Goal: Task Accomplishment & Management: Manage account settings

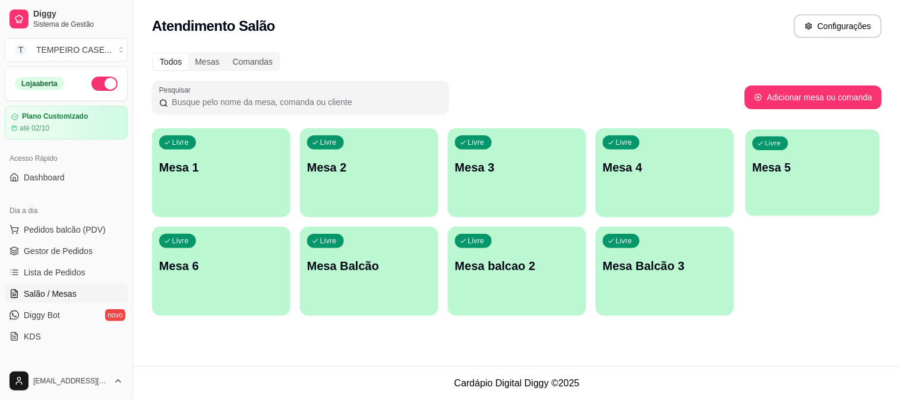
click at [820, 165] on p "Mesa 5" at bounding box center [813, 168] width 121 height 16
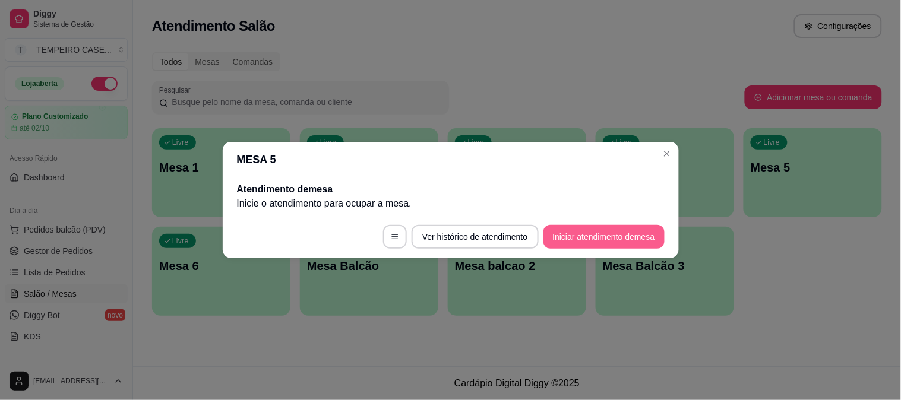
click at [601, 232] on button "Iniciar atendimento de mesa" at bounding box center [604, 237] width 121 height 24
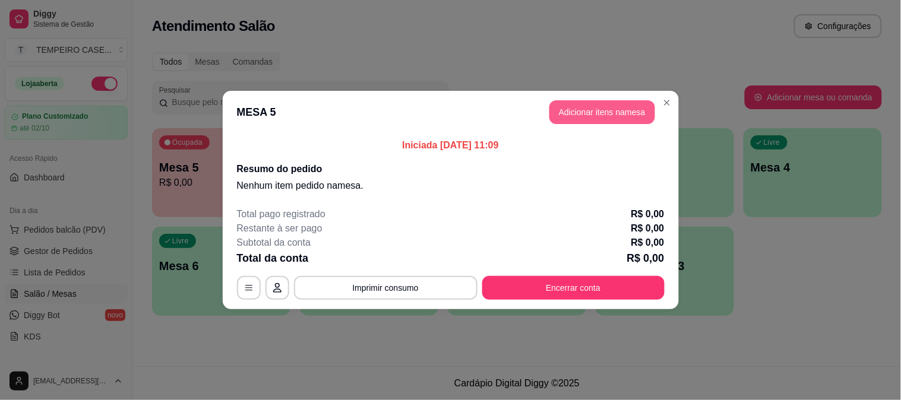
click at [608, 110] on button "Adicionar itens na mesa" at bounding box center [602, 112] width 106 height 24
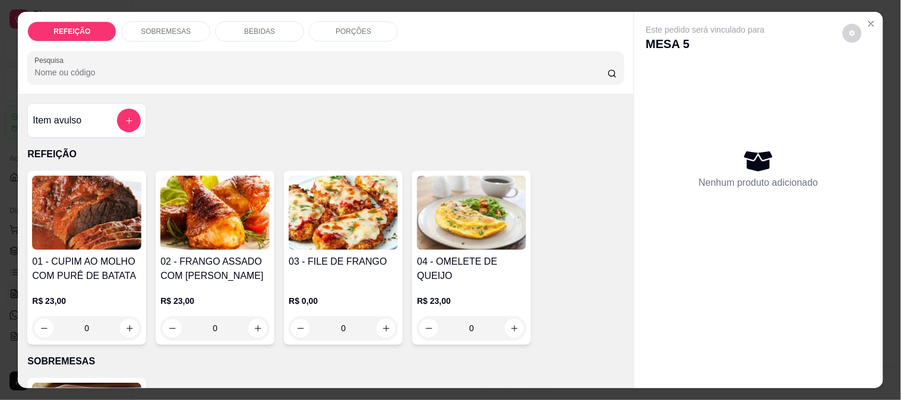
click at [203, 229] on img at bounding box center [214, 213] width 109 height 74
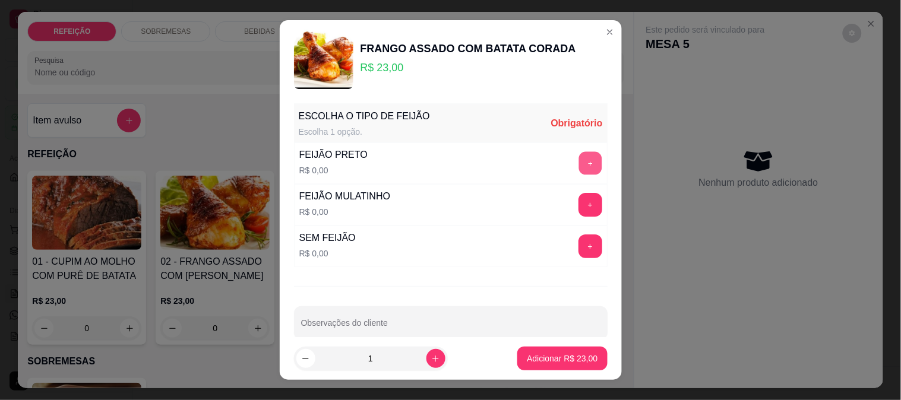
click at [579, 160] on button "+" at bounding box center [590, 162] width 23 height 23
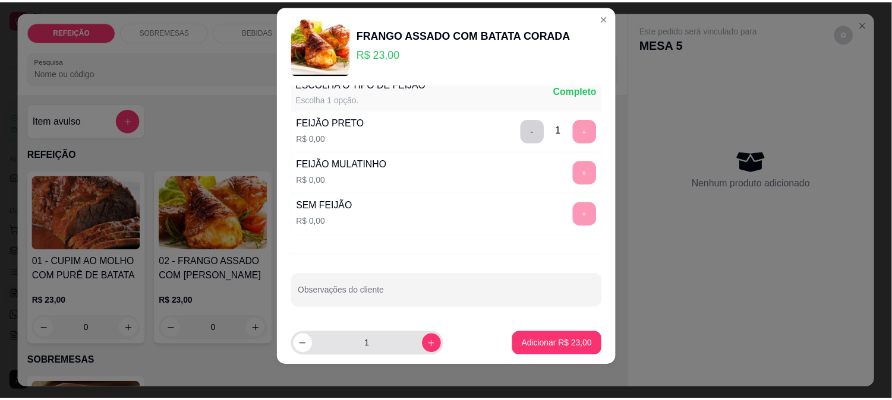
scroll to position [18, 0]
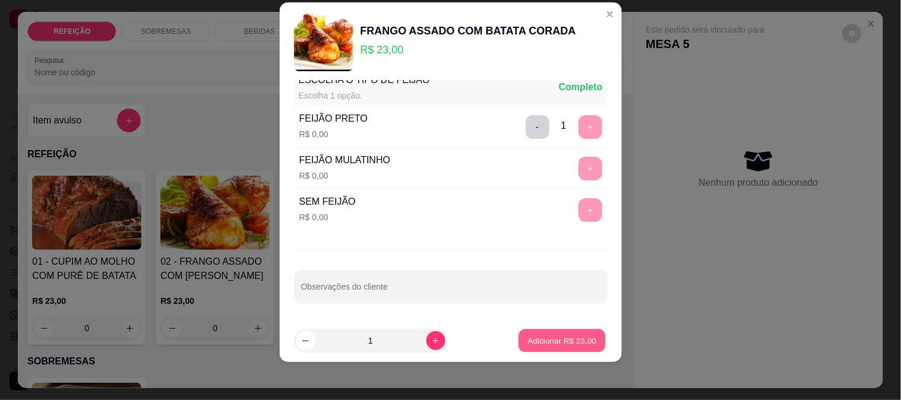
click at [531, 339] on p "Adicionar R$ 23,00" at bounding box center [562, 341] width 69 height 11
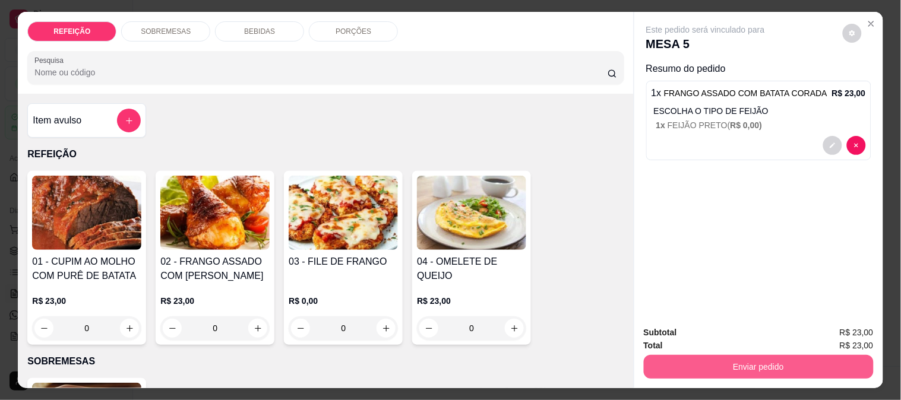
click at [762, 358] on button "Enviar pedido" at bounding box center [759, 367] width 230 height 24
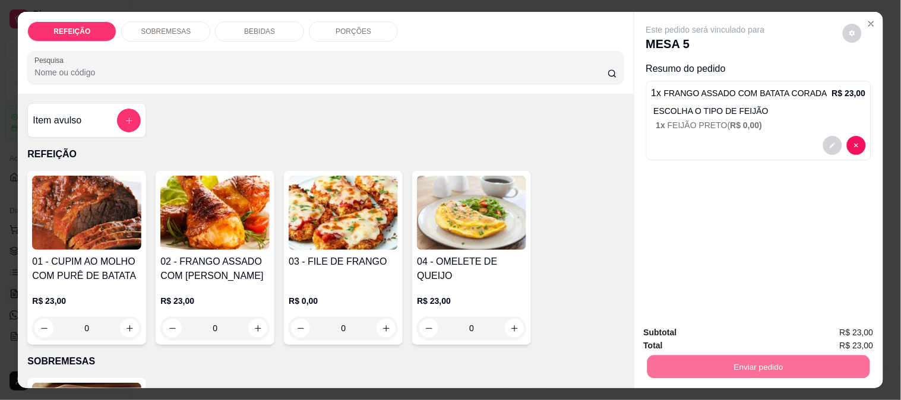
click at [733, 333] on button "Não registrar e enviar pedido" at bounding box center [719, 333] width 120 height 22
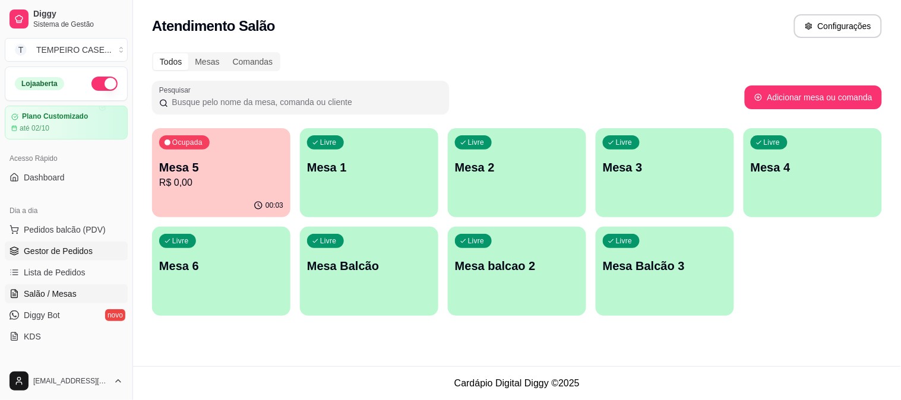
click at [56, 254] on span "Gestor de Pedidos" at bounding box center [58, 251] width 69 height 12
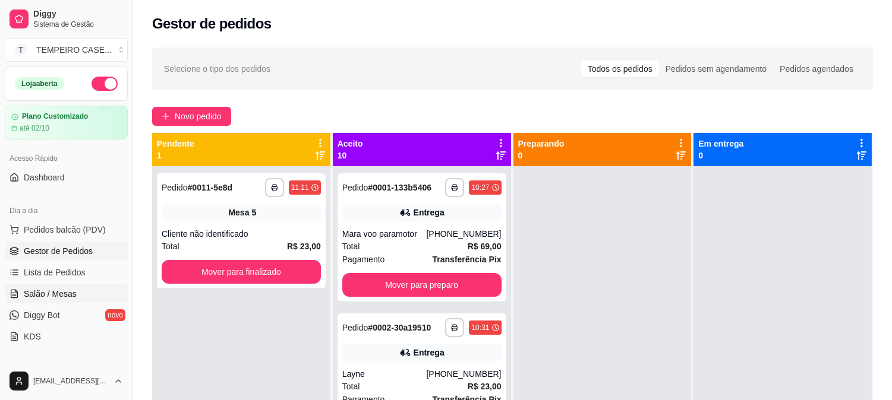
click at [63, 289] on span "Salão / Mesas" at bounding box center [50, 294] width 53 height 12
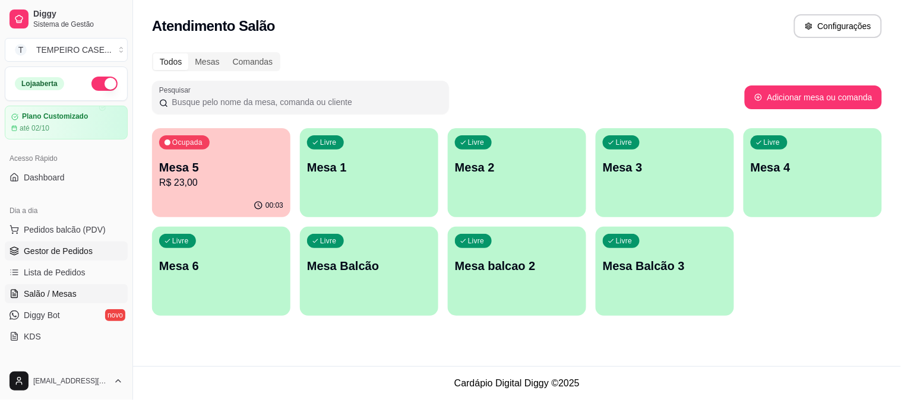
click at [27, 250] on span "Gestor de Pedidos" at bounding box center [58, 251] width 69 height 12
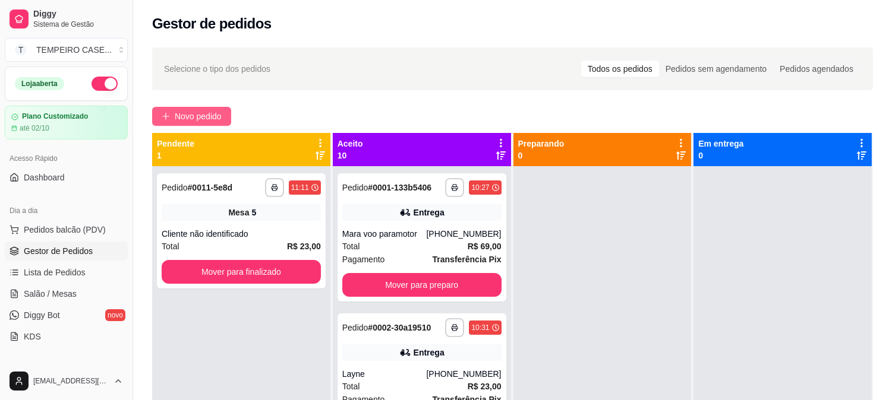
click at [206, 114] on span "Novo pedido" at bounding box center [198, 116] width 47 height 13
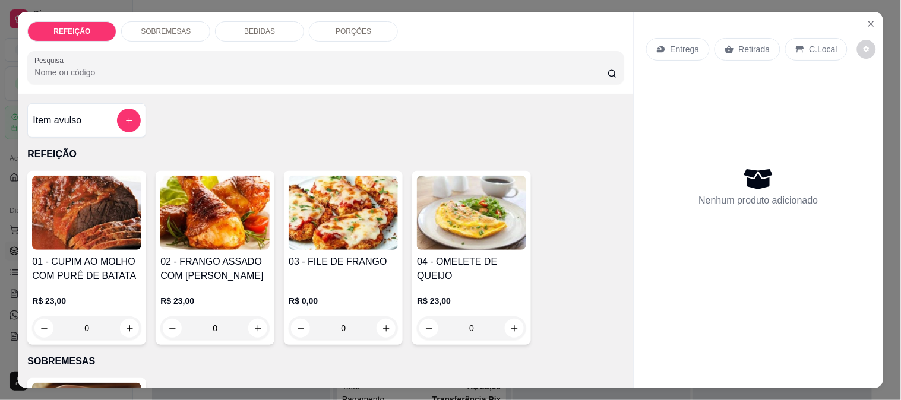
click at [96, 206] on img at bounding box center [86, 213] width 109 height 74
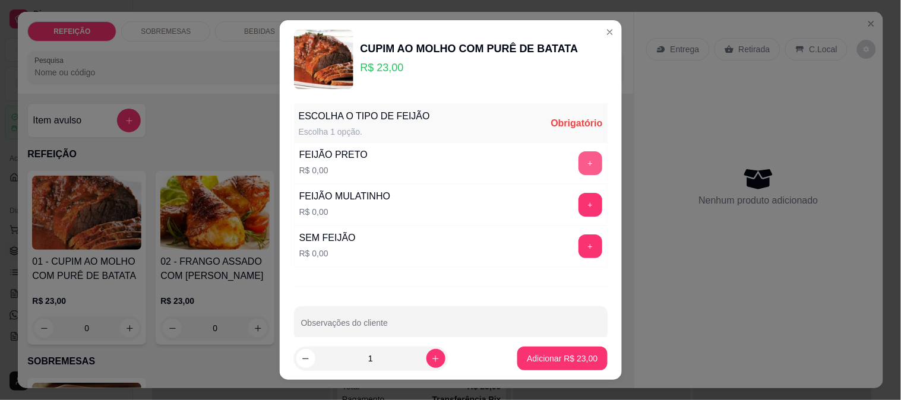
click at [579, 165] on button "+" at bounding box center [591, 163] width 24 height 24
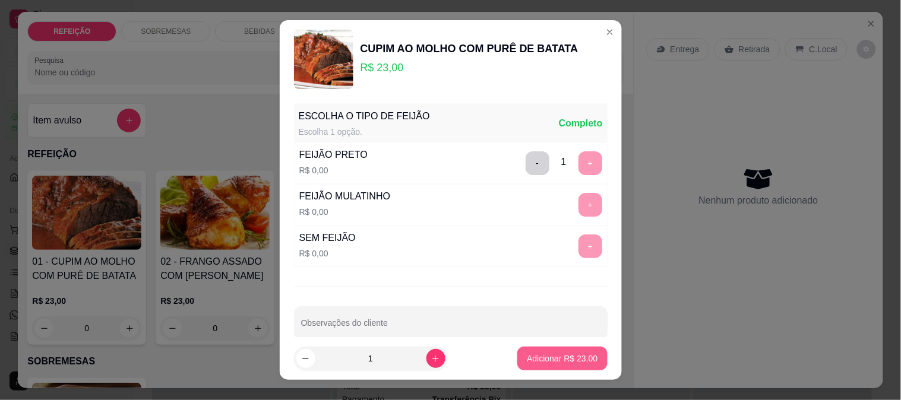
click at [556, 361] on p "Adicionar R$ 23,00" at bounding box center [562, 359] width 71 height 12
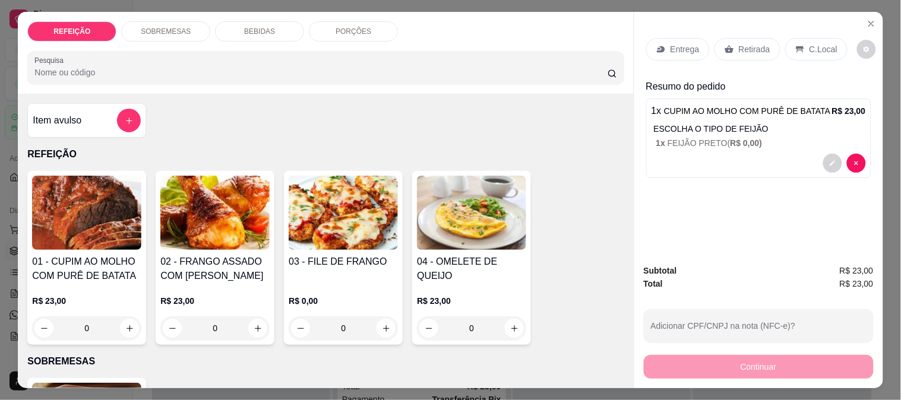
click at [337, 260] on h4 "03 - FILE DE FRANGO" at bounding box center [343, 262] width 109 height 14
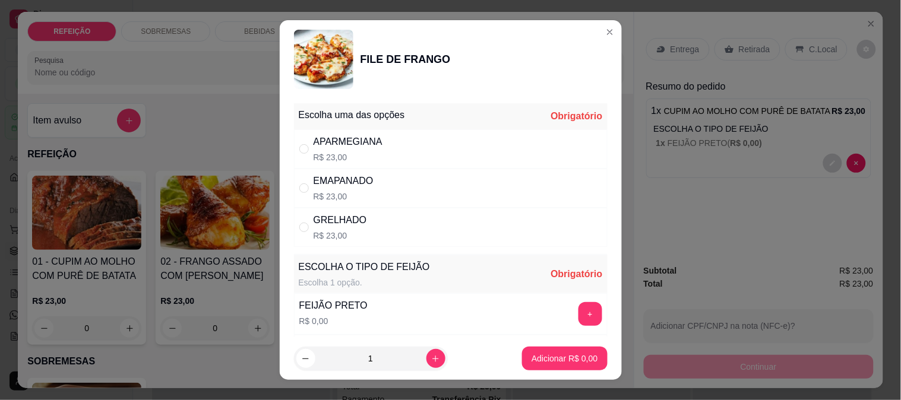
click at [340, 156] on p "R$ 23,00" at bounding box center [348, 157] width 69 height 12
radio input "true"
click at [579, 316] on button "+" at bounding box center [590, 313] width 23 height 23
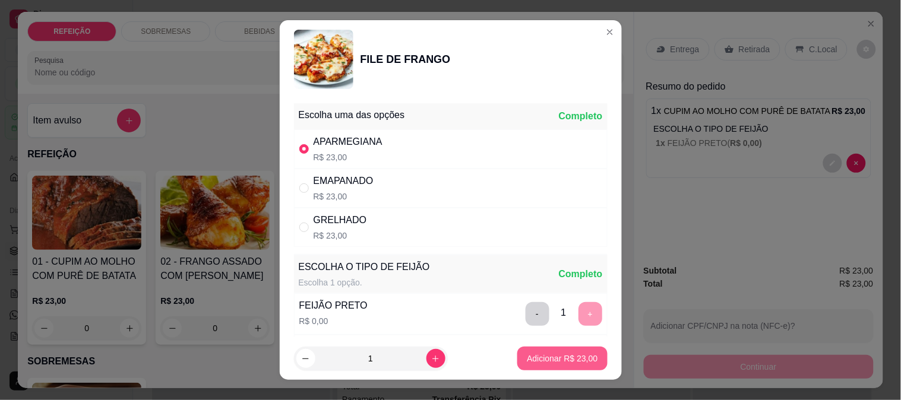
click at [548, 361] on p "Adicionar R$ 23,00" at bounding box center [562, 359] width 71 height 12
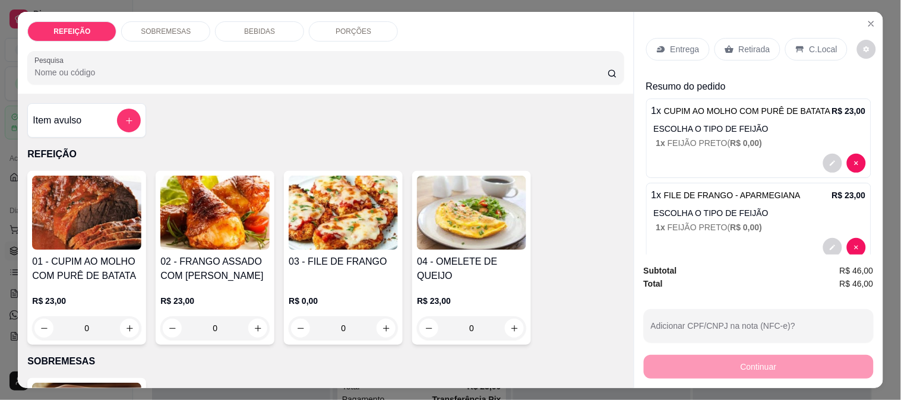
click at [741, 43] on p "Retirada" at bounding box center [754, 49] width 31 height 12
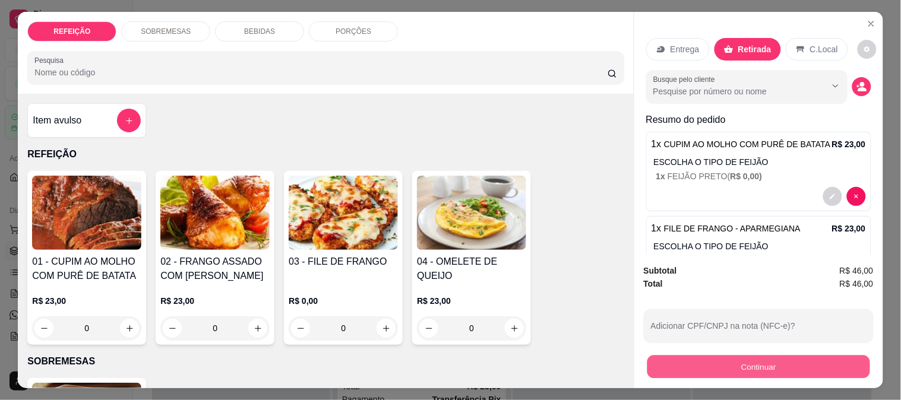
click at [721, 372] on button "Continuar" at bounding box center [758, 366] width 223 height 23
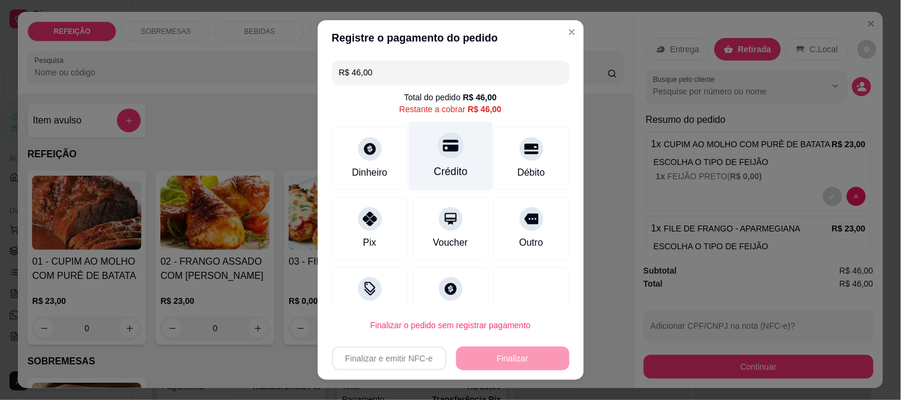
click at [442, 153] on div at bounding box center [451, 145] width 26 height 26
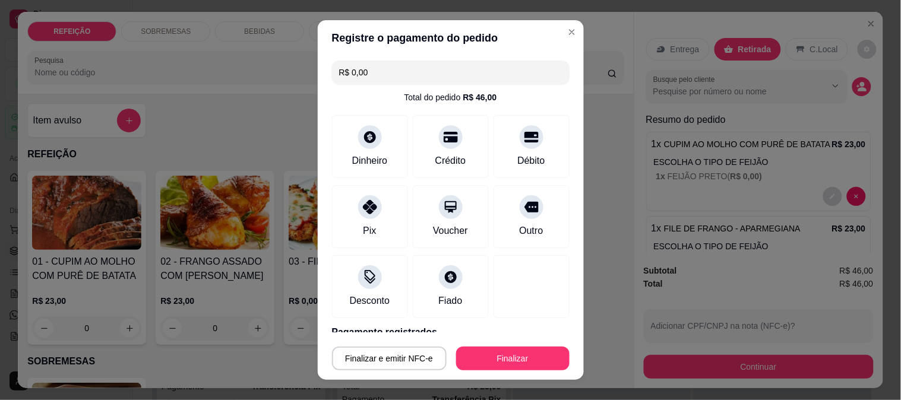
click at [500, 349] on button "Finalizar" at bounding box center [512, 359] width 113 height 24
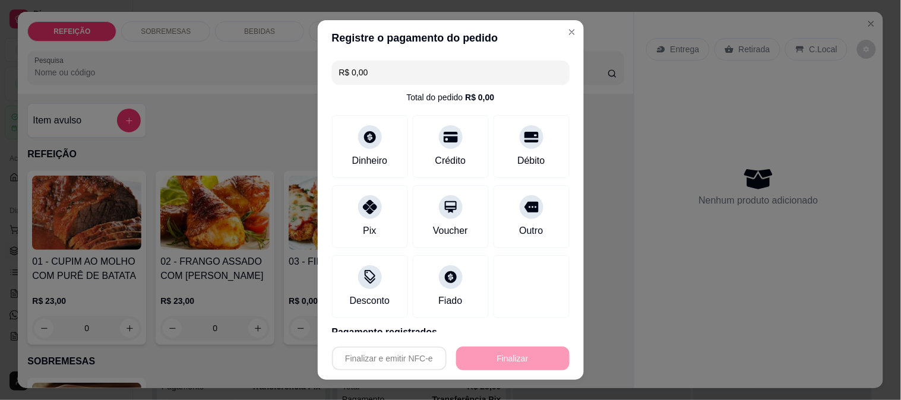
type input "-R$ 46,00"
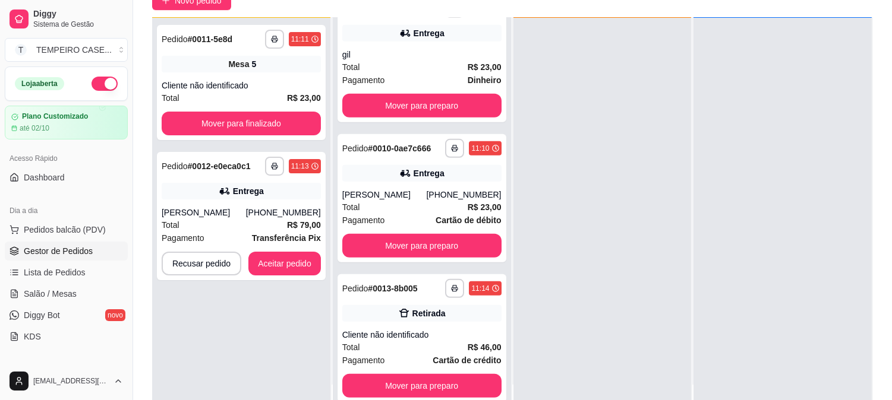
scroll to position [181, 0]
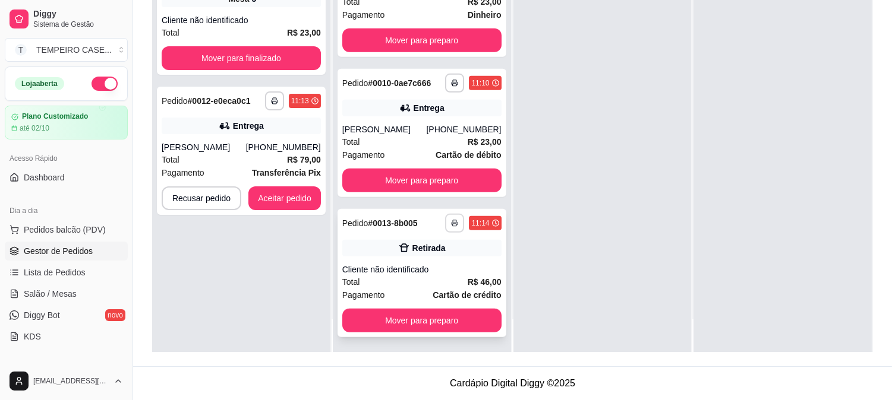
click at [445, 227] on button "button" at bounding box center [454, 223] width 19 height 19
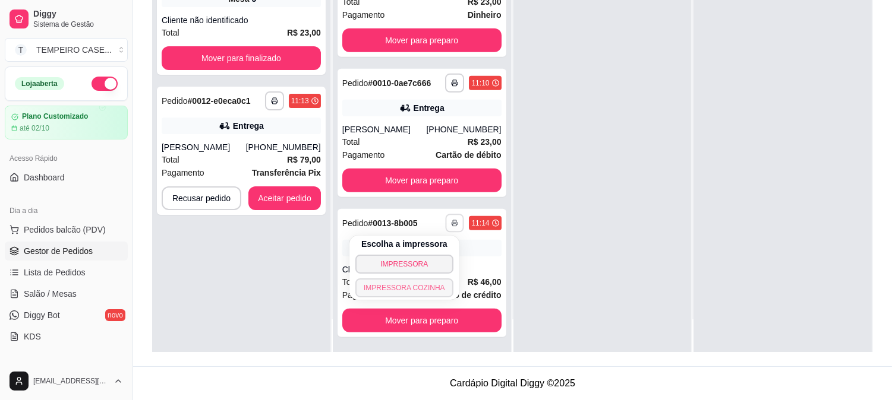
click at [425, 282] on button "IMPRESSORA COZINHA" at bounding box center [404, 288] width 98 height 19
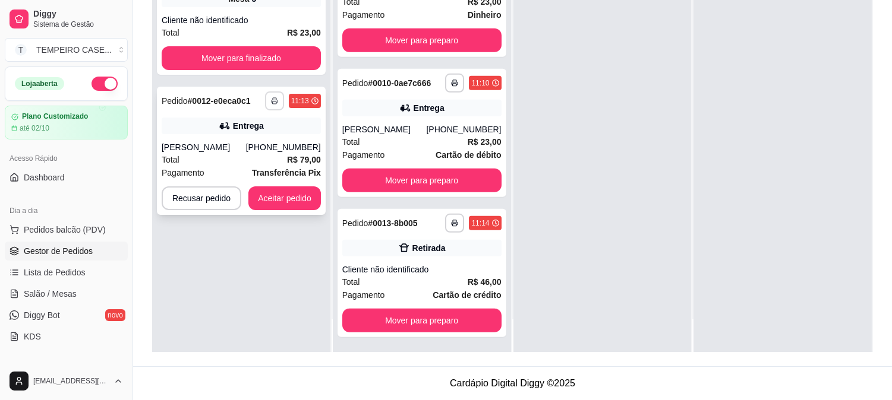
click at [279, 103] on button "button" at bounding box center [274, 100] width 19 height 19
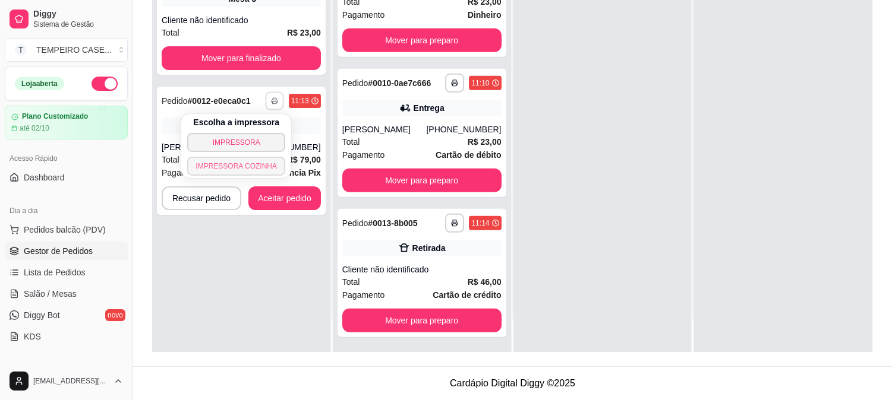
click at [232, 174] on button "IMPRESSORA COZINHA" at bounding box center [236, 166] width 98 height 19
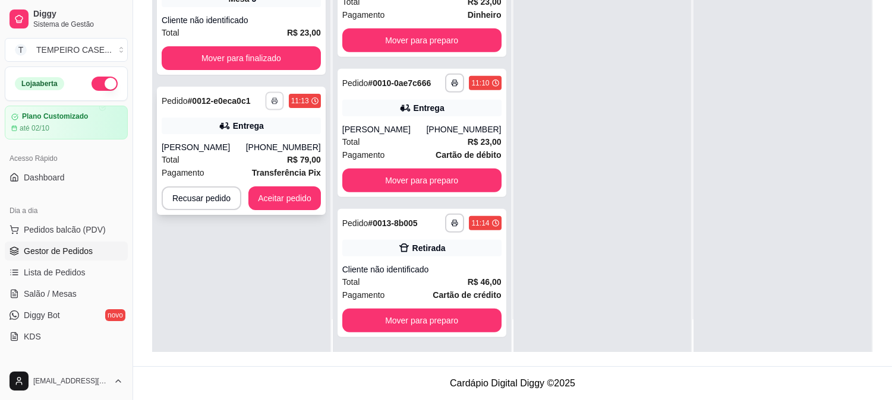
click at [268, 106] on button "button" at bounding box center [274, 100] width 18 height 18
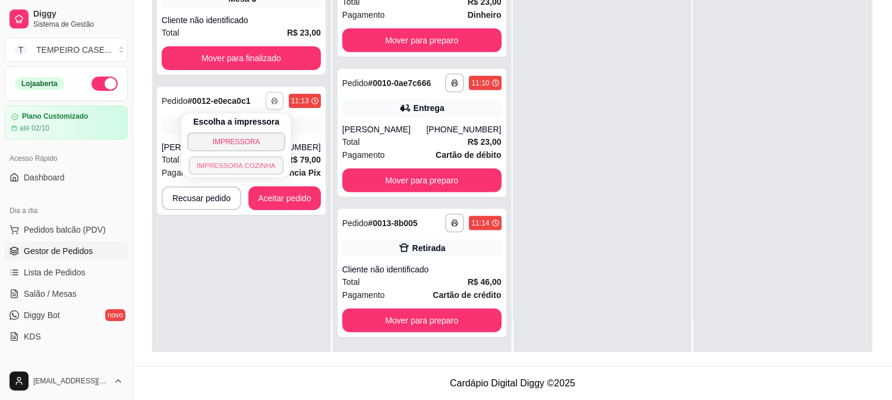
click at [242, 173] on button "IMPRESSORA COZINHA" at bounding box center [236, 165] width 95 height 18
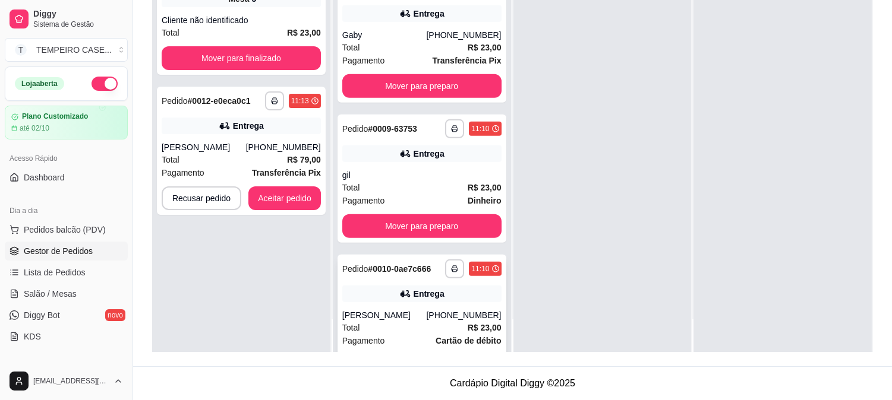
scroll to position [756, 0]
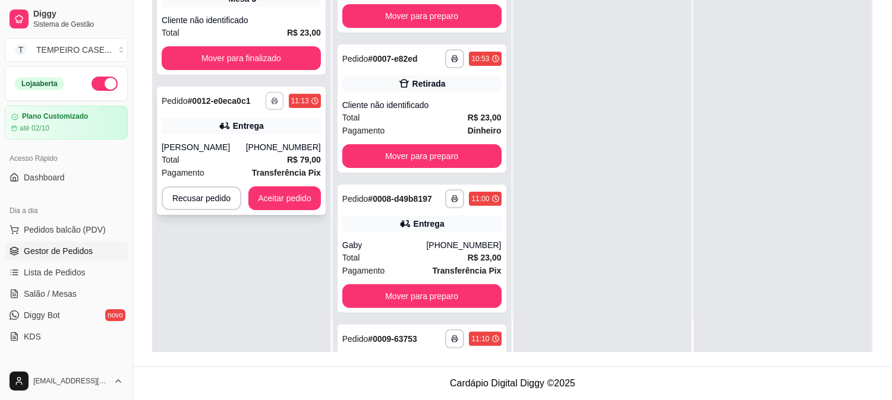
click at [276, 103] on button "button" at bounding box center [274, 100] width 18 height 18
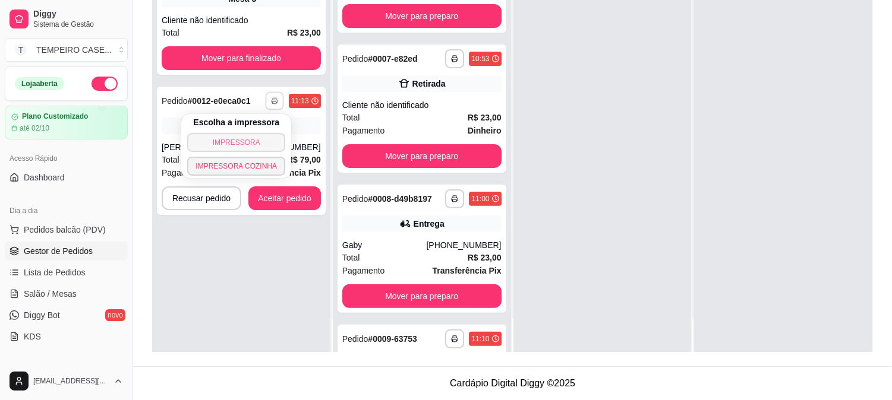
click at [255, 139] on button "IMPRESSORA" at bounding box center [236, 142] width 98 height 19
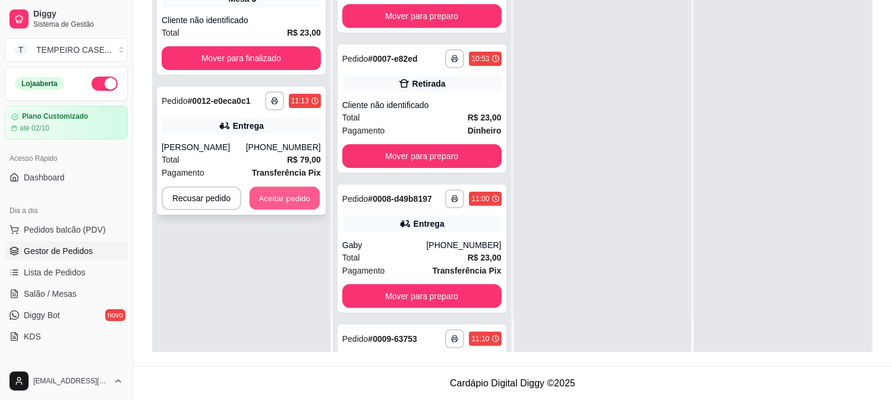
click at [291, 191] on button "Aceitar pedido" at bounding box center [284, 198] width 70 height 23
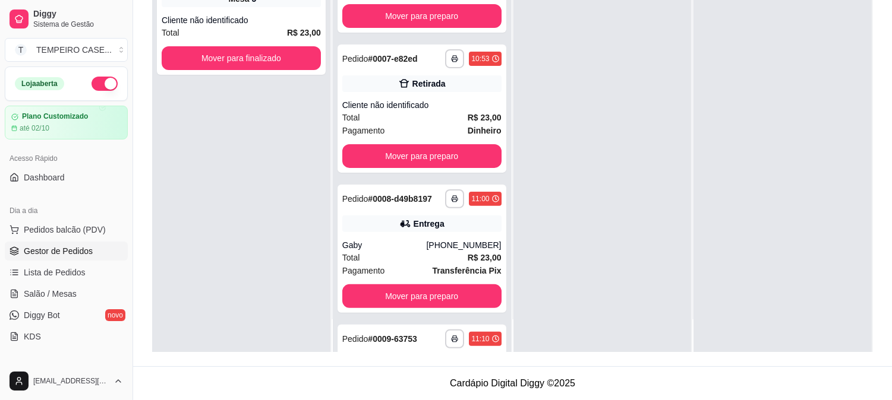
click at [51, 256] on span "Gestor de Pedidos" at bounding box center [58, 251] width 69 height 12
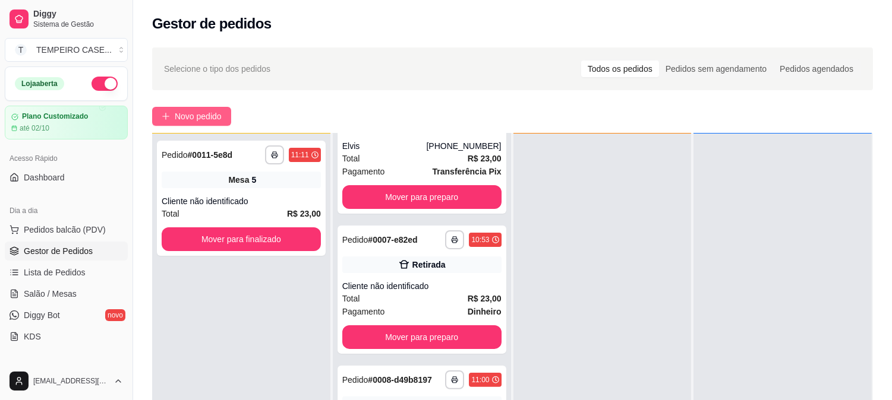
click at [203, 115] on span "Novo pedido" at bounding box center [198, 116] width 47 height 13
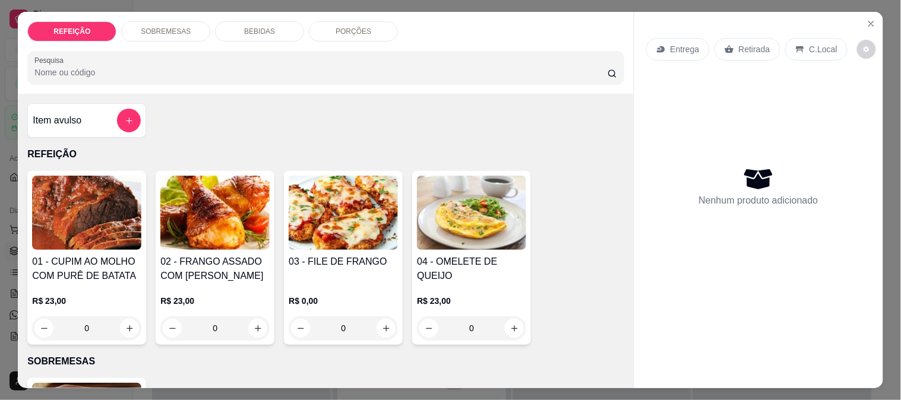
click at [200, 222] on img at bounding box center [214, 213] width 109 height 74
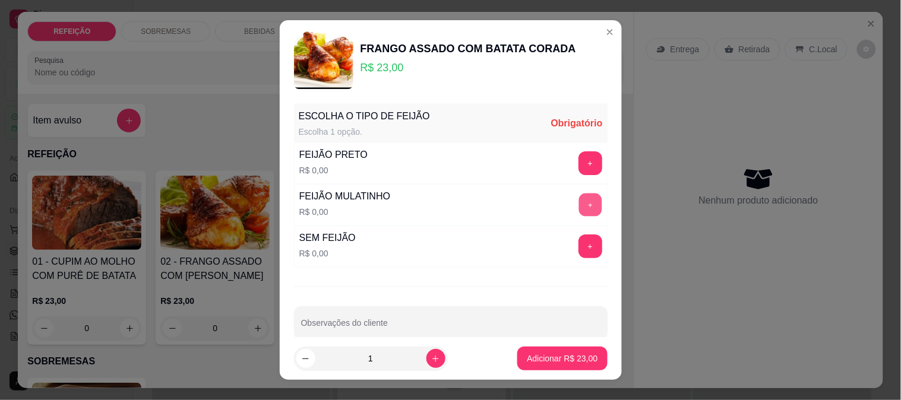
click at [579, 207] on button "+" at bounding box center [590, 204] width 23 height 23
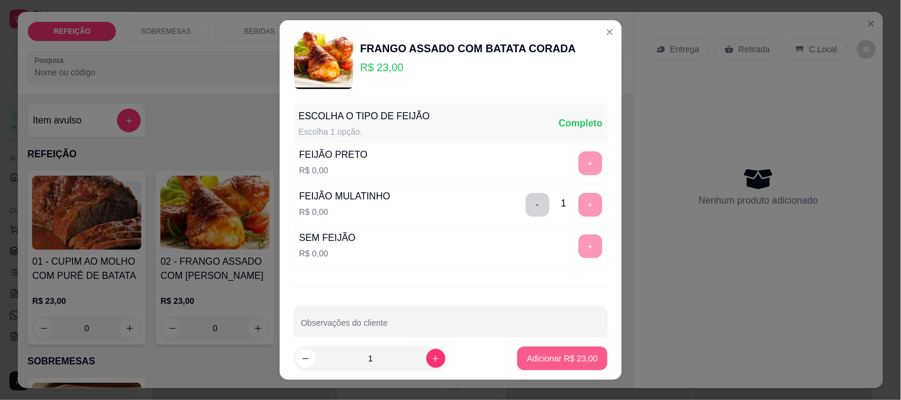
click at [554, 353] on p "Adicionar R$ 23,00" at bounding box center [562, 359] width 71 height 12
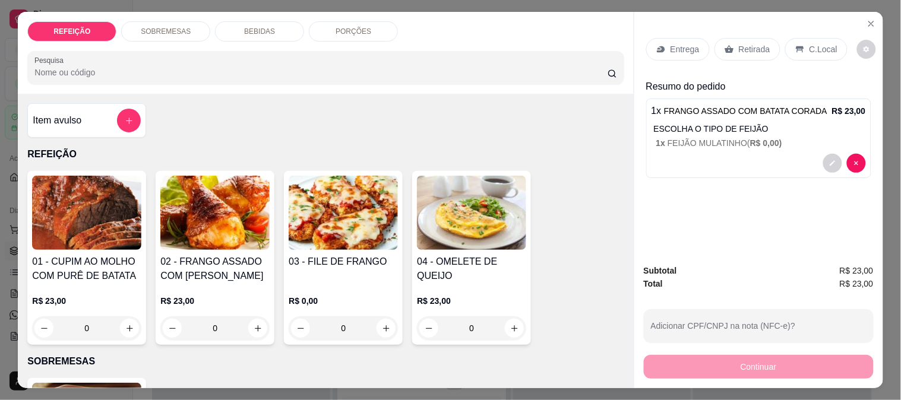
click at [739, 46] on p "Retirada" at bounding box center [754, 49] width 31 height 12
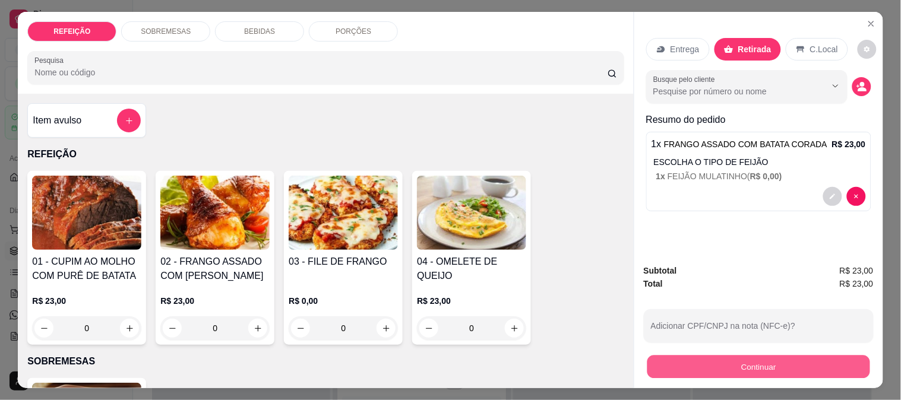
click at [744, 359] on button "Continuar" at bounding box center [758, 366] width 223 height 23
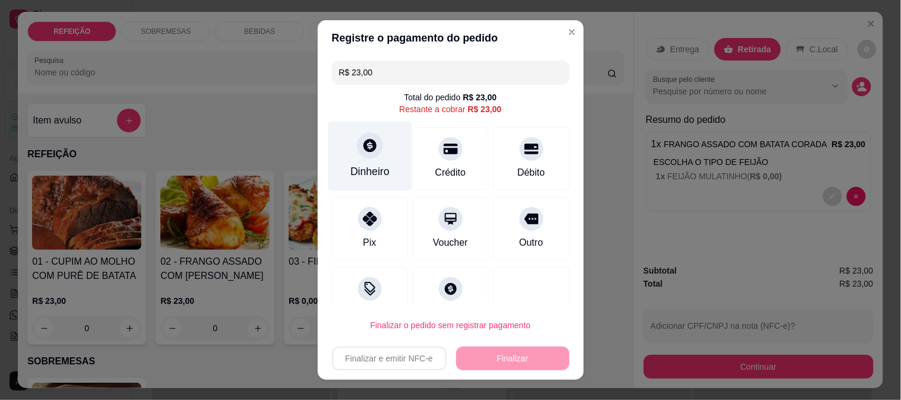
click at [366, 152] on icon at bounding box center [369, 145] width 15 height 15
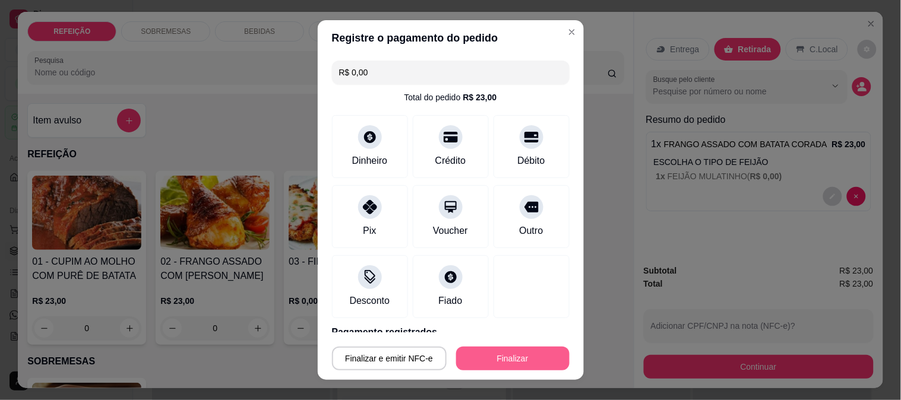
click at [526, 358] on button "Finalizar" at bounding box center [512, 359] width 113 height 24
type input "-R$ 23,00"
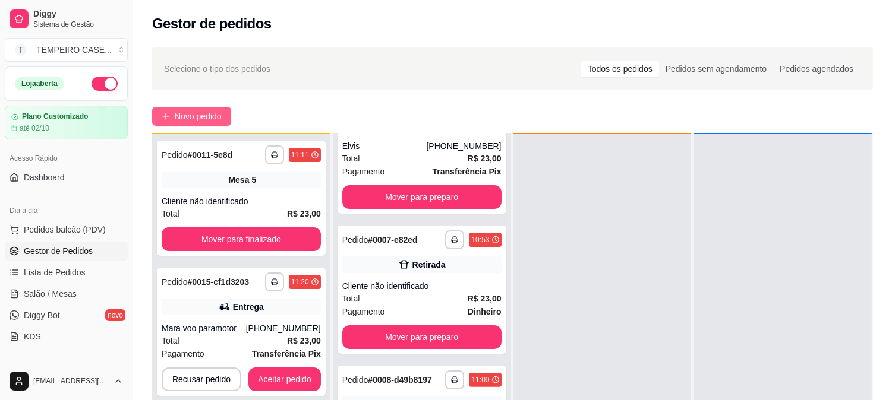
click at [185, 119] on span "Novo pedido" at bounding box center [198, 116] width 47 height 13
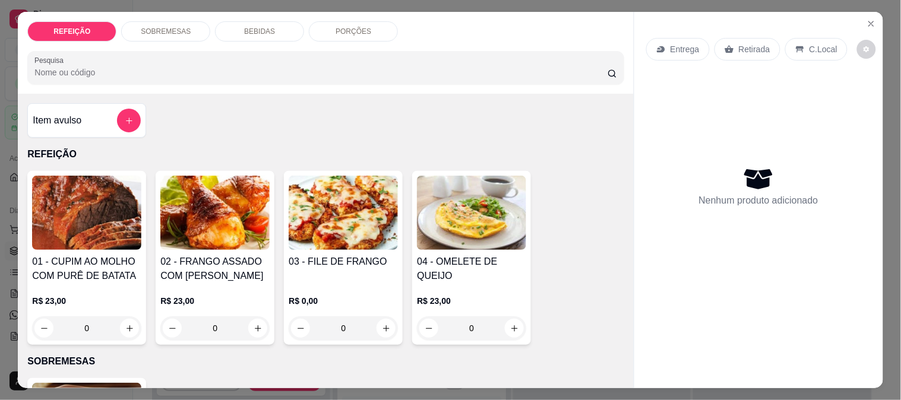
click at [70, 238] on img at bounding box center [86, 213] width 109 height 74
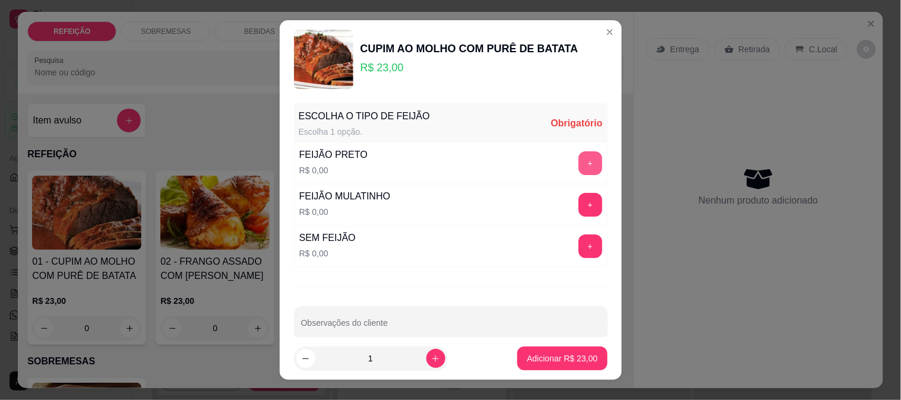
click at [579, 160] on button "+" at bounding box center [591, 163] width 24 height 24
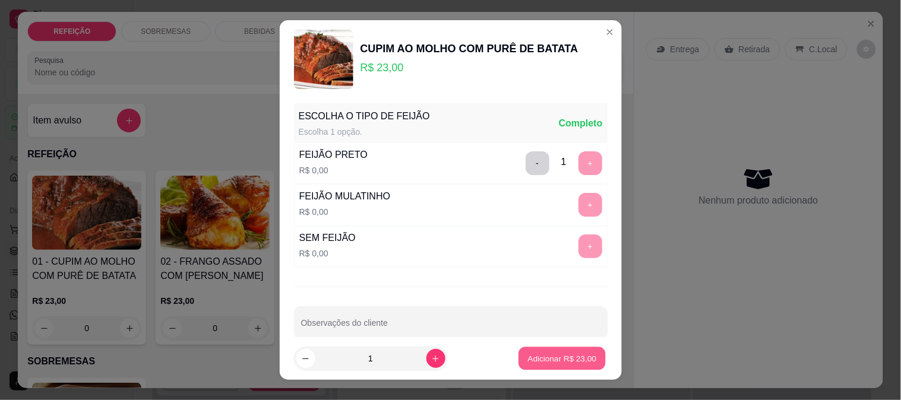
click at [551, 361] on p "Adicionar R$ 23,00" at bounding box center [562, 358] width 69 height 11
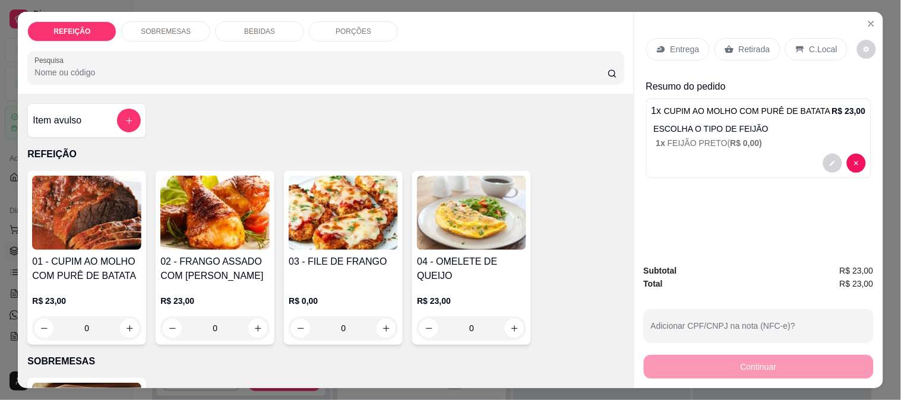
click at [750, 43] on p "Retirada" at bounding box center [754, 49] width 31 height 12
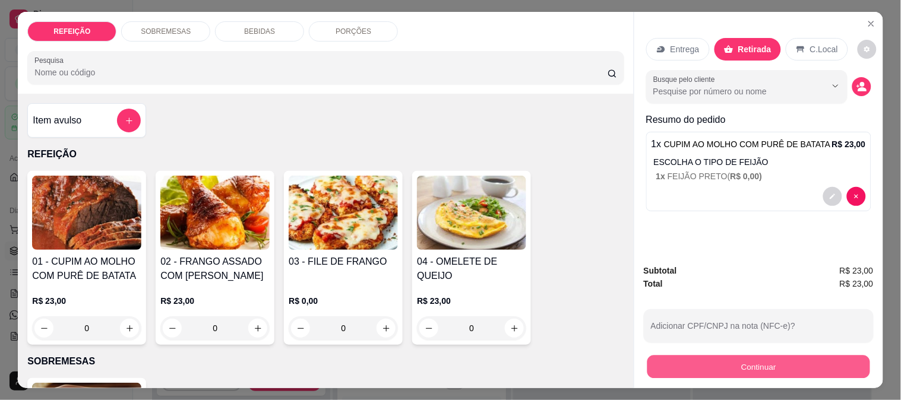
click at [757, 363] on button "Continuar" at bounding box center [758, 366] width 223 height 23
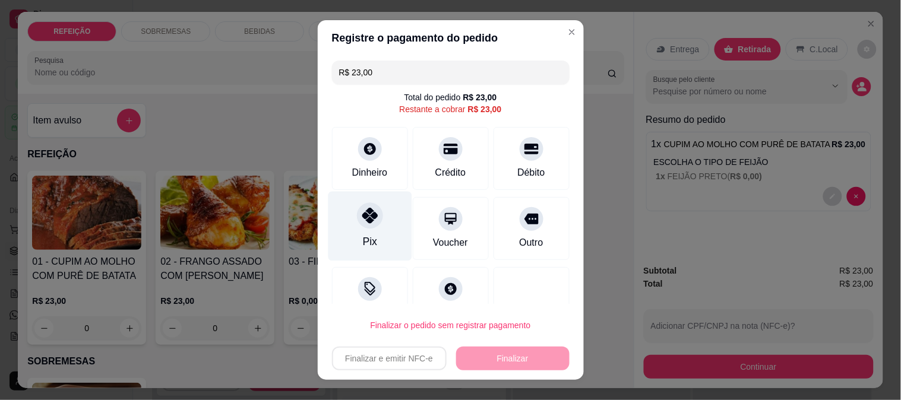
click at [365, 236] on div "Pix" at bounding box center [369, 241] width 14 height 15
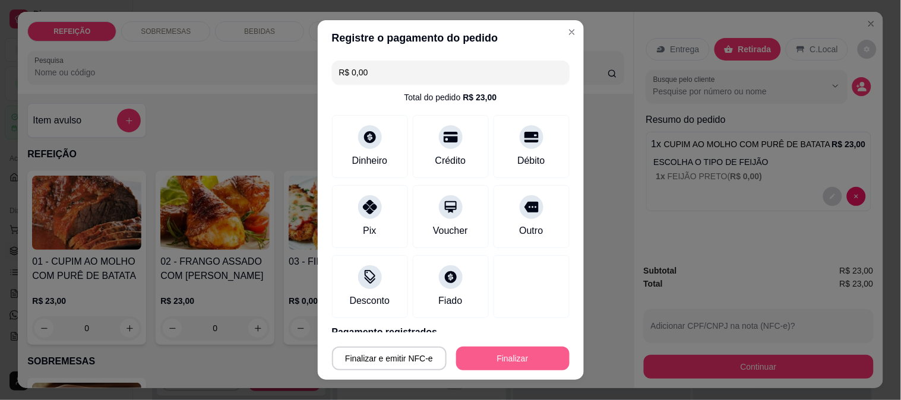
click at [503, 355] on button "Finalizar" at bounding box center [512, 359] width 113 height 24
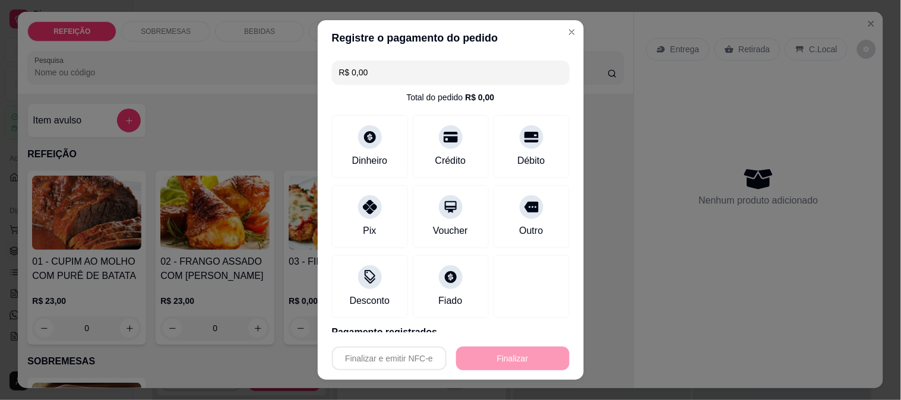
type input "-R$ 23,00"
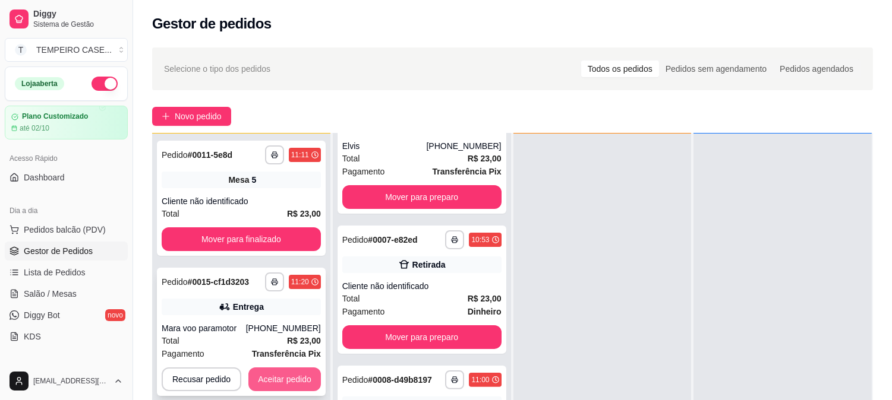
click at [301, 388] on button "Aceitar pedido" at bounding box center [284, 380] width 72 height 24
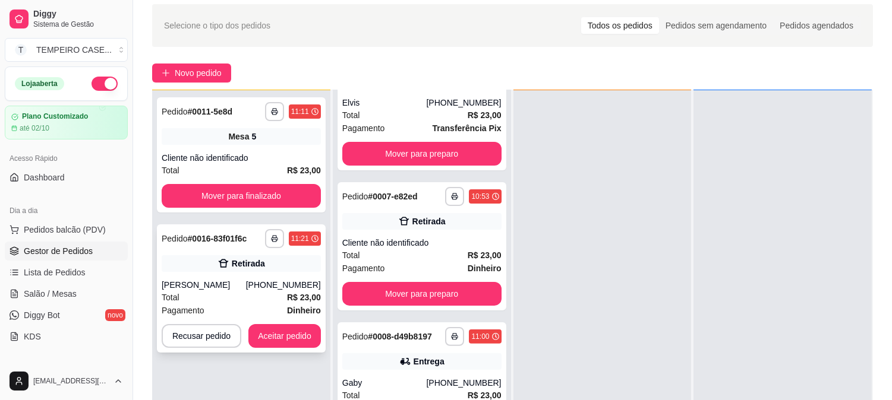
scroll to position [66, 0]
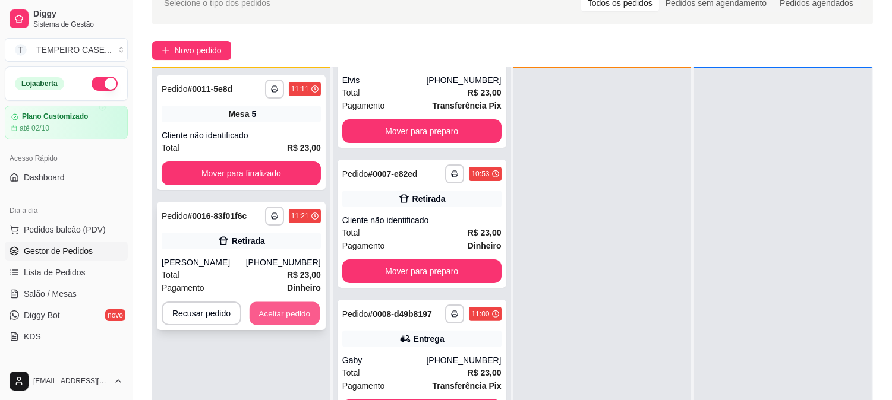
click at [274, 310] on button "Aceitar pedido" at bounding box center [284, 313] width 70 height 23
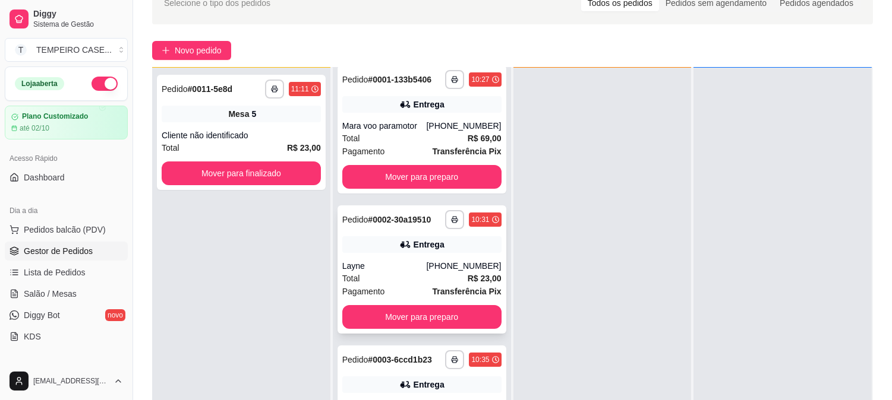
scroll to position [0, 0]
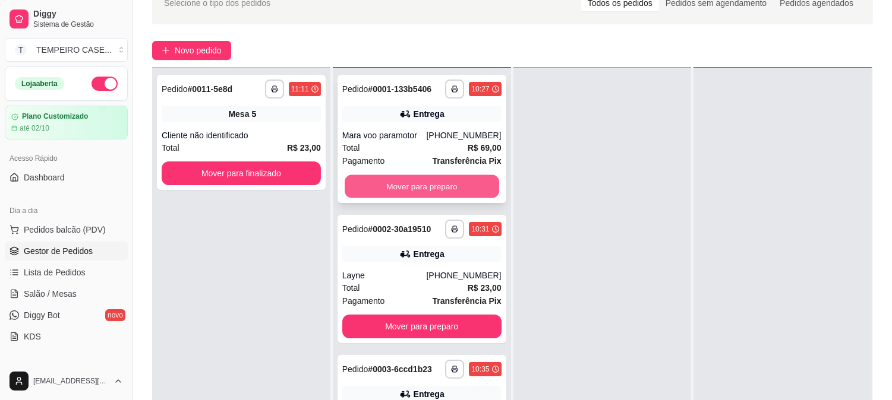
click at [424, 191] on button "Mover para preparo" at bounding box center [422, 186] width 154 height 23
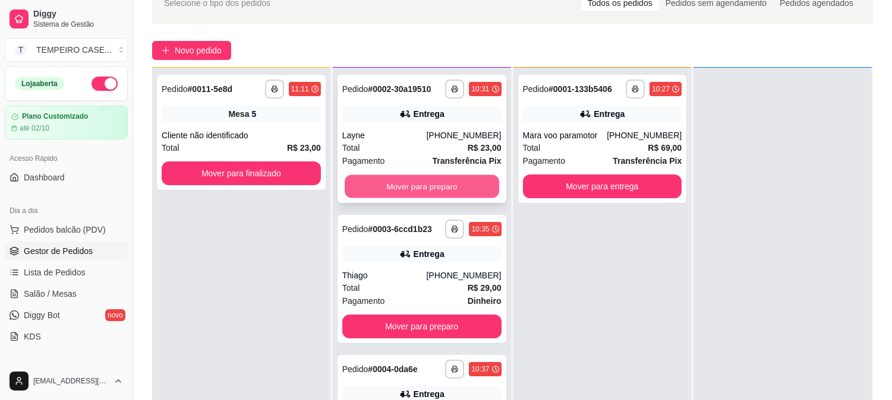
click at [422, 192] on button "Mover para preparo" at bounding box center [422, 186] width 154 height 23
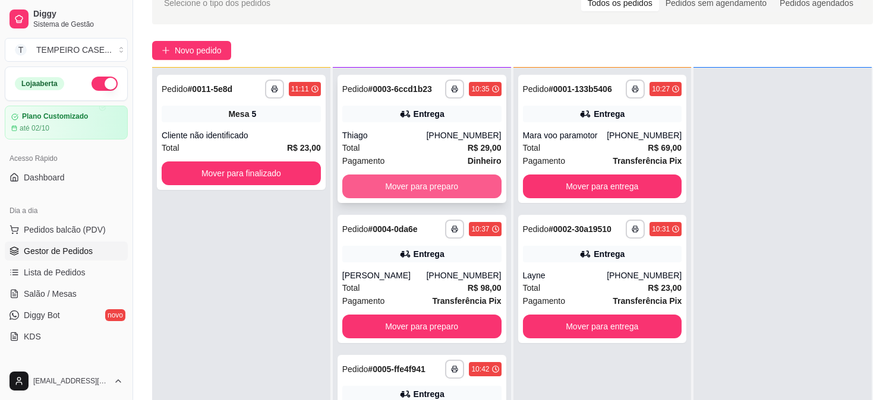
click at [422, 191] on button "Mover para preparo" at bounding box center [421, 187] width 159 height 24
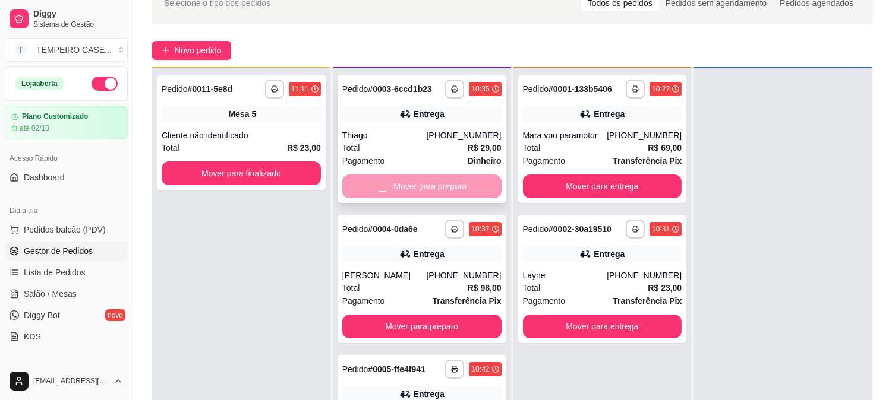
click at [422, 191] on div "Mover para preparo" at bounding box center [421, 187] width 159 height 24
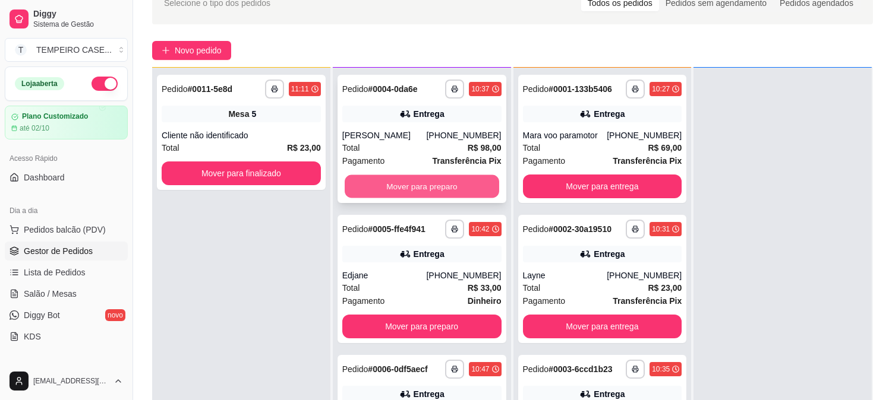
click at [372, 191] on button "Mover para preparo" at bounding box center [422, 186] width 154 height 23
click at [375, 188] on button "Mover para preparo" at bounding box center [421, 187] width 159 height 24
click at [379, 188] on button "Mover para preparo" at bounding box center [422, 186] width 154 height 23
click at [379, 188] on button "Mover para preparo" at bounding box center [421, 187] width 159 height 24
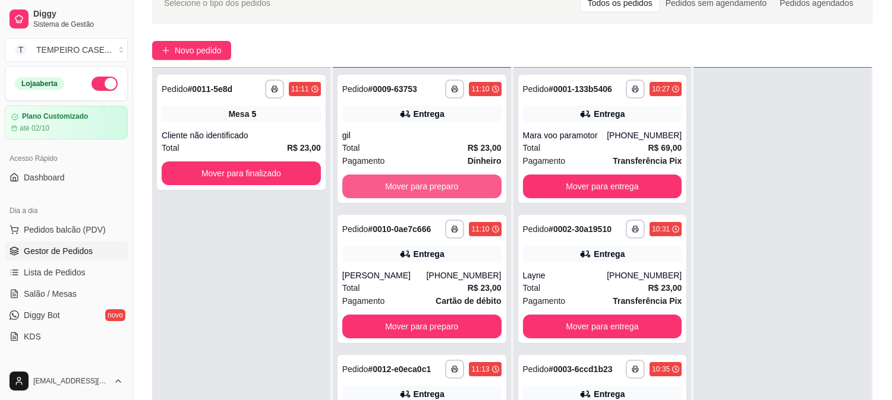
click at [379, 188] on button "Mover para preparo" at bounding box center [421, 187] width 159 height 24
click at [378, 188] on button "Mover para preparo" at bounding box center [421, 187] width 159 height 24
click at [382, 189] on button "Mover para preparo" at bounding box center [421, 187] width 159 height 24
click at [392, 189] on button "Mover para preparo" at bounding box center [421, 187] width 159 height 24
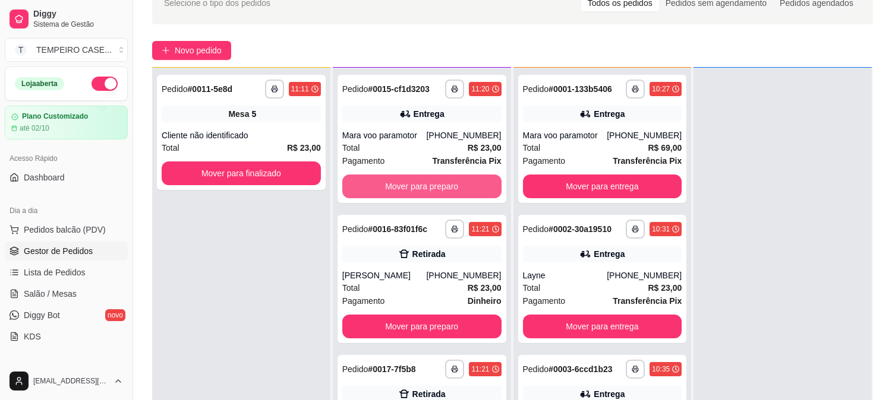
click at [404, 189] on button "Mover para preparo" at bounding box center [421, 187] width 159 height 24
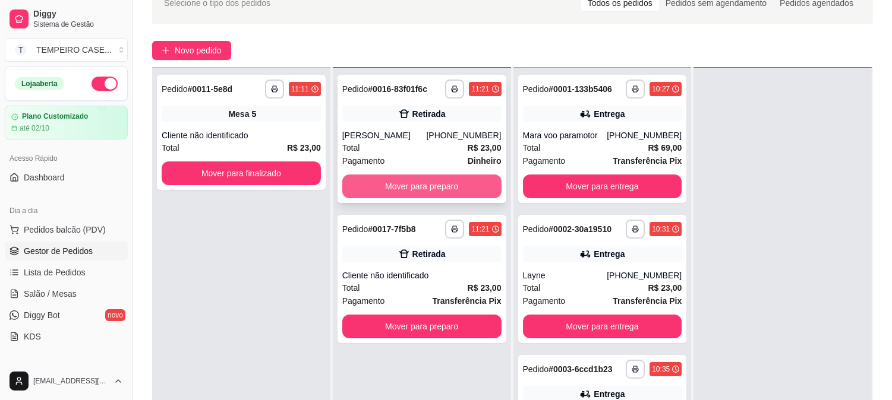
click at [449, 185] on button "Mover para preparo" at bounding box center [421, 187] width 159 height 24
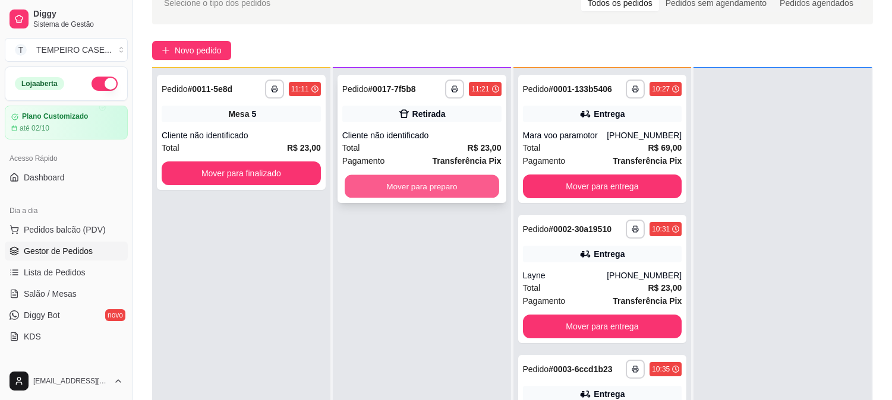
click at [435, 185] on button "Mover para preparo" at bounding box center [422, 186] width 154 height 23
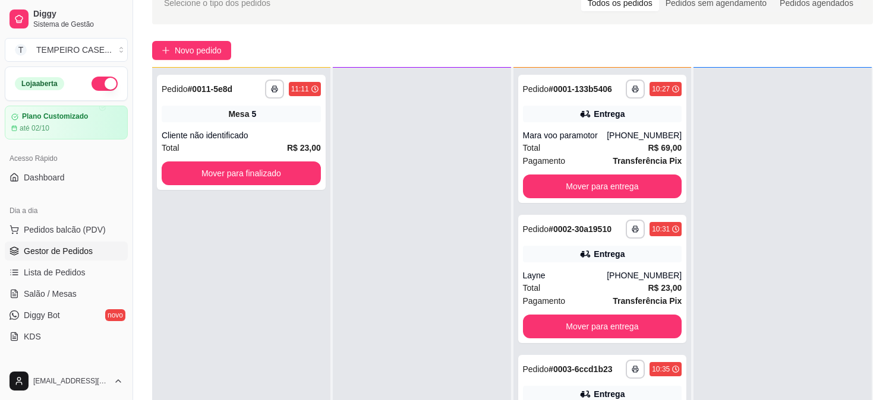
click at [70, 283] on ul "Pedidos balcão (PDV) Gestor de Pedidos Lista de Pedidos Salão / Mesas Diggy Bot…" at bounding box center [66, 283] width 123 height 126
click at [66, 286] on link "Salão / Mesas" at bounding box center [66, 294] width 123 height 19
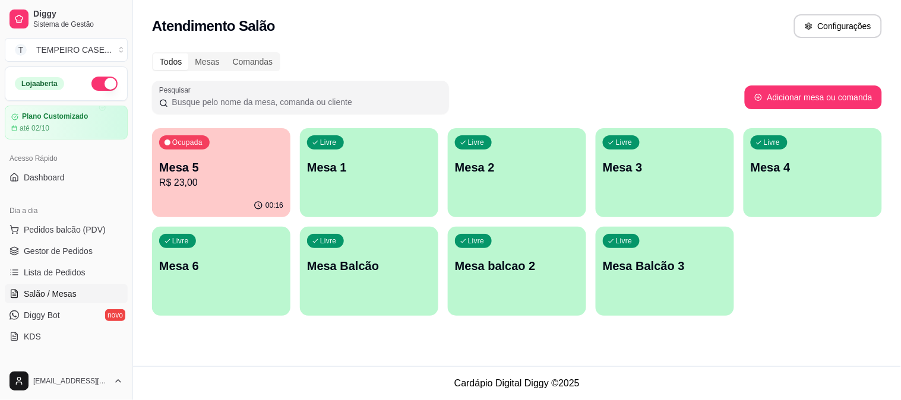
click at [169, 170] on p "Mesa 5" at bounding box center [221, 167] width 124 height 17
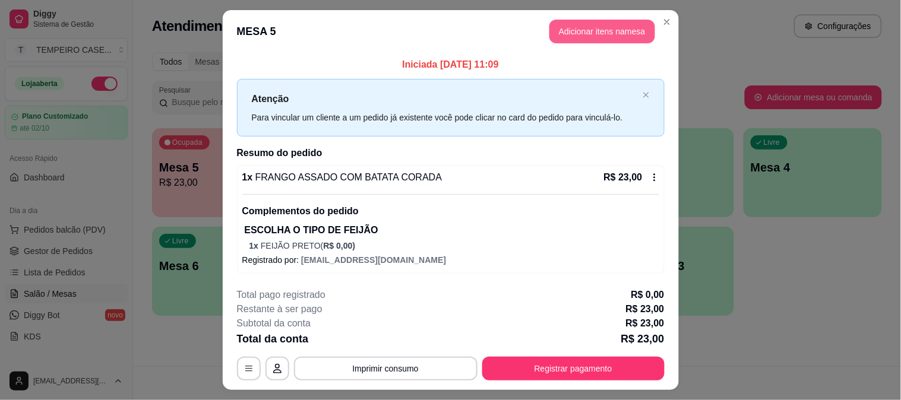
click at [557, 25] on button "Adicionar itens na mesa" at bounding box center [602, 32] width 106 height 24
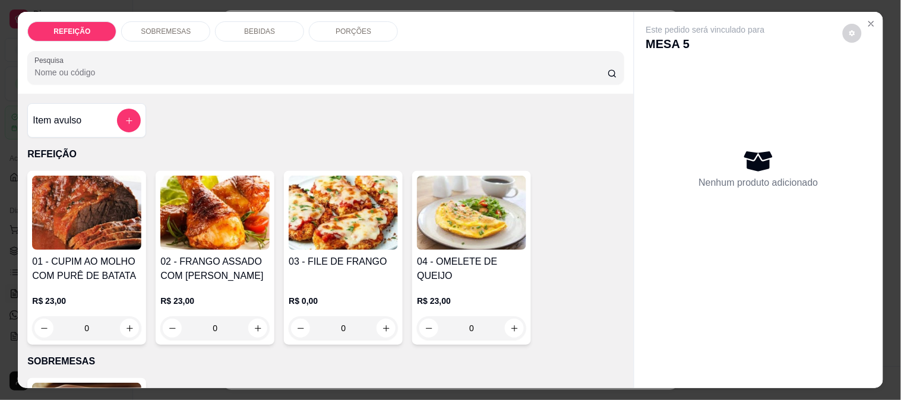
click at [264, 28] on p "BEBIDAS" at bounding box center [259, 32] width 31 height 10
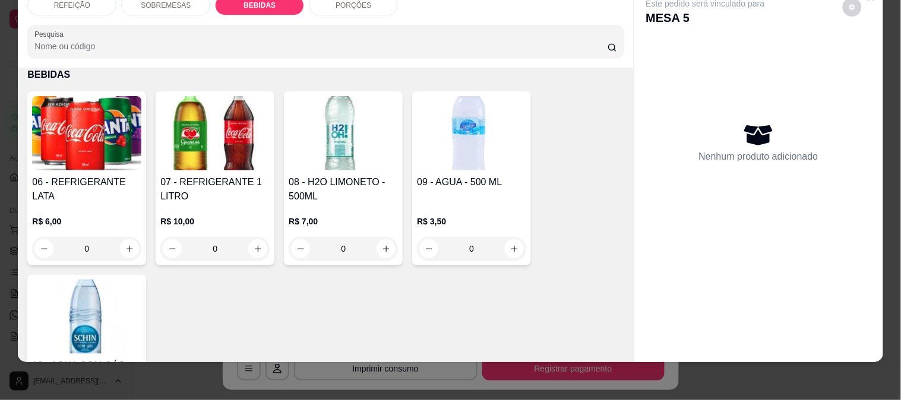
click at [312, 150] on img at bounding box center [343, 133] width 109 height 74
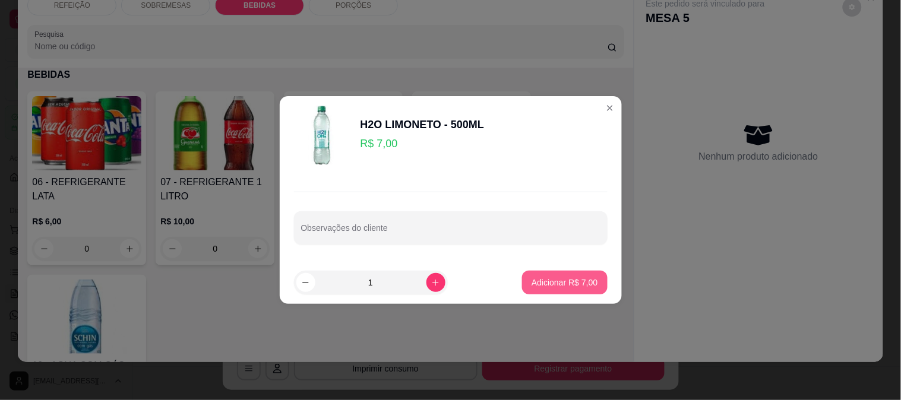
click at [570, 292] on button "Adicionar R$ 7,00" at bounding box center [564, 283] width 85 height 24
type input "1"
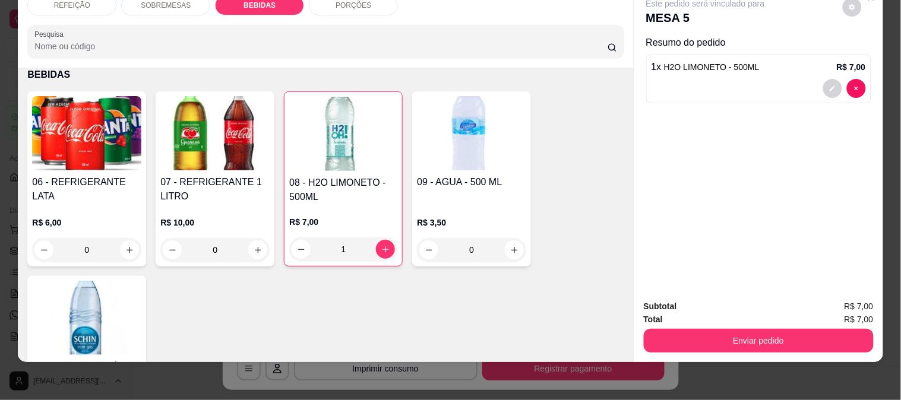
click at [755, 335] on button "Enviar pedido" at bounding box center [759, 341] width 230 height 24
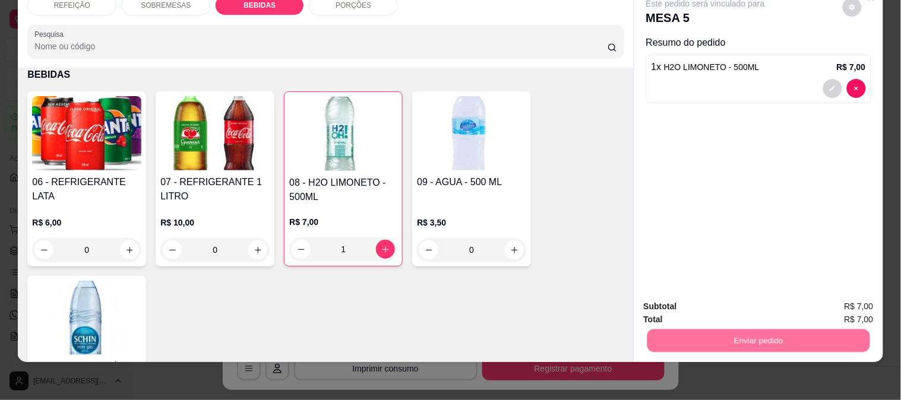
click at [726, 301] on button "Não registrar e enviar pedido" at bounding box center [720, 302] width 124 height 23
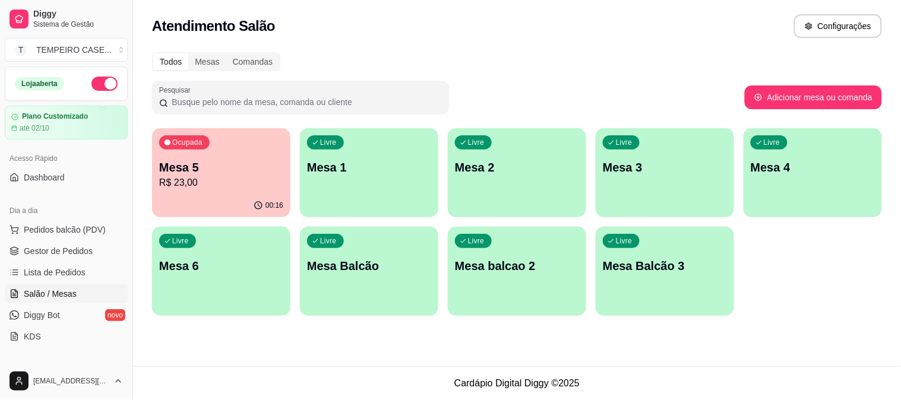
click at [522, 187] on div "Livre Mesa 2" at bounding box center [517, 165] width 138 height 75
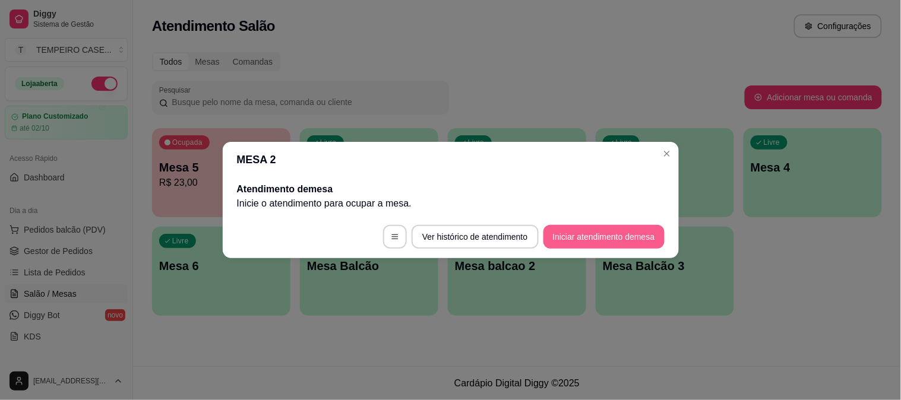
click at [618, 232] on button "Iniciar atendimento de mesa" at bounding box center [604, 237] width 121 height 24
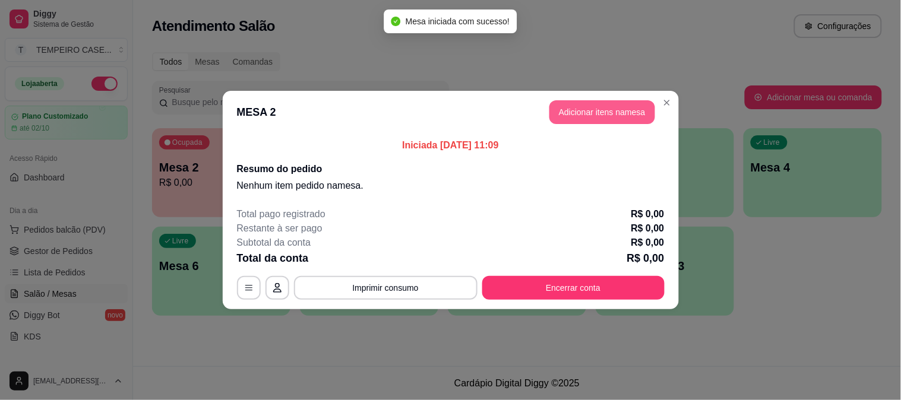
click at [561, 103] on button "Adicionar itens na mesa" at bounding box center [602, 112] width 106 height 24
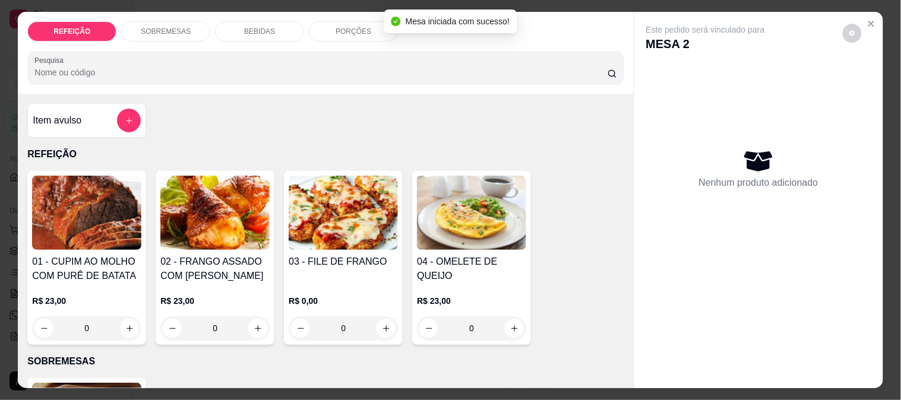
click at [52, 211] on img at bounding box center [86, 213] width 109 height 74
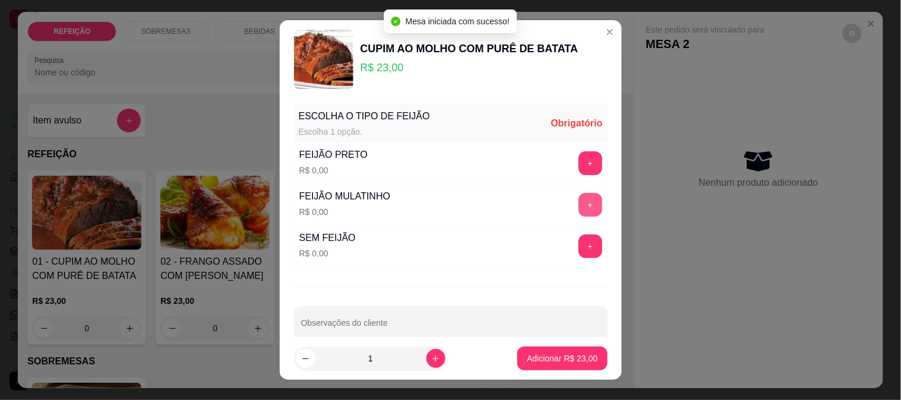
click at [579, 200] on button "+" at bounding box center [591, 205] width 24 height 24
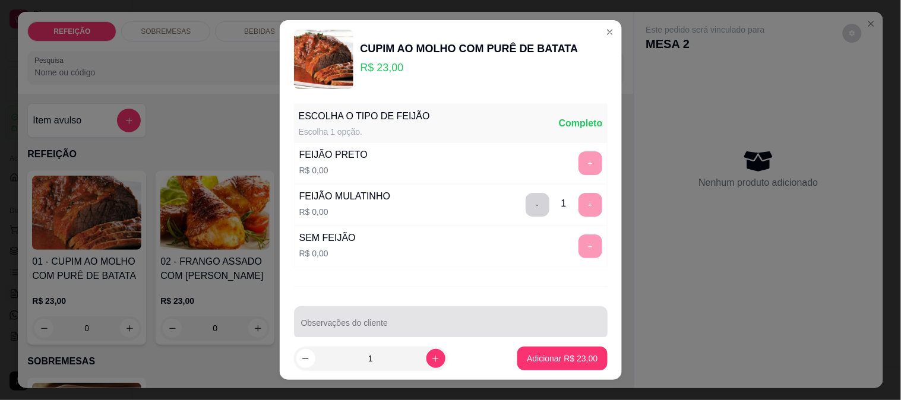
click at [517, 308] on div "Observações do cliente" at bounding box center [451, 323] width 314 height 33
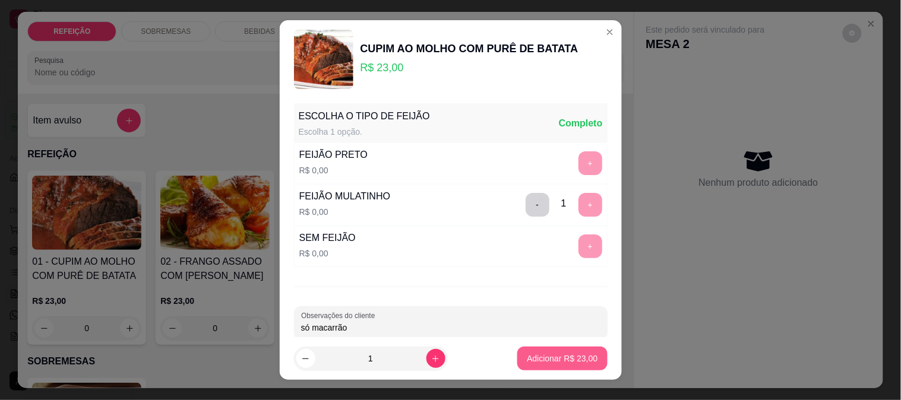
type input "só macarrão"
click at [542, 357] on p "Adicionar R$ 23,00" at bounding box center [562, 359] width 71 height 12
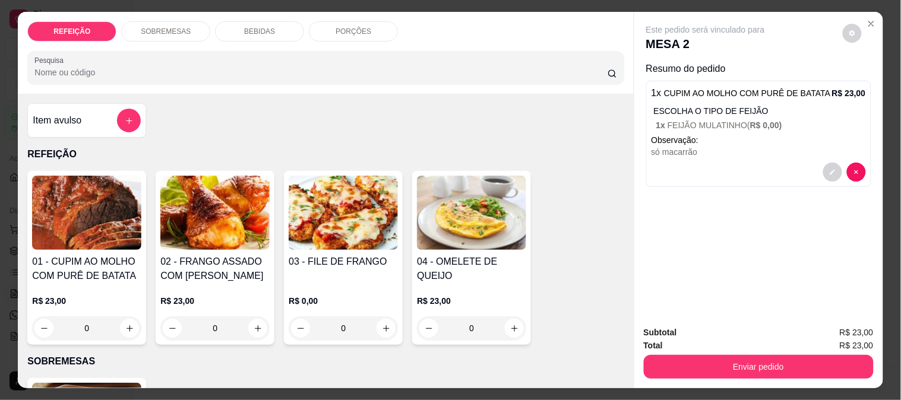
click at [232, 27] on div "BEBIDAS" at bounding box center [259, 31] width 89 height 20
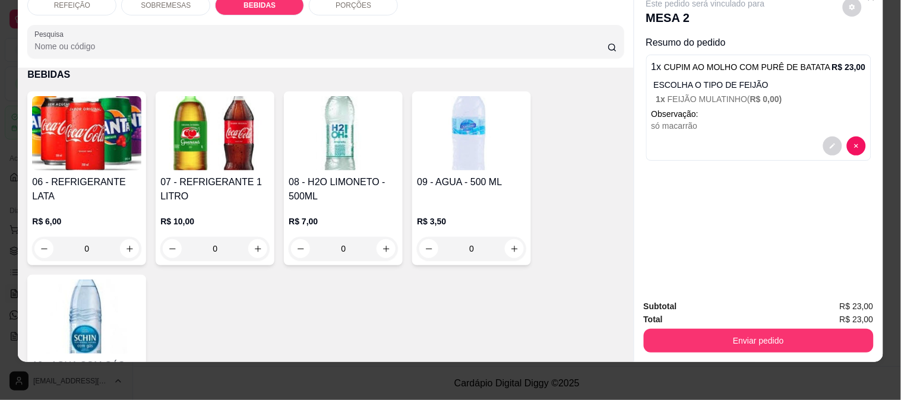
click at [117, 175] on h4 "06 - REFRIGERANTE LATA" at bounding box center [86, 189] width 109 height 29
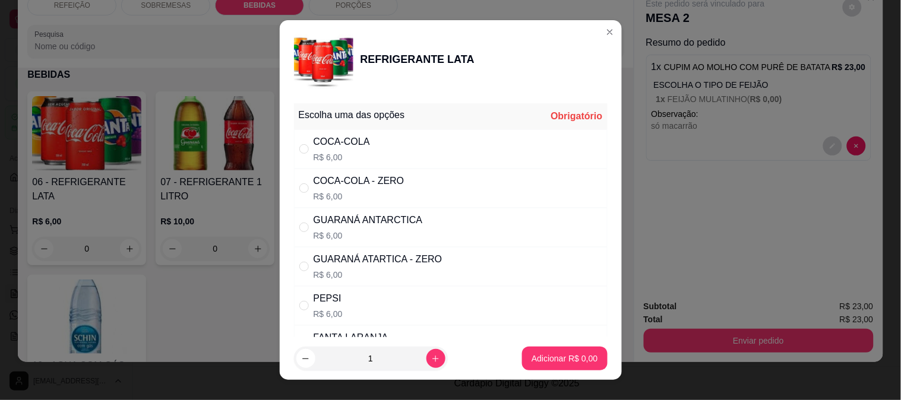
click at [375, 177] on div "COCA-COLA - ZERO" at bounding box center [359, 181] width 91 height 14
radio input "true"
click at [550, 356] on p "Adicionar R$ 6,00" at bounding box center [565, 358] width 64 height 11
type input "1"
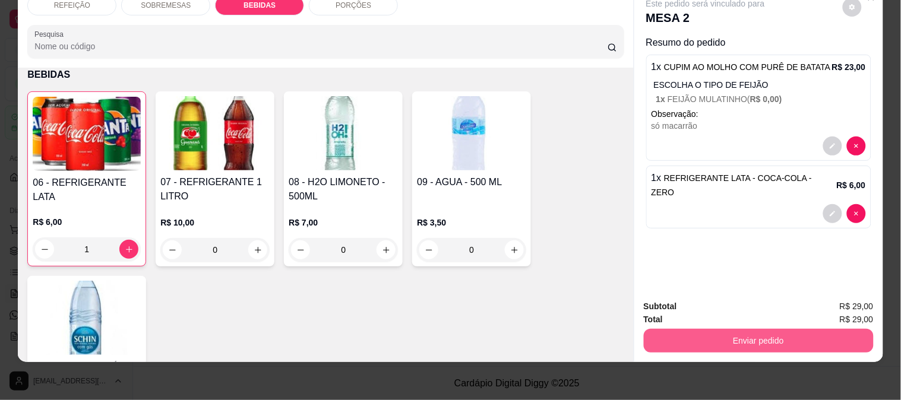
click at [740, 329] on button "Enviar pedido" at bounding box center [759, 341] width 230 height 24
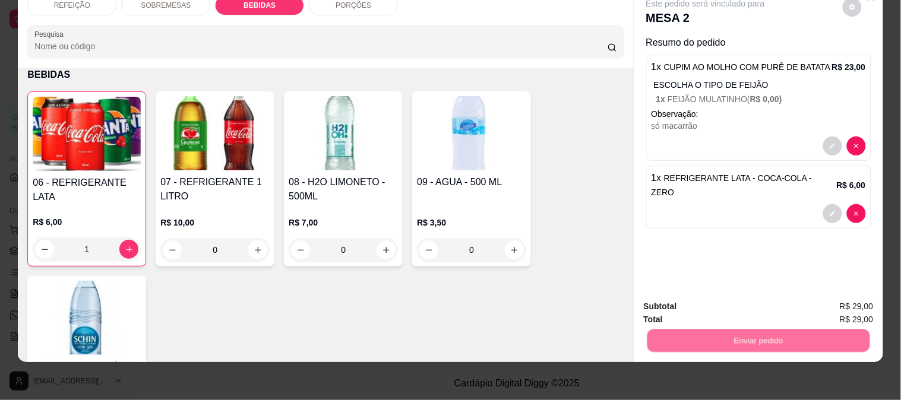
click at [701, 299] on button "Não registrar e enviar pedido" at bounding box center [720, 301] width 124 height 23
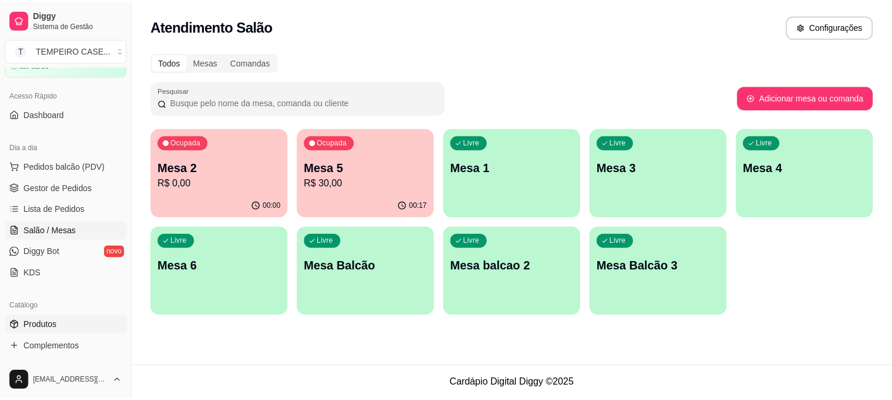
scroll to position [132, 0]
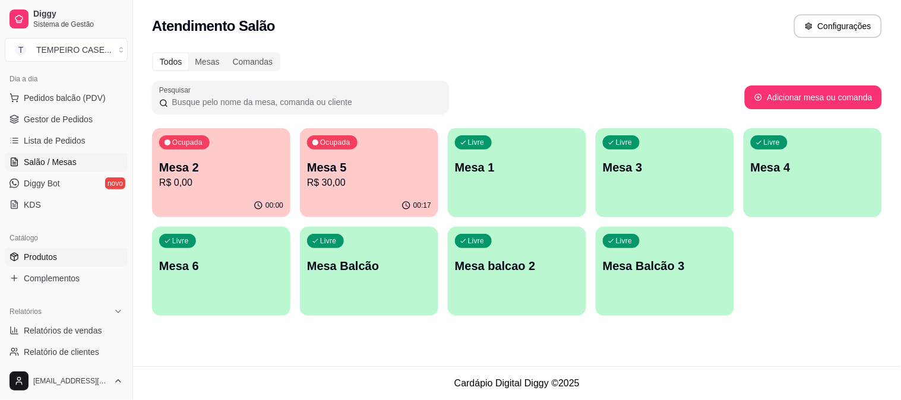
click at [58, 264] on link "Produtos" at bounding box center [66, 257] width 123 height 19
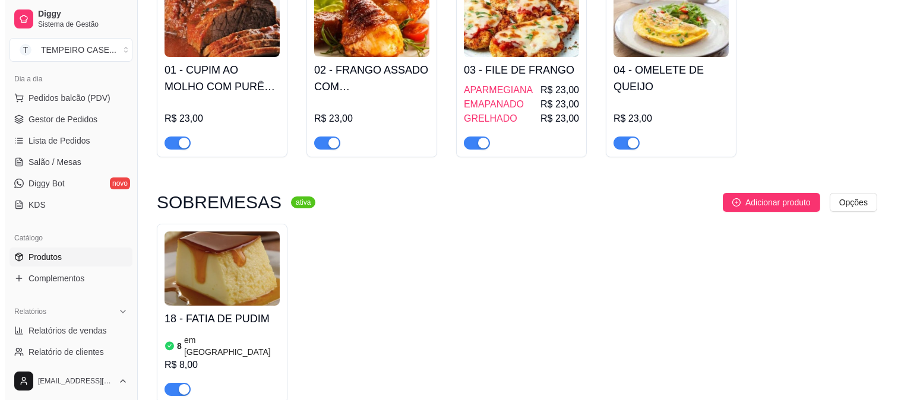
scroll to position [462, 0]
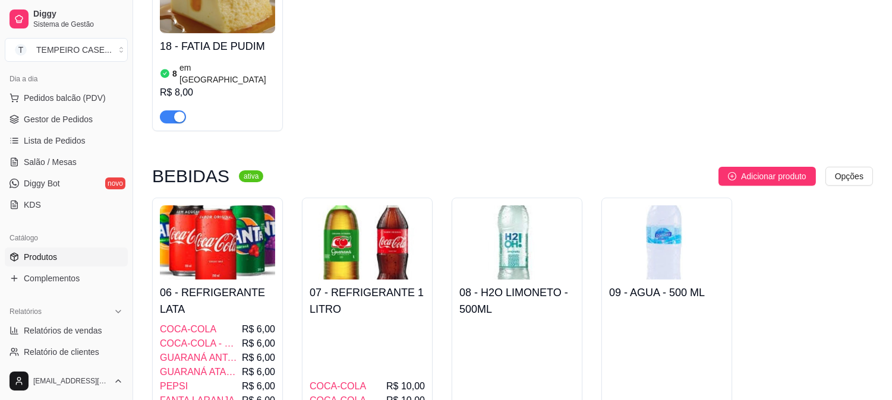
click at [377, 240] on img at bounding box center [366, 243] width 115 height 74
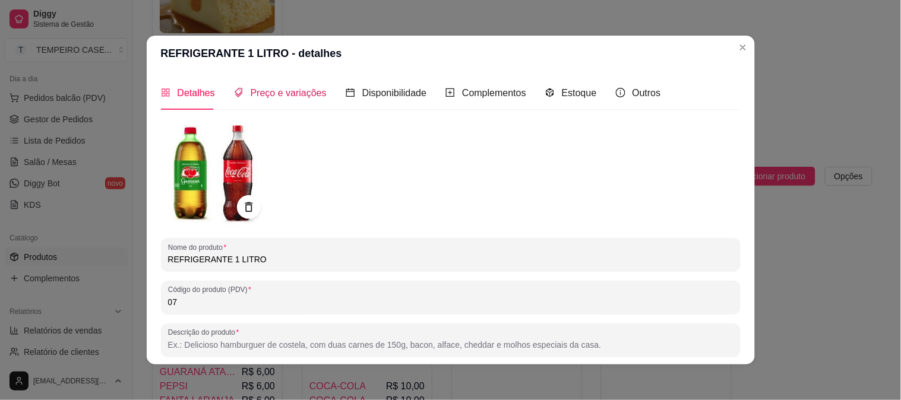
click at [289, 95] on span "Preço e variações" at bounding box center [289, 93] width 76 height 10
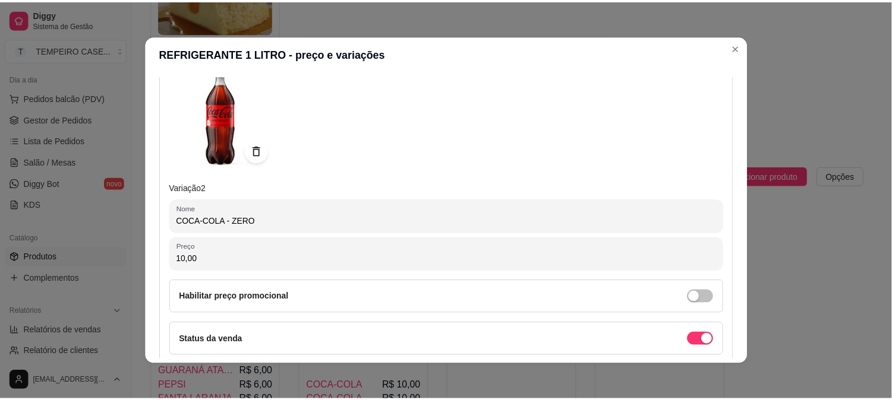
scroll to position [726, 0]
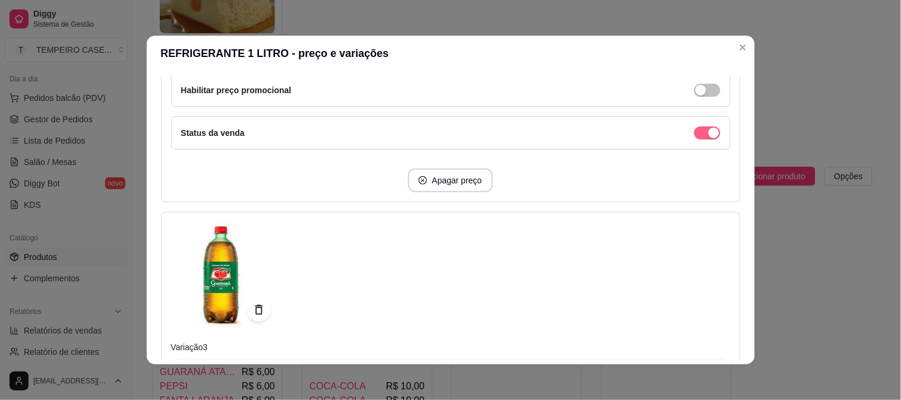
click at [709, 135] on div "button" at bounding box center [714, 133] width 11 height 11
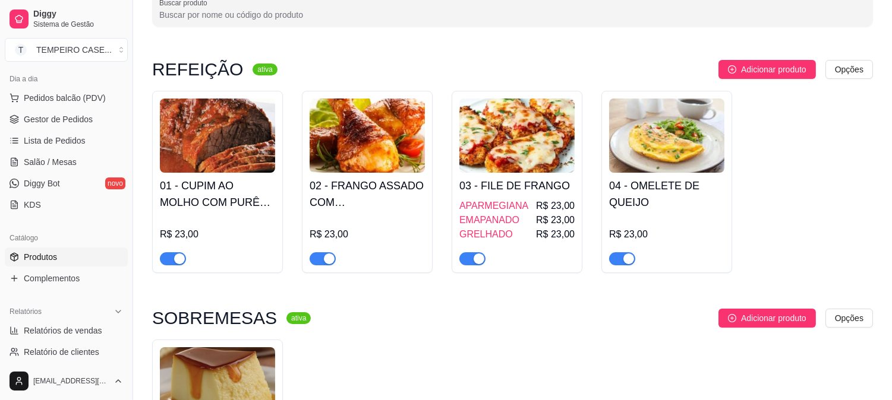
scroll to position [66, 0]
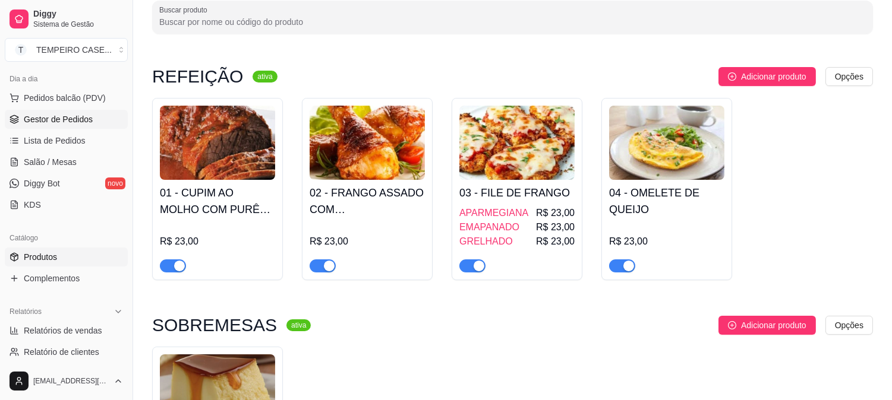
click at [38, 125] on span "Gestor de Pedidos" at bounding box center [58, 119] width 69 height 12
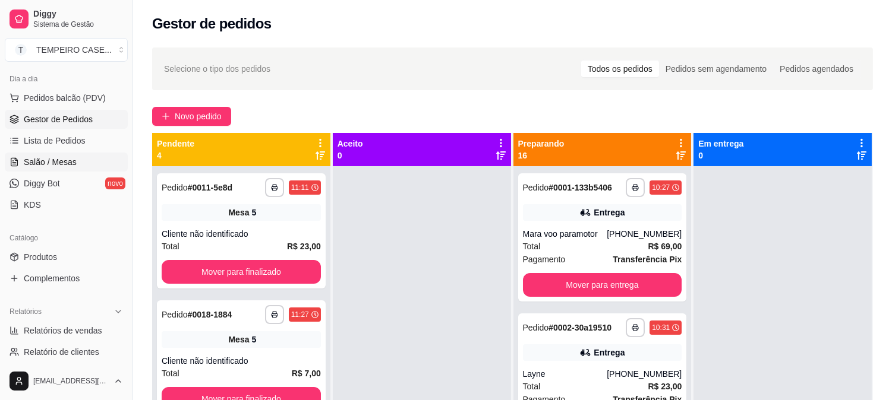
click at [42, 159] on span "Salão / Mesas" at bounding box center [50, 162] width 53 height 12
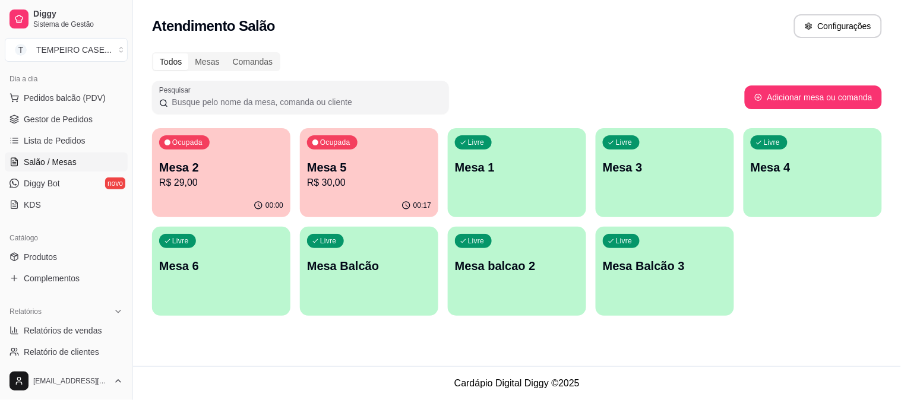
click at [192, 196] on div "00:00" at bounding box center [221, 205] width 138 height 23
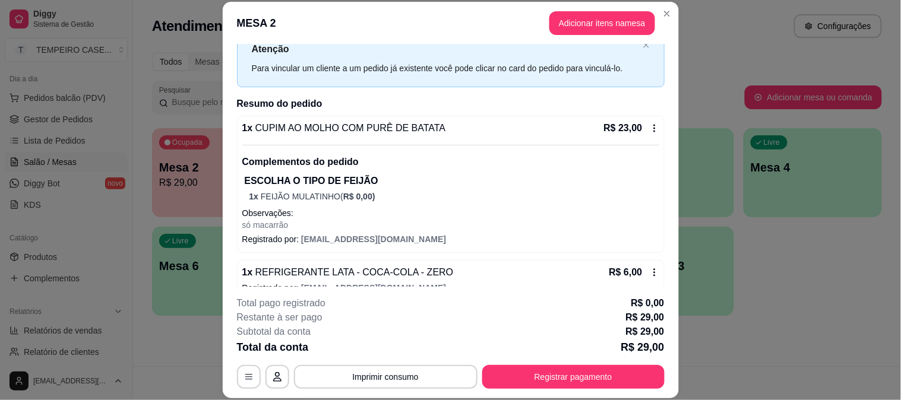
scroll to position [61, 0]
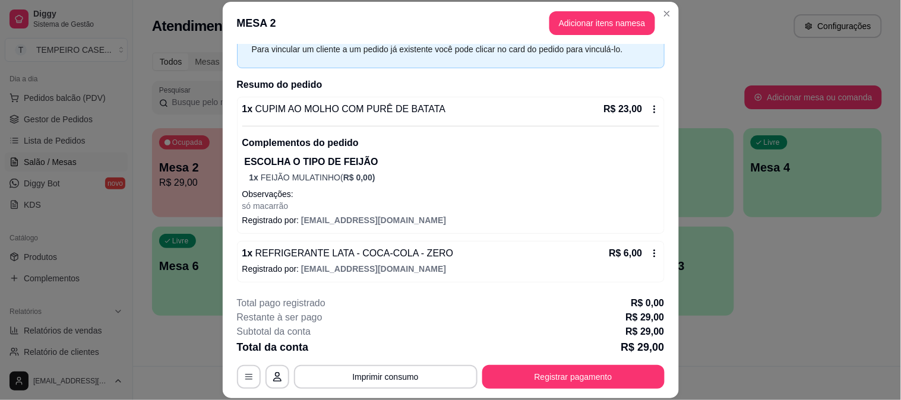
click at [650, 112] on icon at bounding box center [655, 110] width 10 height 10
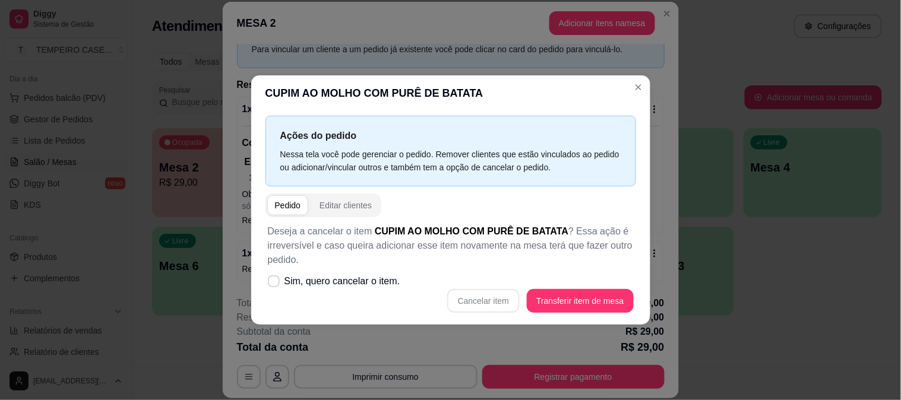
click at [288, 291] on label "Sim, quero cancelar o item." at bounding box center [334, 282] width 142 height 24
click at [275, 291] on input "Sim, quero cancelar o item." at bounding box center [271, 288] width 8 height 8
checkbox input "true"
click at [501, 306] on button "Cancelar item" at bounding box center [483, 301] width 72 height 24
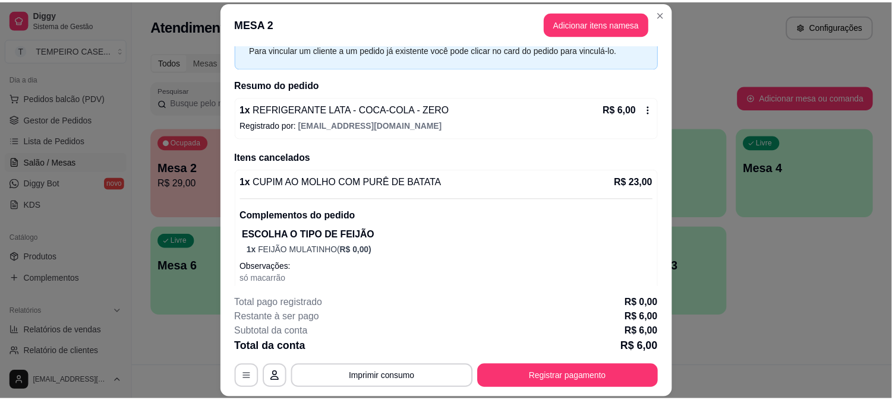
scroll to position [80, 0]
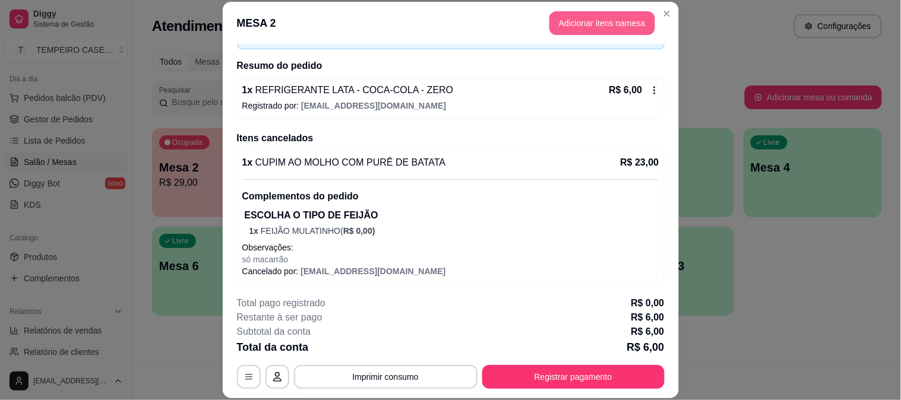
click at [549, 22] on button "Adicionar itens na mesa" at bounding box center [602, 23] width 106 height 24
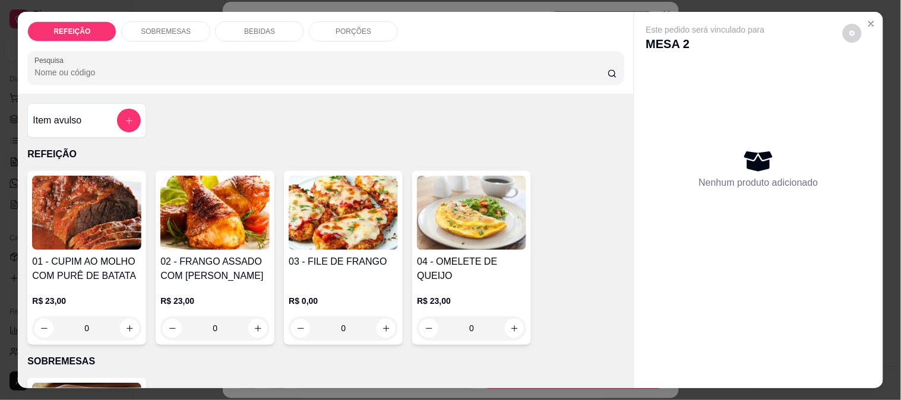
click at [97, 244] on img at bounding box center [86, 213] width 109 height 74
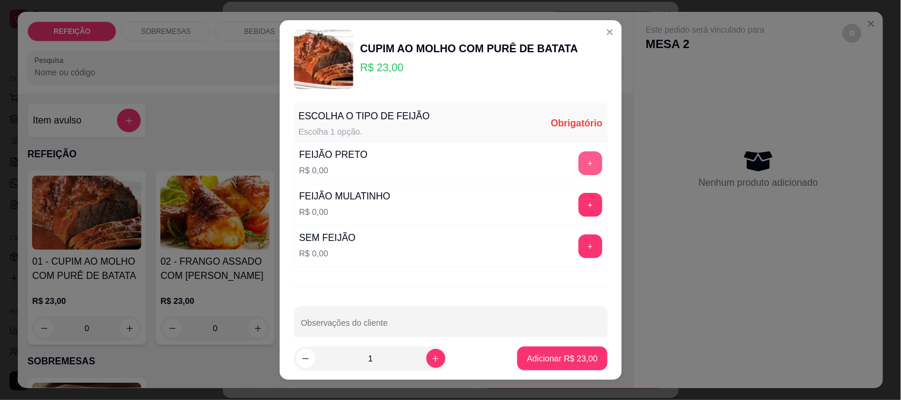
click at [561, 185] on div "FEIJÃO MULATINHO R$ 0,00 +" at bounding box center [451, 205] width 314 height 42
click at [579, 199] on button "+" at bounding box center [591, 205] width 24 height 24
click at [397, 354] on input "1" at bounding box center [370, 359] width 111 height 24
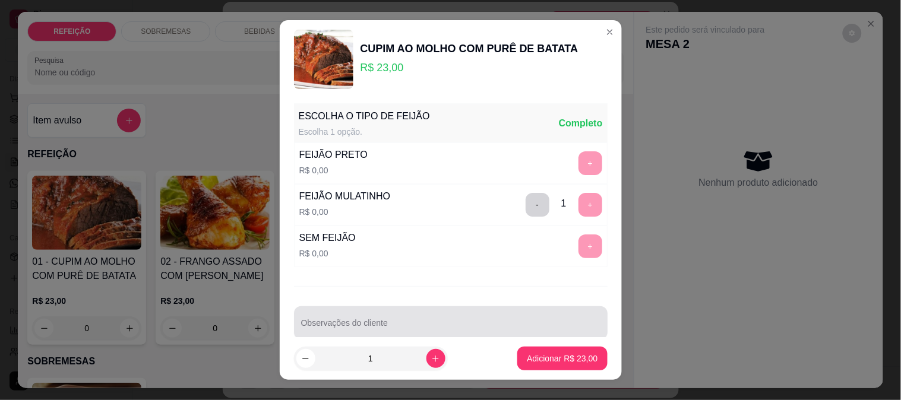
click at [405, 327] on input "Observações do cliente" at bounding box center [450, 328] width 299 height 12
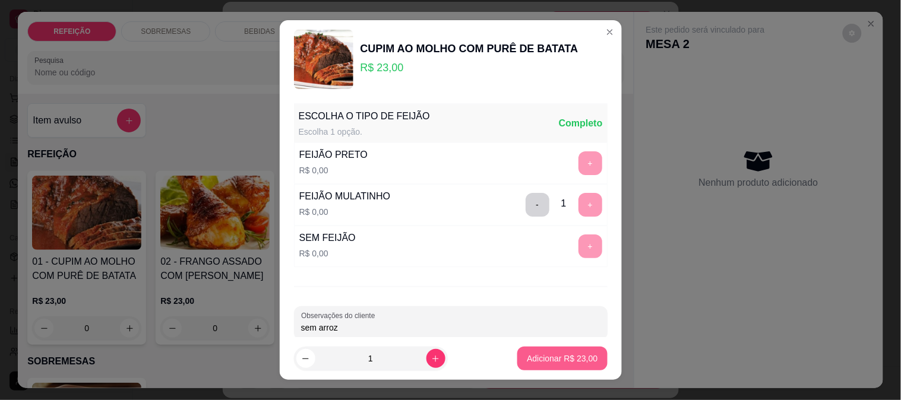
type input "sem arroz"
click at [541, 365] on button "Adicionar R$ 23,00" at bounding box center [562, 359] width 90 height 24
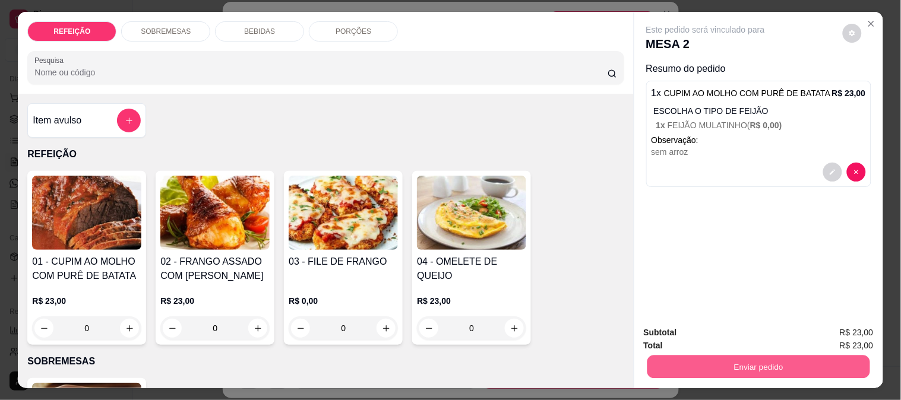
click at [721, 352] on div "Enviar pedido" at bounding box center [759, 365] width 230 height 27
click at [710, 358] on button "Enviar pedido" at bounding box center [759, 367] width 230 height 24
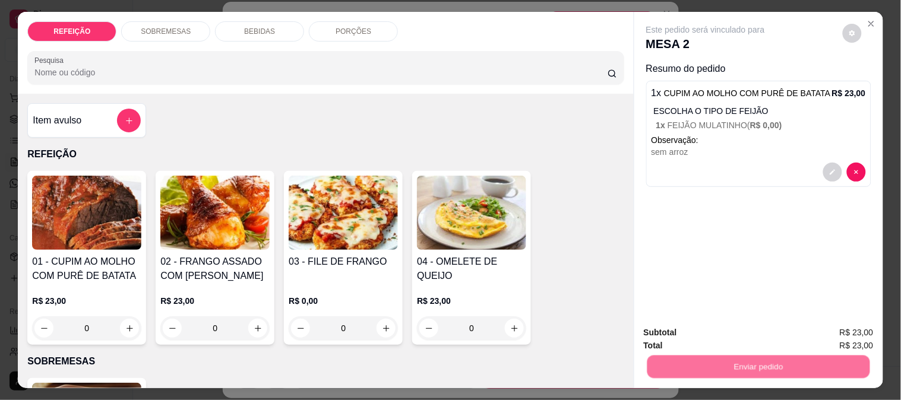
click at [706, 336] on button "Não registrar e enviar pedido" at bounding box center [719, 333] width 120 height 22
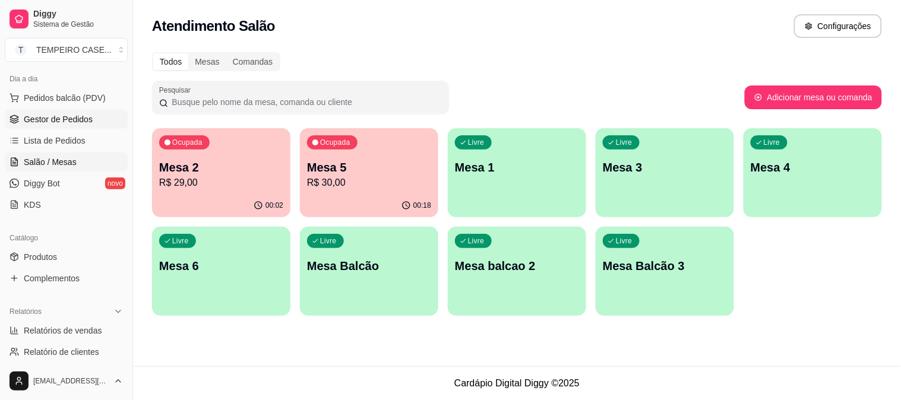
click at [44, 125] on span "Gestor de Pedidos" at bounding box center [58, 119] width 69 height 12
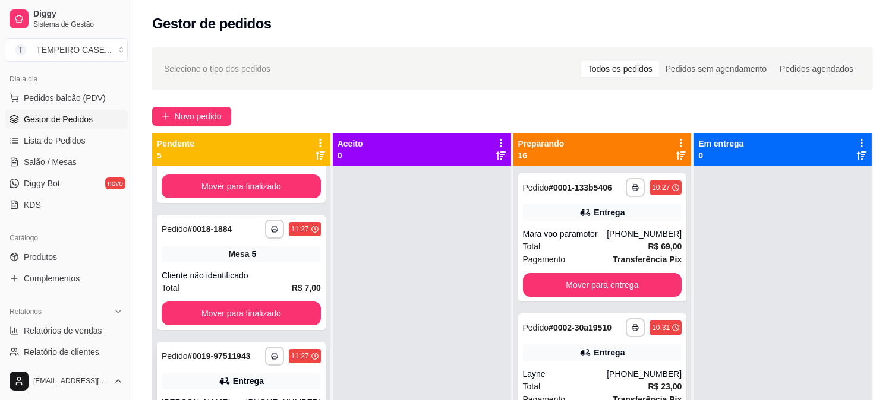
scroll to position [259, 0]
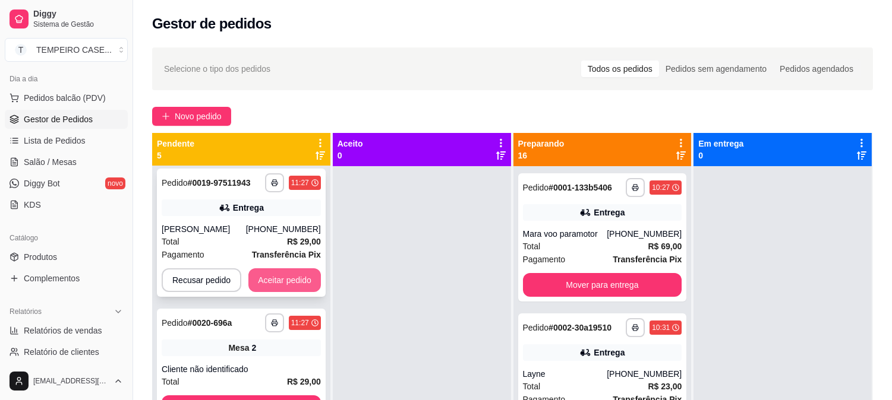
click at [286, 287] on button "Aceitar pedido" at bounding box center [284, 280] width 72 height 24
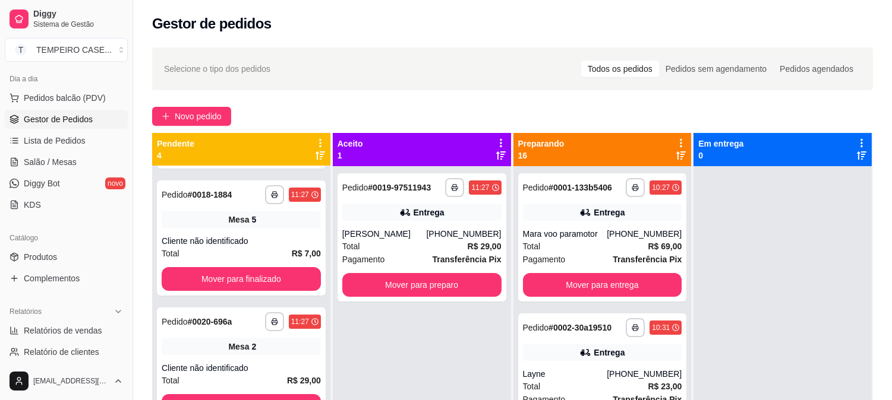
scroll to position [119, 0]
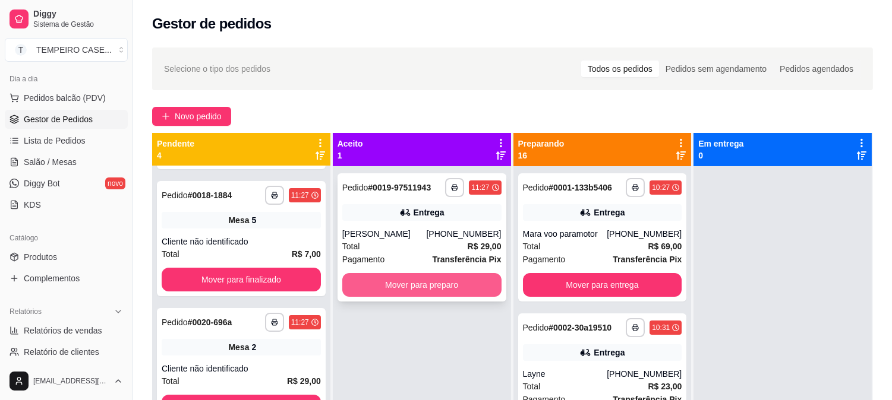
click at [426, 284] on button "Mover para preparo" at bounding box center [421, 285] width 159 height 24
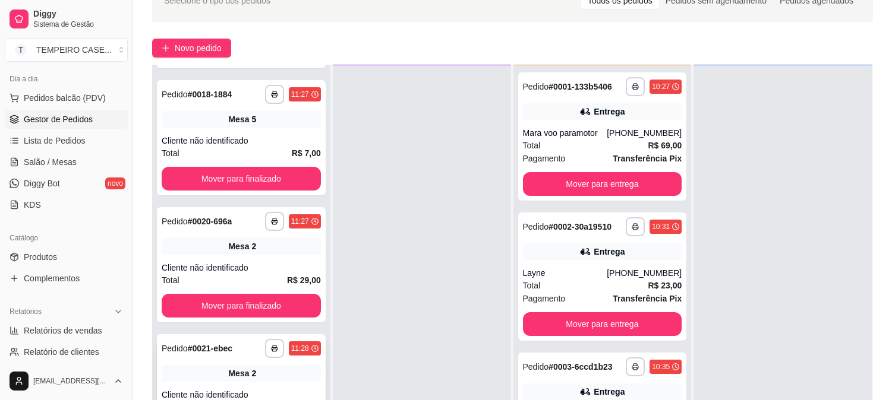
scroll to position [181, 0]
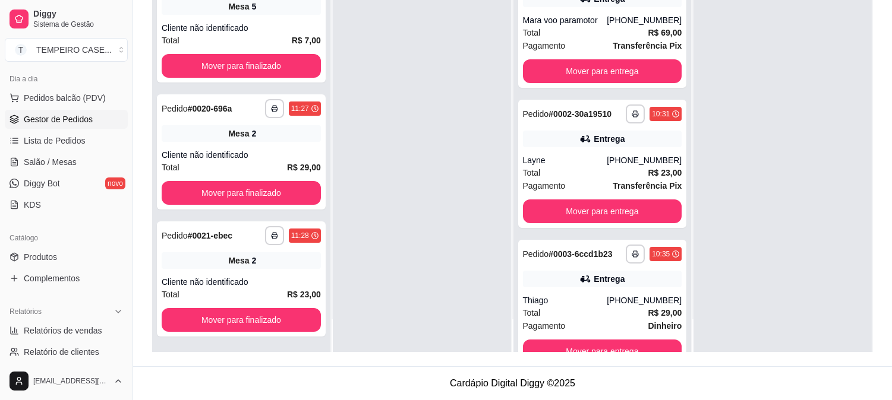
click at [448, 211] on div at bounding box center [422, 152] width 178 height 400
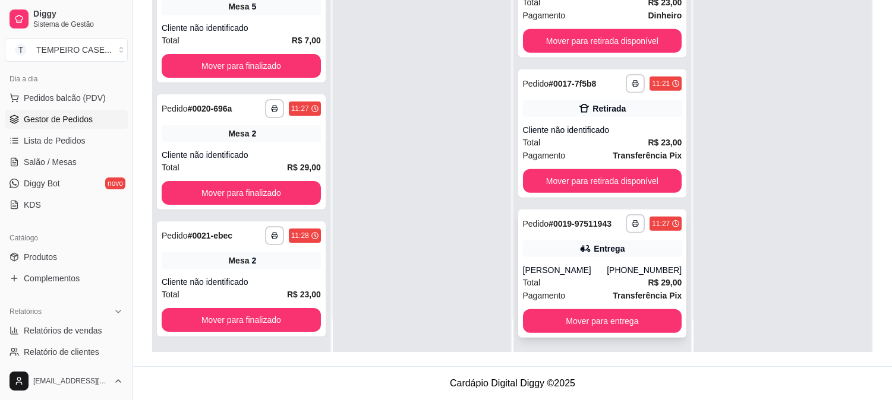
click at [625, 214] on div "**********" at bounding box center [653, 223] width 56 height 19
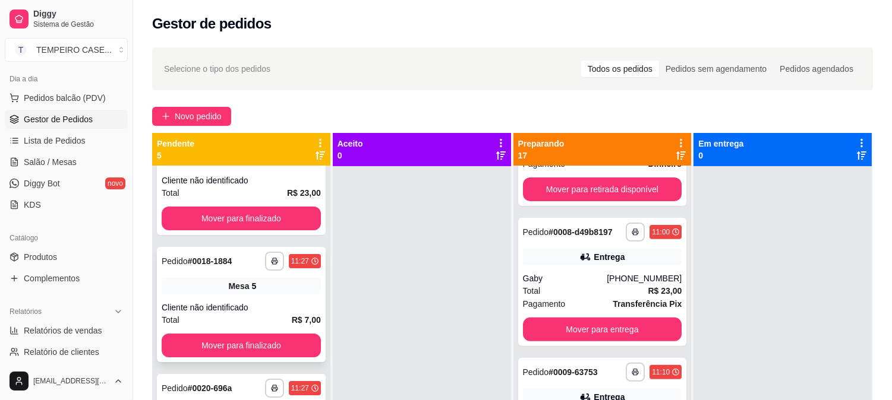
scroll to position [0, 0]
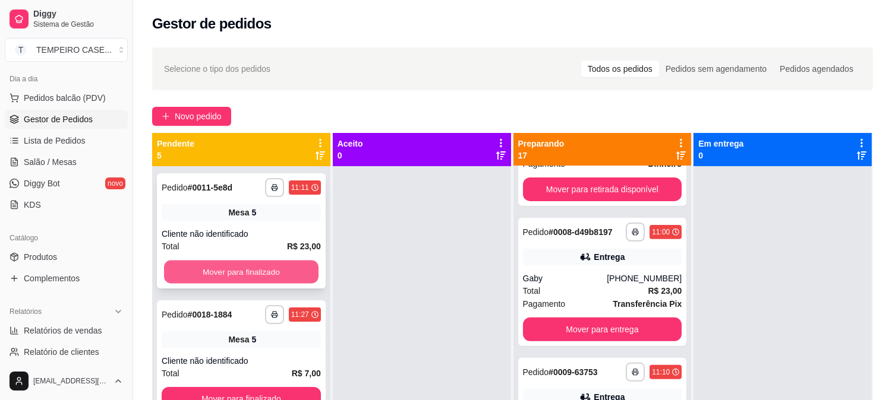
click at [292, 275] on button "Mover para finalizado" at bounding box center [241, 272] width 154 height 23
click at [292, 275] on button "Mover para finalizado" at bounding box center [241, 272] width 159 height 24
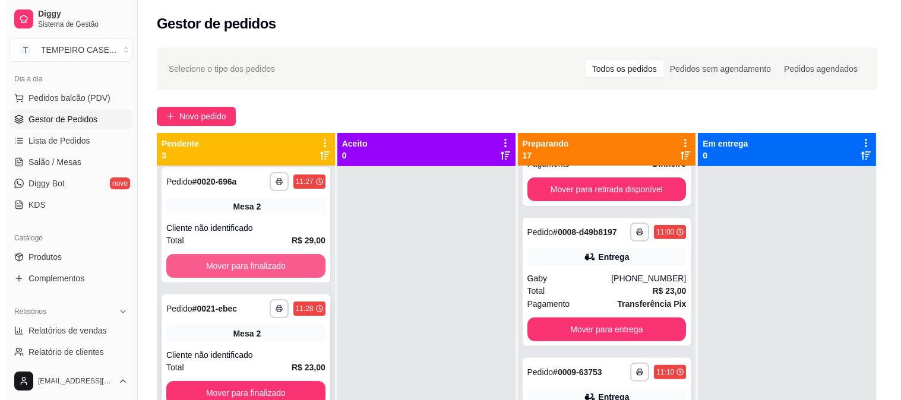
scroll to position [17, 0]
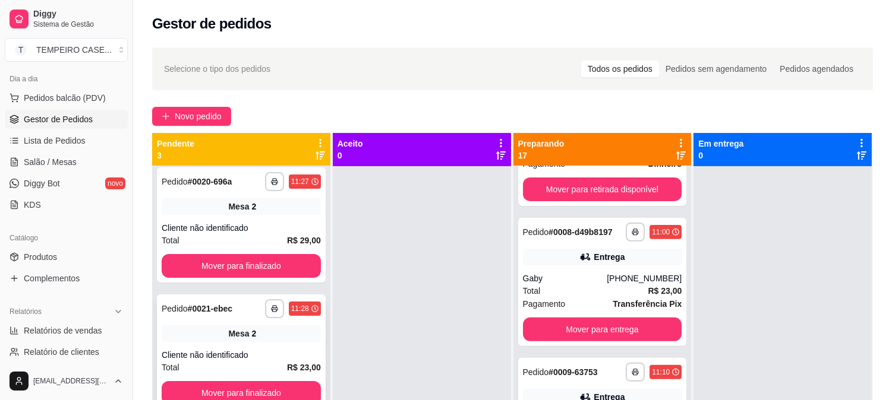
click at [229, 331] on div "**********" at bounding box center [241, 352] width 169 height 115
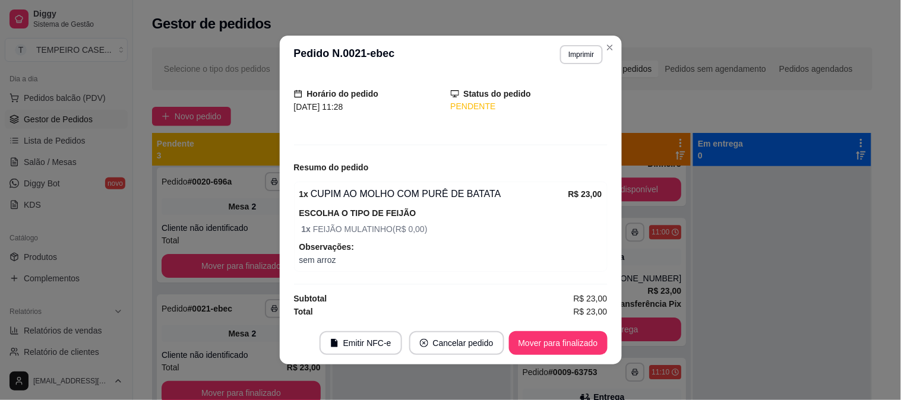
scroll to position [70, 0]
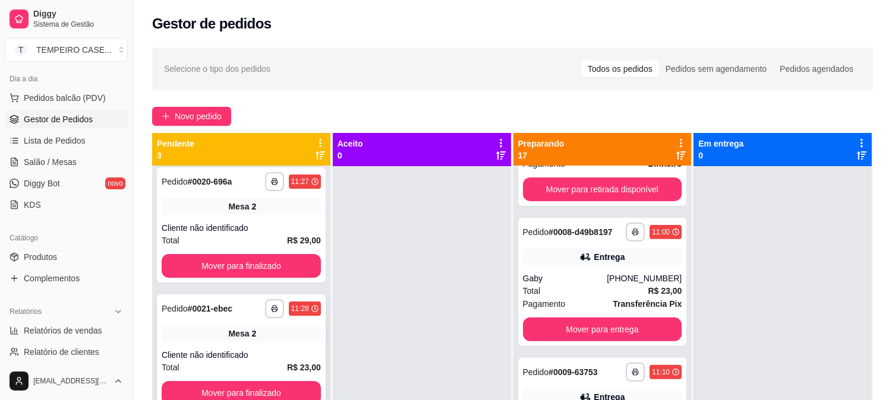
click at [203, 361] on div "Total R$ 23,00" at bounding box center [241, 367] width 159 height 13
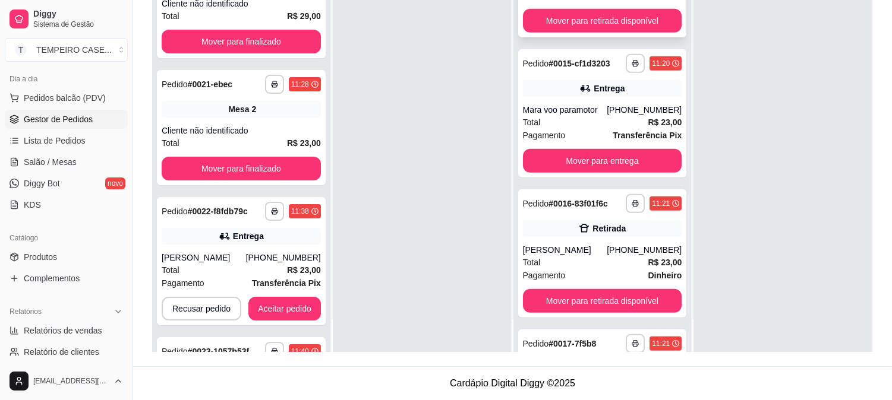
scroll to position [1795, 0]
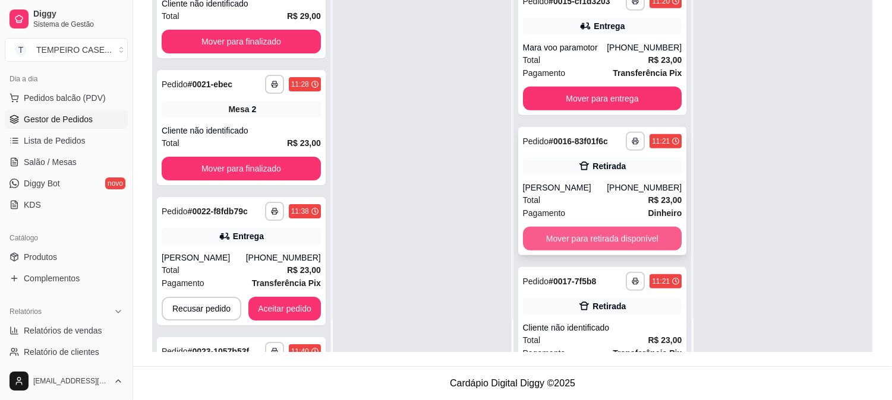
click at [599, 249] on button "Mover para retirada disponível" at bounding box center [602, 239] width 159 height 24
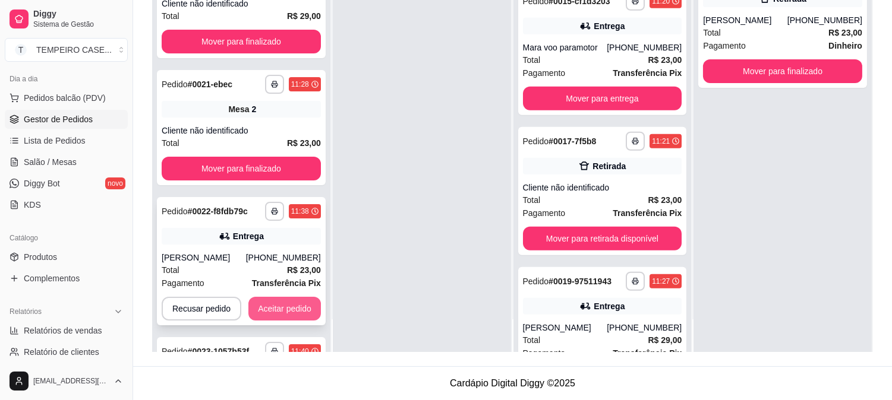
click at [266, 321] on button "Aceitar pedido" at bounding box center [284, 309] width 72 height 24
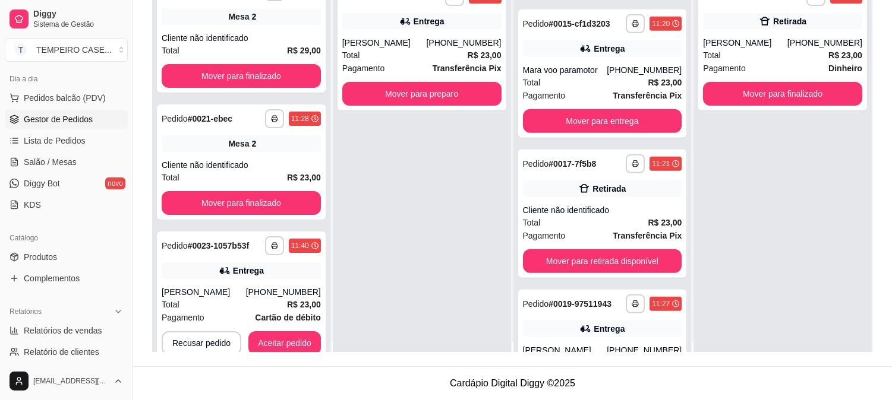
scroll to position [0, 0]
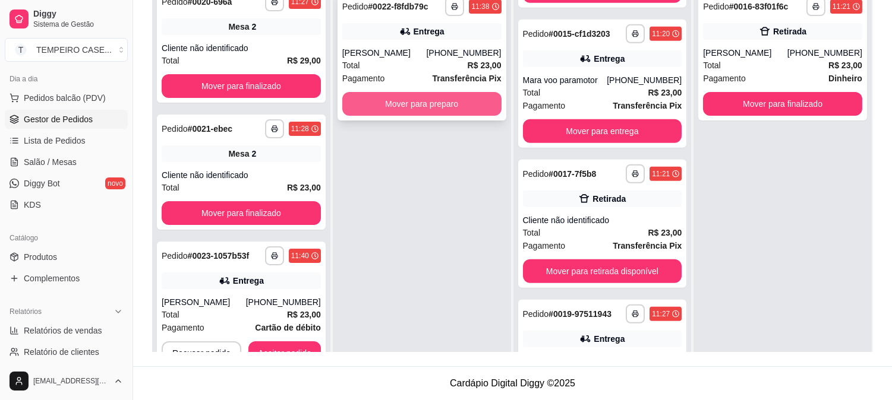
click at [472, 116] on button "Mover para preparo" at bounding box center [421, 104] width 159 height 24
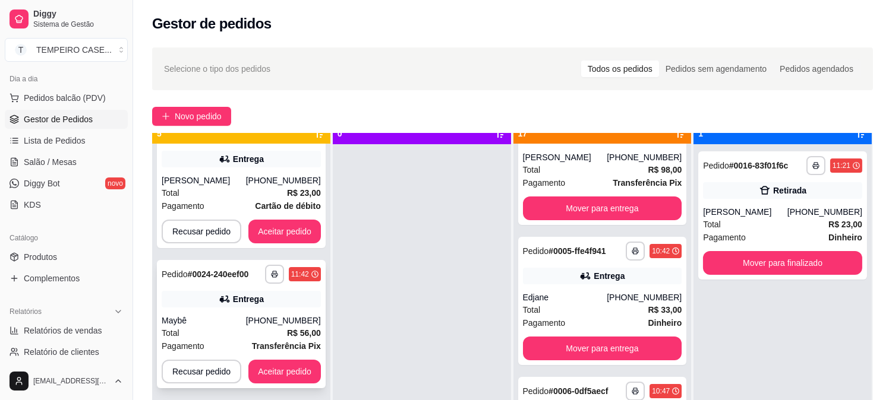
scroll to position [33, 0]
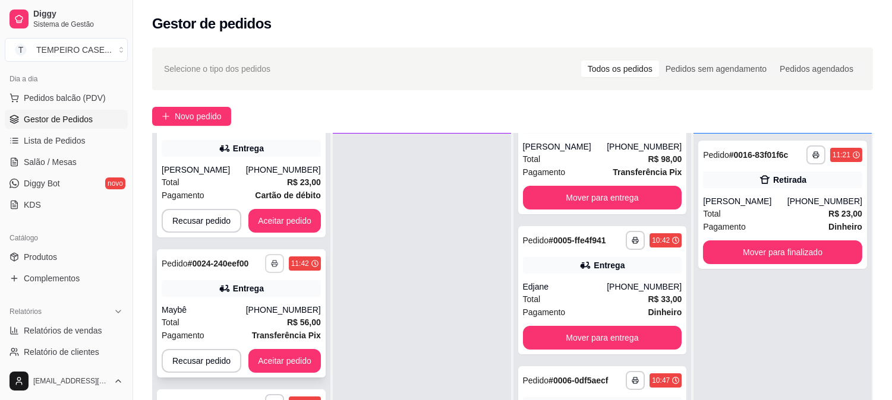
click at [271, 264] on icon "button" at bounding box center [274, 263] width 7 height 7
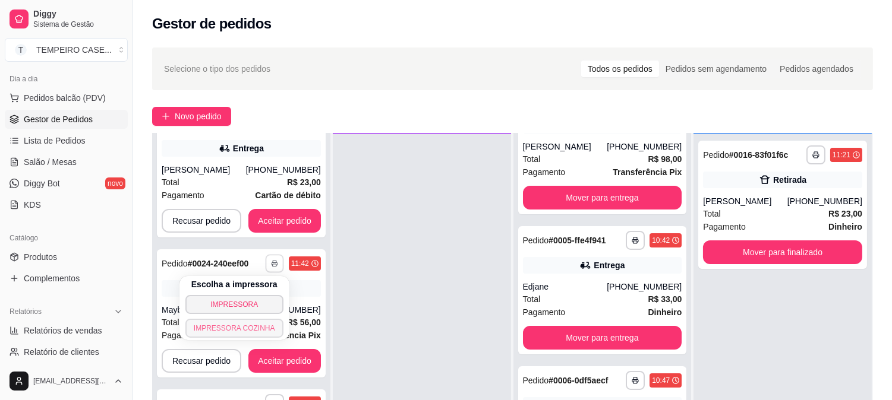
click at [244, 328] on button "IMPRESSORA COZINHA" at bounding box center [234, 328] width 98 height 19
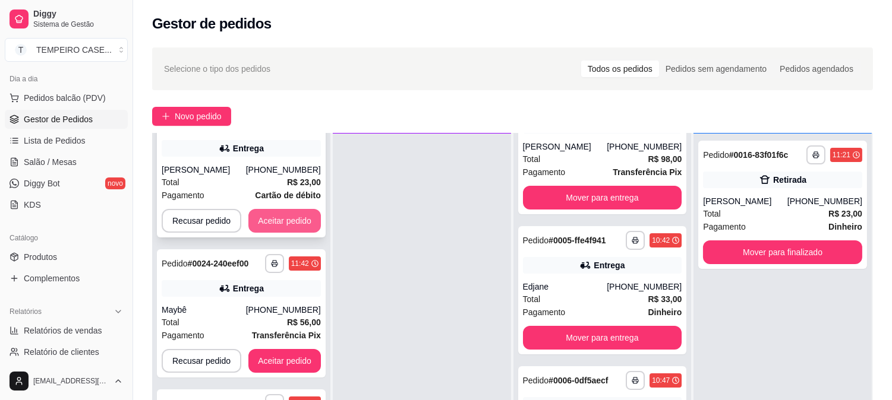
click at [292, 225] on button "Aceitar pedido" at bounding box center [284, 221] width 72 height 24
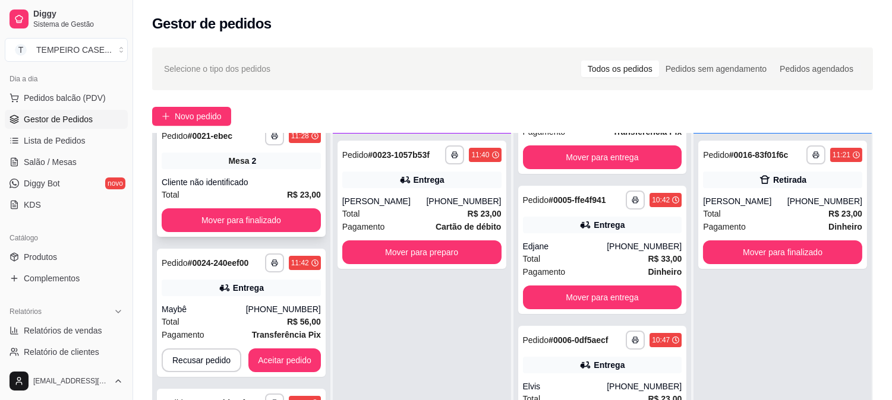
scroll to position [475, 0]
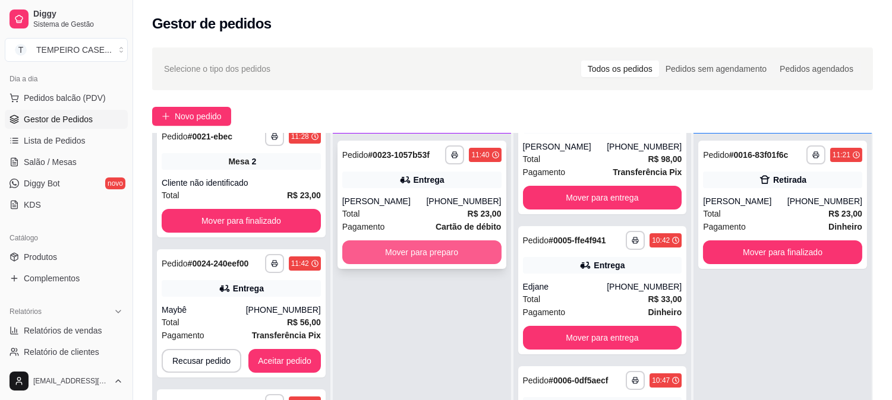
click at [396, 256] on button "Mover para preparo" at bounding box center [421, 253] width 159 height 24
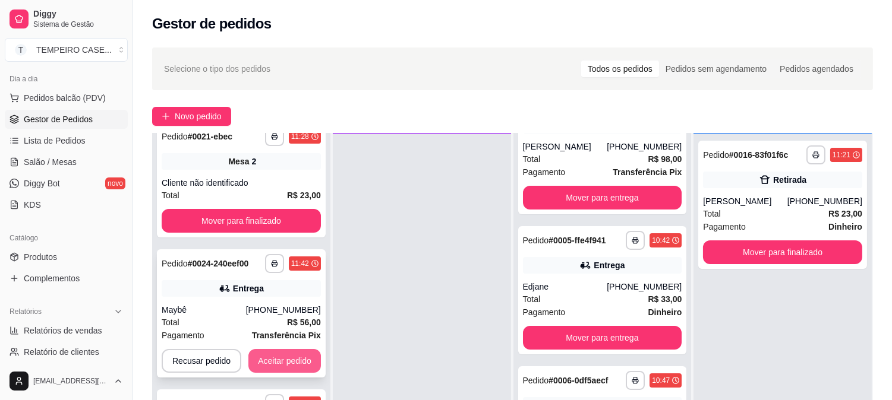
click at [295, 354] on button "Aceitar pedido" at bounding box center [284, 361] width 72 height 24
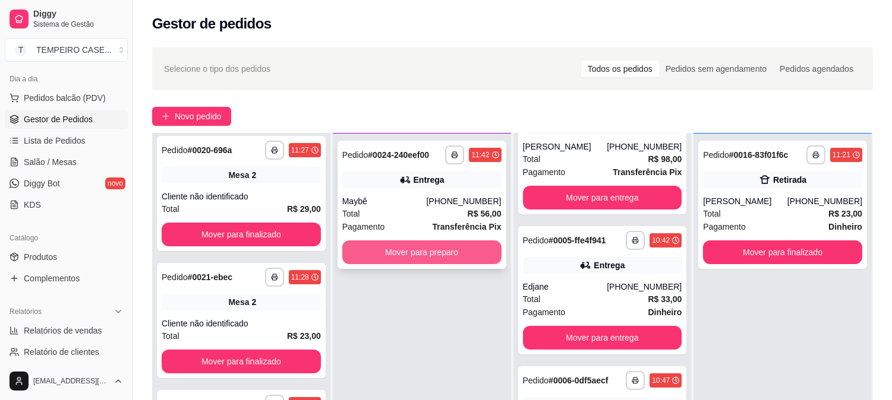
click at [416, 250] on button "Mover para preparo" at bounding box center [421, 253] width 159 height 24
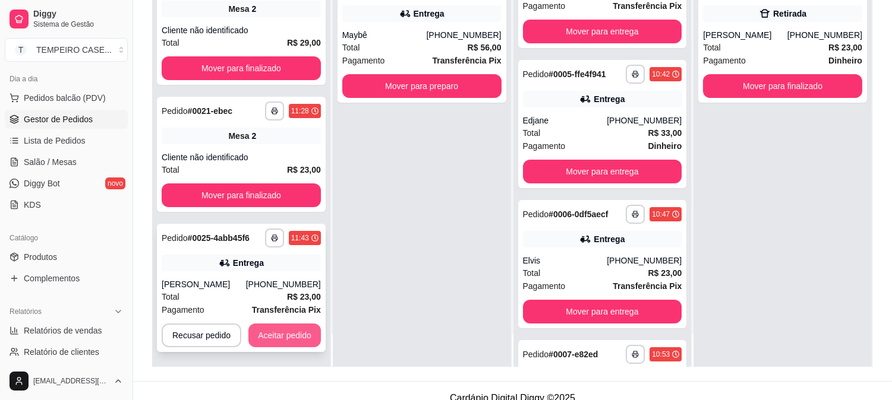
scroll to position [181, 0]
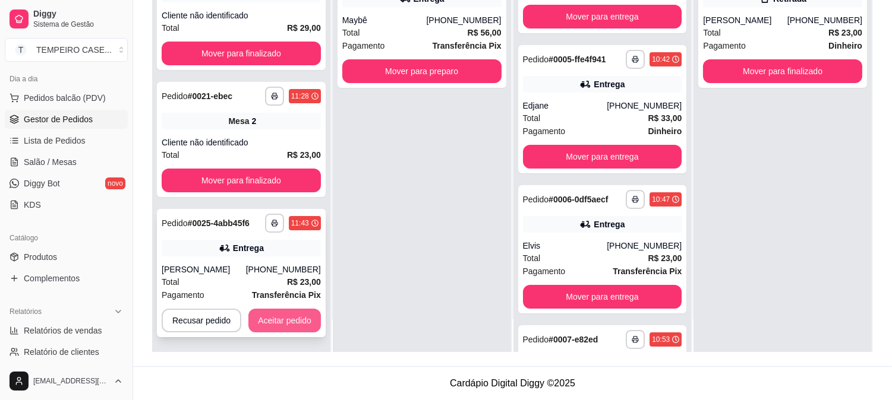
click at [295, 317] on button "Aceitar pedido" at bounding box center [284, 321] width 72 height 24
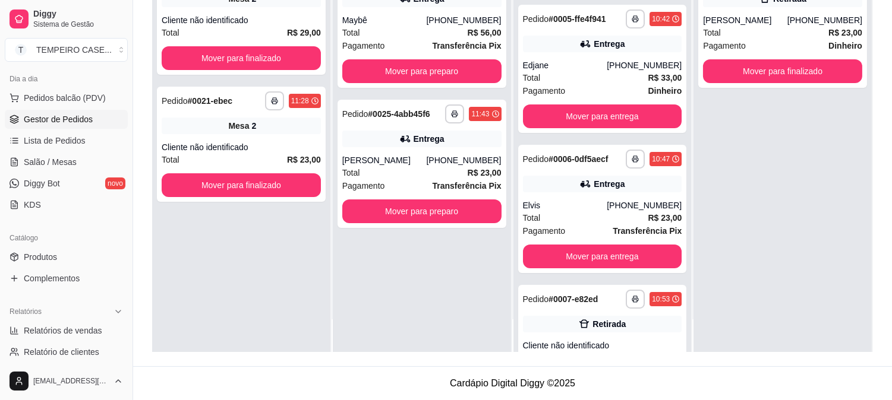
scroll to position [475, 0]
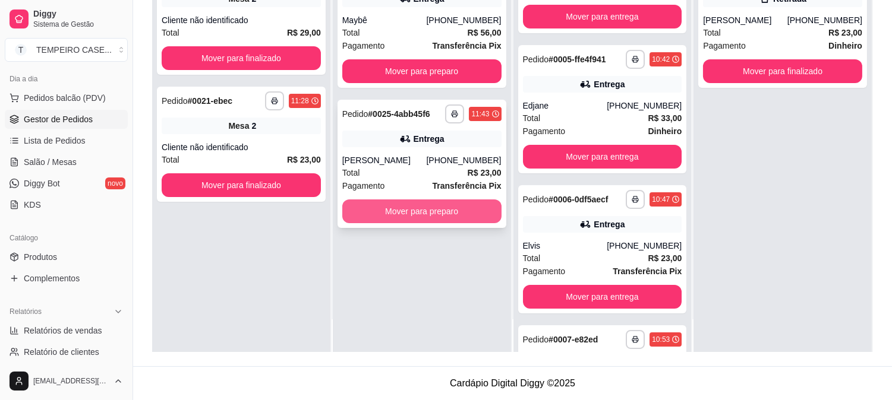
click at [418, 213] on button "Mover para preparo" at bounding box center [421, 212] width 159 height 24
click at [405, 210] on button "Mover para preparo" at bounding box center [421, 212] width 159 height 24
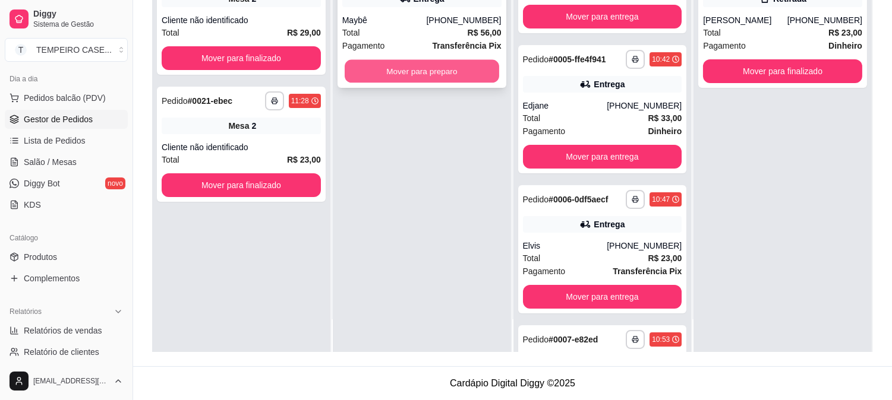
click at [413, 81] on button "Mover para preparo" at bounding box center [422, 71] width 154 height 23
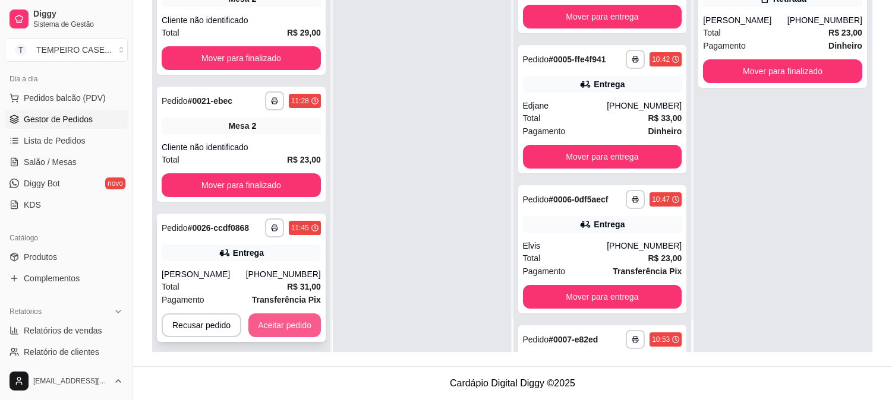
click at [282, 318] on button "Aceitar pedido" at bounding box center [284, 326] width 72 height 24
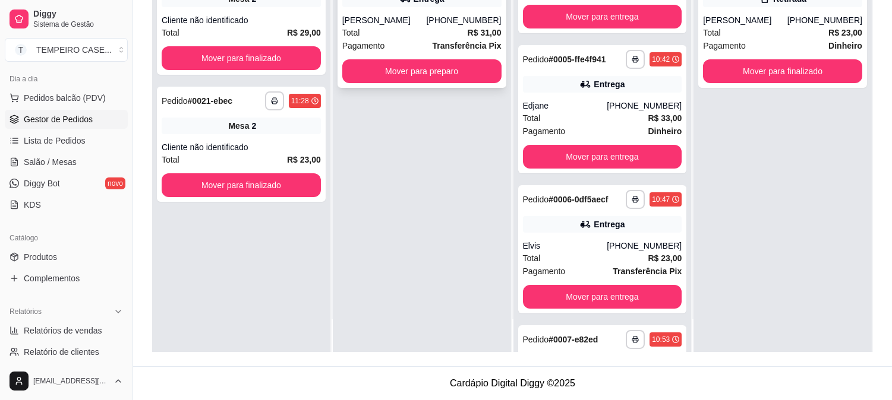
click at [440, 75] on button "Mover para preparo" at bounding box center [421, 71] width 159 height 24
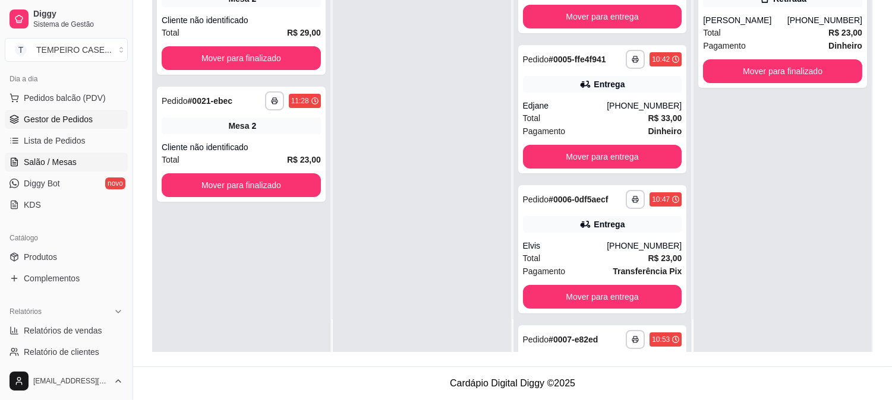
click at [40, 168] on link "Salão / Mesas" at bounding box center [66, 162] width 123 height 19
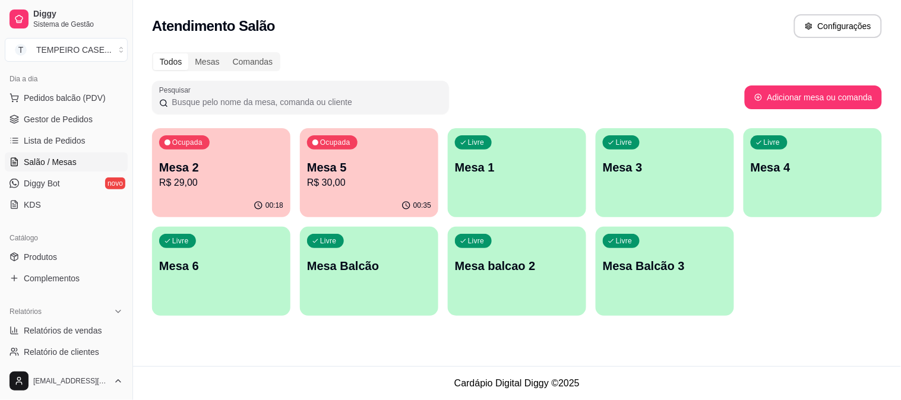
click at [349, 181] on p "R$ 30,00" at bounding box center [369, 183] width 124 height 14
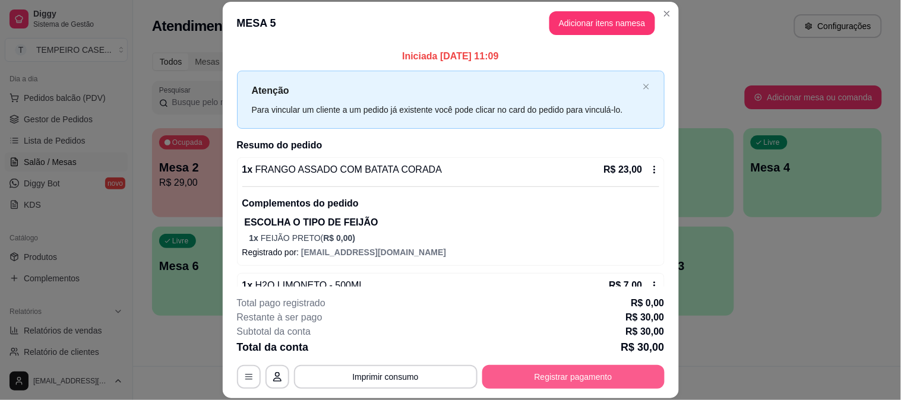
click at [545, 387] on button "Registrar pagamento" at bounding box center [573, 377] width 182 height 24
click at [519, 167] on div at bounding box center [532, 157] width 26 height 26
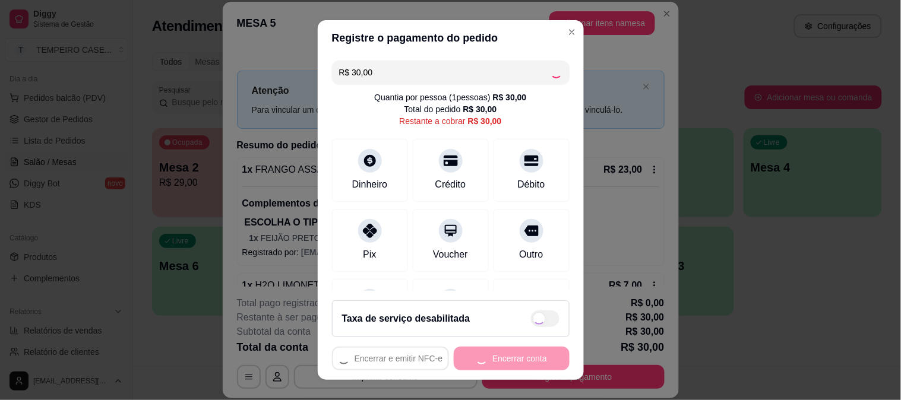
click at [512, 364] on div "Encerrar e emitir NFC-e Encerrar conta" at bounding box center [451, 359] width 238 height 24
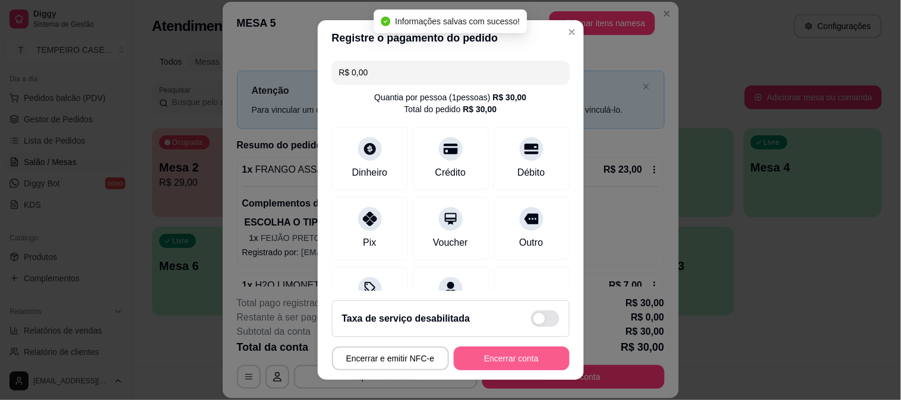
type input "R$ 0,00"
click at [494, 358] on button "Encerrar conta" at bounding box center [512, 359] width 116 height 24
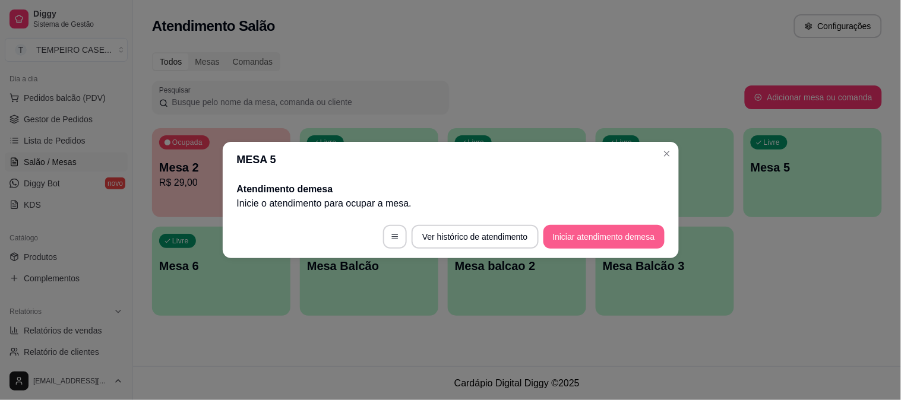
click at [583, 229] on button "Iniciar atendimento de mesa" at bounding box center [604, 237] width 121 height 24
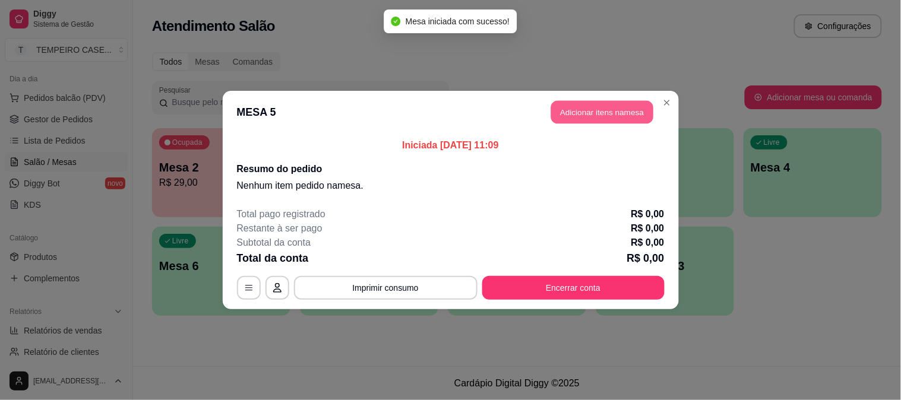
click at [578, 103] on button "Adicionar itens na mesa" at bounding box center [602, 112] width 102 height 23
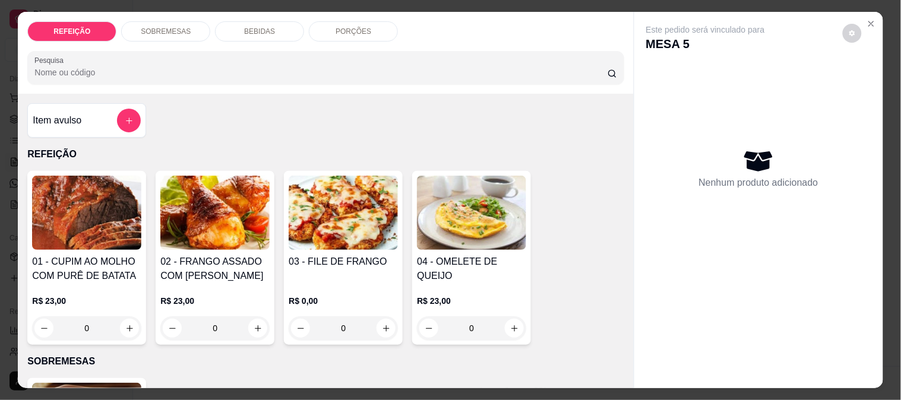
click at [116, 222] on img at bounding box center [86, 213] width 109 height 74
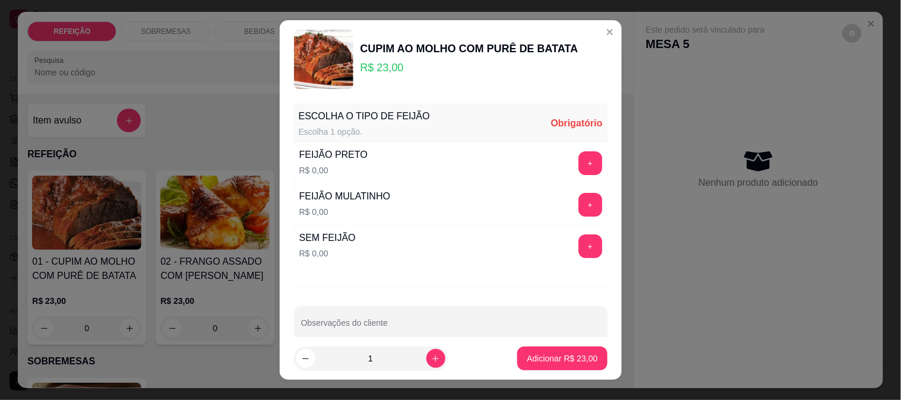
click at [579, 162] on button "+" at bounding box center [591, 163] width 24 height 24
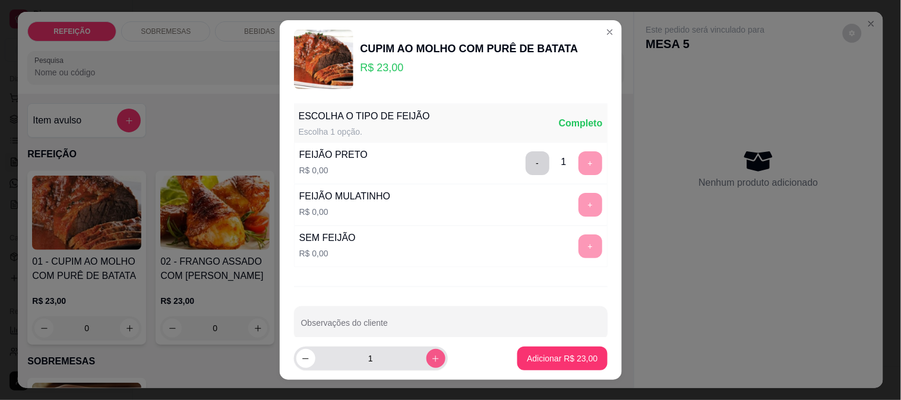
click at [431, 359] on icon "increase-product-quantity" at bounding box center [435, 359] width 9 height 9
type input "2"
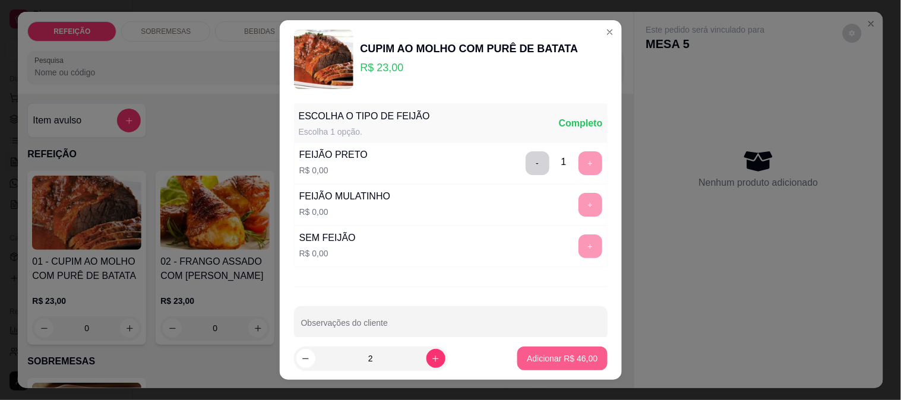
click at [532, 356] on p "Adicionar R$ 46,00" at bounding box center [562, 359] width 71 height 12
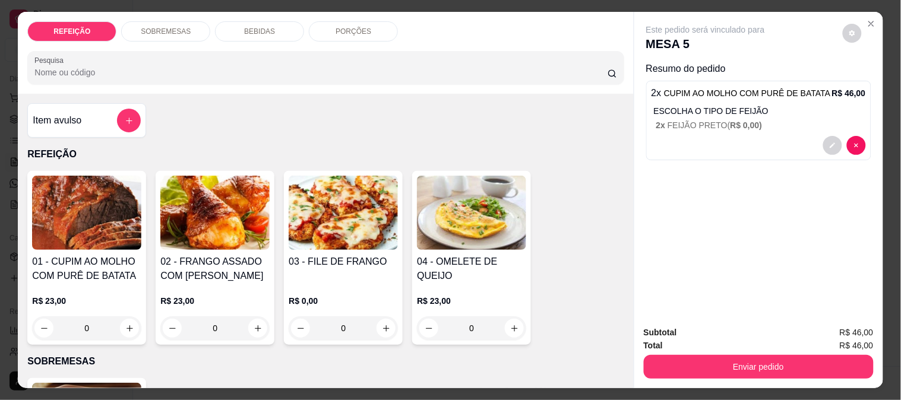
click at [720, 345] on div "Total R$ 46,00" at bounding box center [759, 345] width 230 height 13
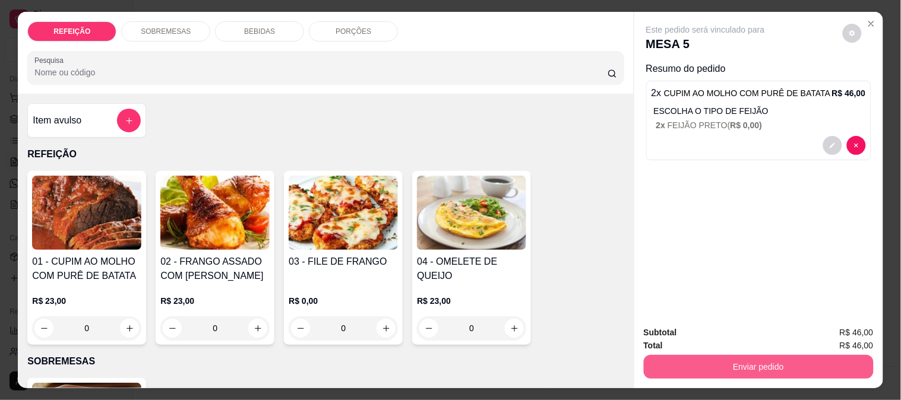
click at [728, 362] on button "Enviar pedido" at bounding box center [759, 367] width 230 height 24
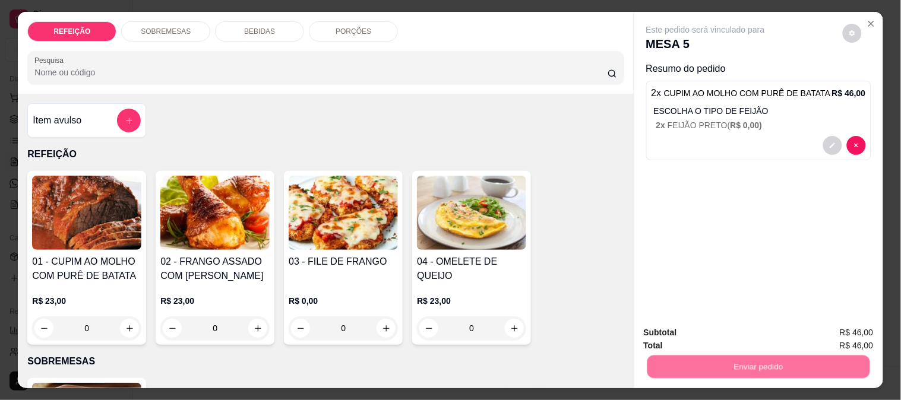
click at [734, 323] on button "Não registrar e enviar pedido" at bounding box center [720, 333] width 124 height 23
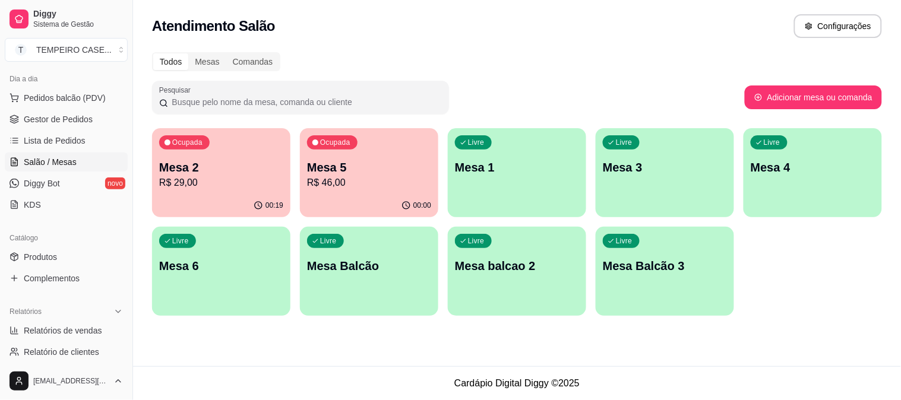
click at [225, 172] on p "Mesa 2" at bounding box center [221, 167] width 124 height 17
click at [58, 121] on span "Gestor de Pedidos" at bounding box center [58, 119] width 69 height 12
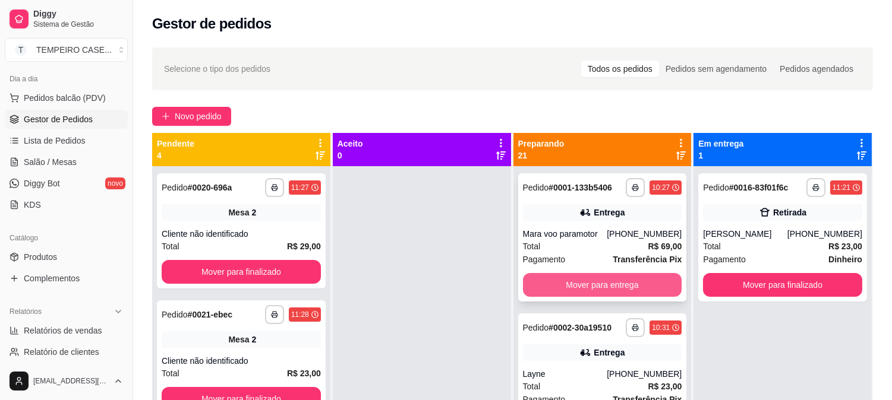
click at [587, 285] on button "Mover para entrega" at bounding box center [602, 285] width 159 height 24
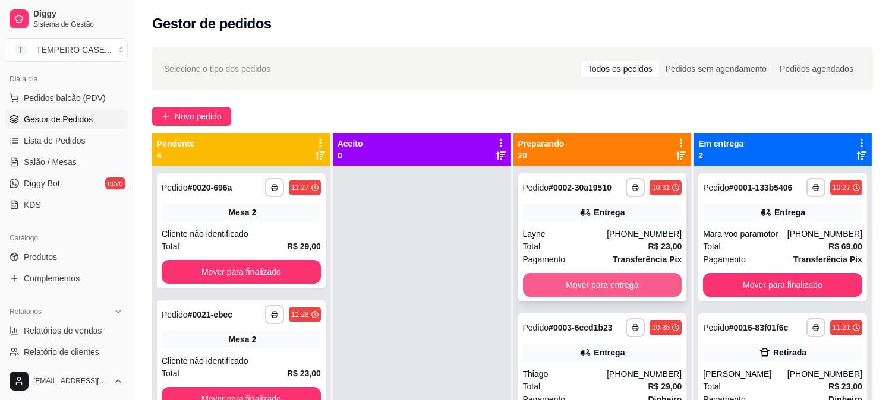
click at [604, 288] on button "Mover para entrega" at bounding box center [602, 285] width 159 height 24
click at [605, 286] on button "Mover para entrega" at bounding box center [602, 285] width 159 height 24
click at [596, 285] on button "Mover para entrega" at bounding box center [602, 285] width 159 height 24
click at [591, 285] on button "Mover para entrega" at bounding box center [602, 285] width 154 height 23
click at [585, 284] on button "Mover para entrega" at bounding box center [602, 285] width 159 height 24
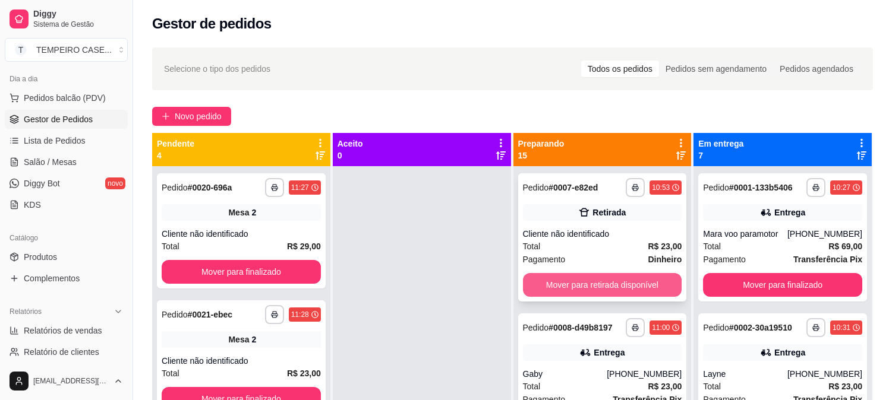
click at [576, 284] on button "Mover para retirada disponível" at bounding box center [602, 285] width 159 height 24
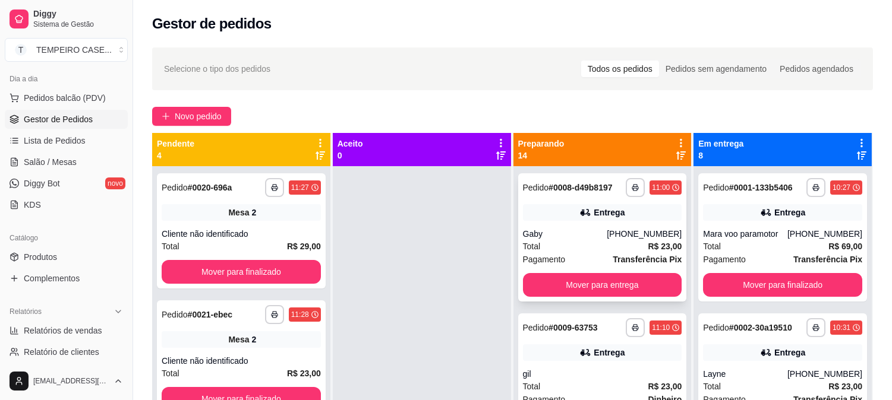
click at [590, 282] on div "**********" at bounding box center [602, 237] width 169 height 128
click at [630, 287] on button "Mover para entrega" at bounding box center [602, 285] width 159 height 24
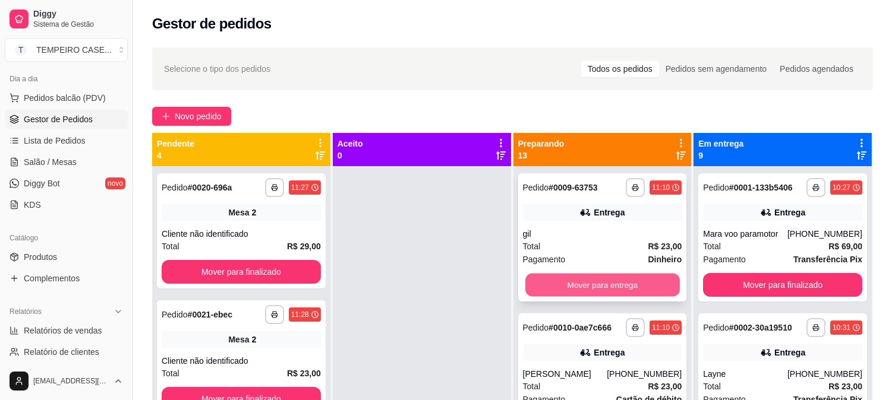
click at [571, 277] on button "Mover para entrega" at bounding box center [602, 285] width 154 height 23
click at [590, 281] on button "Mover para entrega" at bounding box center [602, 285] width 154 height 23
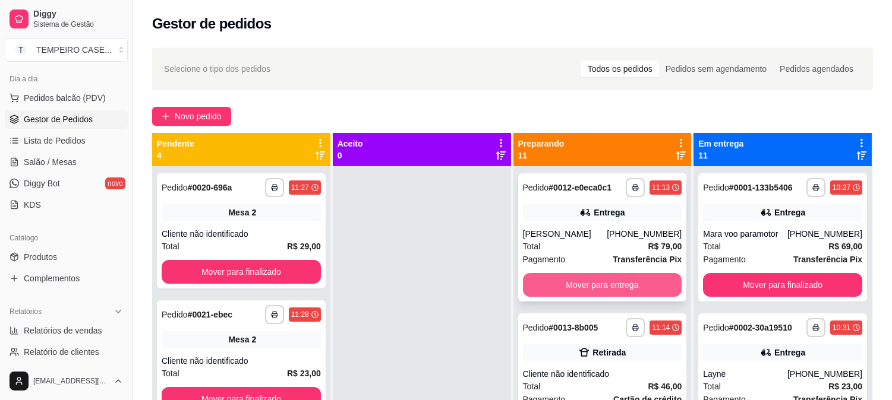
click at [603, 282] on button "Mover para entrega" at bounding box center [602, 285] width 159 height 24
click at [604, 282] on button "Mover para retirada disponível" at bounding box center [602, 285] width 159 height 24
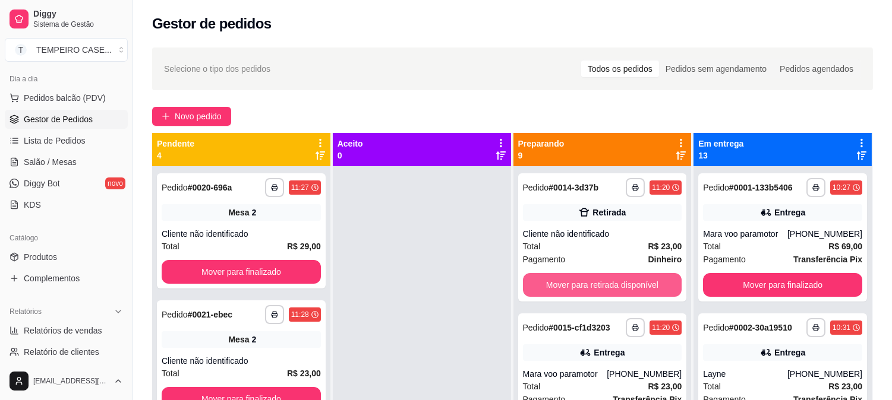
click at [611, 280] on button "Mover para retirada disponível" at bounding box center [602, 285] width 159 height 24
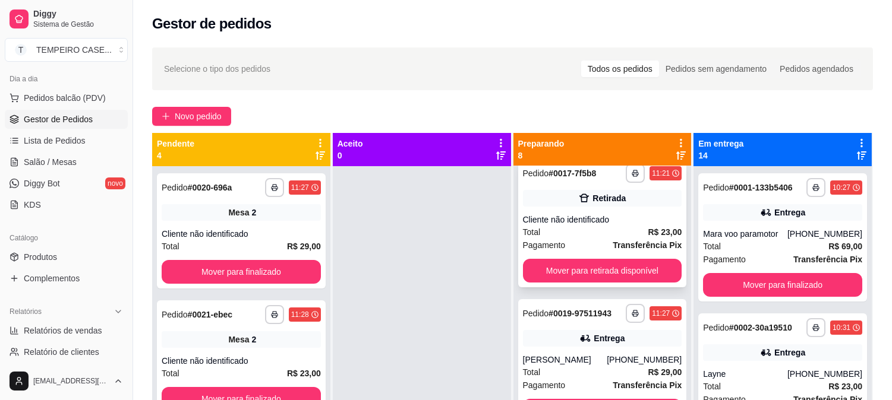
scroll to position [132, 0]
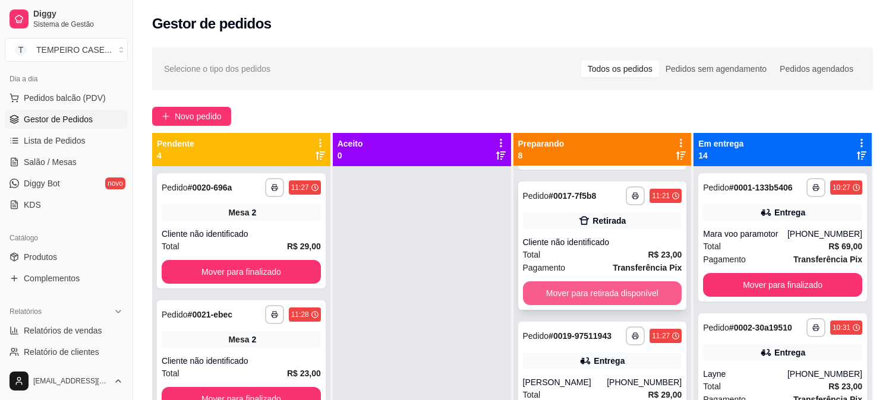
click at [580, 292] on button "Mover para retirada disponível" at bounding box center [602, 294] width 159 height 24
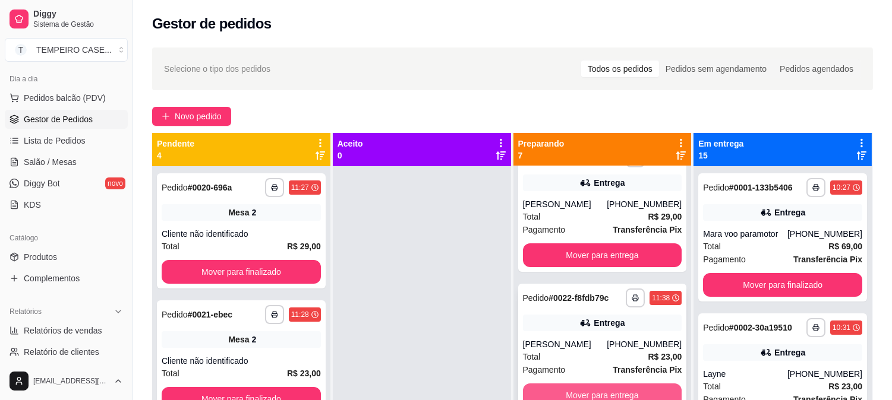
scroll to position [0, 0]
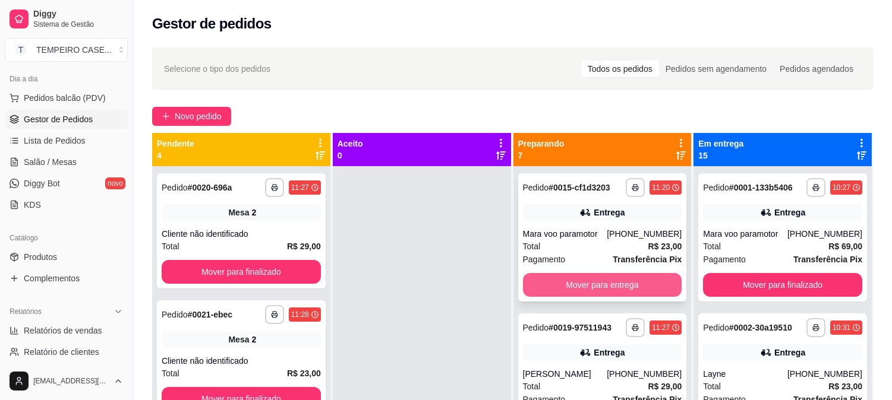
click at [573, 282] on button "Mover para entrega" at bounding box center [602, 285] width 159 height 24
click at [588, 281] on button "Mover para entrega" at bounding box center [602, 285] width 159 height 24
click at [581, 294] on button "Mover para entrega" at bounding box center [602, 285] width 159 height 24
click at [586, 287] on button "Mover para entrega" at bounding box center [602, 285] width 154 height 23
click at [589, 287] on button "Mover para entrega" at bounding box center [602, 285] width 154 height 23
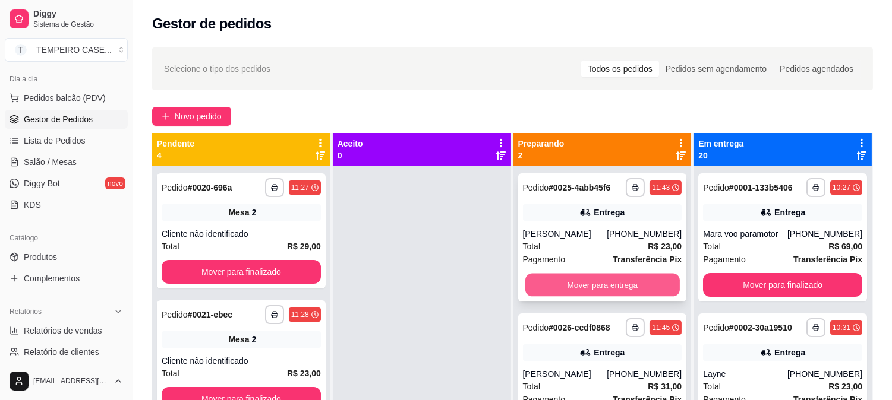
click at [593, 280] on button "Mover para entrega" at bounding box center [602, 285] width 154 height 23
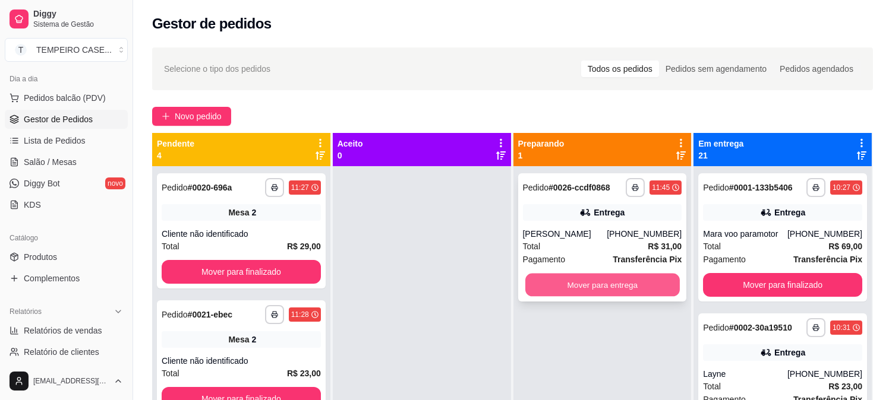
click at [595, 277] on button "Mover para entrega" at bounding box center [602, 285] width 154 height 23
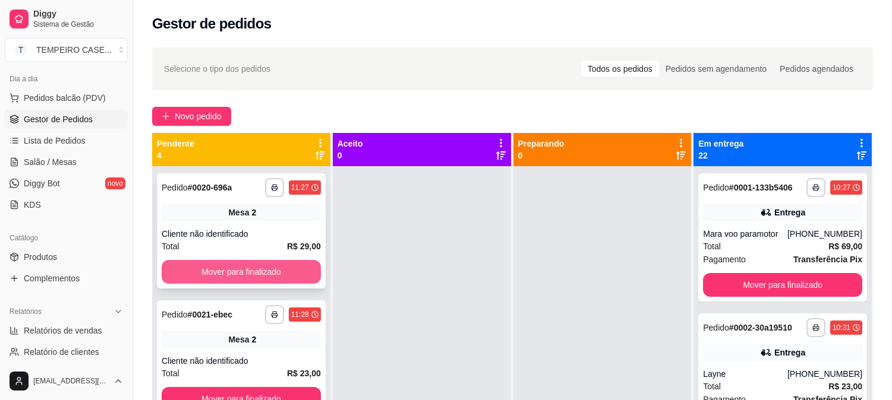
click at [241, 278] on button "Mover para finalizado" at bounding box center [241, 272] width 159 height 24
click at [244, 274] on button "Mover para finalizado" at bounding box center [241, 272] width 159 height 24
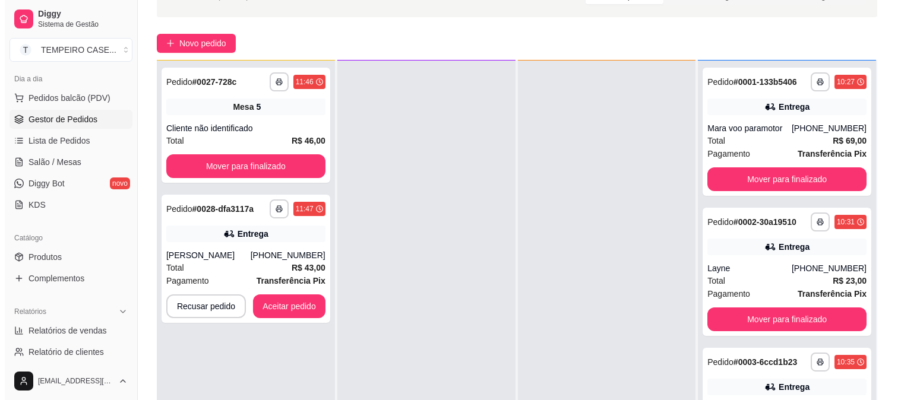
scroll to position [181, 0]
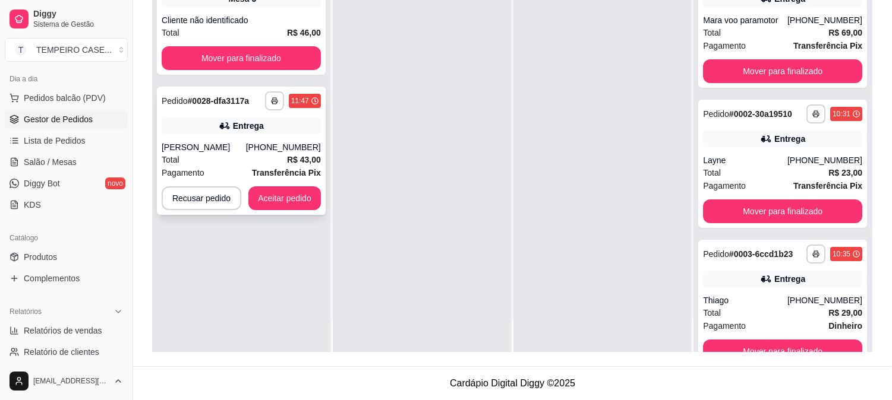
click at [269, 156] on div "Total R$ 43,00" at bounding box center [241, 159] width 159 height 13
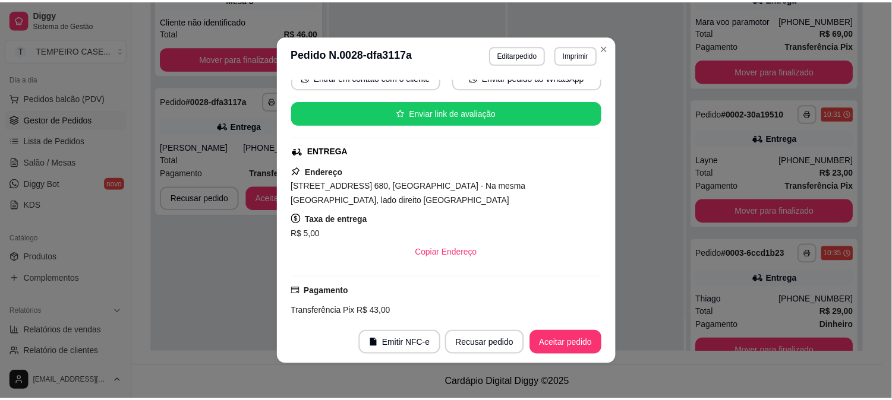
scroll to position [405, 0]
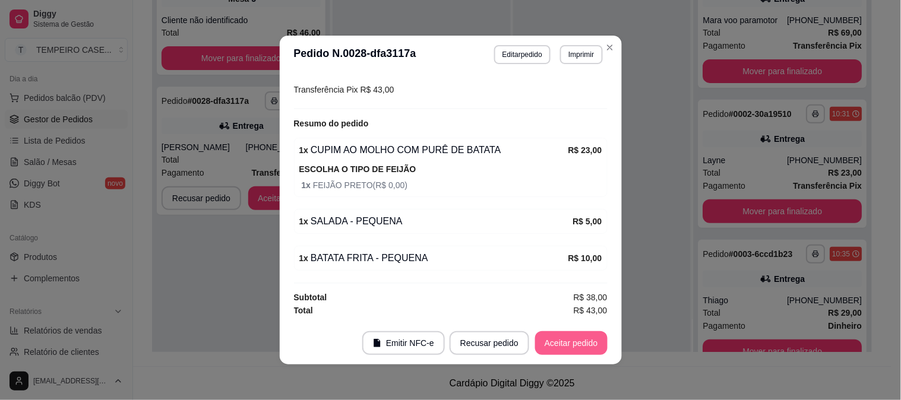
click at [563, 349] on button "Aceitar pedido" at bounding box center [571, 343] width 72 height 24
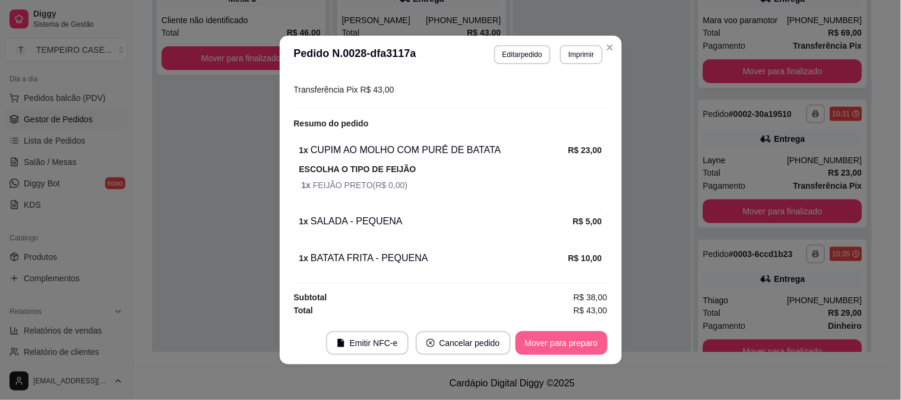
click at [586, 343] on button "Mover para preparo" at bounding box center [562, 343] width 92 height 24
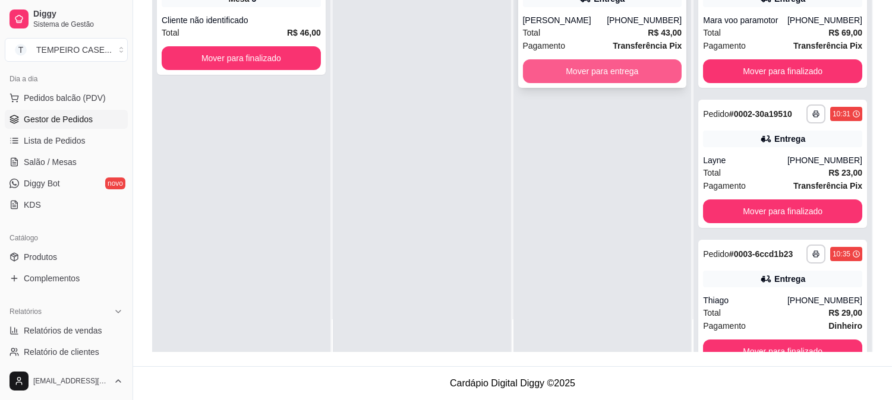
click at [601, 71] on button "Mover para entrega" at bounding box center [602, 71] width 159 height 24
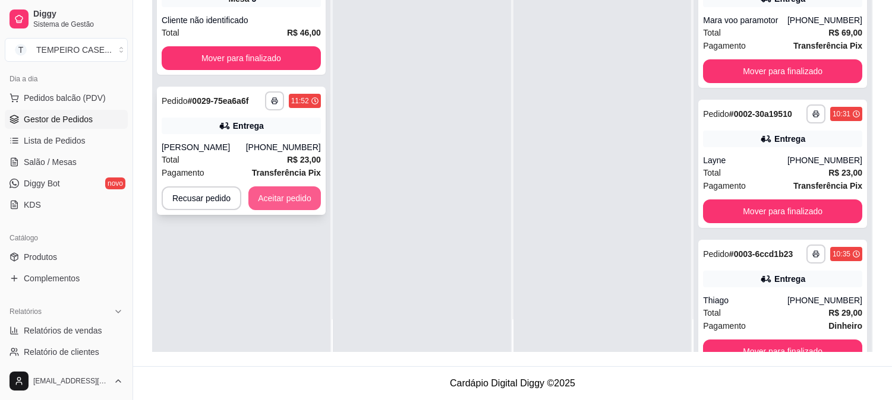
click at [264, 192] on button "Aceitar pedido" at bounding box center [284, 199] width 72 height 24
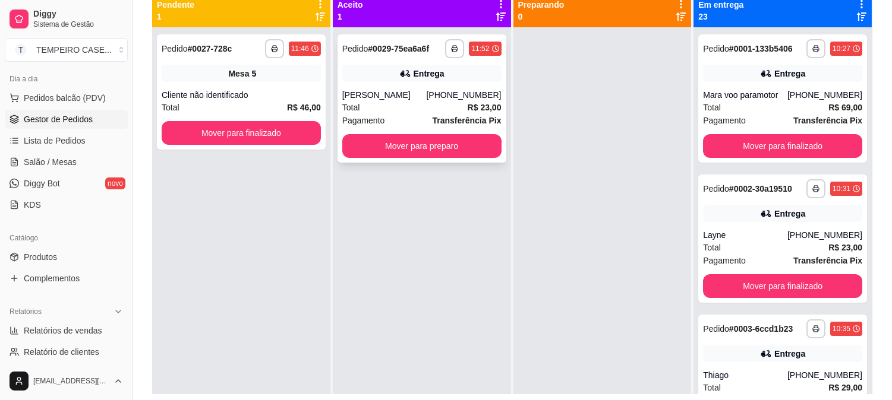
scroll to position [115, 0]
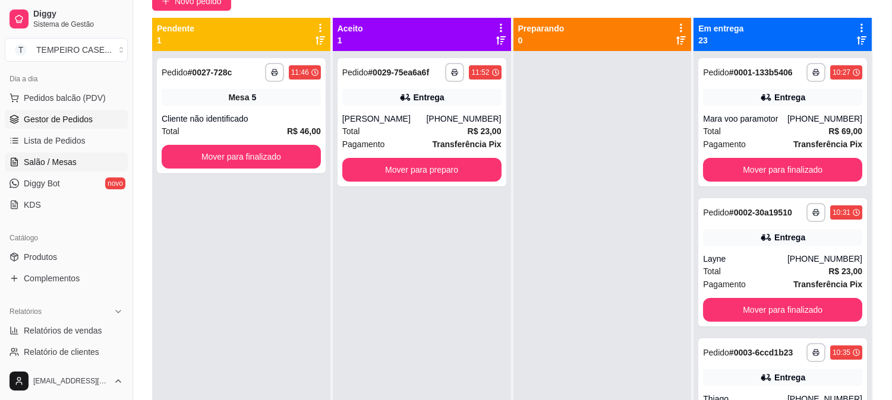
click at [62, 163] on span "Salão / Mesas" at bounding box center [50, 162] width 53 height 12
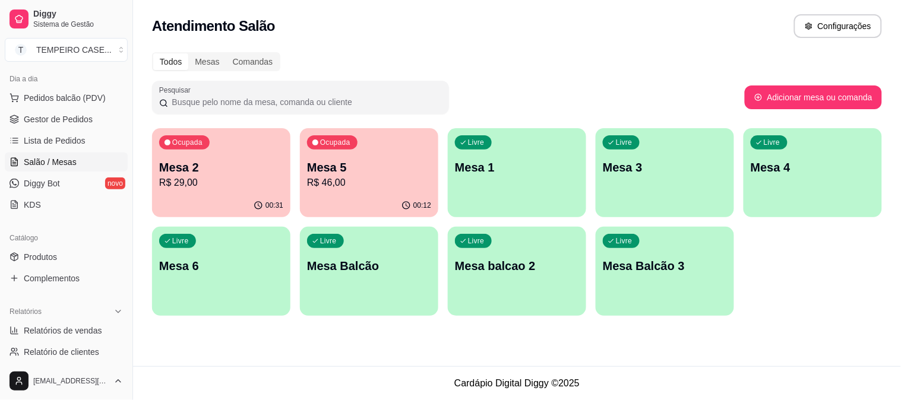
click at [224, 188] on p "R$ 29,00" at bounding box center [221, 183] width 124 height 14
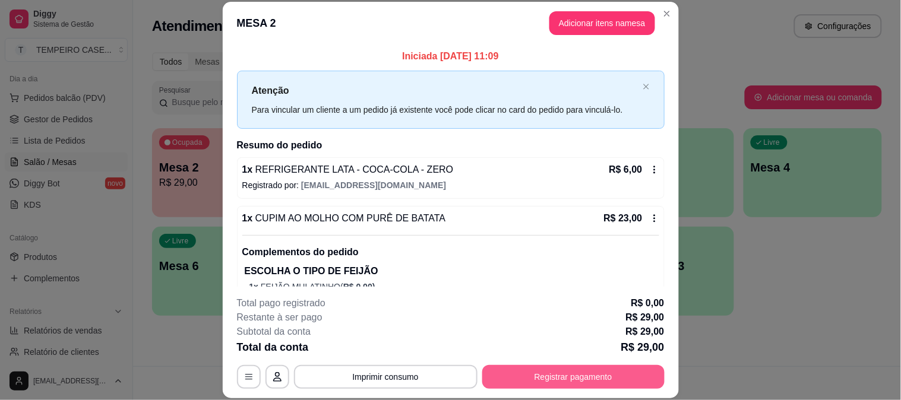
click at [510, 375] on button "Registrar pagamento" at bounding box center [573, 377] width 182 height 24
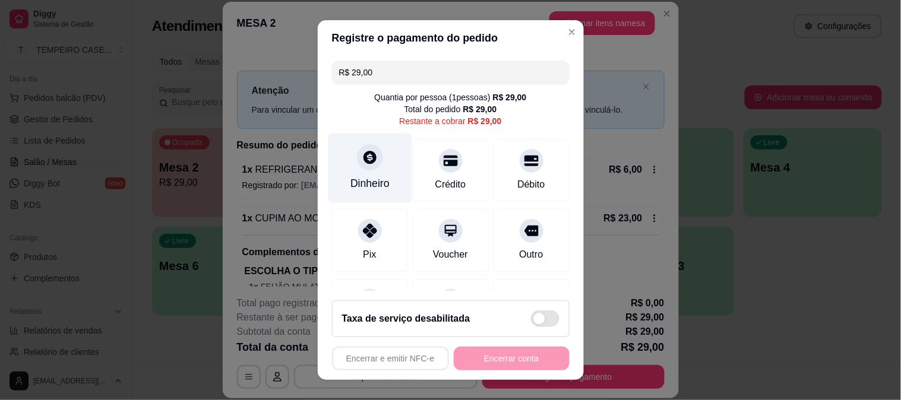
click at [364, 181] on div "Dinheiro" at bounding box center [369, 183] width 39 height 15
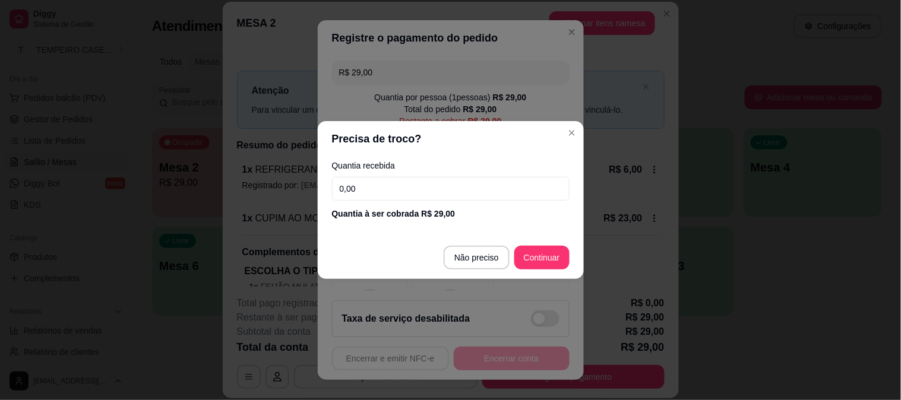
drag, startPoint x: 419, startPoint y: 193, endPoint x: 258, endPoint y: 193, distance: 161.0
click at [259, 193] on div "Precisa de troco? Quantia recebida 0,00 Quantia à ser cobrada R$ 29,00 Não prec…" at bounding box center [450, 200] width 901 height 400
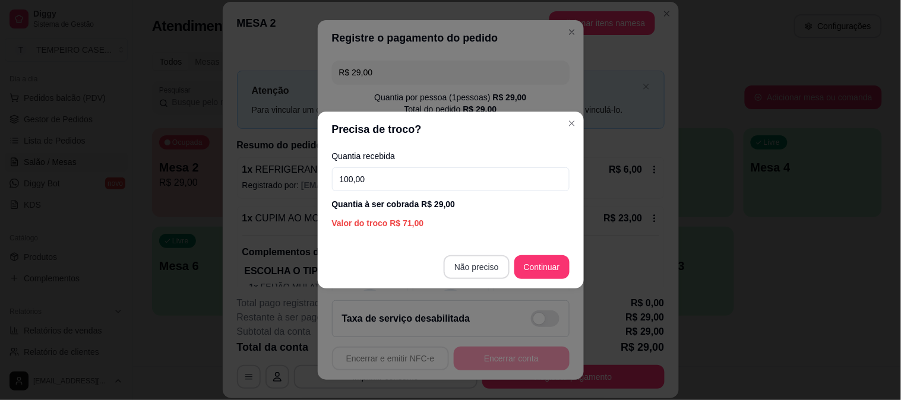
type input "100,00"
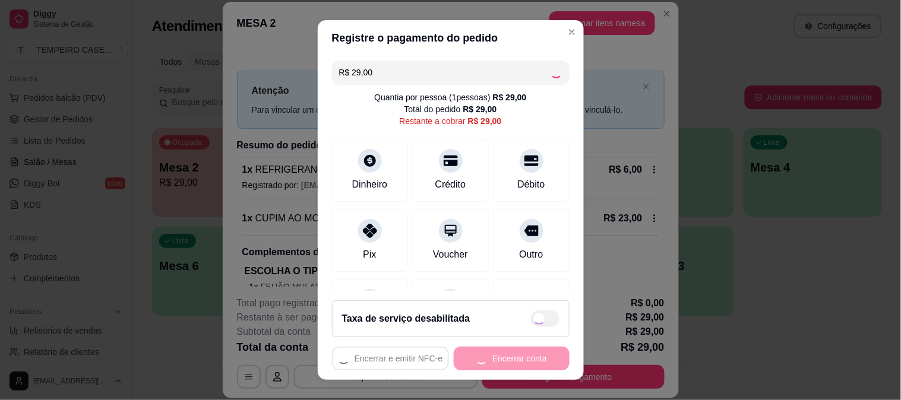
click at [473, 356] on div "Encerrar e emitir NFC-e Encerrar conta" at bounding box center [451, 359] width 238 height 24
type input "R$ 0,00"
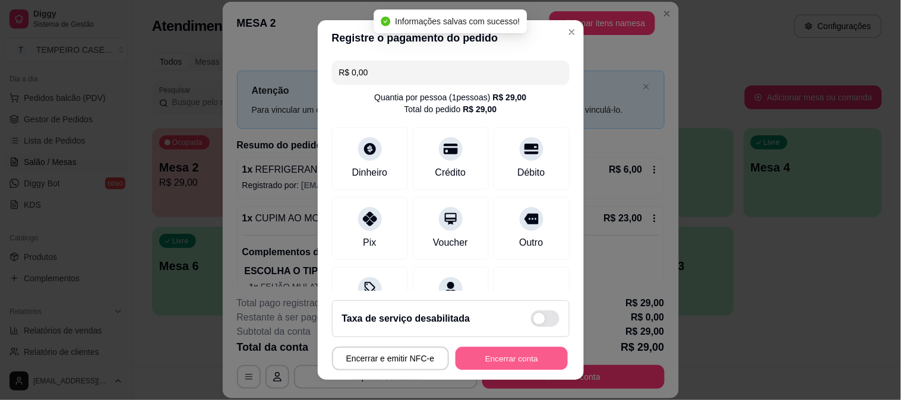
click at [486, 361] on button "Encerrar conta" at bounding box center [512, 358] width 112 height 23
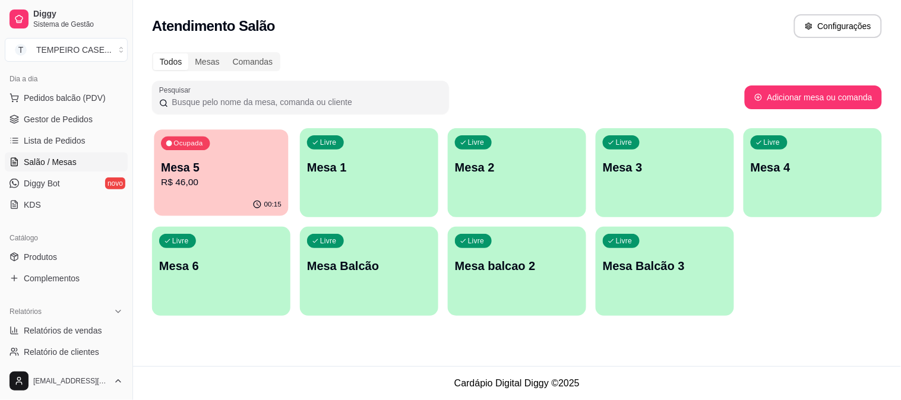
click at [244, 164] on p "Mesa 5" at bounding box center [221, 168] width 121 height 16
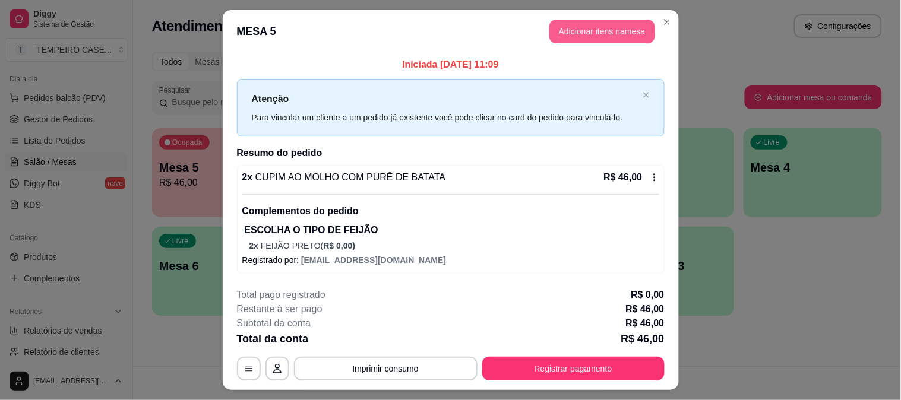
click at [574, 40] on button "Adicionar itens na mesa" at bounding box center [602, 32] width 106 height 24
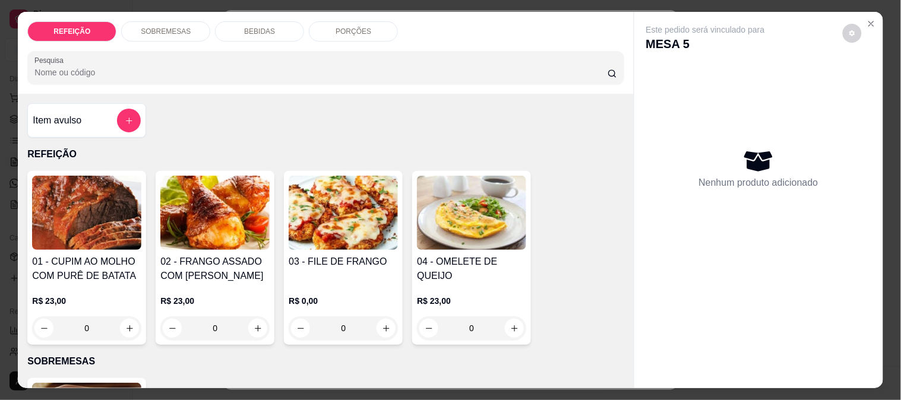
click at [274, 26] on div "BEBIDAS" at bounding box center [259, 31] width 89 height 20
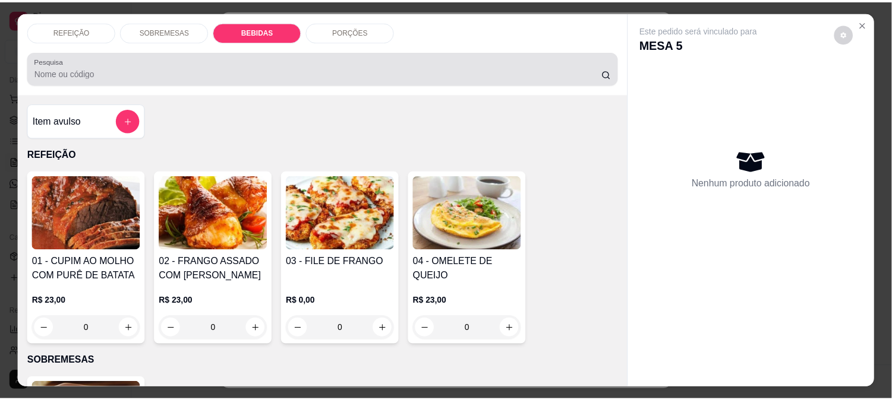
scroll to position [31, 0]
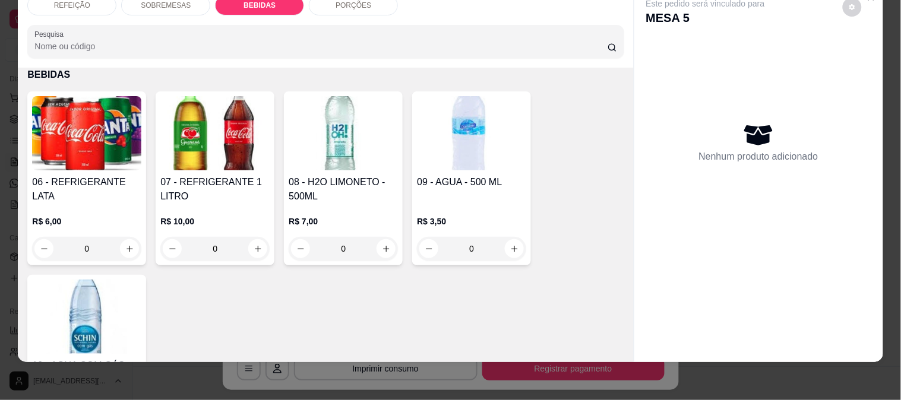
click at [168, 123] on img at bounding box center [214, 133] width 109 height 74
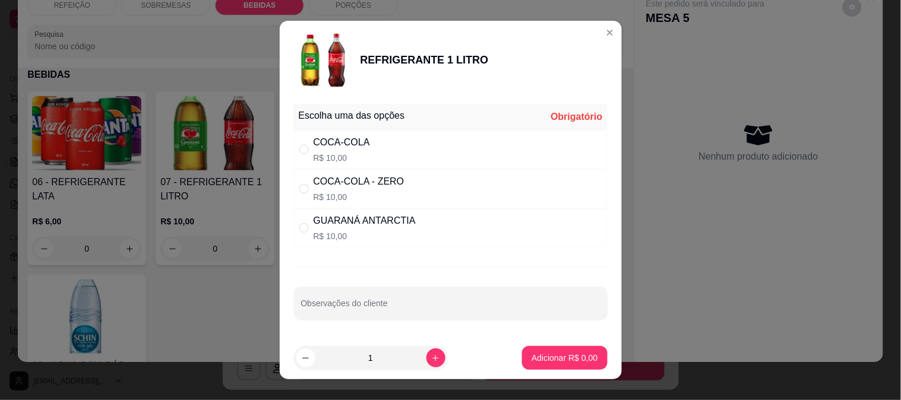
click at [350, 145] on div "COCA-COLA" at bounding box center [342, 142] width 56 height 14
radio input "true"
click at [544, 366] on button "Adicionar R$ 10,00" at bounding box center [562, 358] width 90 height 24
type input "1"
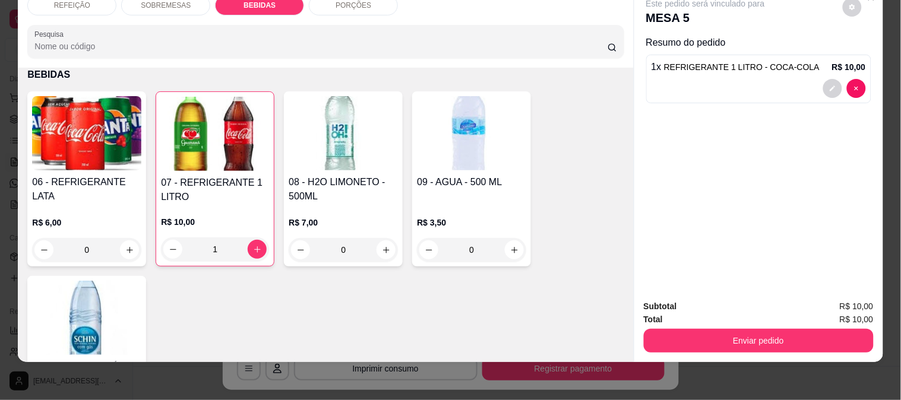
click at [690, 345] on div "Subtotal R$ 10,00 Total R$ 10,00 Enviar pedido" at bounding box center [758, 326] width 249 height 72
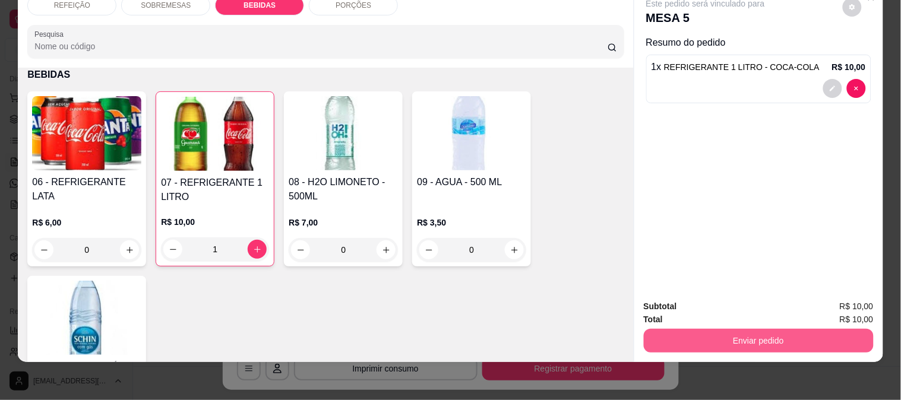
click at [684, 334] on button "Enviar pedido" at bounding box center [759, 341] width 230 height 24
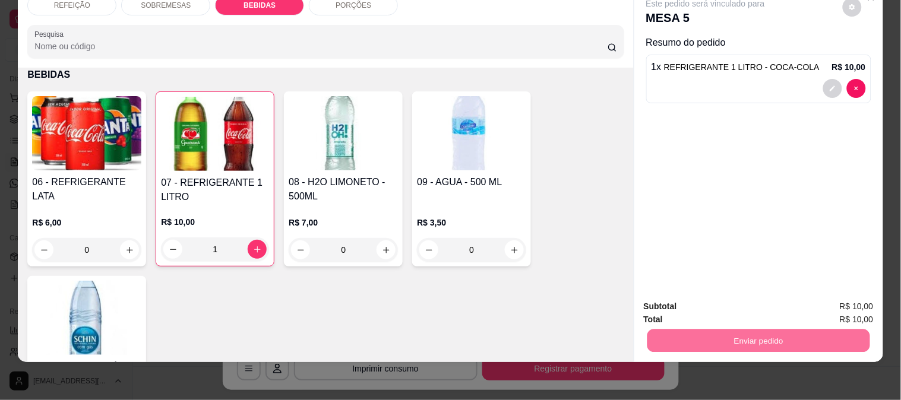
click at [675, 298] on button "Não registrar e enviar pedido" at bounding box center [719, 301] width 120 height 22
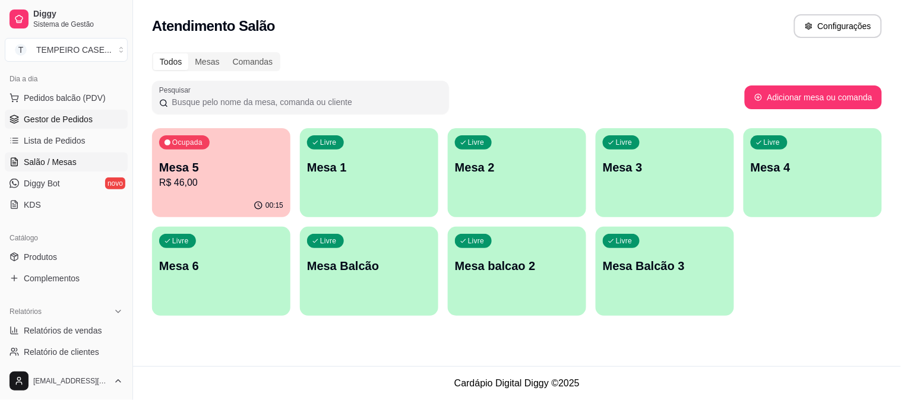
click at [86, 124] on span "Gestor de Pedidos" at bounding box center [58, 119] width 69 height 12
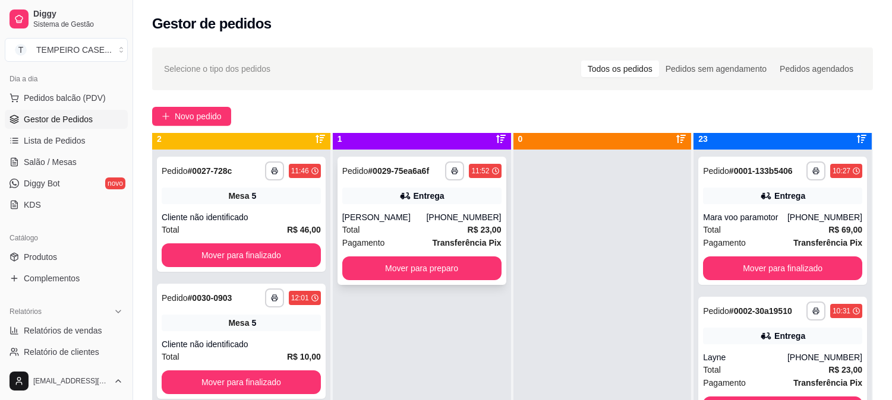
scroll to position [33, 0]
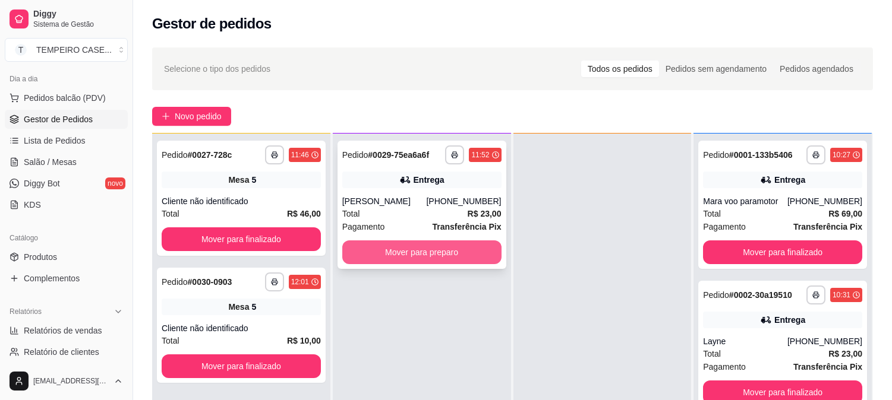
click at [400, 254] on button "Mover para preparo" at bounding box center [421, 253] width 159 height 24
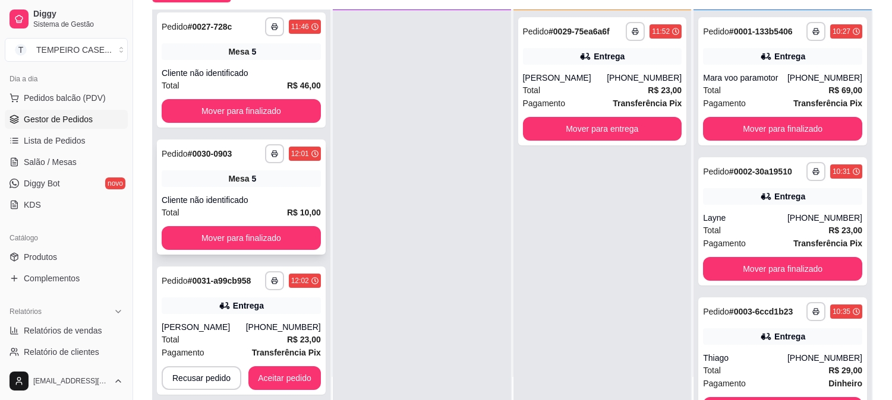
scroll to position [181, 0]
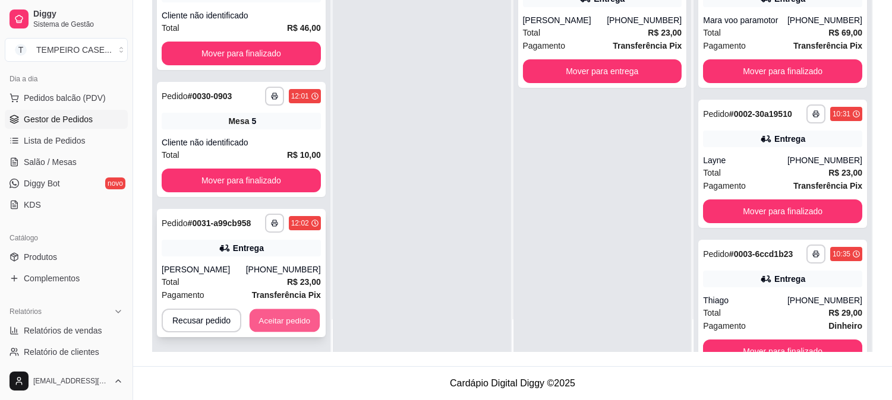
click at [283, 321] on button "Aceitar pedido" at bounding box center [284, 320] width 70 height 23
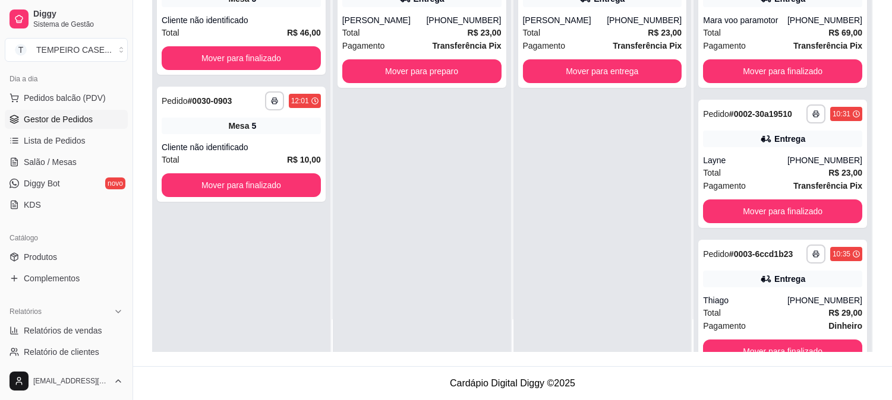
scroll to position [0, 0]
click at [437, 77] on button "Mover para preparo" at bounding box center [421, 71] width 159 height 24
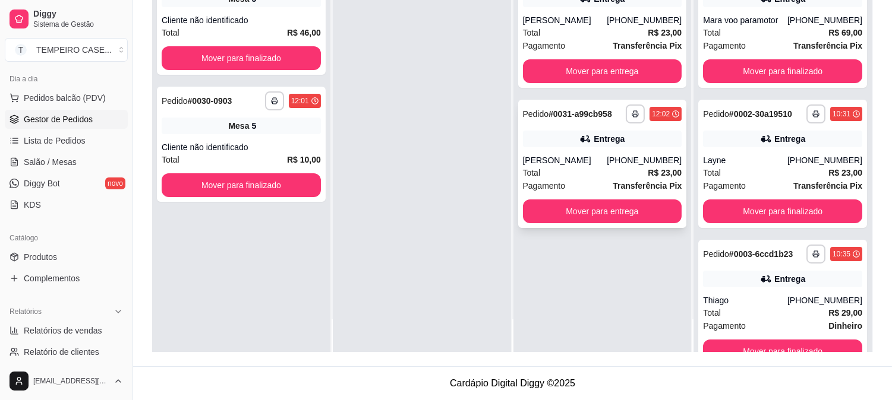
click at [633, 115] on rect "button" at bounding box center [635, 116] width 4 height 2
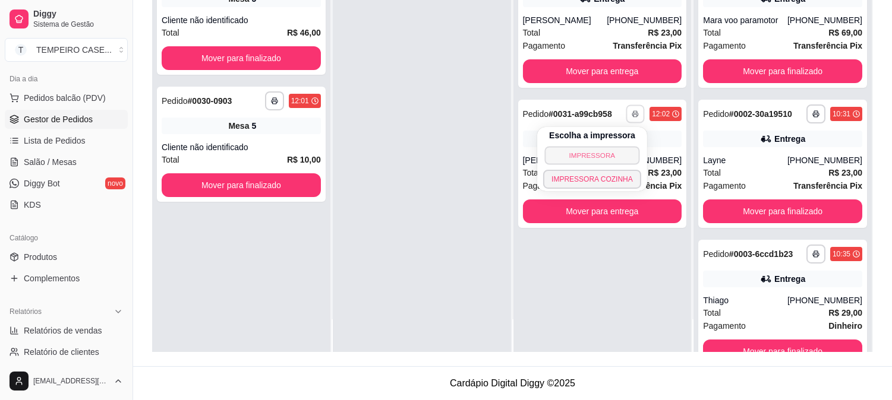
click at [590, 156] on button "IMPRESSORA" at bounding box center [592, 155] width 95 height 18
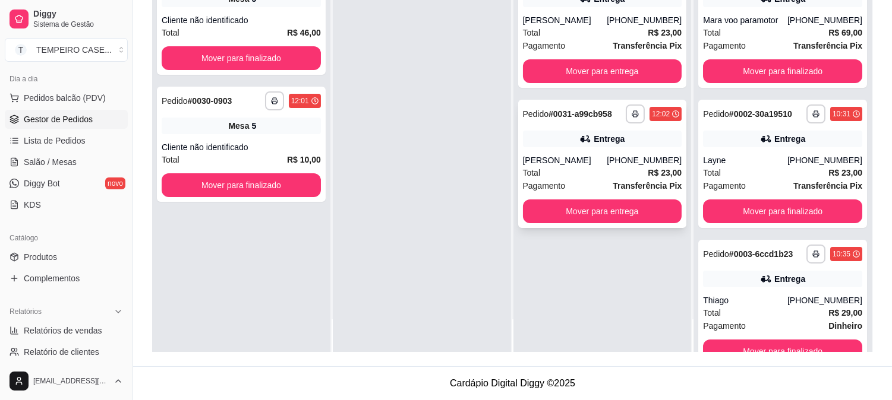
click at [631, 113] on icon "button" at bounding box center [634, 113] width 7 height 7
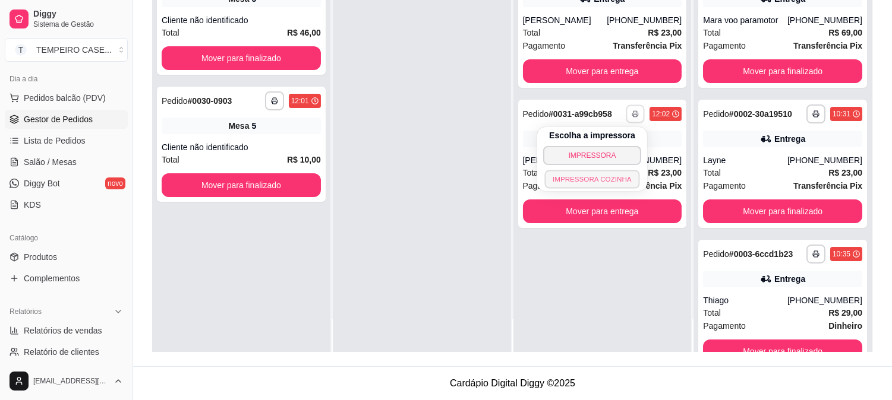
click at [593, 179] on button "IMPRESSORA COZINHA" at bounding box center [592, 179] width 95 height 18
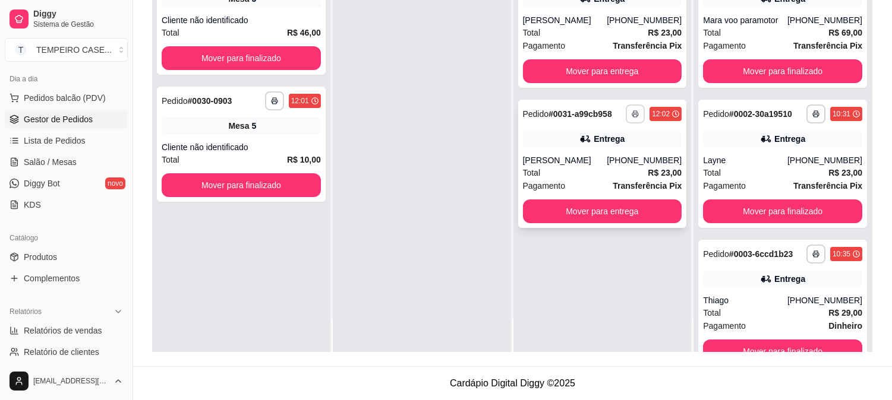
click at [633, 111] on polyline "button" at bounding box center [635, 112] width 4 height 2
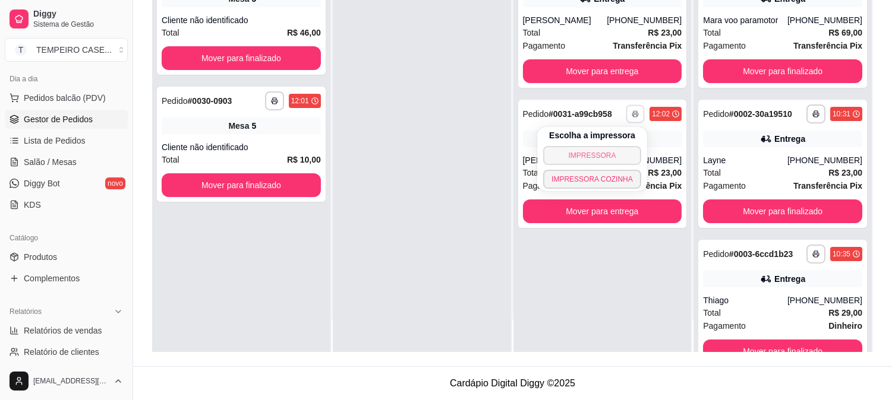
click at [598, 154] on button "IMPRESSORA" at bounding box center [592, 155] width 98 height 19
click at [634, 113] on button "button" at bounding box center [634, 114] width 19 height 19
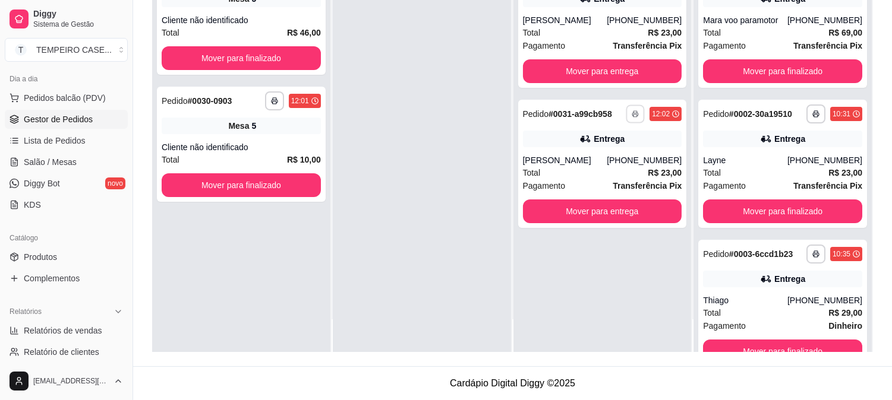
click at [608, 170] on button "IMPRESSORA COZINHA" at bounding box center [603, 168] width 78 height 15
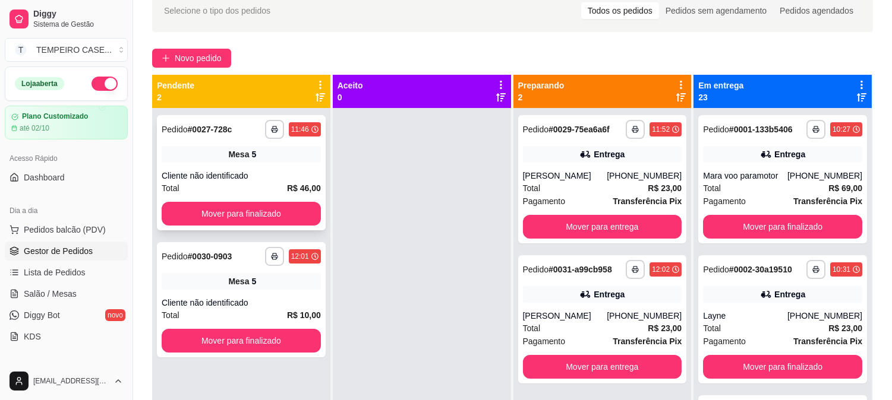
scroll to position [49, 0]
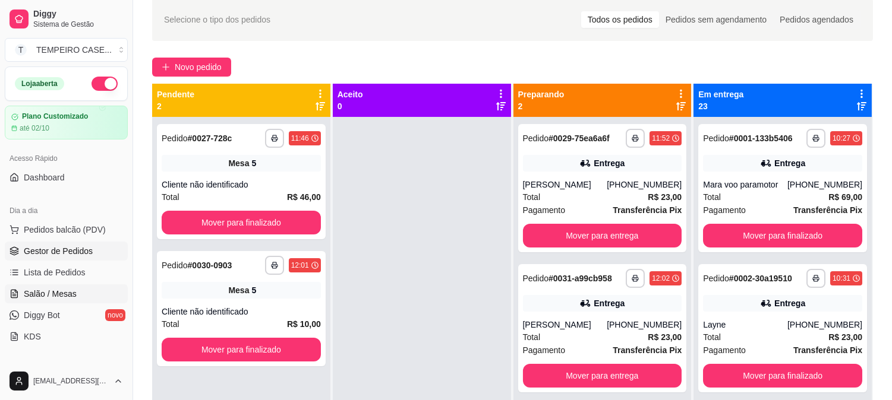
click at [54, 294] on span "Salão / Mesas" at bounding box center [50, 294] width 53 height 12
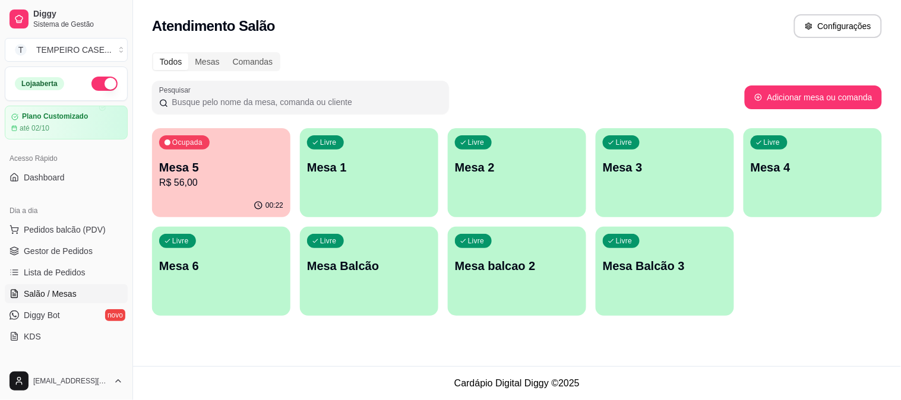
click at [542, 168] on p "Mesa 2" at bounding box center [517, 167] width 124 height 17
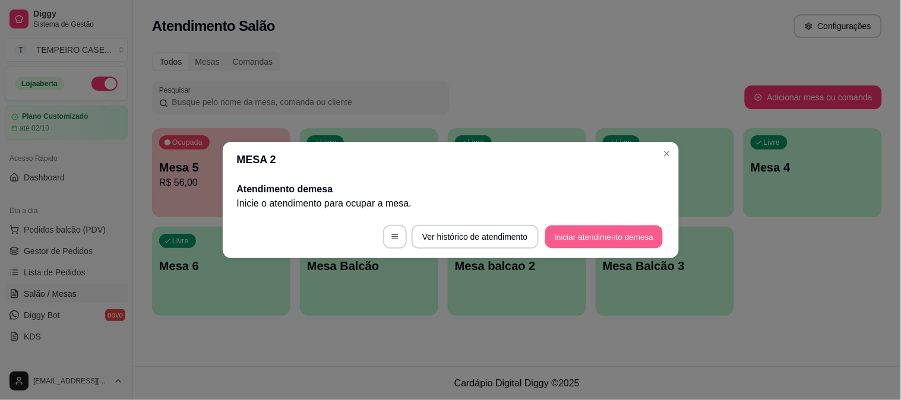
click at [591, 236] on button "Iniciar atendimento de mesa" at bounding box center [604, 237] width 118 height 23
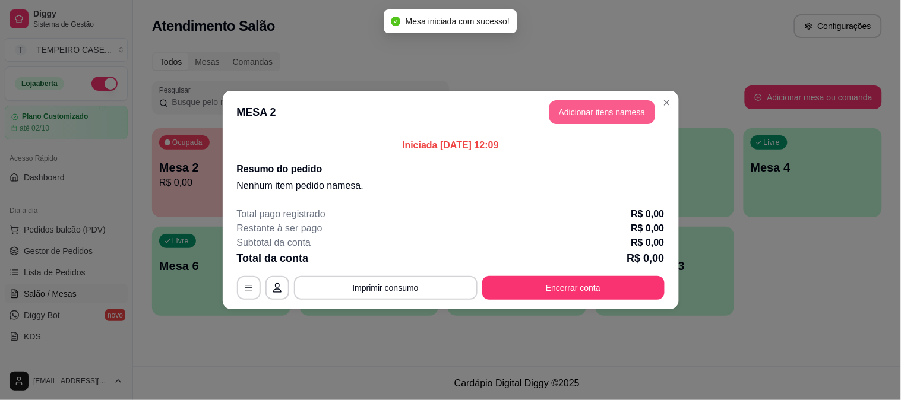
click at [606, 109] on button "Adicionar itens na mesa" at bounding box center [602, 112] width 106 height 24
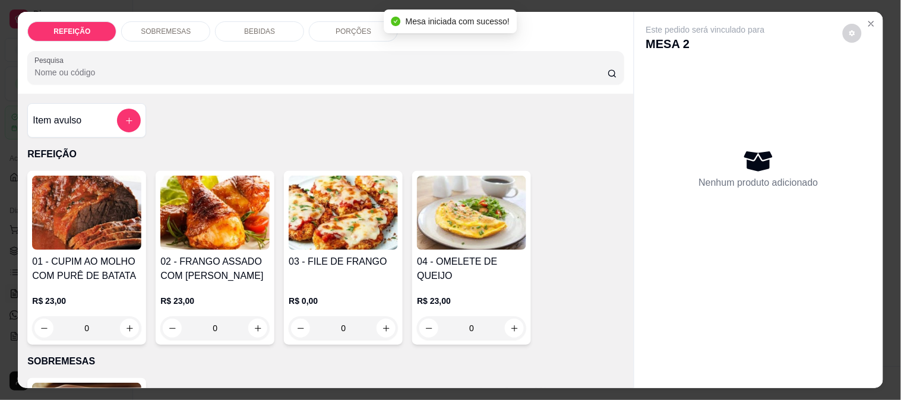
click at [106, 219] on img at bounding box center [86, 213] width 109 height 74
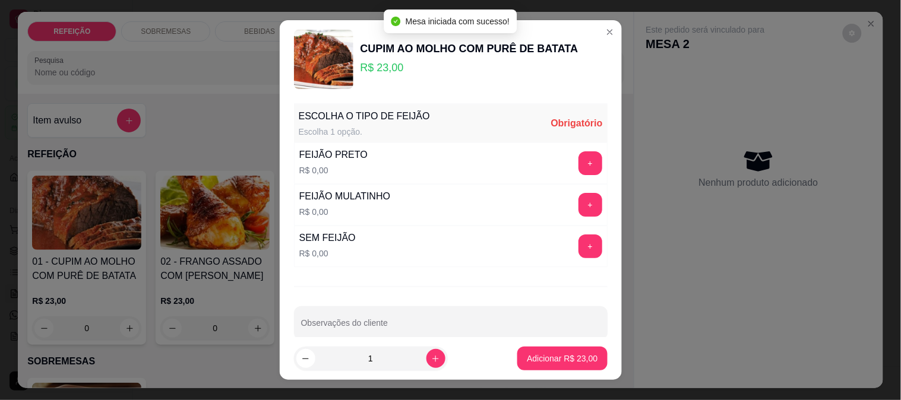
drag, startPoint x: 381, startPoint y: 159, endPoint x: 407, endPoint y: 159, distance: 26.7
click at [381, 159] on div "FEIJÃO PRETO R$ 0,00 +" at bounding box center [451, 164] width 314 height 42
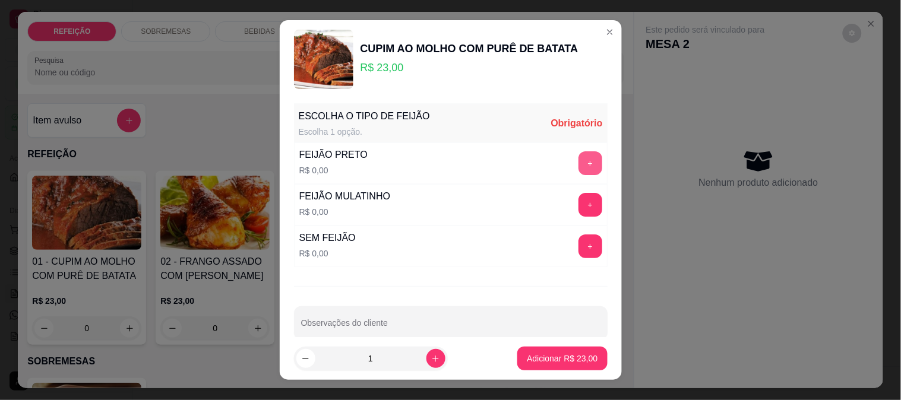
click at [579, 159] on button "+" at bounding box center [591, 163] width 24 height 24
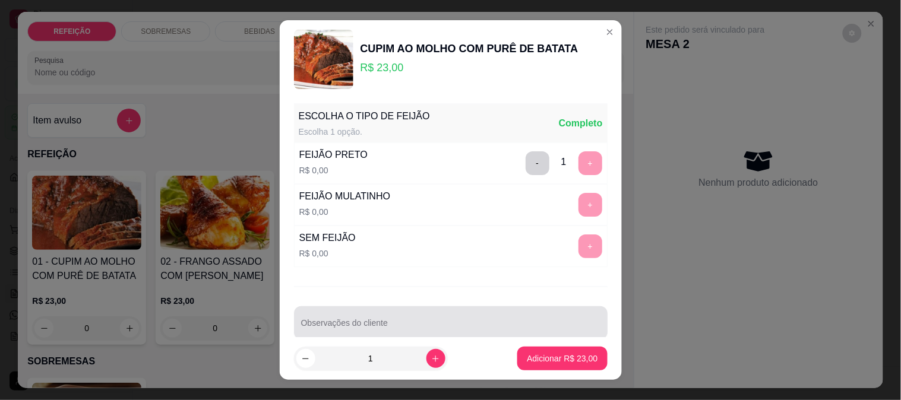
click at [418, 323] on input "Observações do cliente" at bounding box center [450, 328] width 299 height 12
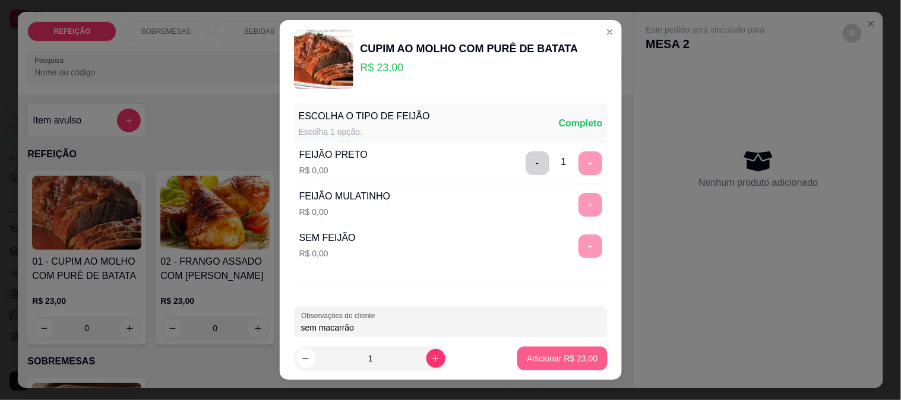
type input "sem macarrão"
click at [565, 357] on p "Adicionar R$ 23,00" at bounding box center [562, 359] width 71 height 12
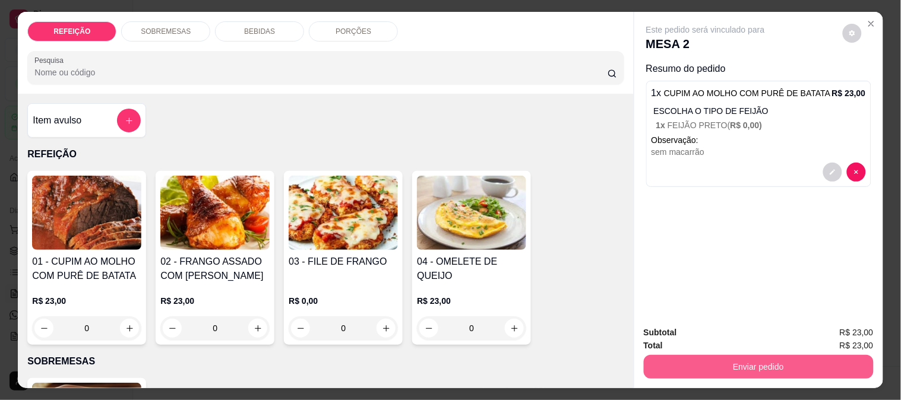
click at [702, 355] on button "Enviar pedido" at bounding box center [759, 367] width 230 height 24
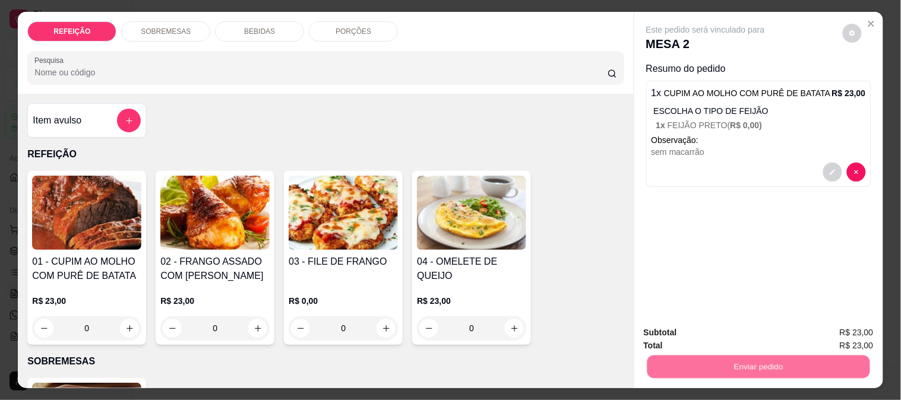
click at [697, 334] on button "Não registrar e enviar pedido" at bounding box center [720, 333] width 124 height 23
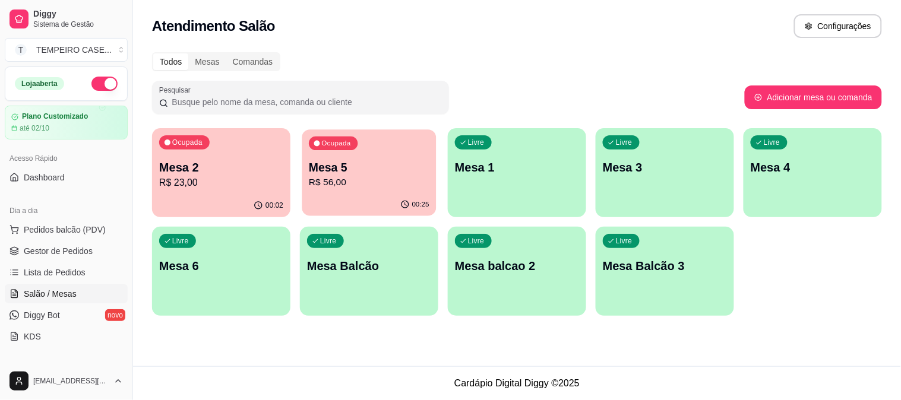
click at [330, 170] on p "Mesa 5" at bounding box center [369, 168] width 121 height 16
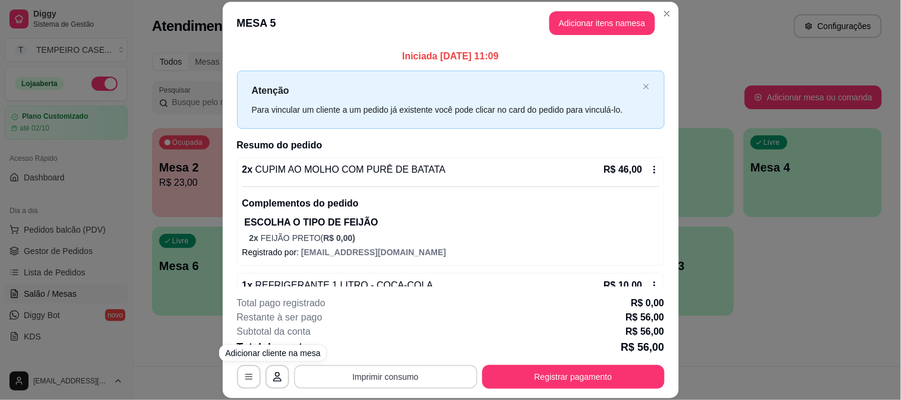
click at [331, 376] on button "Imprimir consumo" at bounding box center [386, 377] width 184 height 24
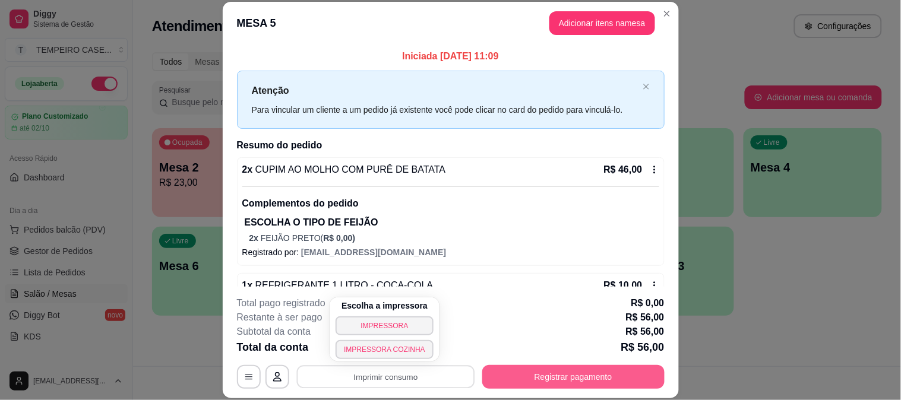
click at [533, 370] on button "Registrar pagamento" at bounding box center [573, 377] width 182 height 24
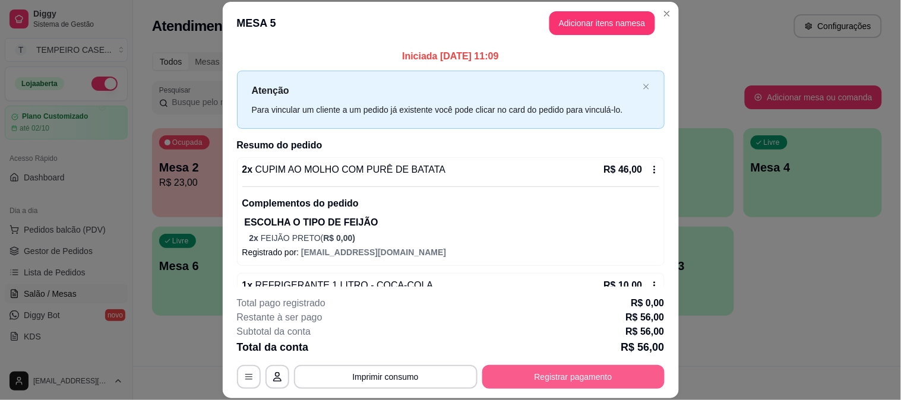
click at [557, 385] on button "Registrar pagamento" at bounding box center [573, 377] width 182 height 24
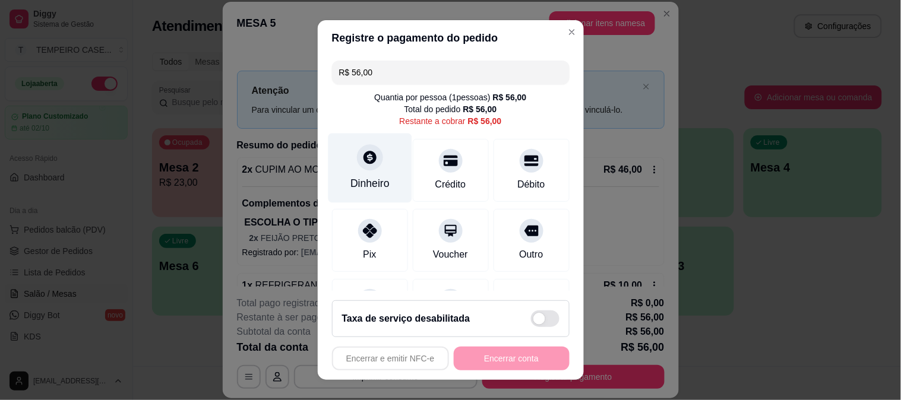
click at [365, 157] on icon at bounding box center [370, 157] width 13 height 13
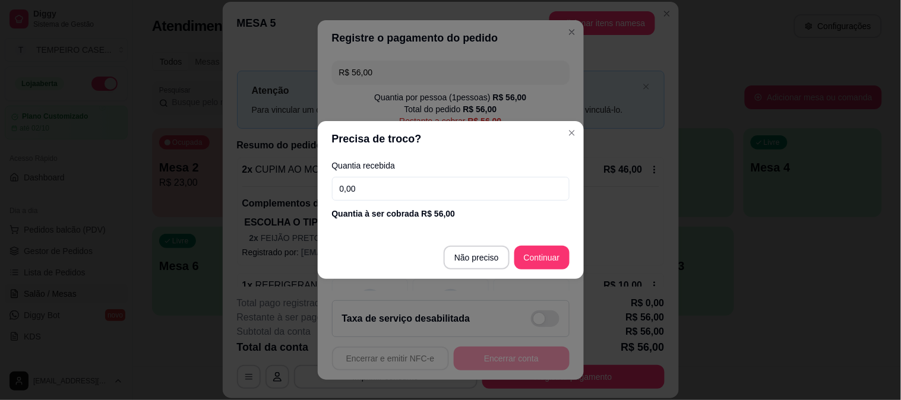
drag, startPoint x: 422, startPoint y: 202, endPoint x: 187, endPoint y: 171, distance: 237.2
click at [187, 171] on div "Precisa de troco? Quantia recebida 0,00 Quantia à ser cobrada R$ 56,00 Não prec…" at bounding box center [450, 200] width 901 height 400
click at [355, 197] on input "0,00" at bounding box center [451, 189] width 238 height 24
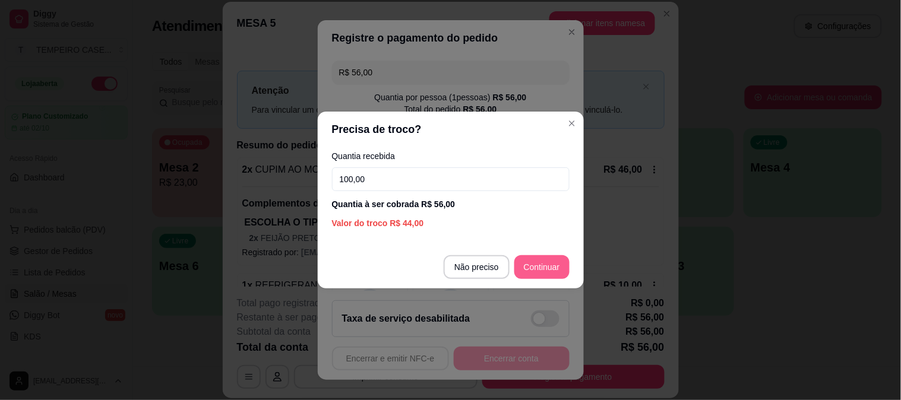
type input "100,00"
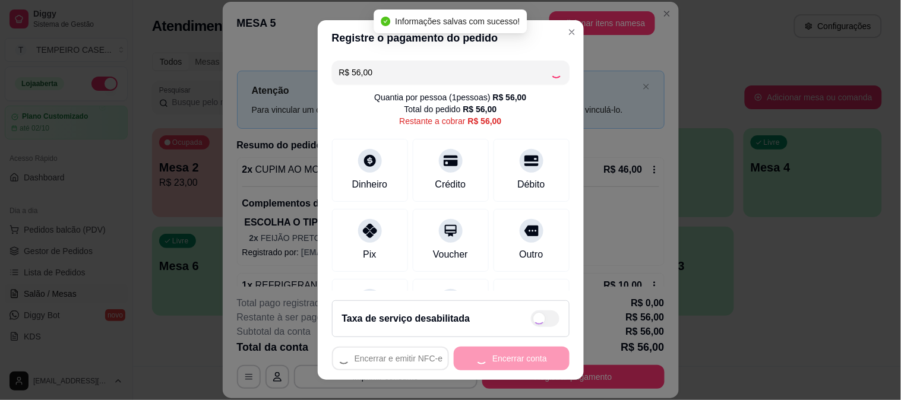
type input "R$ 0,00"
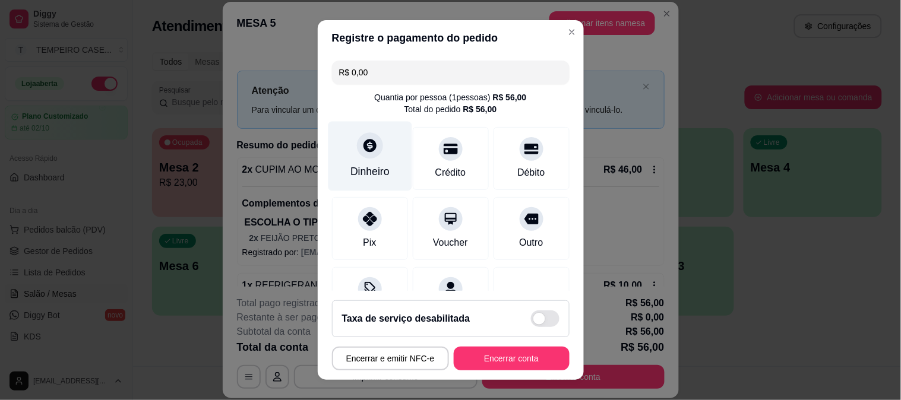
click at [377, 164] on div "Dinheiro" at bounding box center [369, 171] width 39 height 15
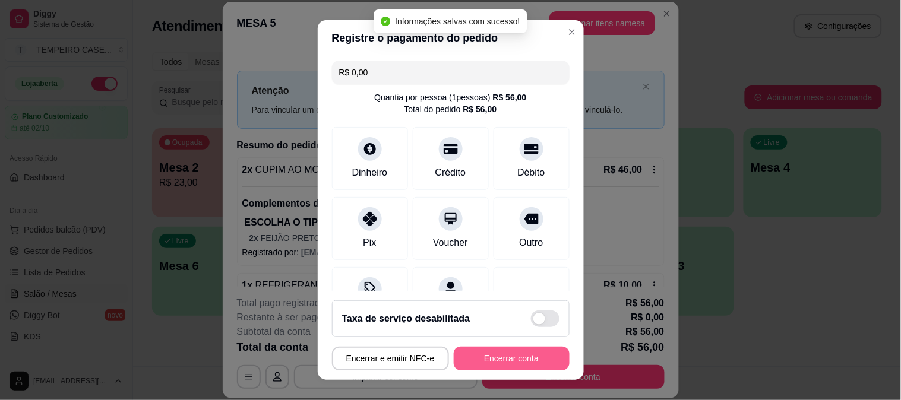
click at [494, 359] on button "Encerrar conta" at bounding box center [512, 359] width 116 height 24
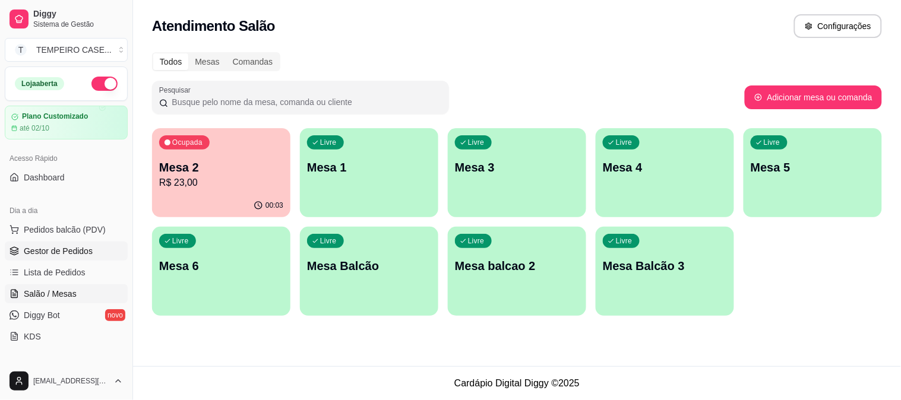
click at [68, 251] on span "Gestor de Pedidos" at bounding box center [58, 251] width 69 height 12
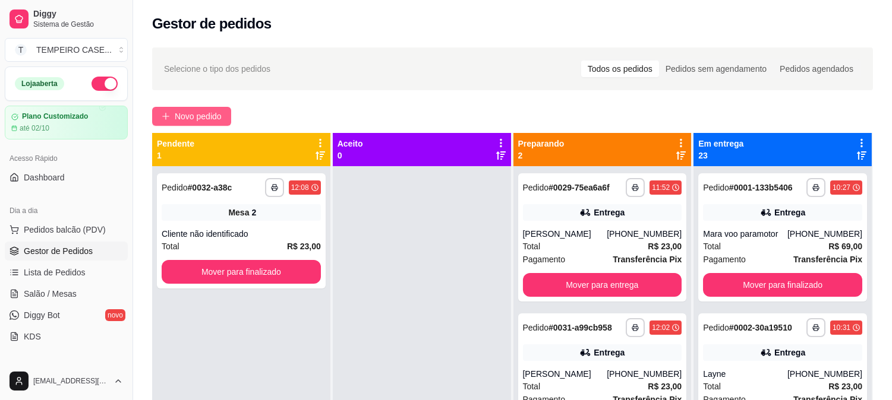
click at [211, 119] on span "Novo pedido" at bounding box center [198, 116] width 47 height 13
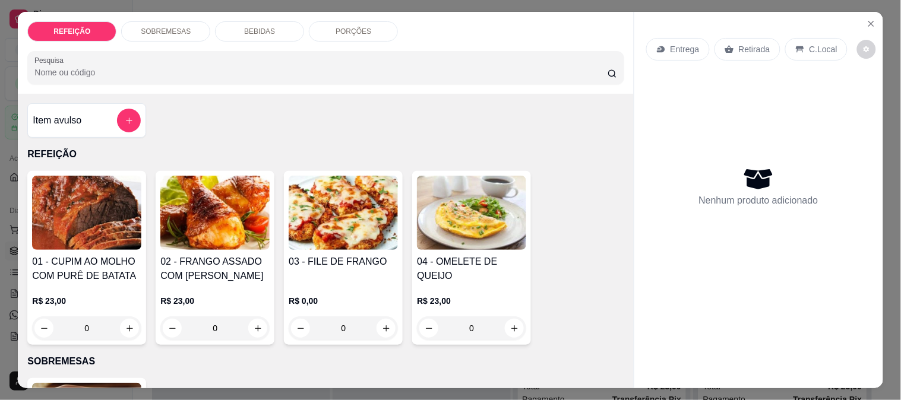
click at [62, 214] on img at bounding box center [86, 213] width 109 height 74
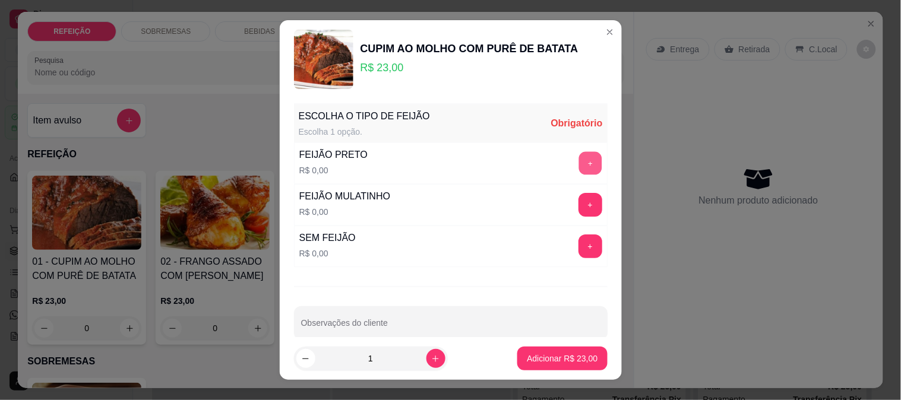
click at [579, 159] on button "+" at bounding box center [590, 162] width 23 height 23
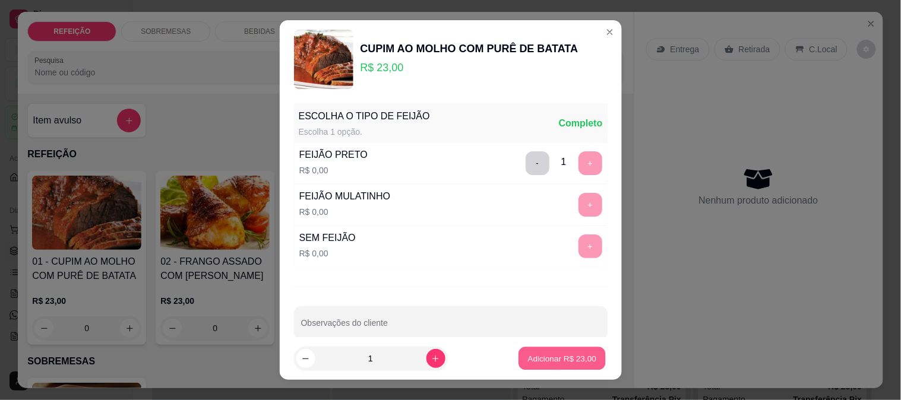
click at [530, 353] on p "Adicionar R$ 23,00" at bounding box center [562, 358] width 69 height 11
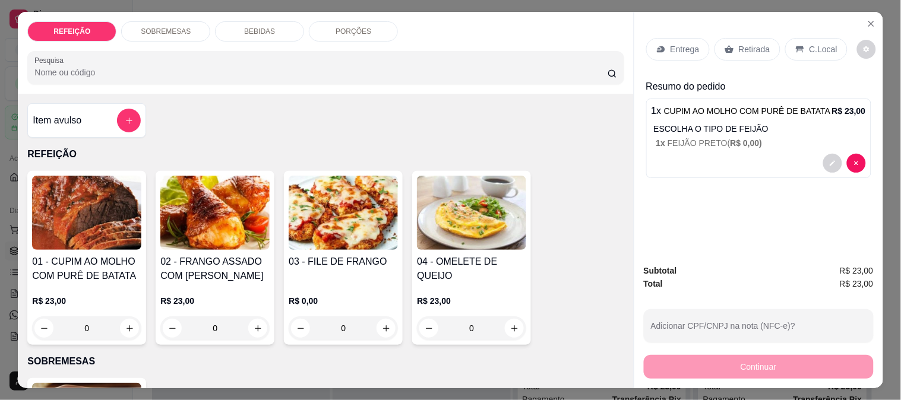
click at [732, 40] on div "Retirada" at bounding box center [748, 49] width 66 height 23
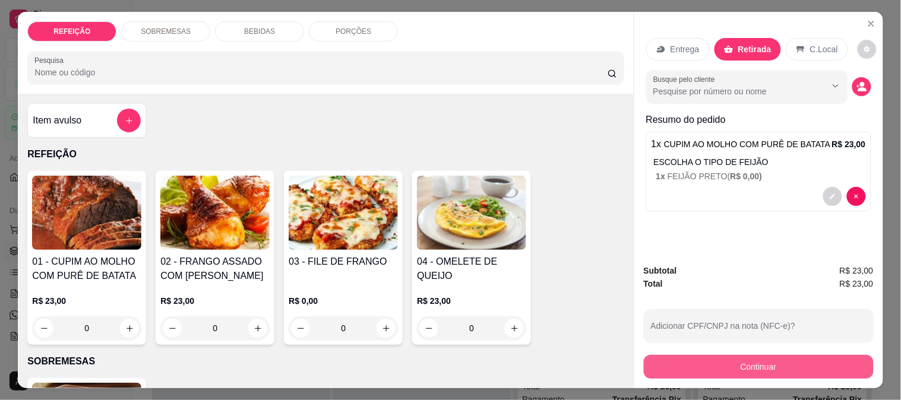
click at [729, 357] on button "Continuar" at bounding box center [759, 367] width 230 height 24
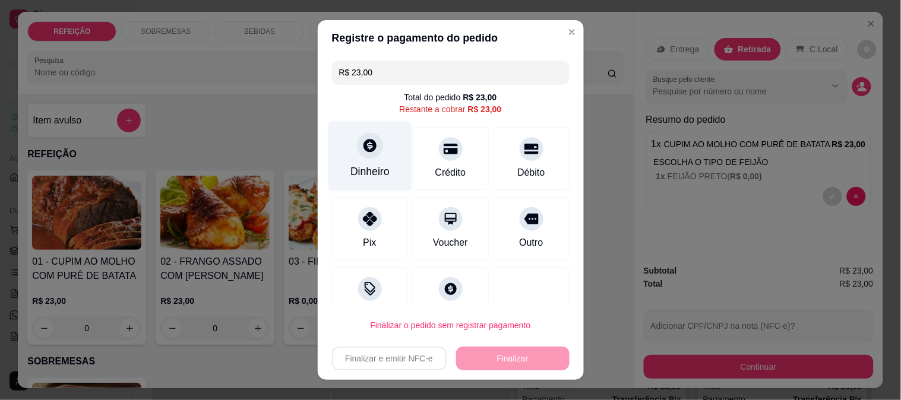
click at [392, 165] on div "Dinheiro" at bounding box center [370, 155] width 84 height 69
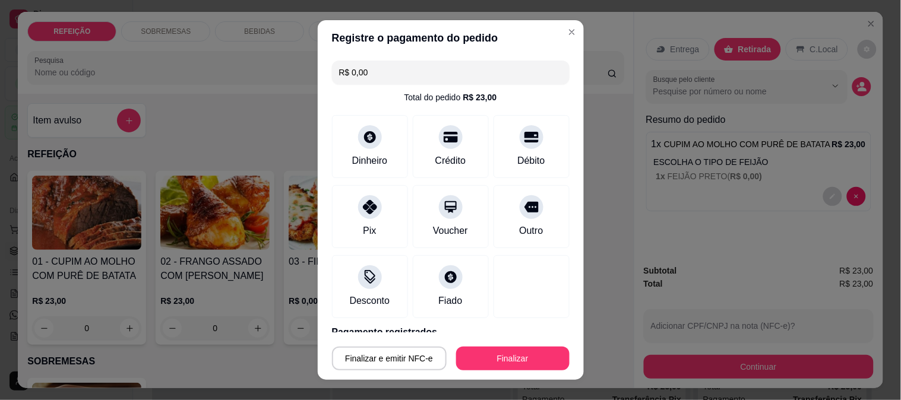
click at [471, 350] on button "Finalizar" at bounding box center [512, 359] width 113 height 24
type input "-R$ 23,00"
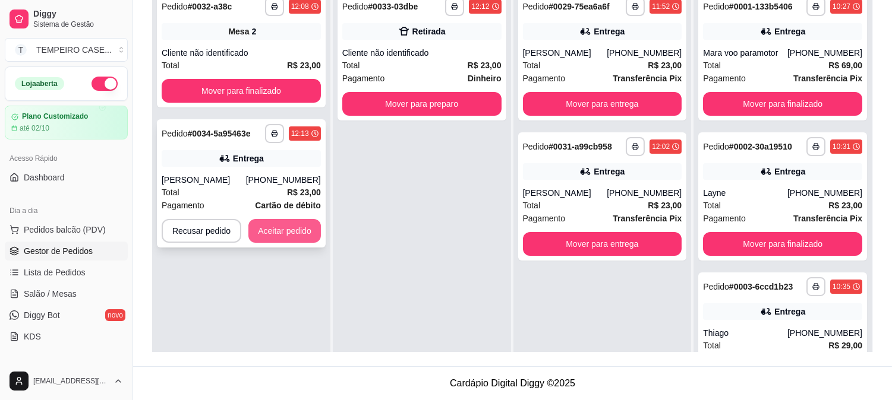
click at [286, 229] on button "Aceitar pedido" at bounding box center [284, 231] width 72 height 24
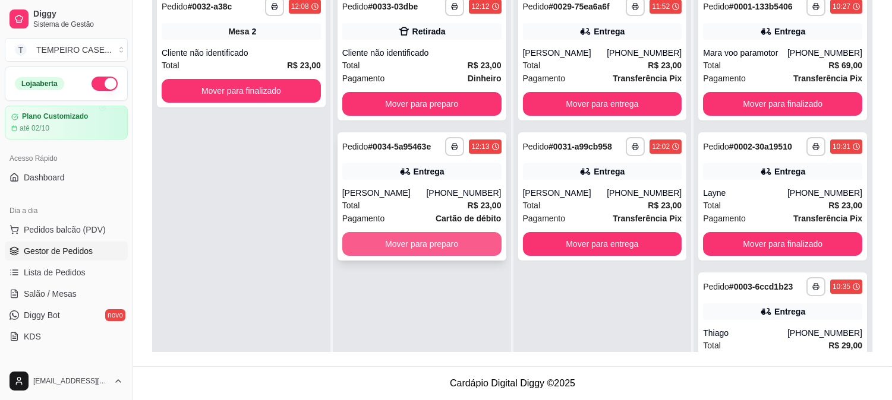
click at [426, 232] on button "Mover para preparo" at bounding box center [421, 244] width 159 height 24
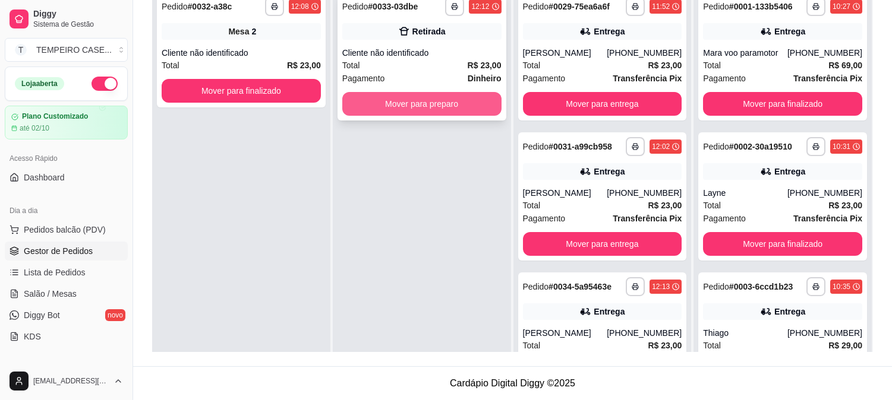
click at [440, 92] on button "Mover para preparo" at bounding box center [421, 104] width 159 height 24
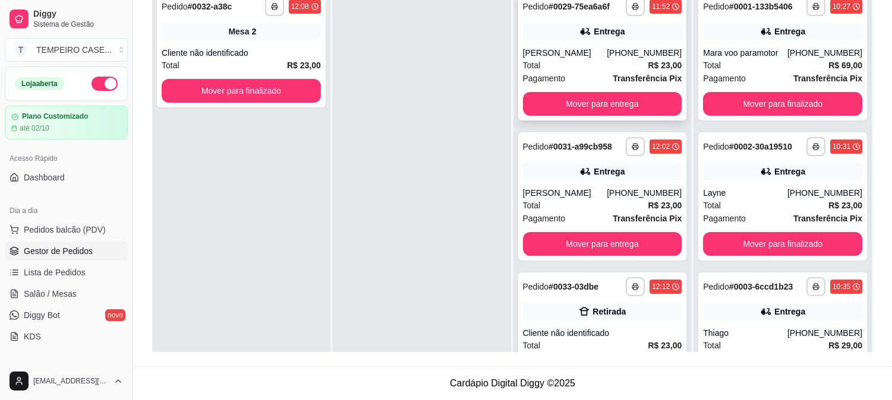
click at [574, 54] on div "[PERSON_NAME]" at bounding box center [565, 53] width 84 height 12
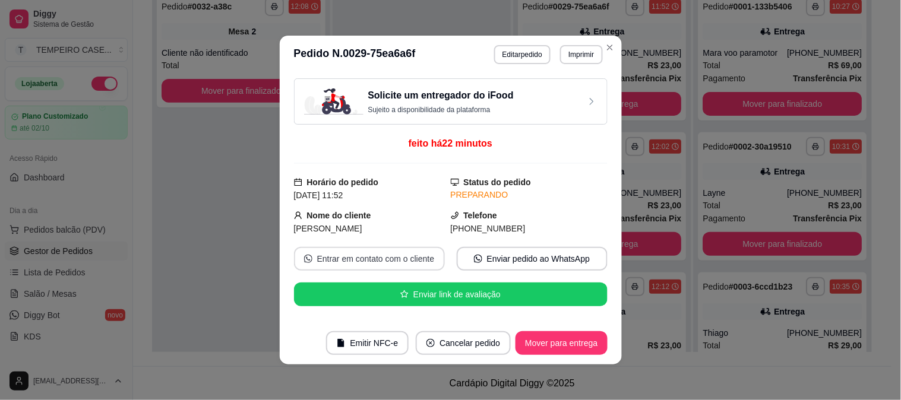
click at [349, 261] on button "Entrar em contato com o cliente" at bounding box center [369, 259] width 151 height 24
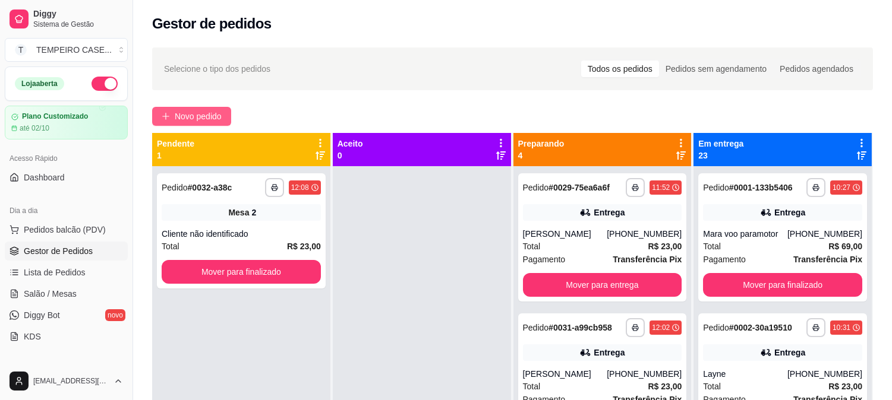
click at [203, 118] on span "Novo pedido" at bounding box center [198, 116] width 47 height 13
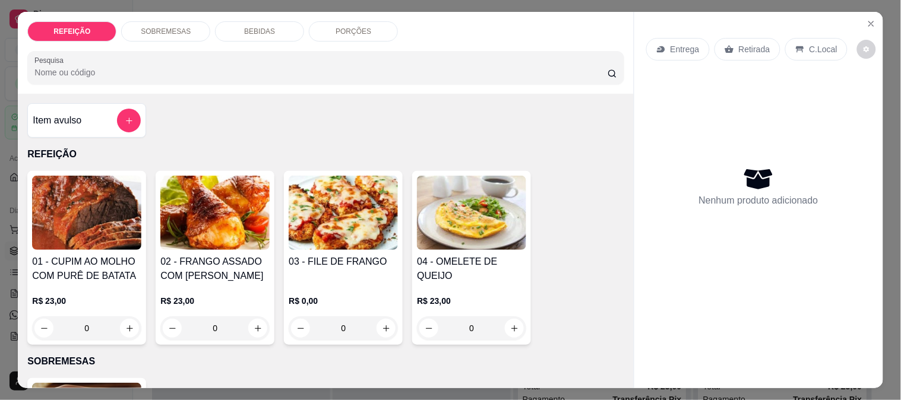
click at [195, 258] on h4 "02 - FRANGO ASSADO COM [PERSON_NAME]" at bounding box center [214, 269] width 109 height 29
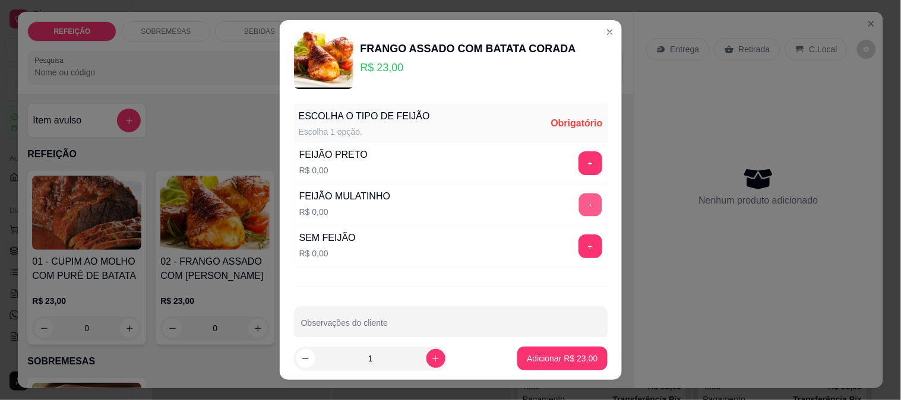
click at [579, 205] on button "+" at bounding box center [590, 204] width 23 height 23
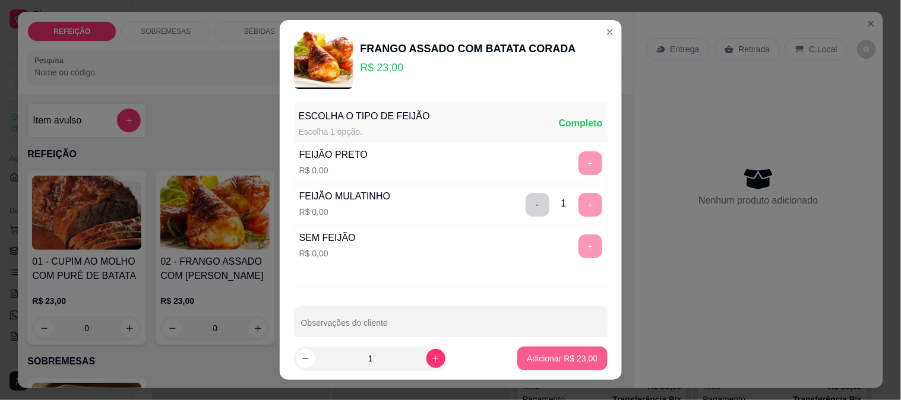
drag, startPoint x: 556, startPoint y: 346, endPoint x: 555, endPoint y: 395, distance: 48.7
click at [532, 364] on p "Adicionar R$ 23,00" at bounding box center [562, 359] width 71 height 12
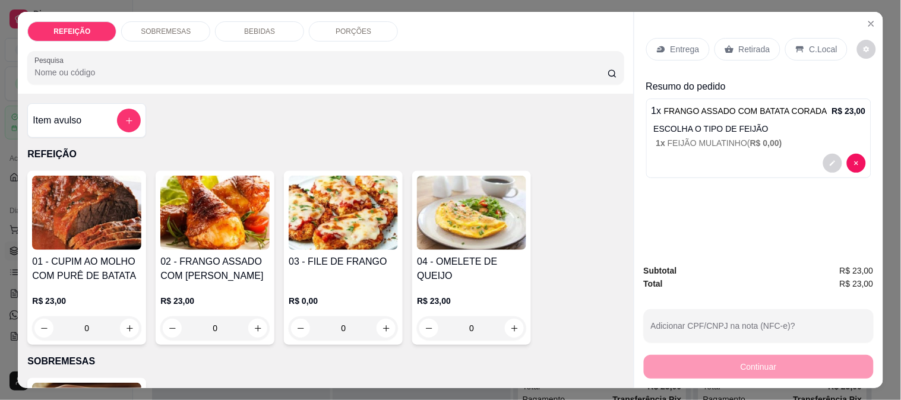
click at [107, 283] on div "R$ 23,00 0" at bounding box center [86, 311] width 109 height 57
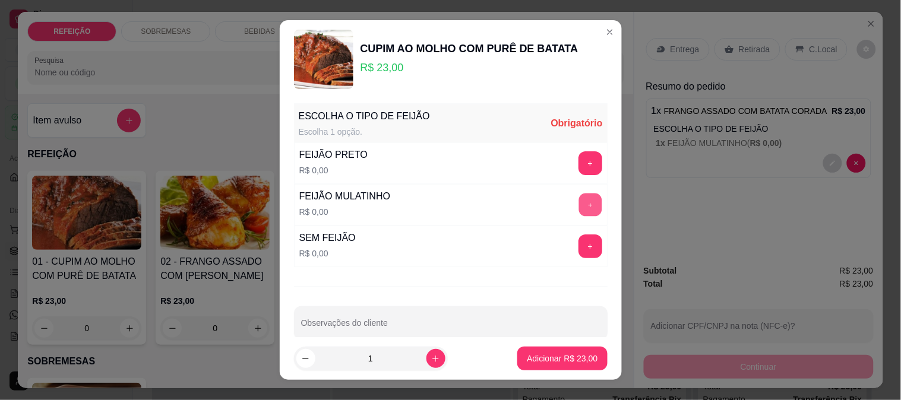
click at [579, 203] on button "+" at bounding box center [590, 204] width 23 height 23
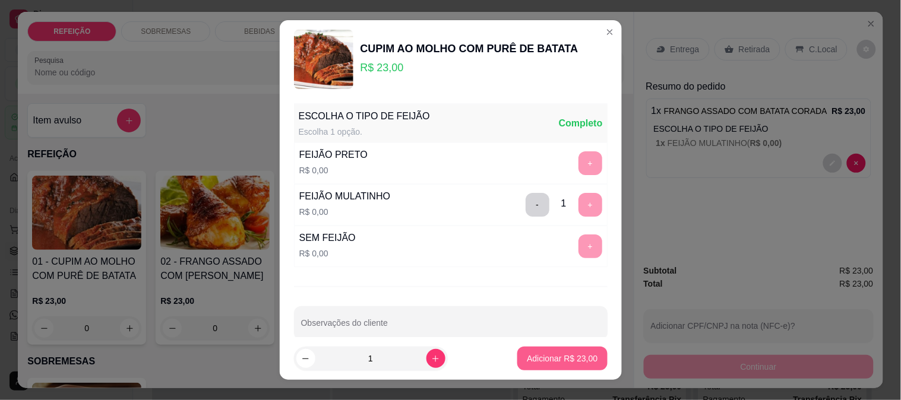
click at [561, 357] on p "Adicionar R$ 23,00" at bounding box center [562, 359] width 71 height 12
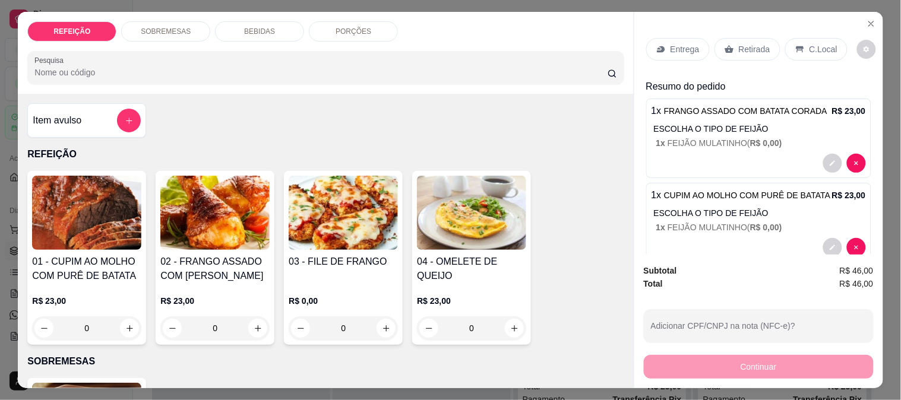
click at [726, 38] on div "Retirada" at bounding box center [748, 49] width 66 height 23
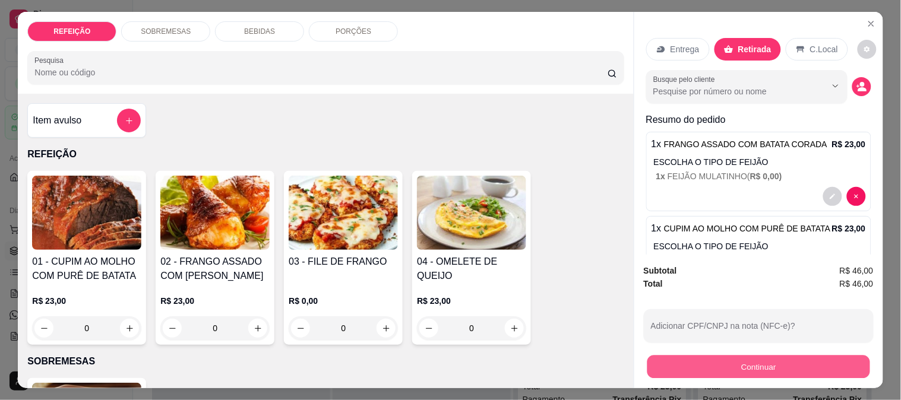
click at [726, 355] on button "Continuar" at bounding box center [758, 366] width 223 height 23
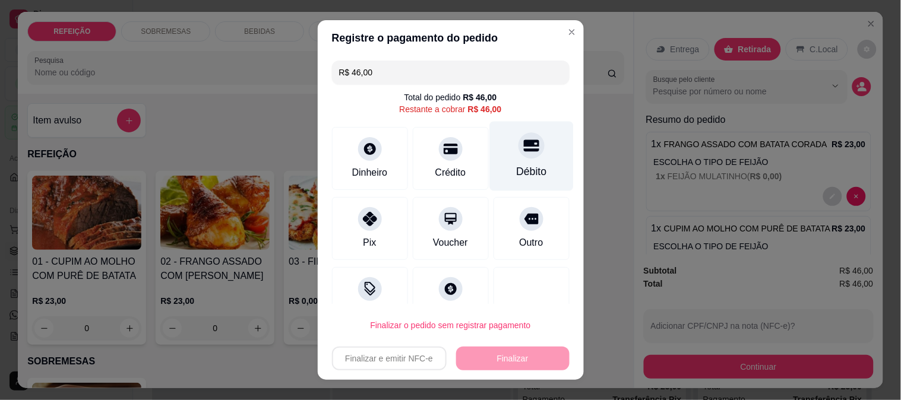
click at [495, 150] on div "Débito" at bounding box center [531, 155] width 84 height 69
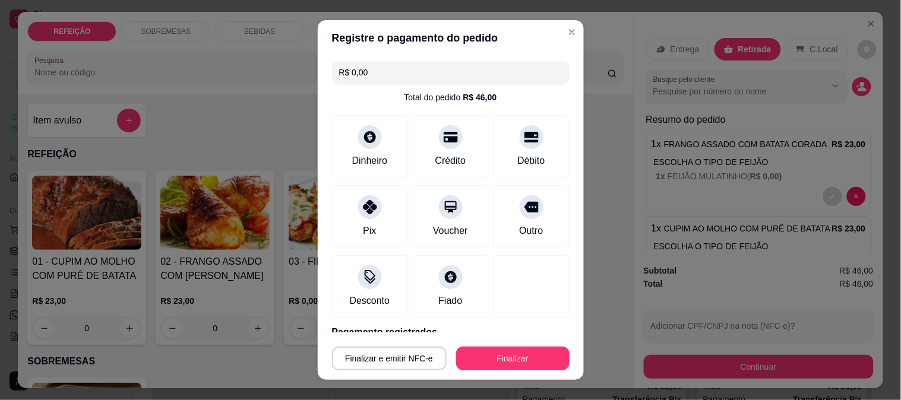
drag, startPoint x: 495, startPoint y: 334, endPoint x: 492, endPoint y: 347, distance: 12.8
click at [494, 334] on footer "Finalizar e emitir NFC-e Finalizar" at bounding box center [451, 357] width 266 height 48
click at [492, 349] on button "Finalizar" at bounding box center [512, 359] width 113 height 24
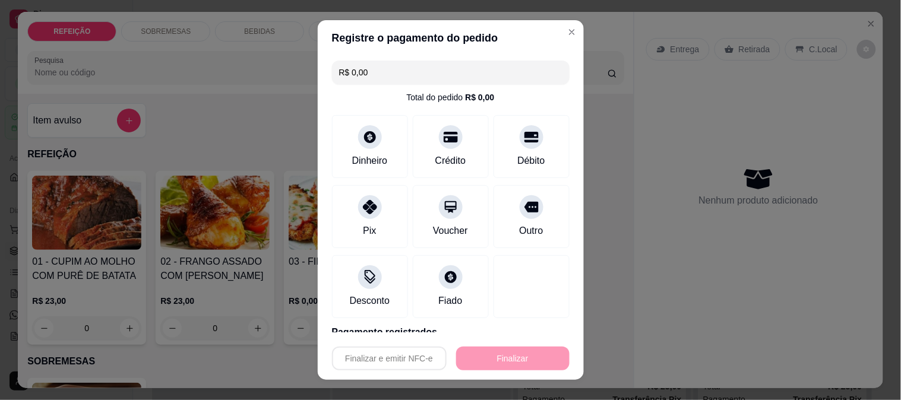
type input "-R$ 46,00"
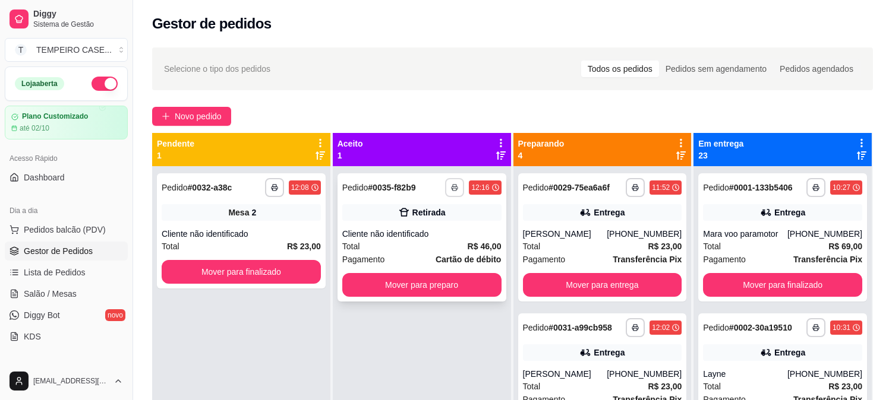
click at [457, 186] on button "button" at bounding box center [454, 187] width 19 height 19
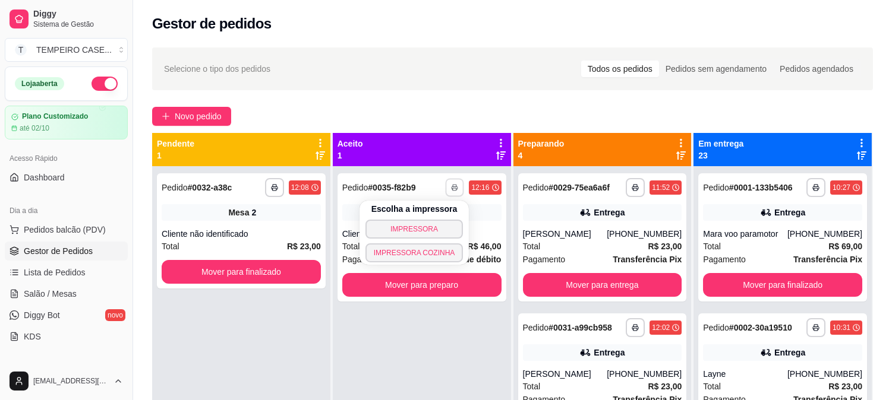
click at [431, 263] on div "Escolha a impressora IMPRESSORA IMPRESSORA COZINHA" at bounding box center [414, 233] width 110 height 64
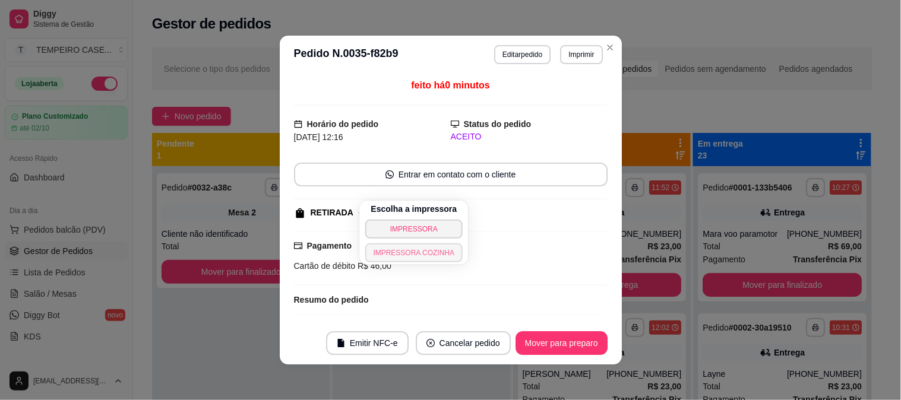
click at [431, 255] on button "IMPRESSORA COZINHA" at bounding box center [414, 253] width 98 height 19
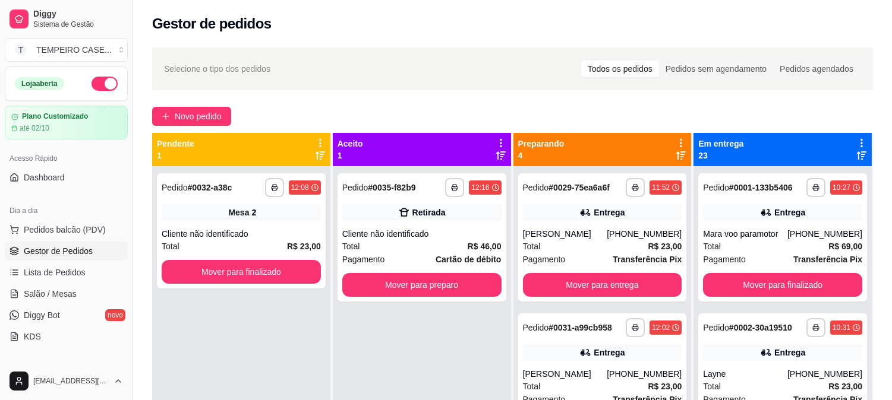
click at [470, 330] on div "**********" at bounding box center [422, 366] width 178 height 400
click at [460, 187] on button "button" at bounding box center [454, 187] width 18 height 18
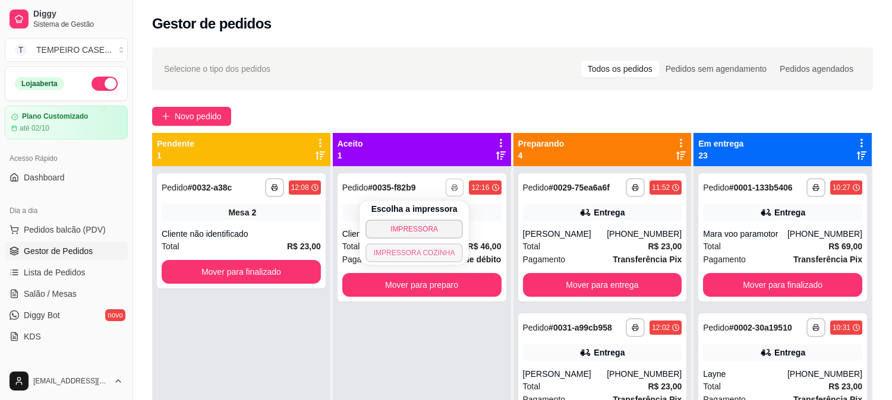
click at [431, 252] on button "IMPRESSORA COZINHA" at bounding box center [414, 253] width 98 height 19
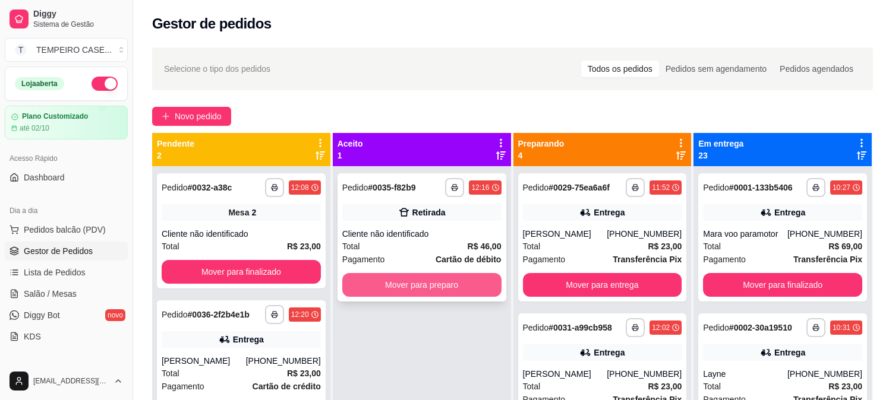
click at [411, 287] on button "Mover para preparo" at bounding box center [421, 285] width 159 height 24
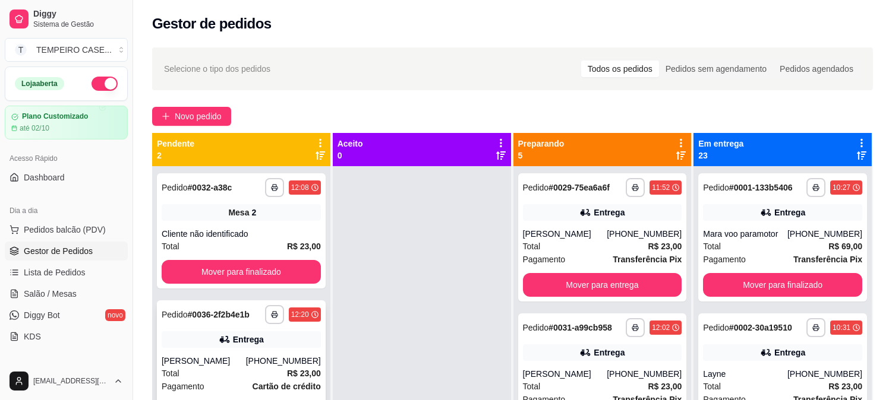
scroll to position [33, 0]
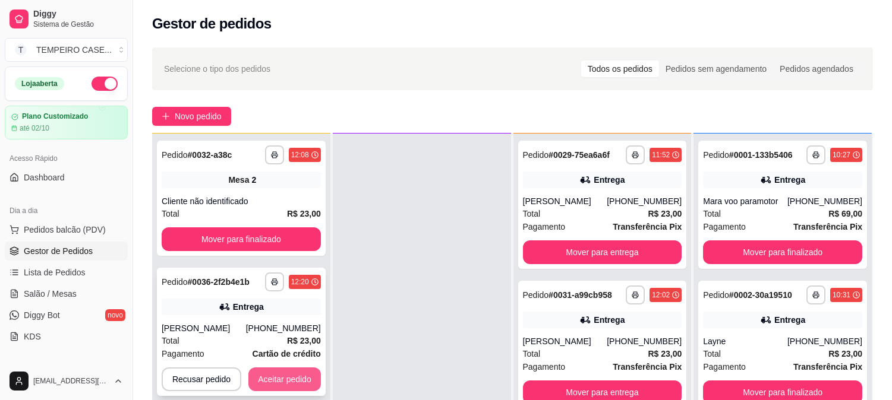
click at [274, 383] on button "Aceitar pedido" at bounding box center [284, 380] width 72 height 24
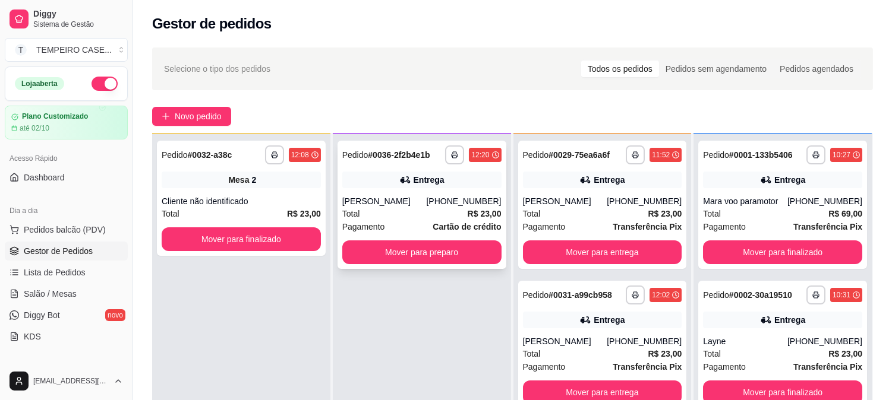
click at [450, 258] on button "Mover para preparo" at bounding box center [421, 253] width 159 height 24
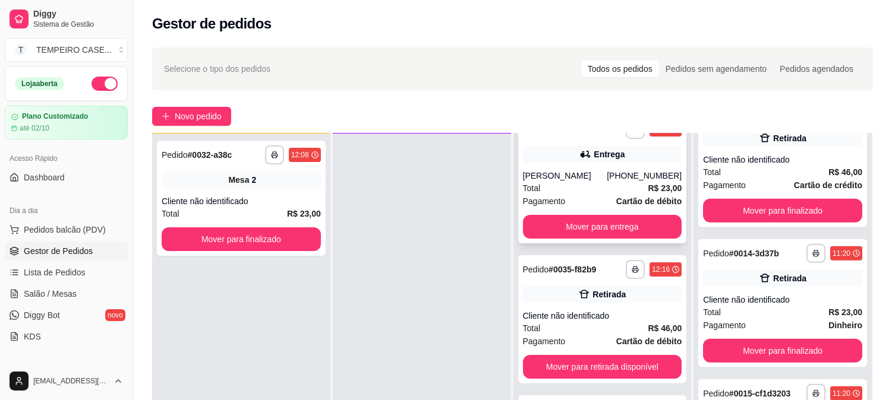
scroll to position [452, 0]
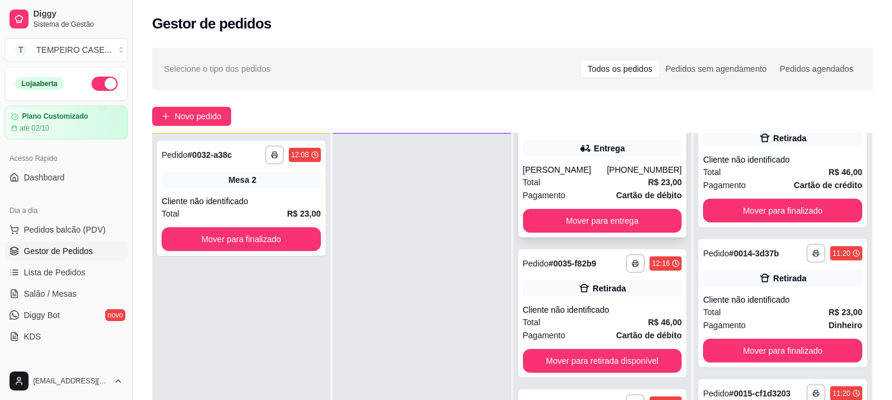
click at [567, 179] on div "Total R$ 23,00" at bounding box center [602, 182] width 159 height 13
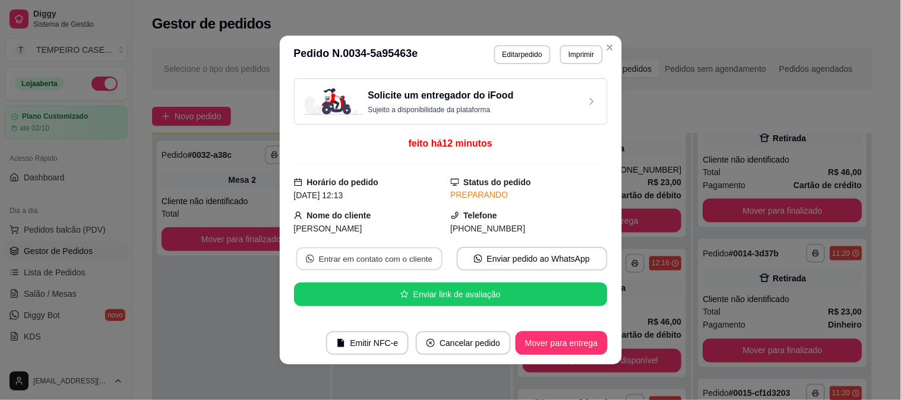
click at [331, 261] on button "Entrar em contato com o cliente" at bounding box center [369, 259] width 146 height 23
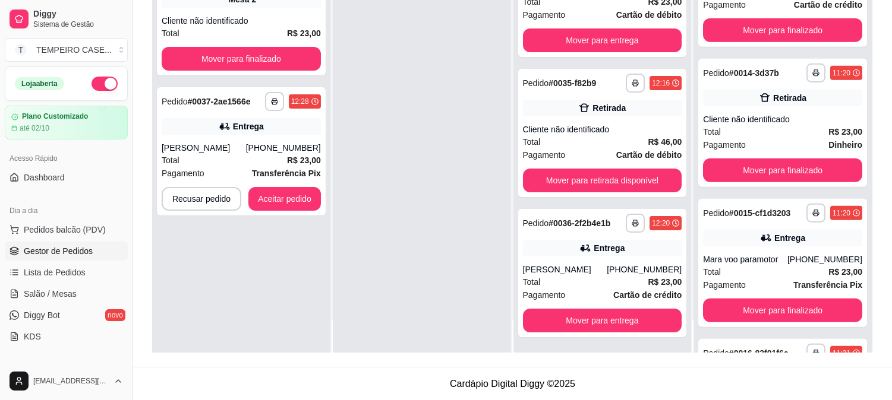
scroll to position [181, 0]
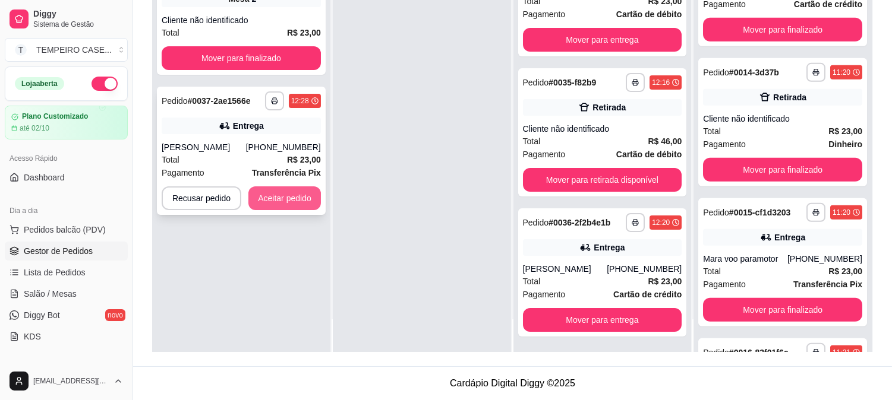
click at [288, 193] on button "Aceitar pedido" at bounding box center [284, 199] width 72 height 24
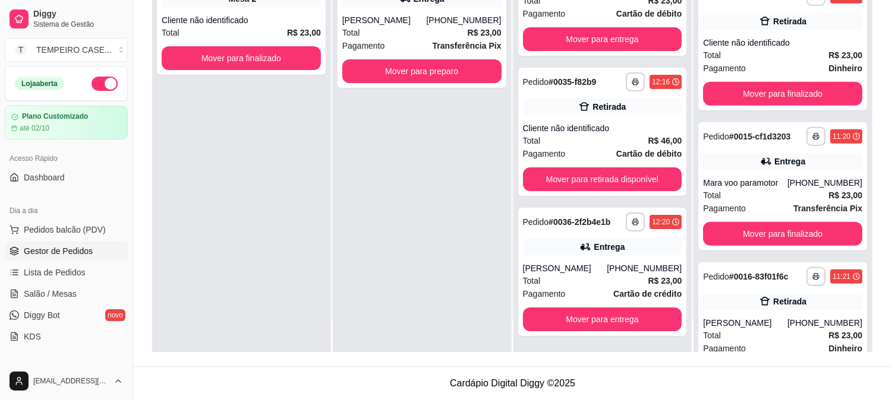
scroll to position [1584, 0]
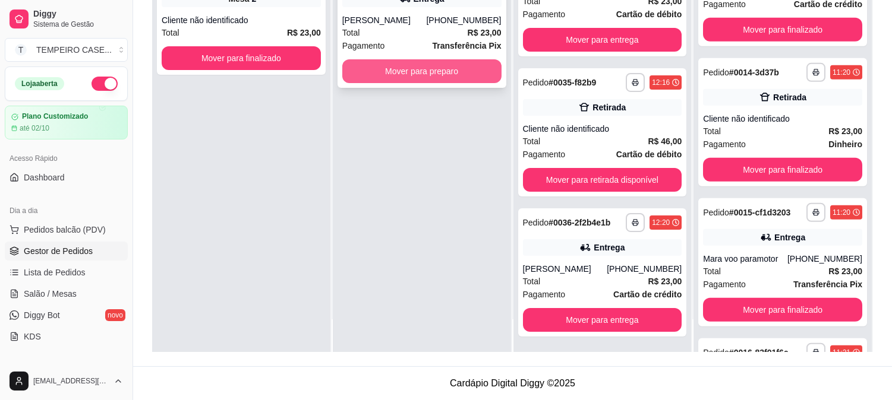
click at [436, 69] on button "Mover para preparo" at bounding box center [421, 71] width 159 height 24
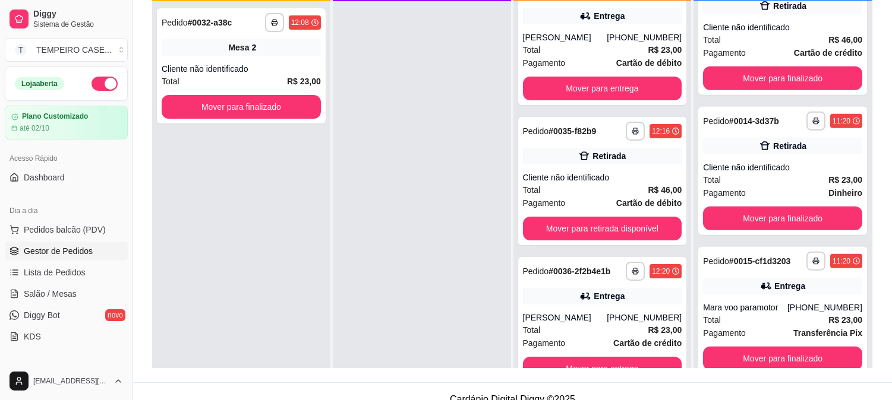
scroll to position [115, 0]
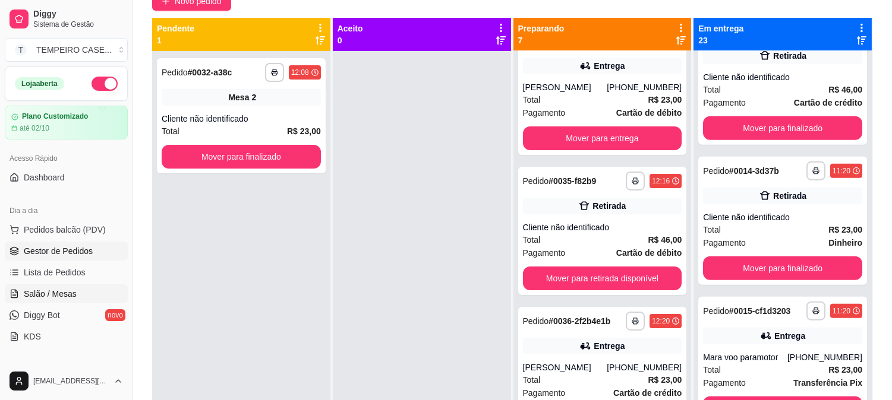
click at [43, 290] on span "Salão / Mesas" at bounding box center [50, 294] width 53 height 12
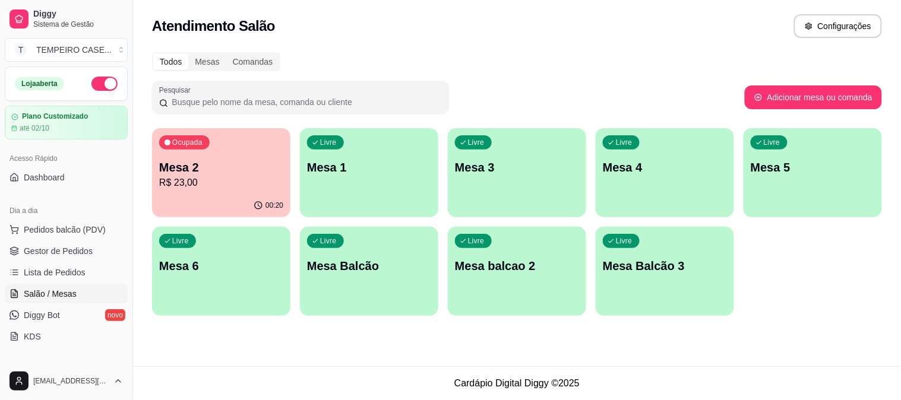
click at [342, 185] on div "Livre Mesa 1" at bounding box center [369, 165] width 138 height 75
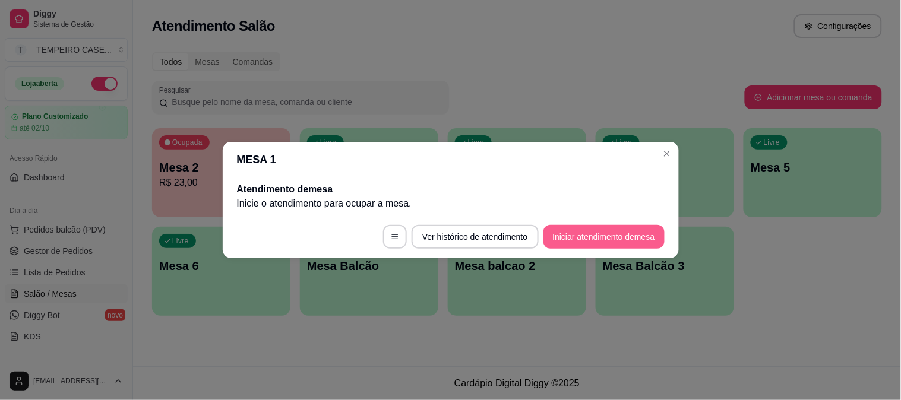
click at [574, 245] on button "Iniciar atendimento de mesa" at bounding box center [604, 237] width 121 height 24
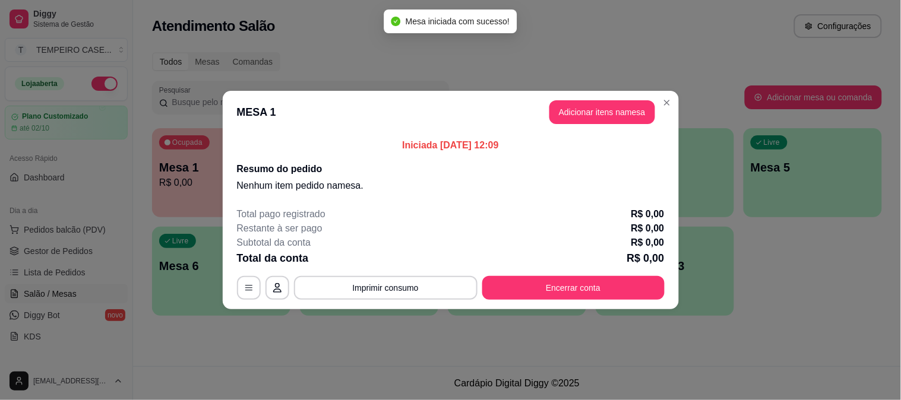
click at [544, 113] on header "MESA 1 Adicionar itens na mesa" at bounding box center [451, 112] width 456 height 43
click at [576, 111] on button "Adicionar itens na mesa" at bounding box center [602, 112] width 102 height 23
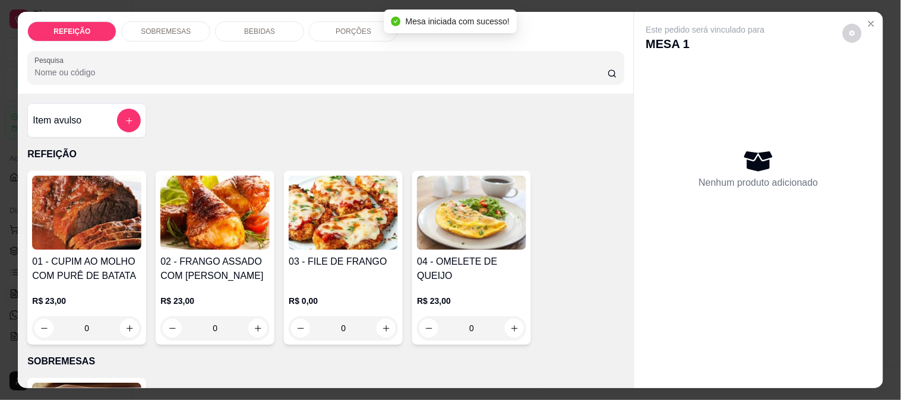
click at [102, 228] on img at bounding box center [86, 213] width 109 height 74
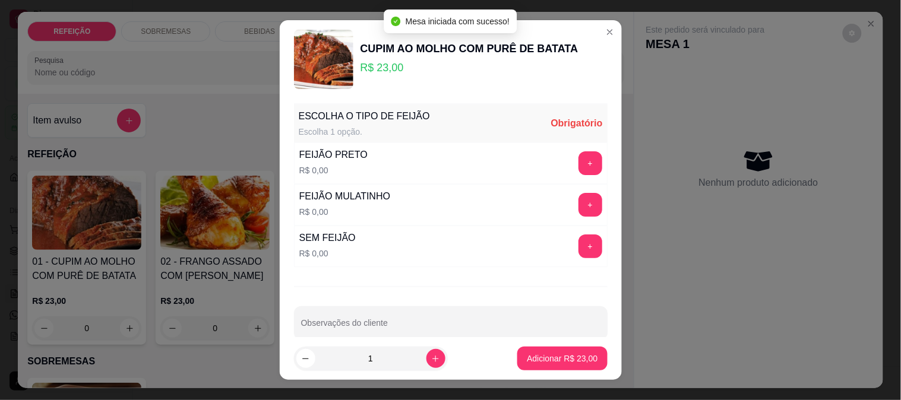
click at [579, 195] on button "+" at bounding box center [591, 205] width 24 height 24
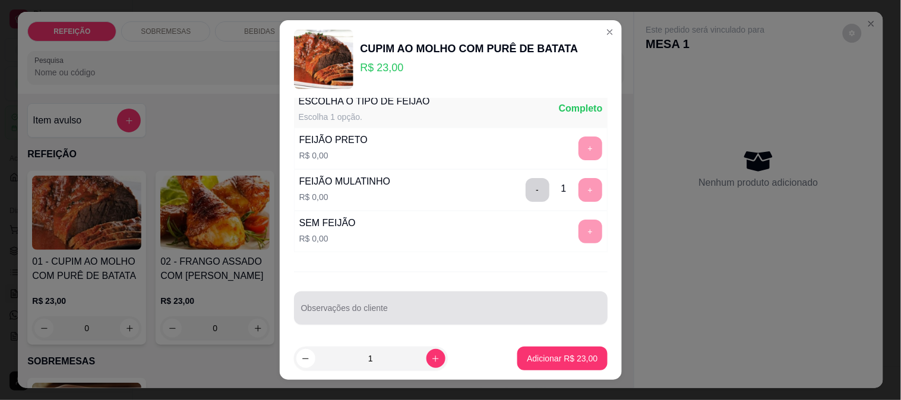
scroll to position [18, 0]
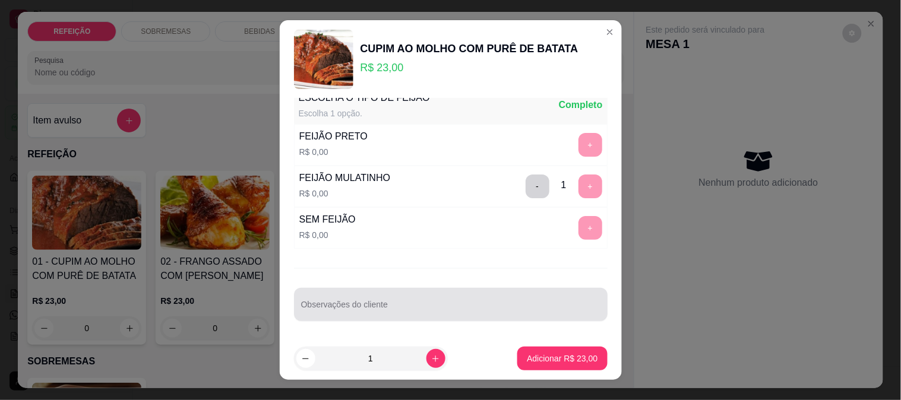
click at [325, 305] on div "Observações do cliente" at bounding box center [451, 304] width 314 height 33
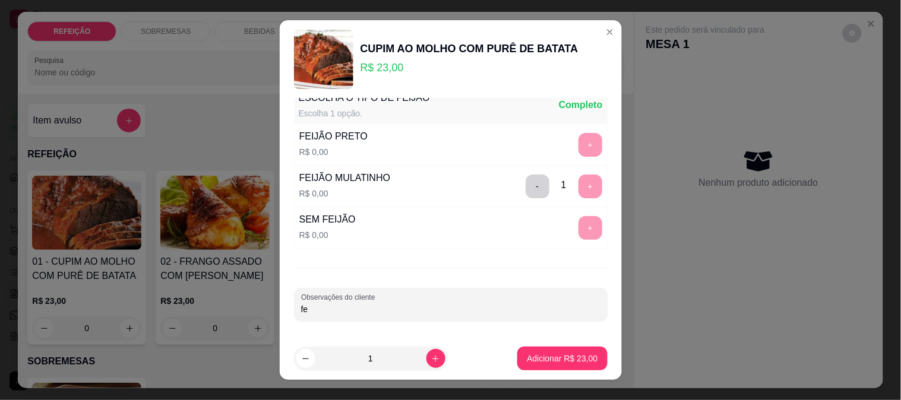
type input "f"
type input "farofa separada"
click at [545, 359] on p "Adicionar R$ 23,00" at bounding box center [562, 359] width 71 height 12
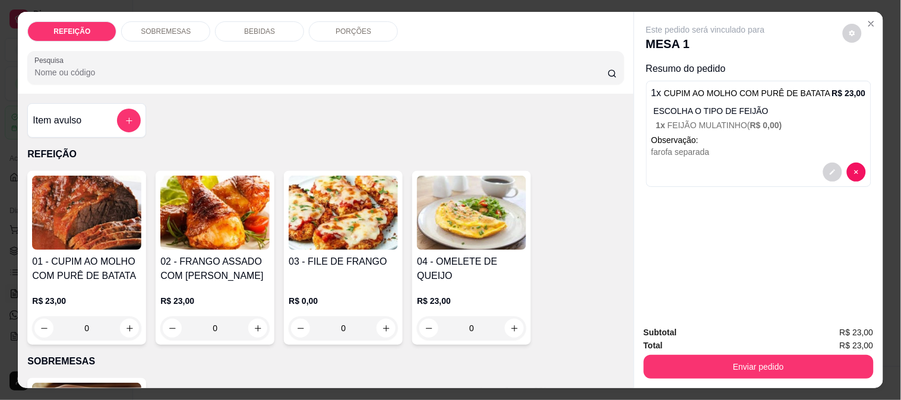
click at [324, 260] on h4 "03 - FILE DE FRANGO" at bounding box center [343, 262] width 109 height 14
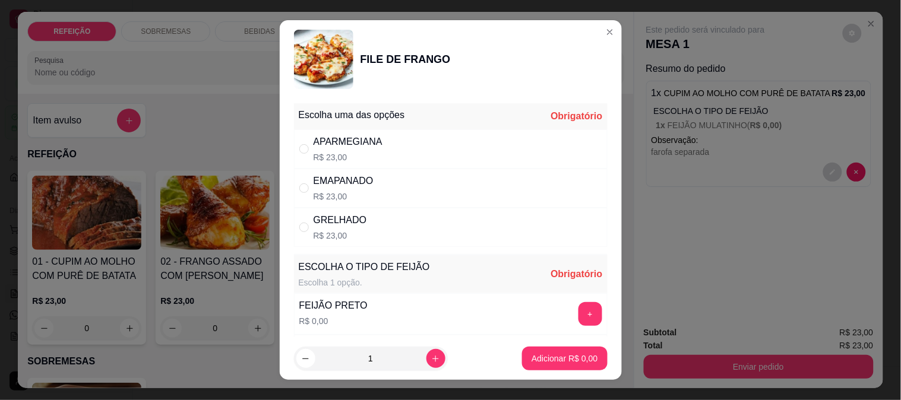
click at [347, 192] on p "R$ 23,00" at bounding box center [344, 197] width 60 height 12
radio input "true"
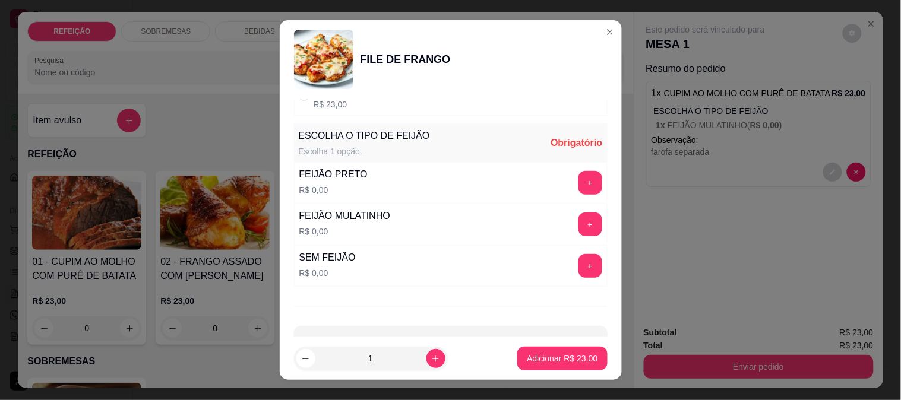
scroll to position [132, 0]
click at [579, 229] on button "+" at bounding box center [591, 224] width 24 height 24
click at [431, 320] on div "Escolha uma das opções Completo APARMEGIANA R$ 23,00 EMAPANADO R$ 23,00 GRELHAD…" at bounding box center [451, 218] width 342 height 239
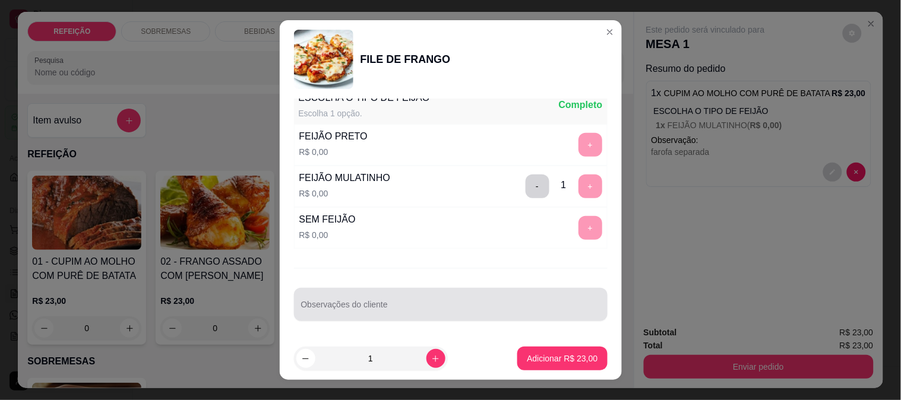
click at [424, 289] on div "Observações do cliente" at bounding box center [451, 304] width 314 height 33
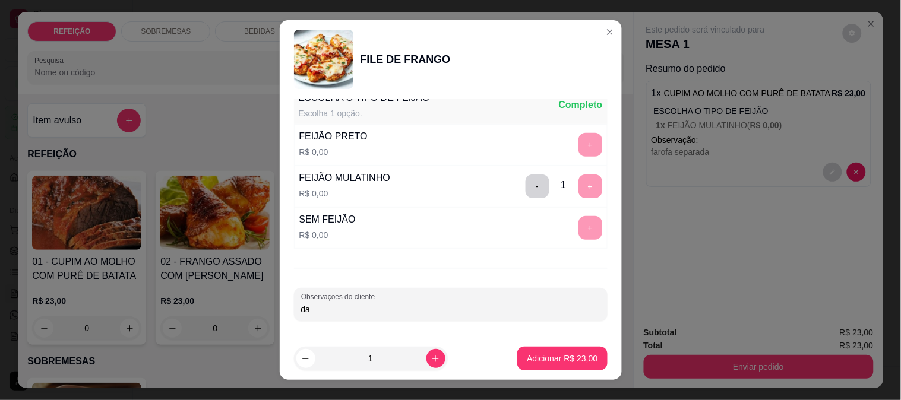
type input "d"
type input "farofa separada - salada separada"
click at [544, 355] on p "Adicionar R$ 23,00" at bounding box center [562, 359] width 71 height 12
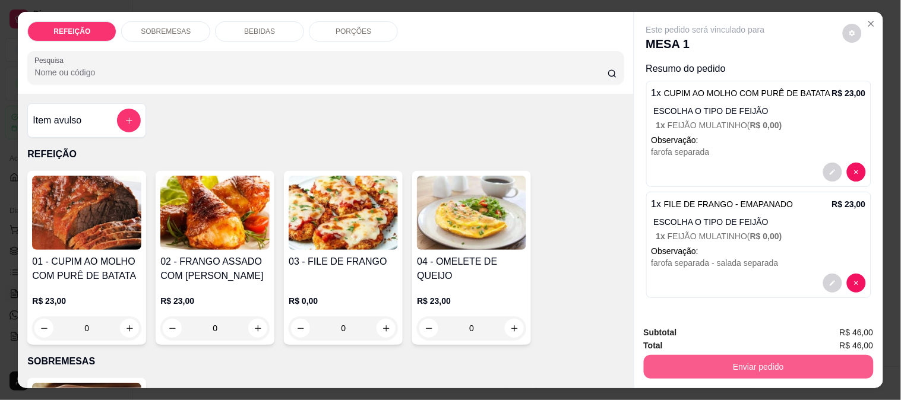
click at [722, 355] on button "Enviar pedido" at bounding box center [759, 367] width 230 height 24
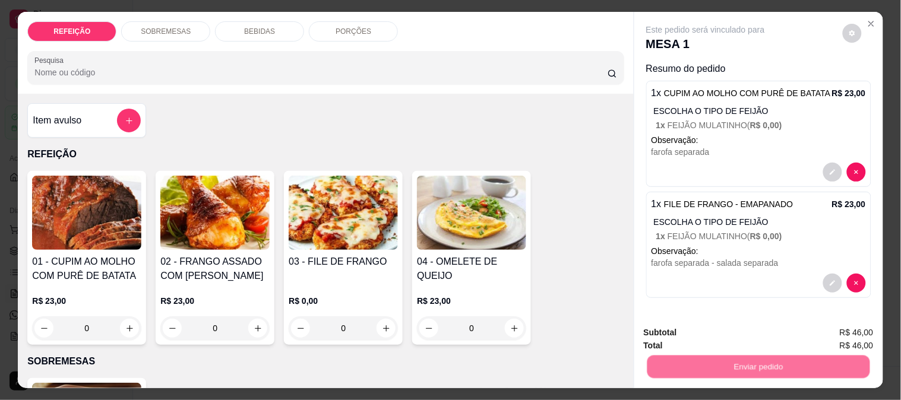
click at [696, 331] on button "Não registrar e enviar pedido" at bounding box center [720, 333] width 124 height 23
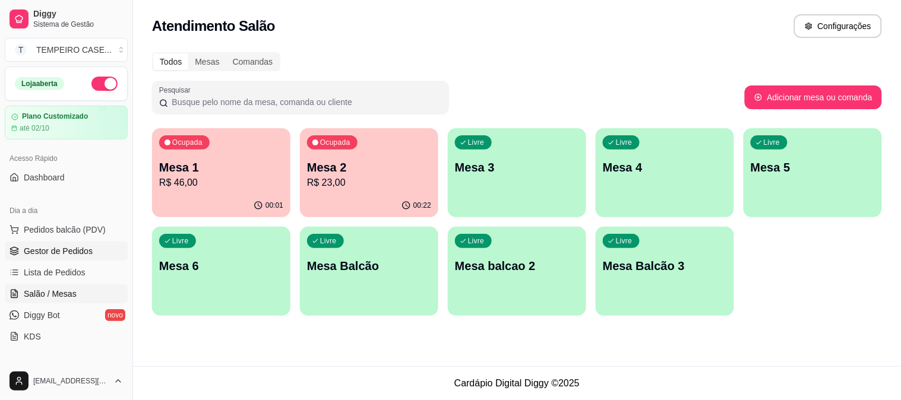
click at [60, 258] on link "Gestor de Pedidos" at bounding box center [66, 251] width 123 height 19
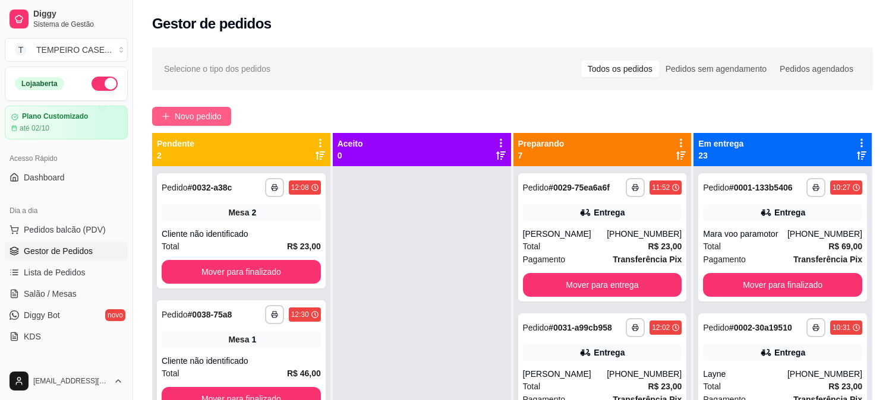
click at [182, 117] on span "Novo pedido" at bounding box center [198, 116] width 47 height 13
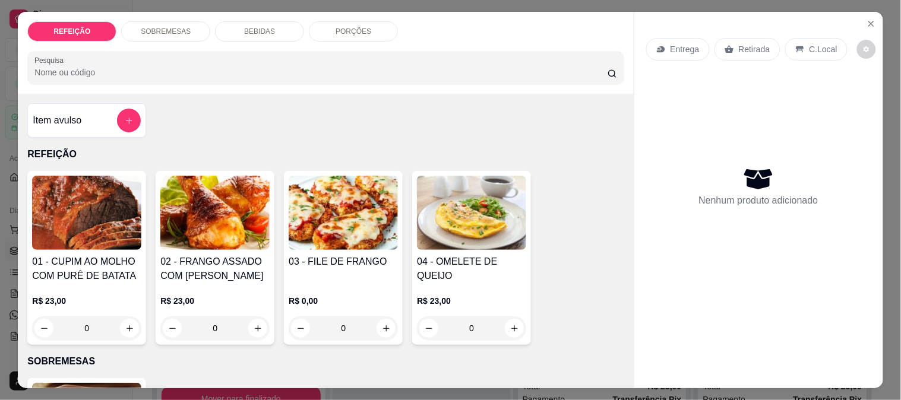
click at [354, 241] on img at bounding box center [343, 213] width 109 height 74
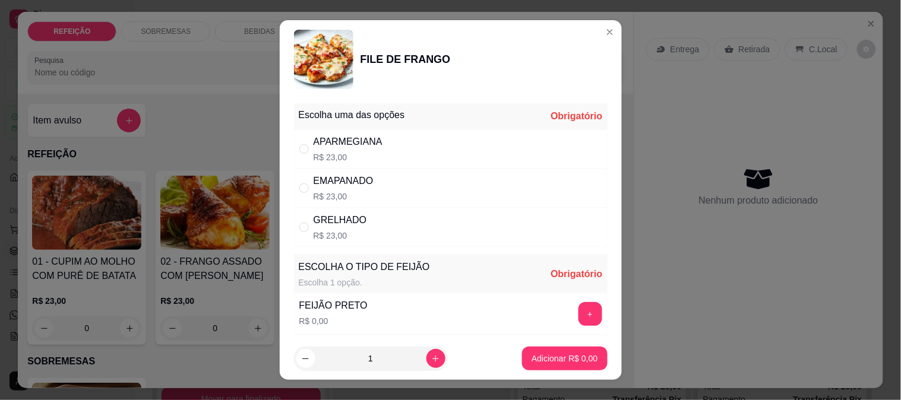
click at [402, 167] on div "APARMEGIANA R$ 23,00" at bounding box center [451, 148] width 314 height 39
radio input "true"
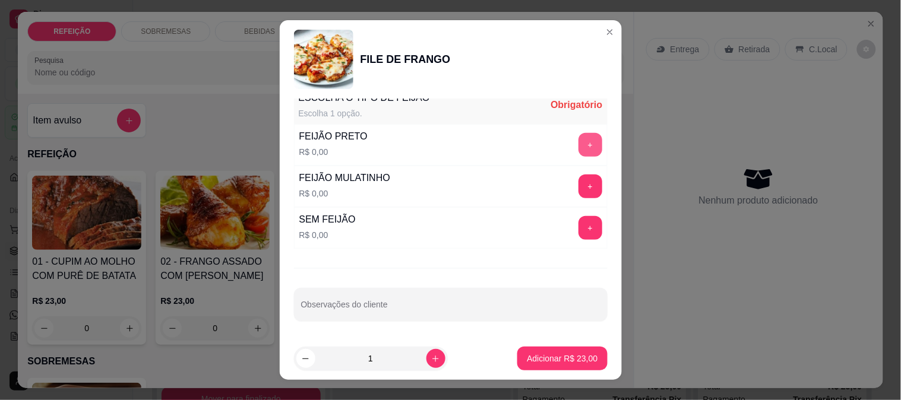
click at [579, 151] on button "+" at bounding box center [591, 145] width 24 height 24
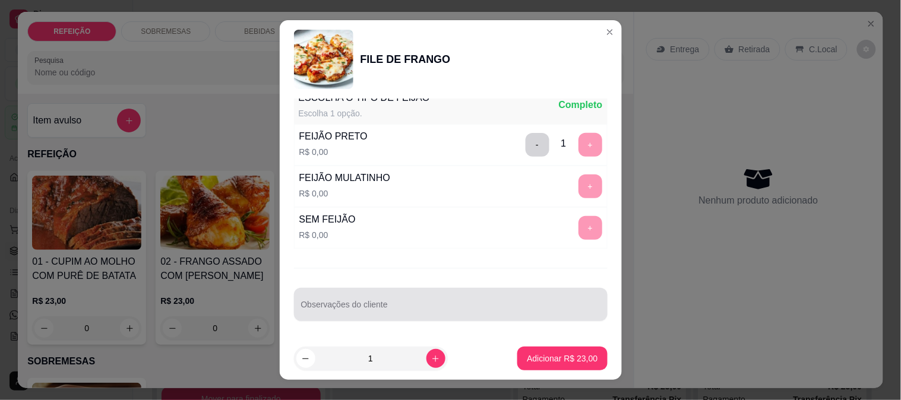
click at [487, 301] on div at bounding box center [450, 305] width 299 height 24
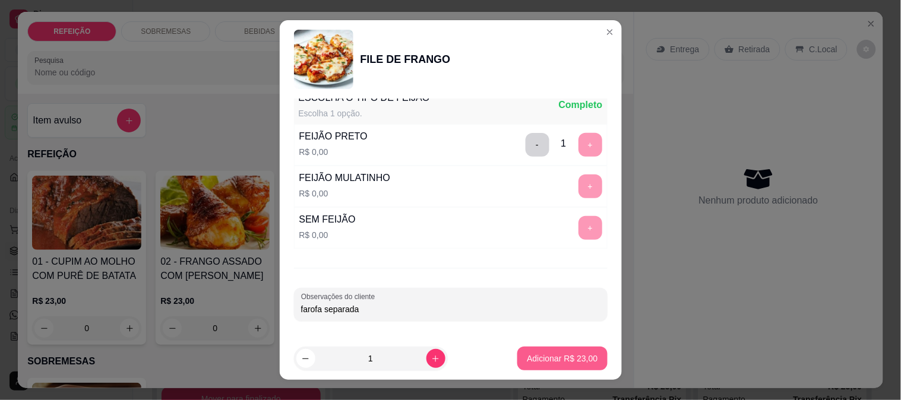
type input "farofa separada"
click at [529, 349] on button "Adicionar R$ 23,00" at bounding box center [562, 359] width 90 height 24
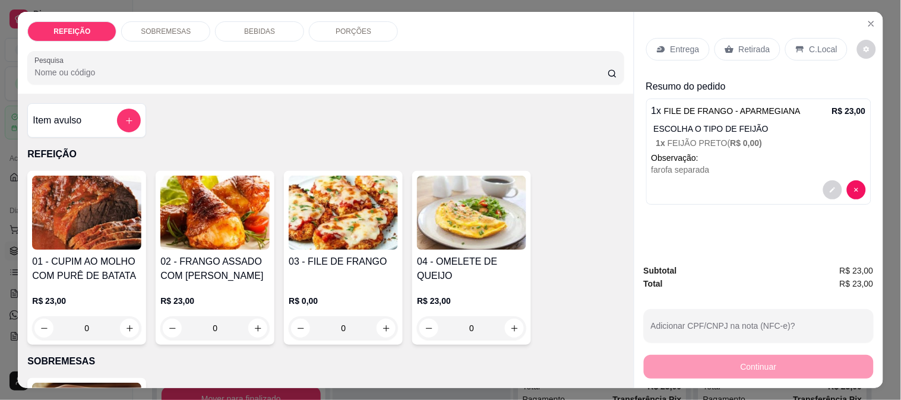
click at [753, 48] on p "Retirada" at bounding box center [754, 49] width 31 height 12
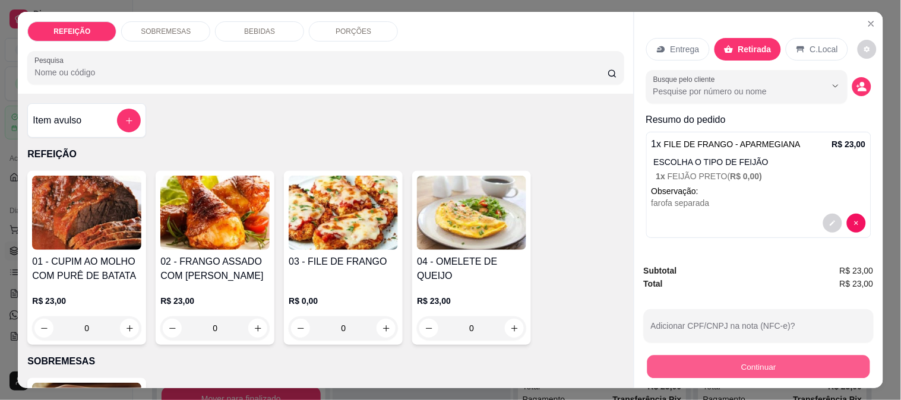
click at [752, 360] on button "Continuar" at bounding box center [758, 366] width 223 height 23
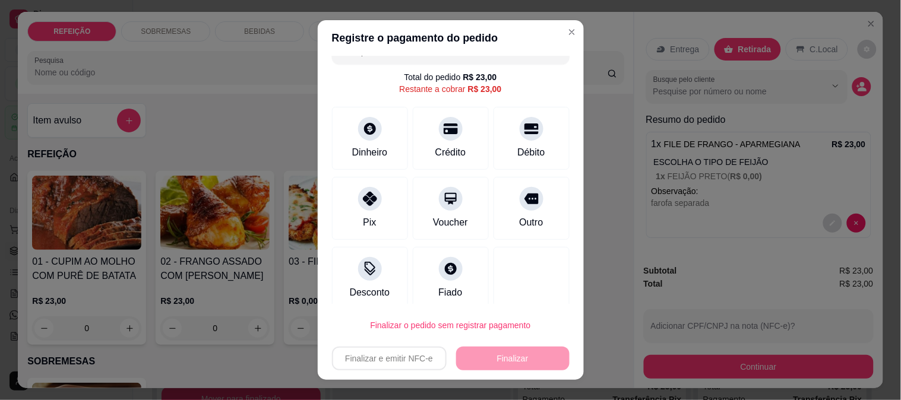
scroll to position [30, 0]
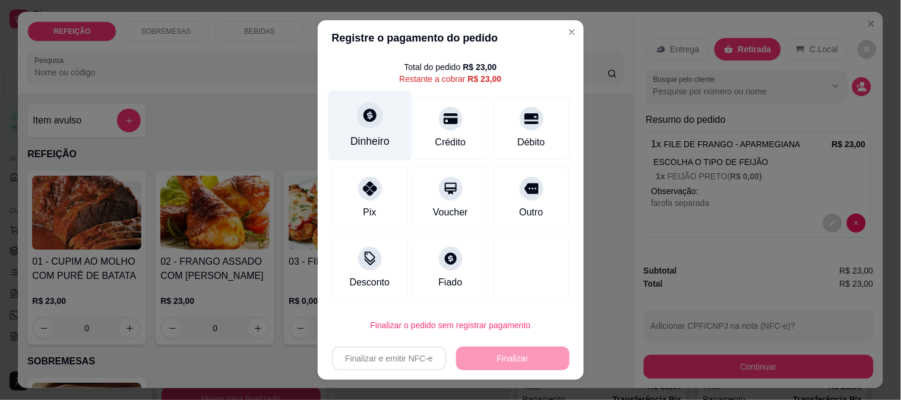
click at [362, 122] on icon at bounding box center [369, 115] width 15 height 15
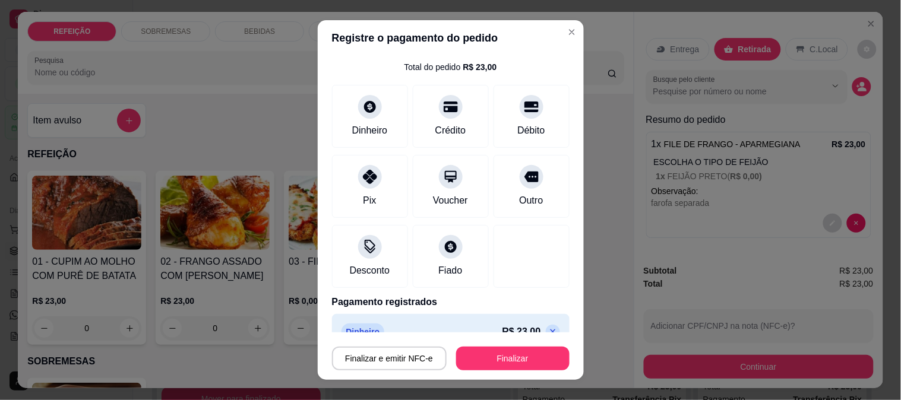
click at [491, 361] on button "Finalizar" at bounding box center [512, 359] width 113 height 24
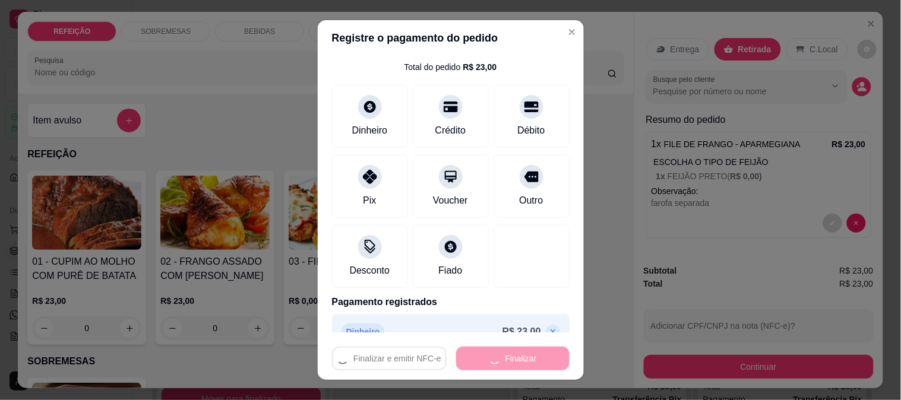
type input "-R$ 23,00"
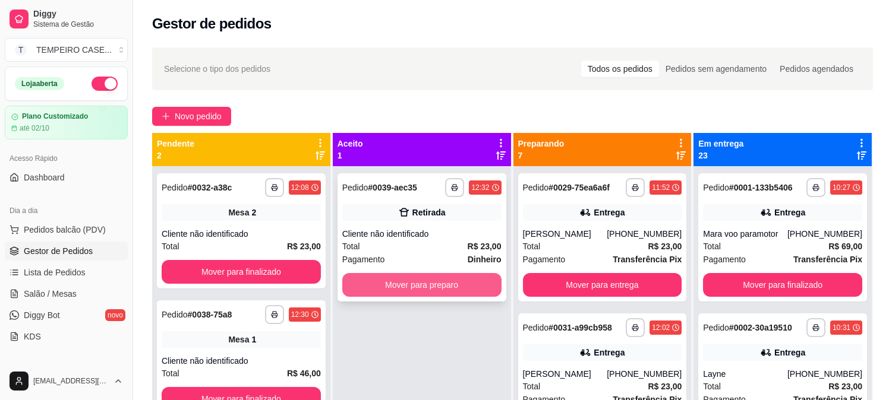
click at [435, 287] on button "Mover para preparo" at bounding box center [421, 285] width 159 height 24
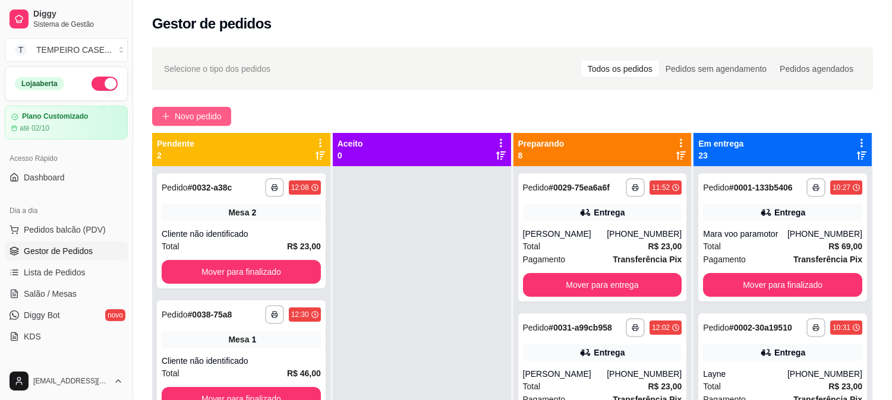
click at [188, 110] on span "Novo pedido" at bounding box center [198, 116] width 47 height 13
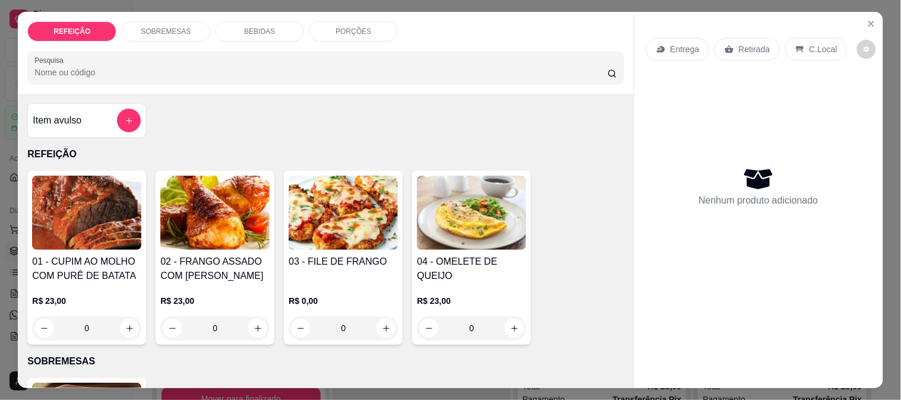
click at [64, 216] on img at bounding box center [86, 213] width 109 height 74
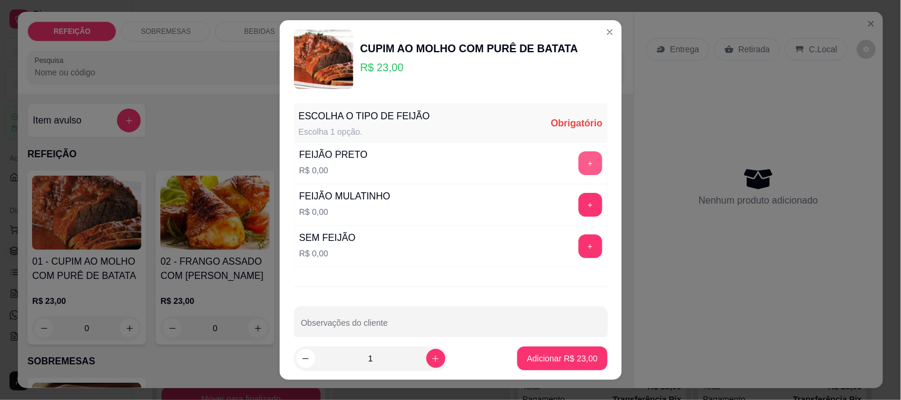
click at [579, 159] on button "+" at bounding box center [591, 163] width 24 height 24
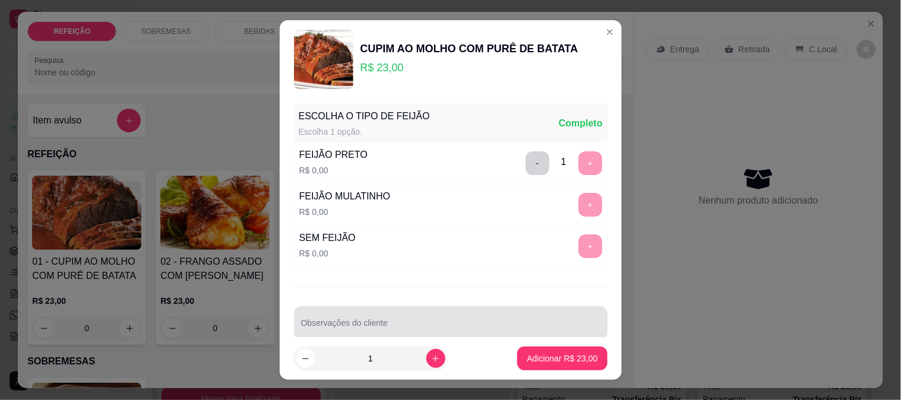
click at [456, 321] on div at bounding box center [450, 323] width 299 height 24
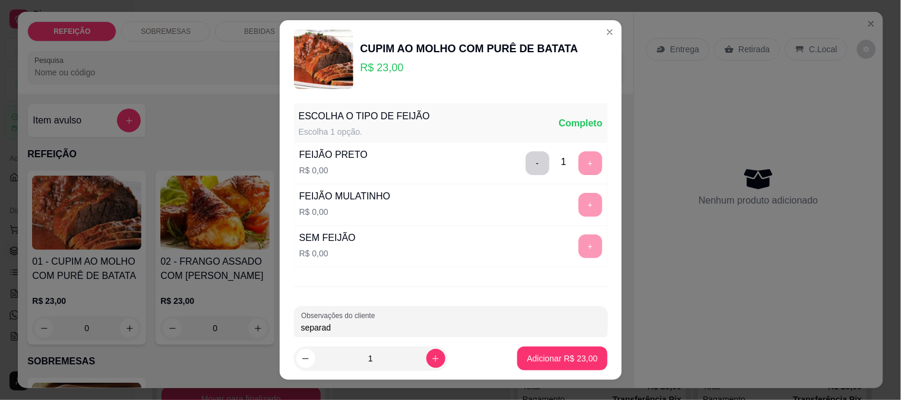
type input "separado"
click at [558, 353] on p "Adicionar R$ 23,00" at bounding box center [562, 359] width 71 height 12
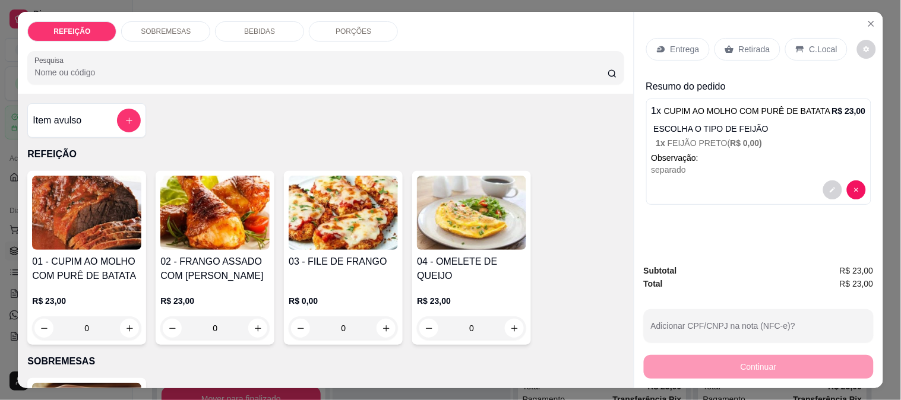
click at [740, 44] on p "Retirada" at bounding box center [754, 49] width 31 height 12
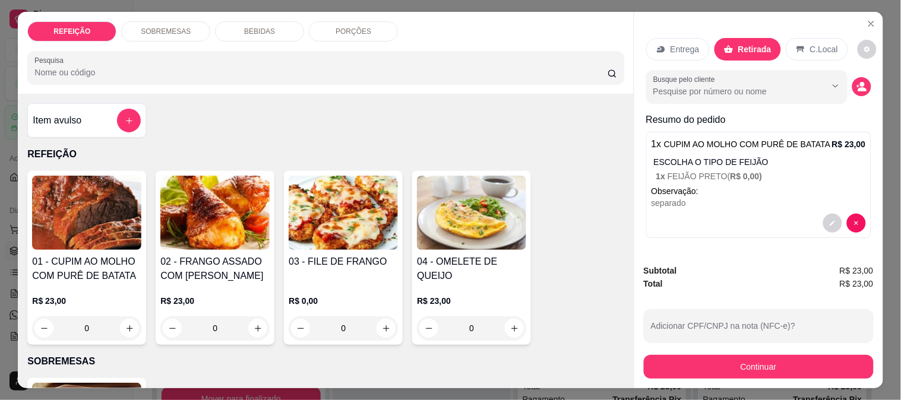
click at [764, 365] on button "Continuar" at bounding box center [759, 367] width 230 height 24
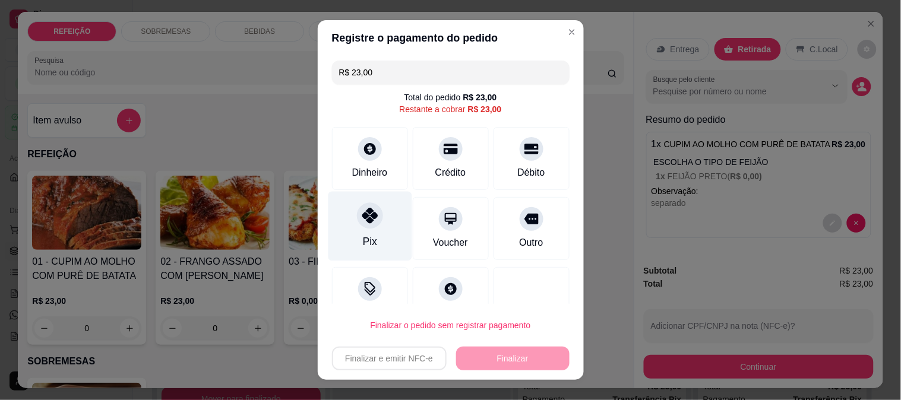
click at [362, 238] on div "Pix" at bounding box center [369, 241] width 14 height 15
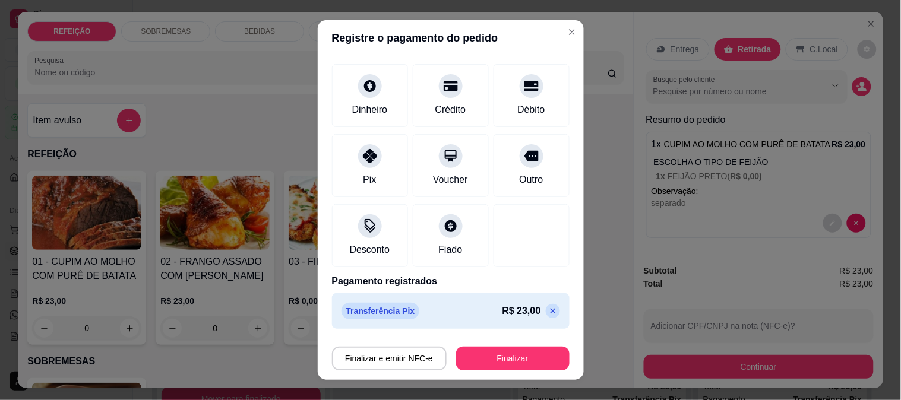
click at [550, 311] on icon at bounding box center [552, 310] width 5 height 5
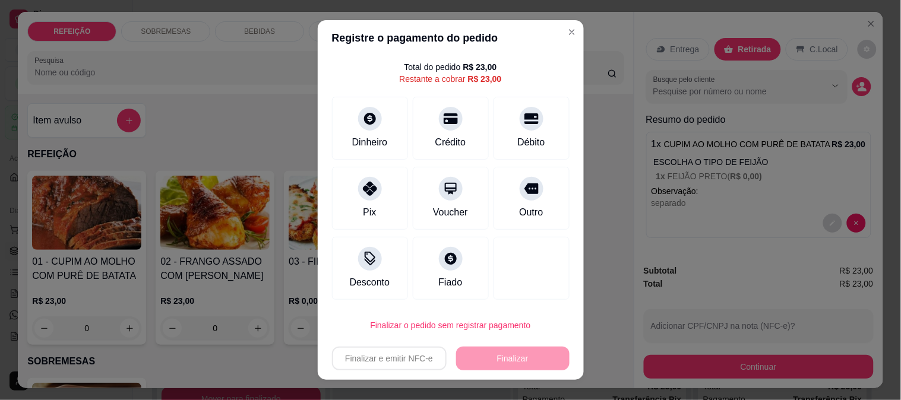
scroll to position [30, 0]
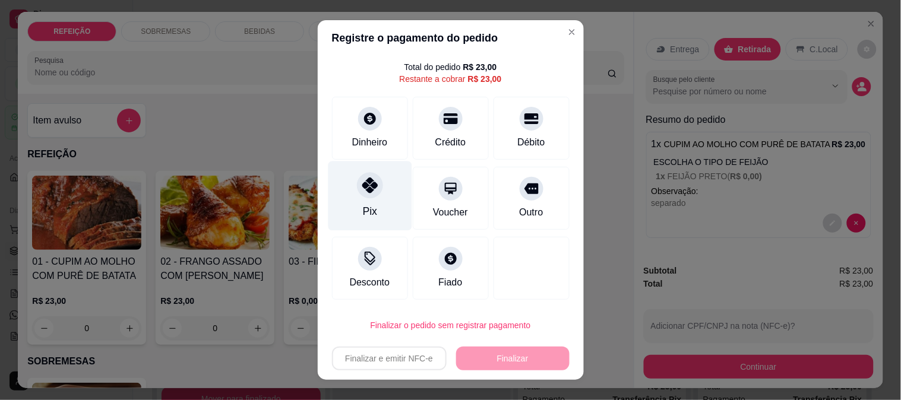
click at [362, 190] on icon at bounding box center [369, 185] width 15 height 15
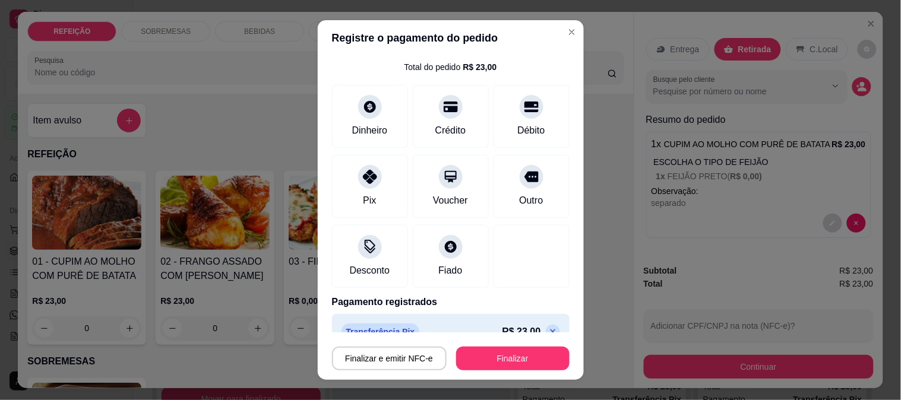
scroll to position [51, 0]
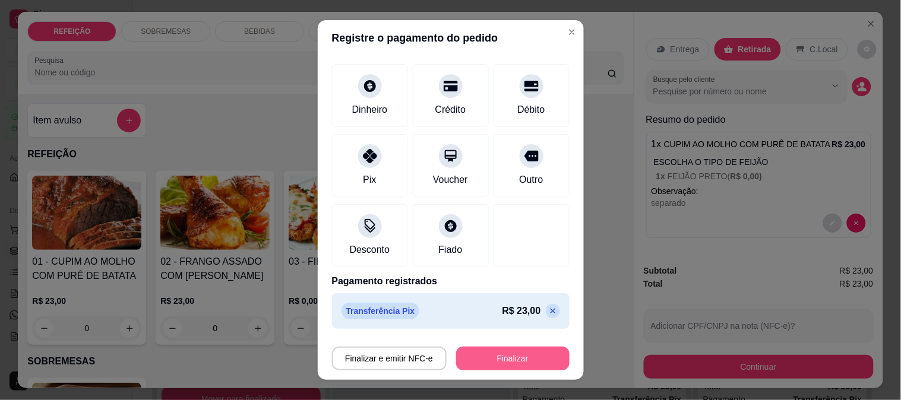
click at [495, 353] on button "Finalizar" at bounding box center [512, 359] width 113 height 24
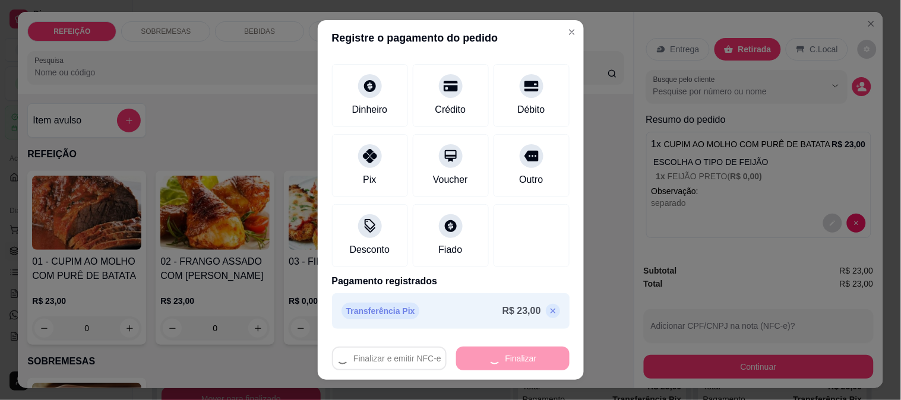
type input "-R$ 23,00"
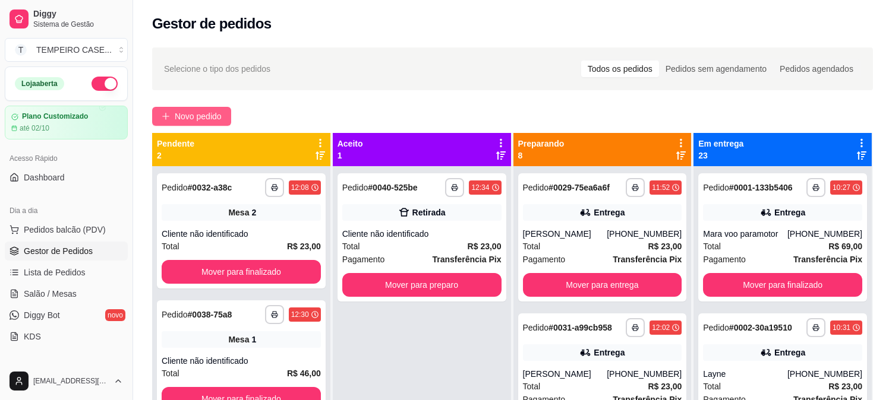
click at [192, 115] on span "Novo pedido" at bounding box center [198, 116] width 47 height 13
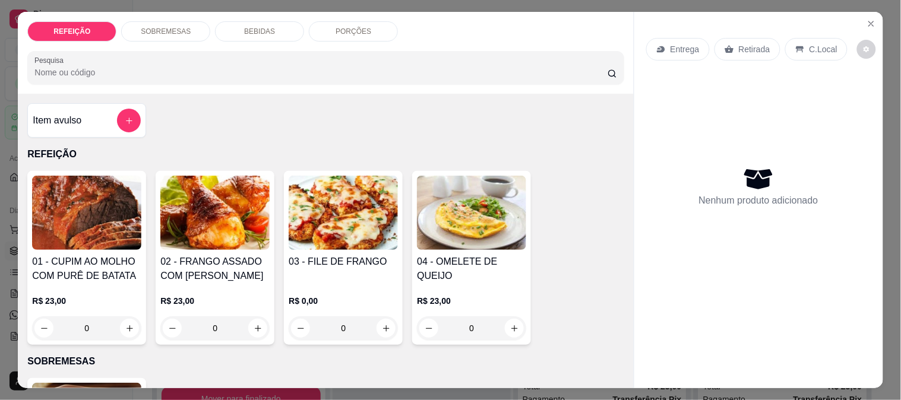
click at [330, 287] on div "R$ 0,00 0" at bounding box center [343, 311] width 109 height 57
click at [487, 143] on div "APARMEGIANA R$ 23,00" at bounding box center [450, 148] width 314 height 39
radio input "true"
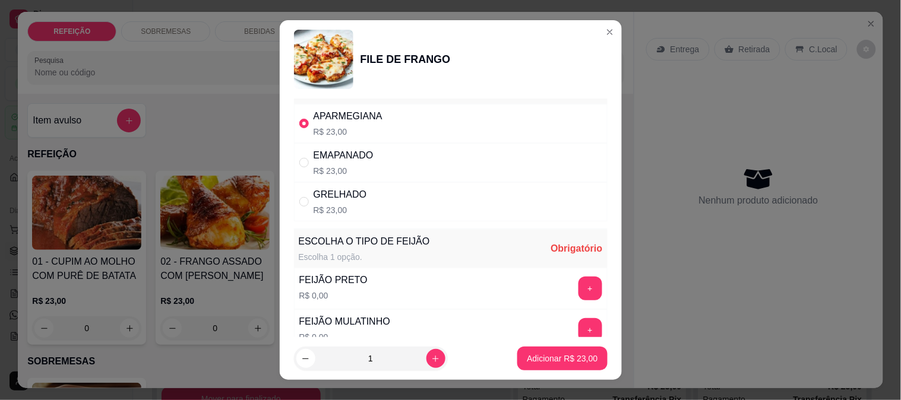
scroll to position [66, 0]
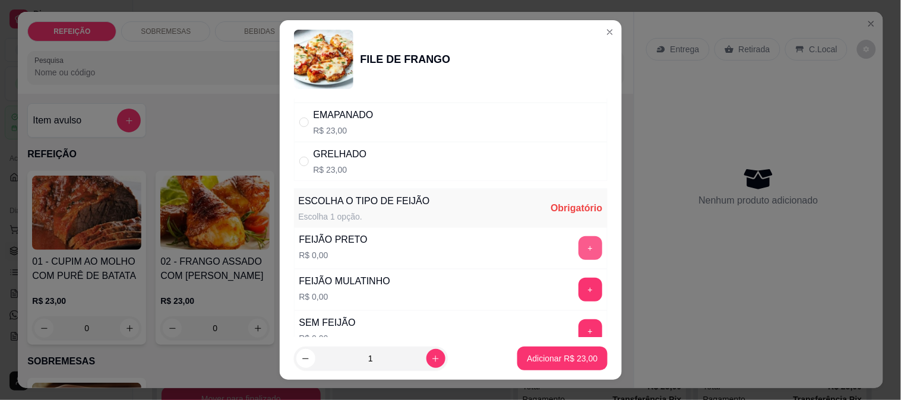
click at [579, 249] on button "+" at bounding box center [591, 248] width 24 height 24
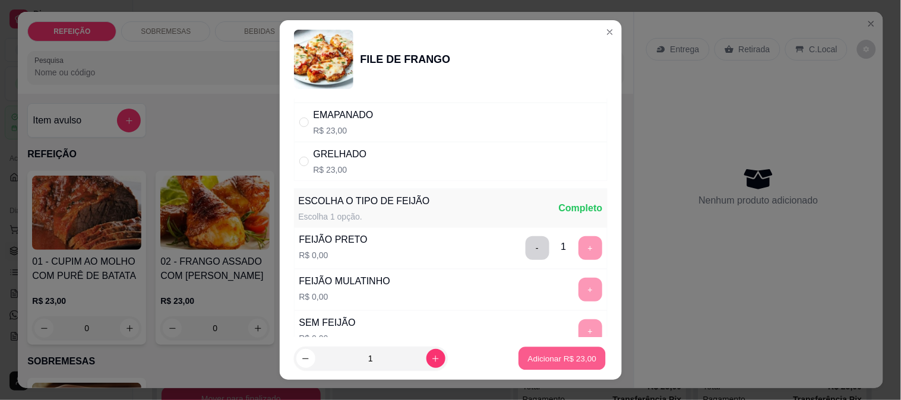
click at [555, 361] on p "Adicionar R$ 23,00" at bounding box center [562, 358] width 69 height 11
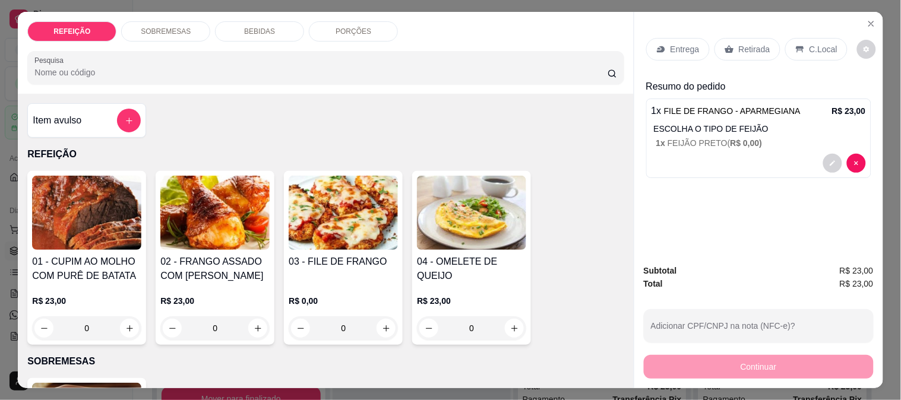
click at [664, 39] on div "Entrega" at bounding box center [678, 49] width 64 height 23
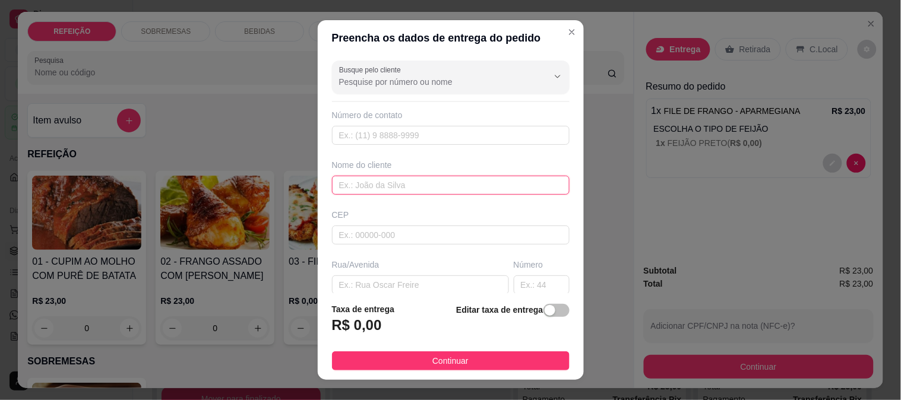
click at [384, 183] on input "text" at bounding box center [451, 185] width 238 height 19
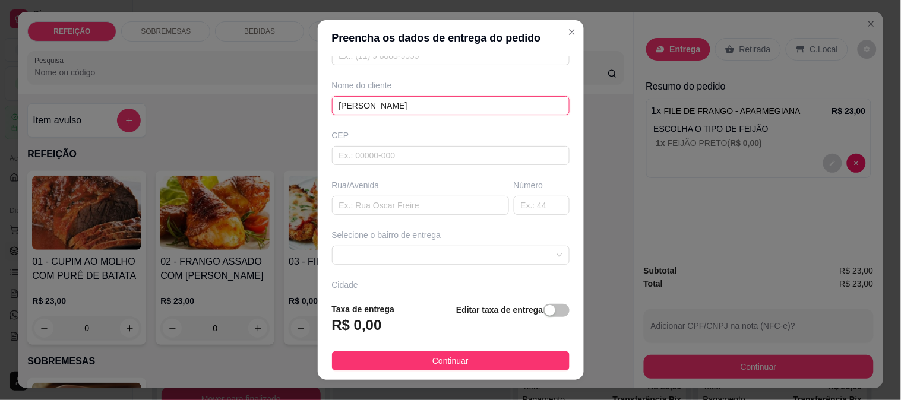
scroll to position [163, 0]
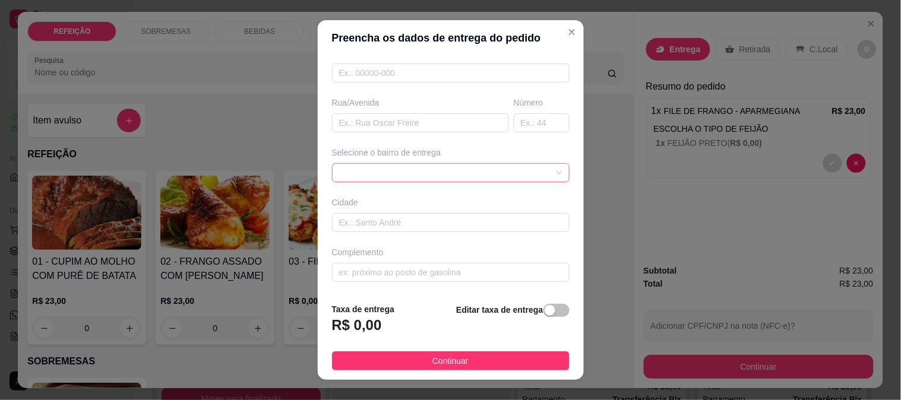
click at [372, 170] on span at bounding box center [450, 173] width 223 height 18
type input "[PERSON_NAME]"
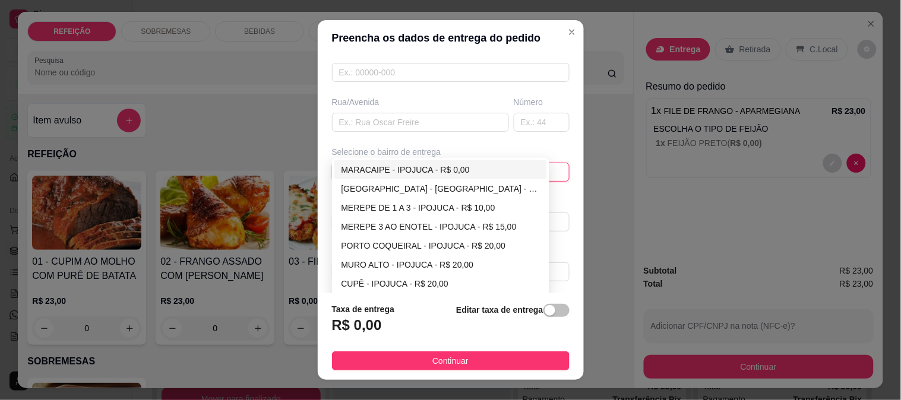
click at [381, 169] on div "MARACAIPE - IPOJUCA - R$ 0,00" at bounding box center [441, 169] width 199 height 13
type input "IPOJUCA"
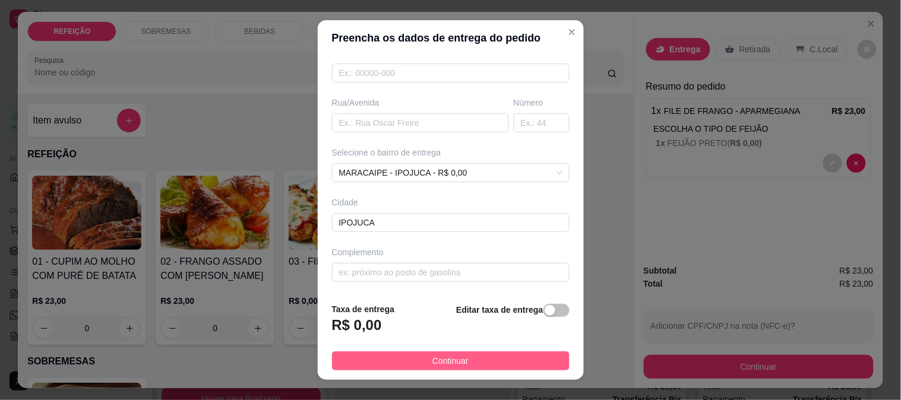
click at [456, 358] on span "Continuar" at bounding box center [450, 361] width 36 height 13
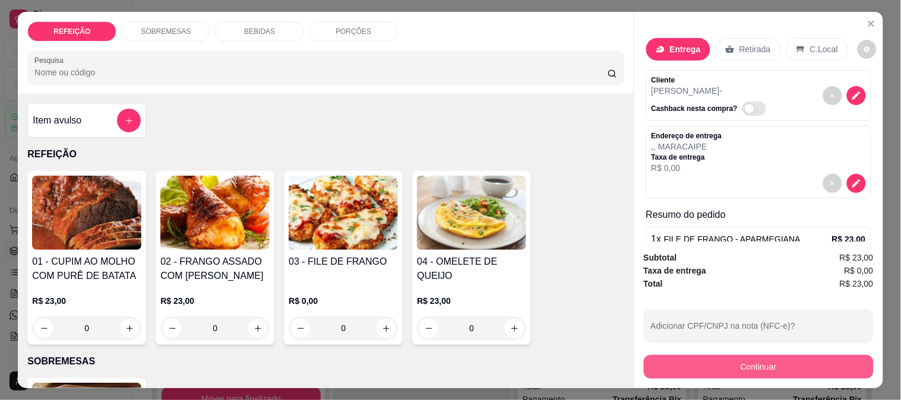
click at [726, 361] on button "Continuar" at bounding box center [759, 367] width 230 height 24
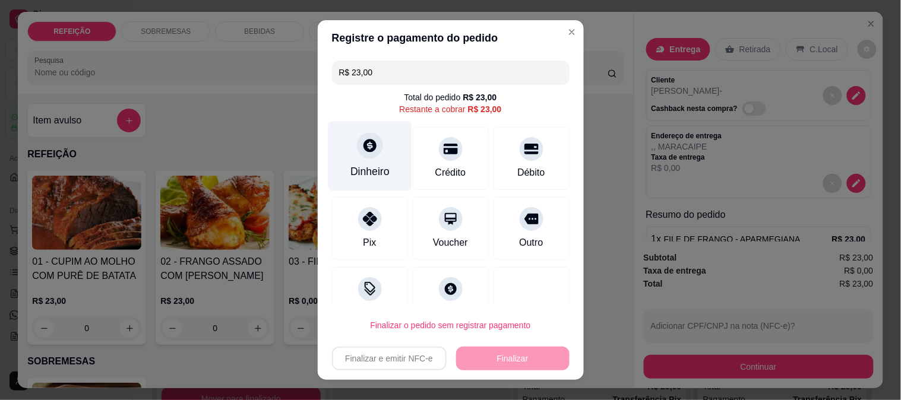
click at [371, 168] on div "Dinheiro" at bounding box center [369, 171] width 39 height 15
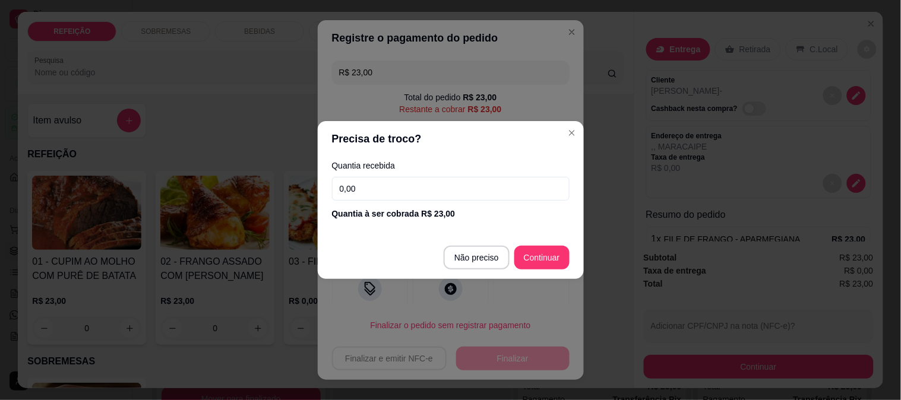
click at [484, 242] on footer "Não preciso Continuar" at bounding box center [451, 257] width 266 height 43
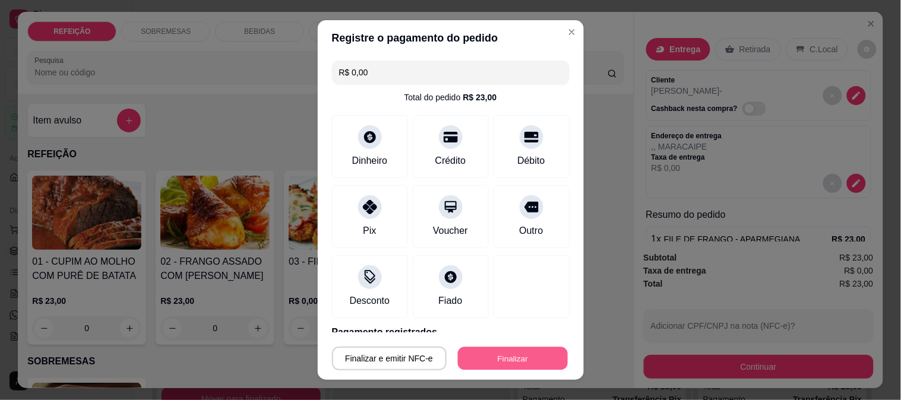
click at [508, 351] on button "Finalizar" at bounding box center [513, 358] width 110 height 23
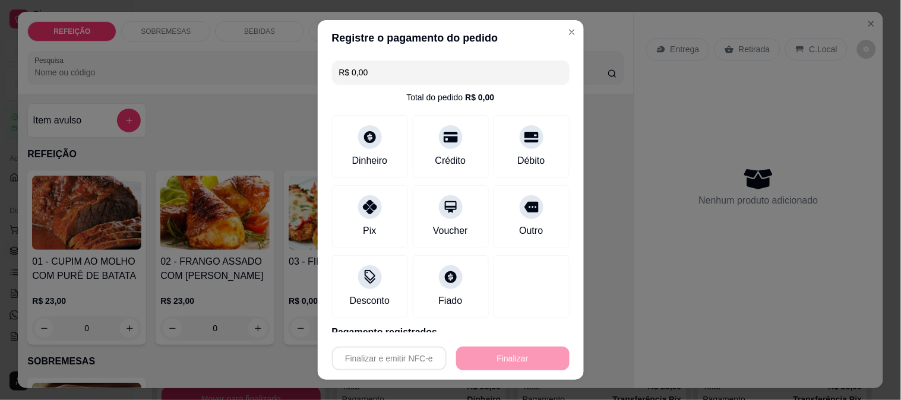
type input "-R$ 23,00"
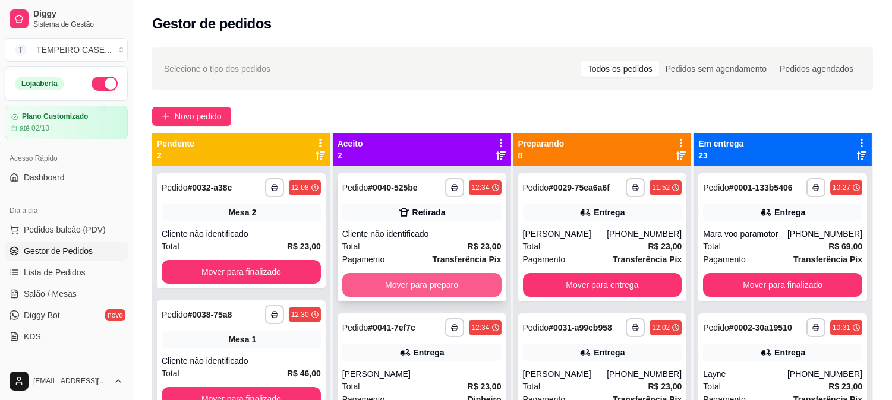
click at [370, 293] on button "Mover para preparo" at bounding box center [421, 285] width 159 height 24
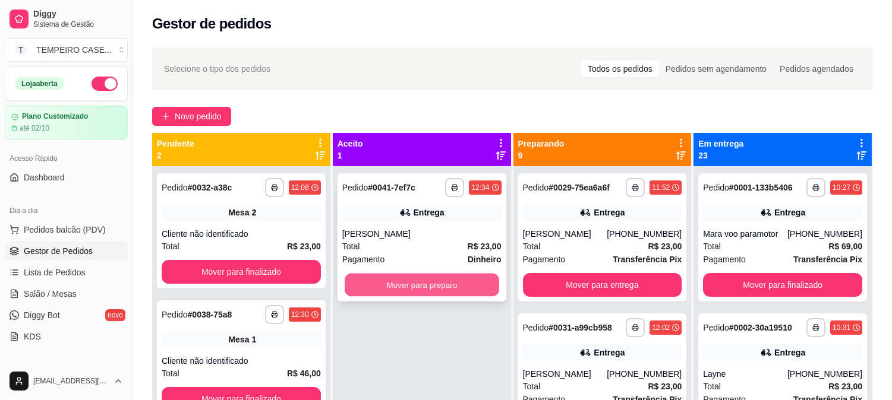
click at [387, 289] on button "Mover para preparo" at bounding box center [422, 285] width 154 height 23
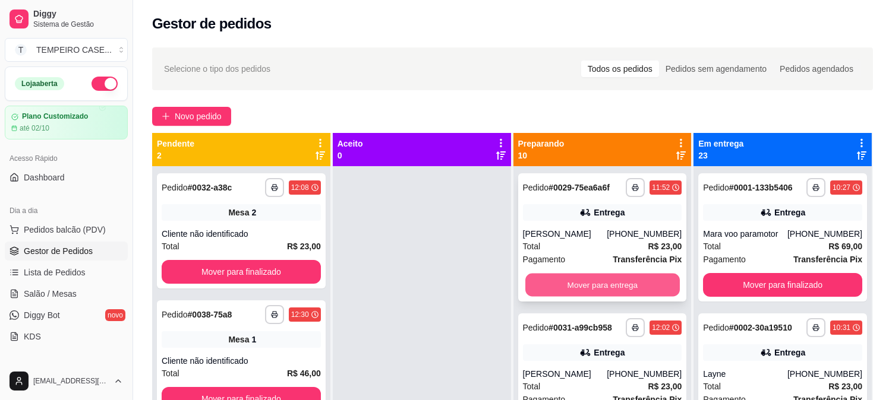
click at [574, 280] on button "Mover para entrega" at bounding box center [602, 285] width 154 height 23
click at [604, 280] on button "Mover para entrega" at bounding box center [602, 285] width 159 height 24
click at [591, 280] on button "Mover para retirada disponível" at bounding box center [602, 285] width 154 height 23
click at [586, 280] on button "Mover para entrega" at bounding box center [602, 285] width 154 height 23
click at [614, 283] on button "Mover para retirada disponível" at bounding box center [602, 285] width 159 height 24
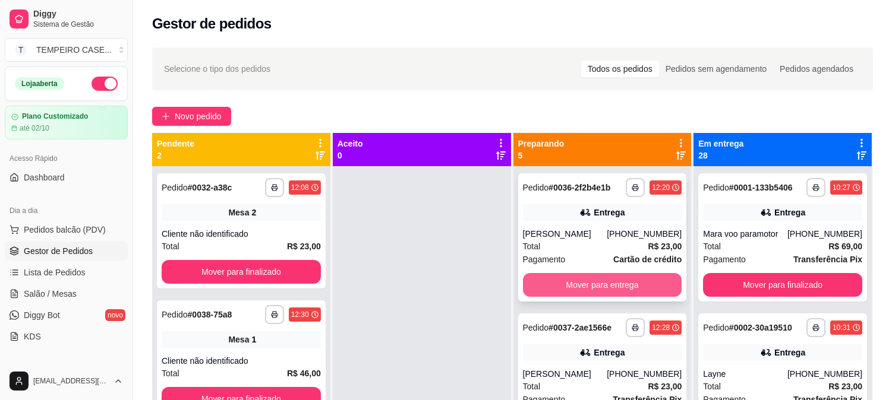
click at [601, 286] on button "Mover para entrega" at bounding box center [602, 285] width 159 height 24
click at [577, 286] on button "Mover para entrega" at bounding box center [602, 285] width 159 height 24
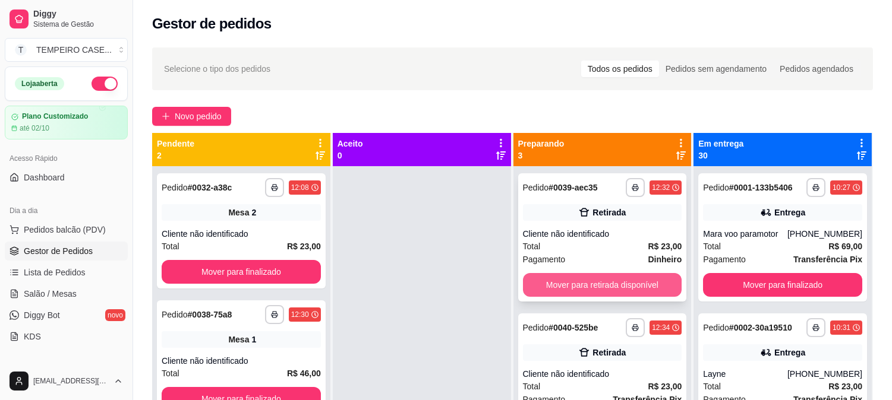
click at [587, 287] on button "Mover para retirada disponível" at bounding box center [602, 285] width 159 height 24
click at [590, 291] on button "Mover para retirada disponível" at bounding box center [602, 285] width 159 height 24
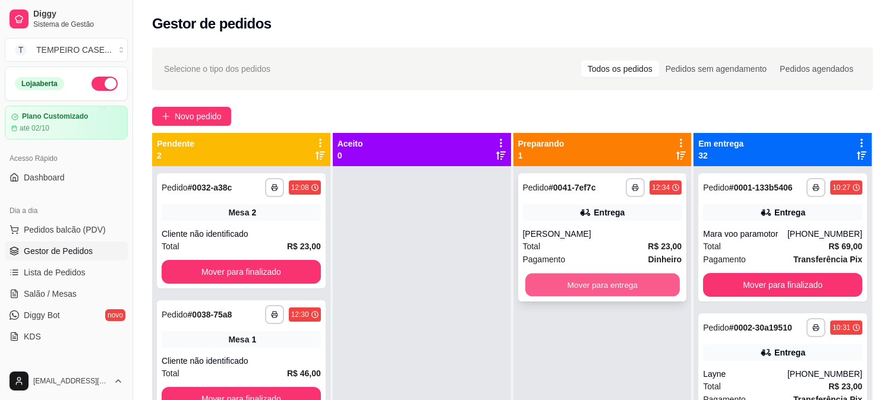
click at [592, 286] on button "Mover para entrega" at bounding box center [602, 285] width 154 height 23
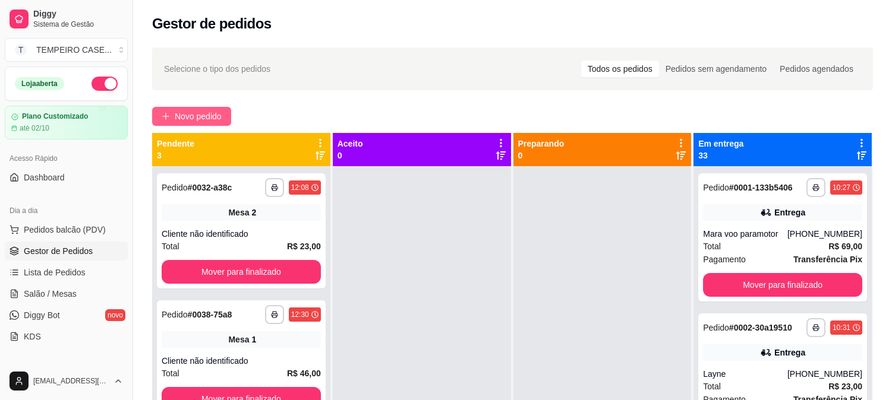
click at [184, 122] on span "Novo pedido" at bounding box center [198, 116] width 47 height 13
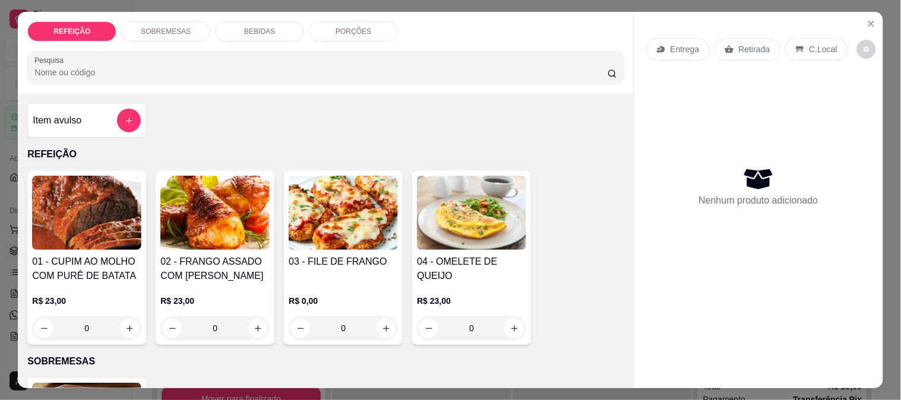
click at [72, 216] on img at bounding box center [86, 213] width 109 height 74
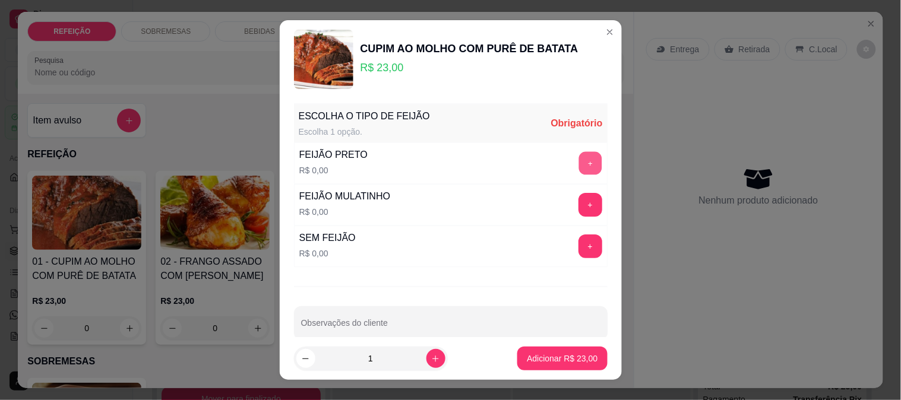
click at [579, 162] on button "+" at bounding box center [590, 162] width 23 height 23
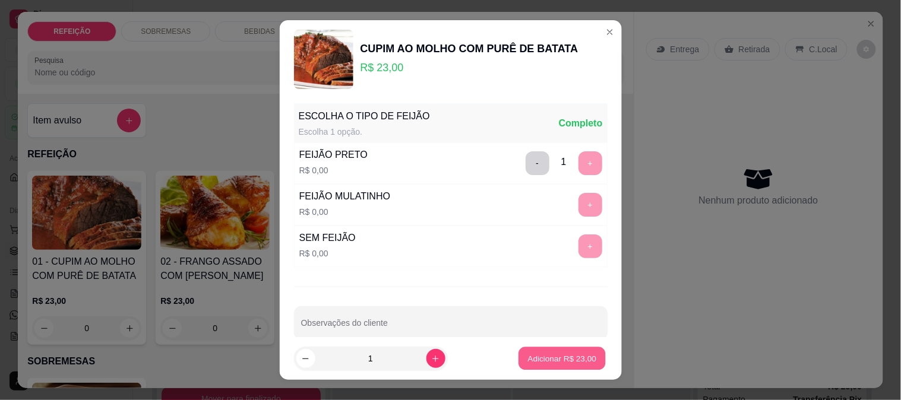
click at [531, 357] on p "Adicionar R$ 23,00" at bounding box center [562, 358] width 69 height 11
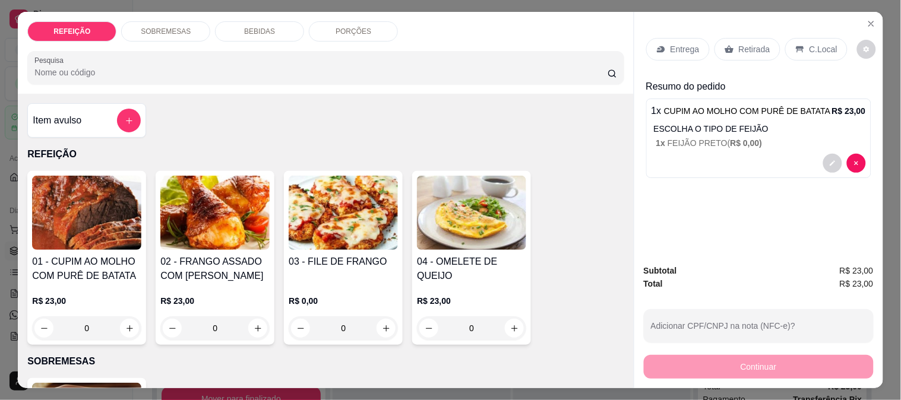
click at [762, 38] on div "Retirada" at bounding box center [748, 49] width 66 height 23
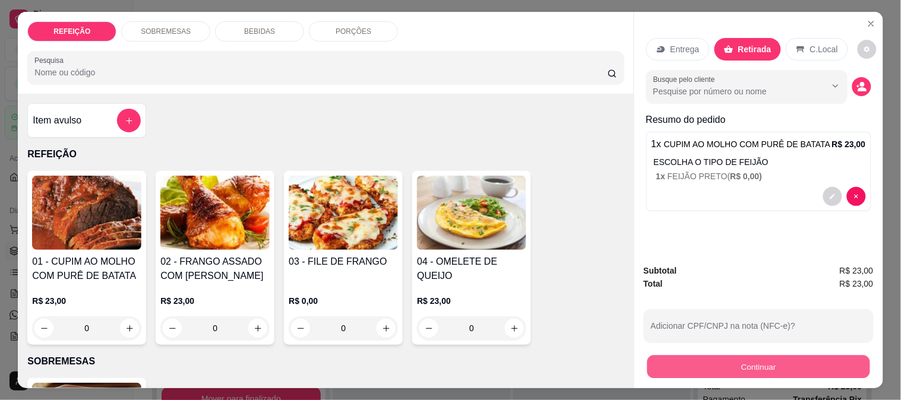
click at [704, 361] on button "Continuar" at bounding box center [758, 366] width 223 height 23
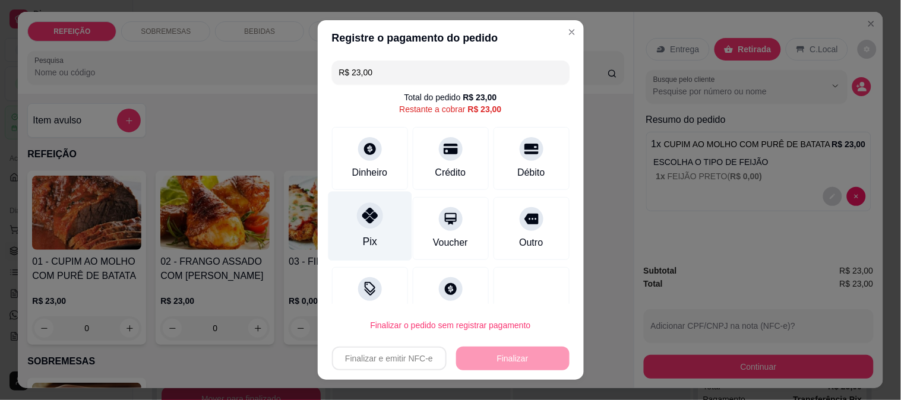
click at [357, 221] on div at bounding box center [370, 216] width 26 height 26
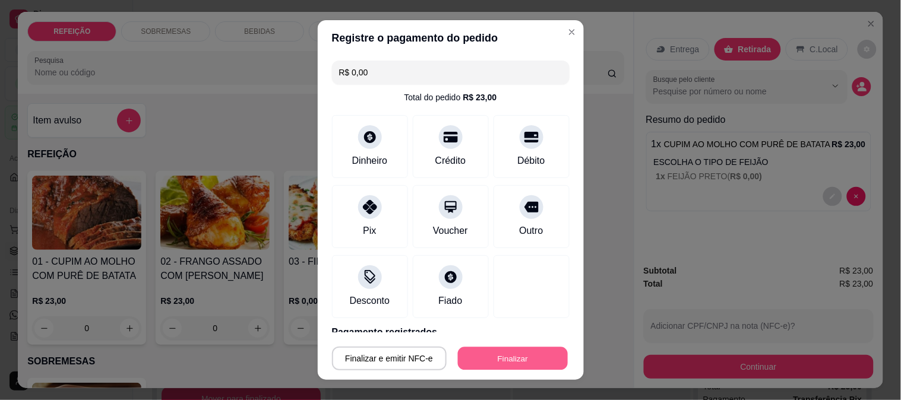
click at [482, 356] on button "Finalizar" at bounding box center [513, 358] width 110 height 23
type input "-R$ 23,00"
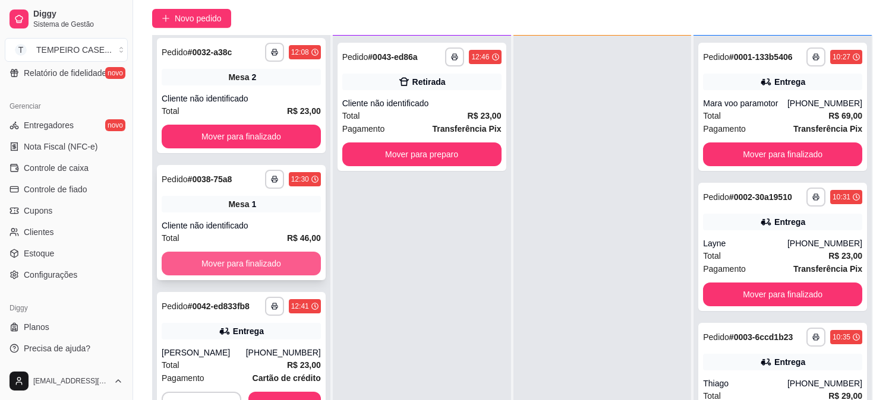
scroll to position [181, 0]
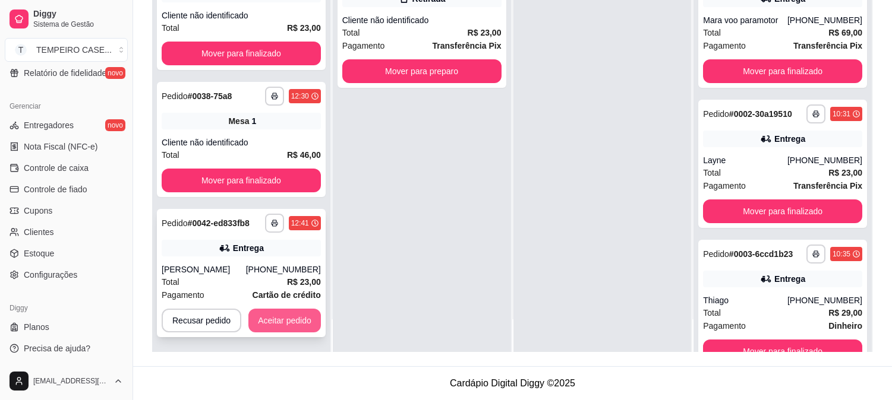
click at [268, 311] on button "Aceitar pedido" at bounding box center [284, 321] width 72 height 24
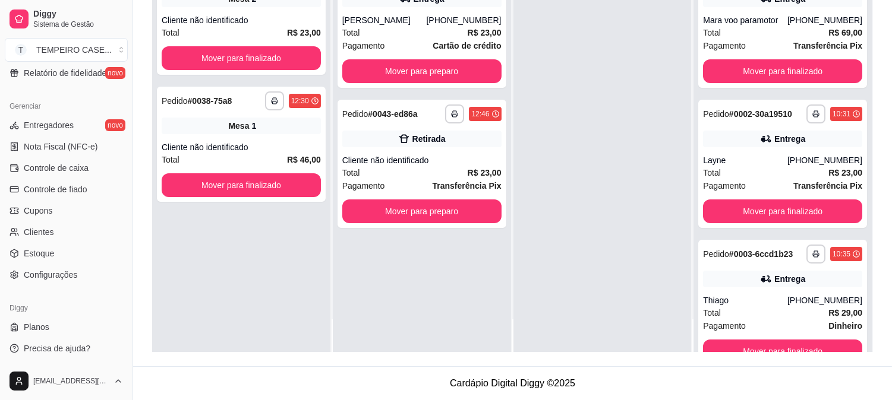
scroll to position [0, 0]
click at [422, 73] on button "Mover para preparo" at bounding box center [422, 71] width 154 height 23
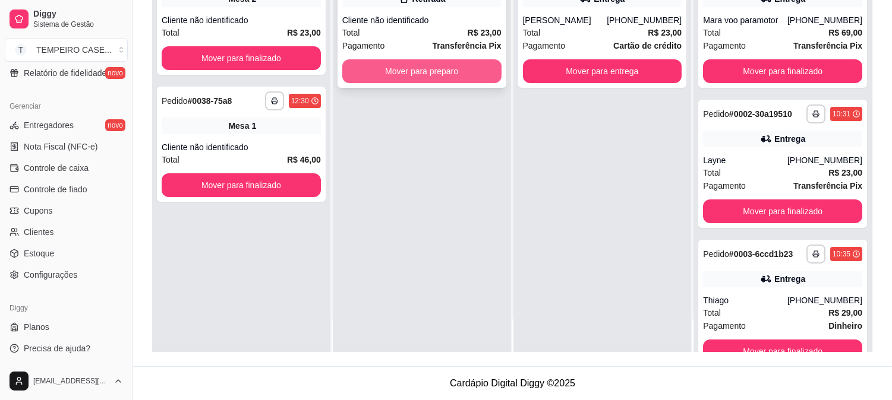
click at [428, 59] on button "Mover para preparo" at bounding box center [421, 71] width 159 height 24
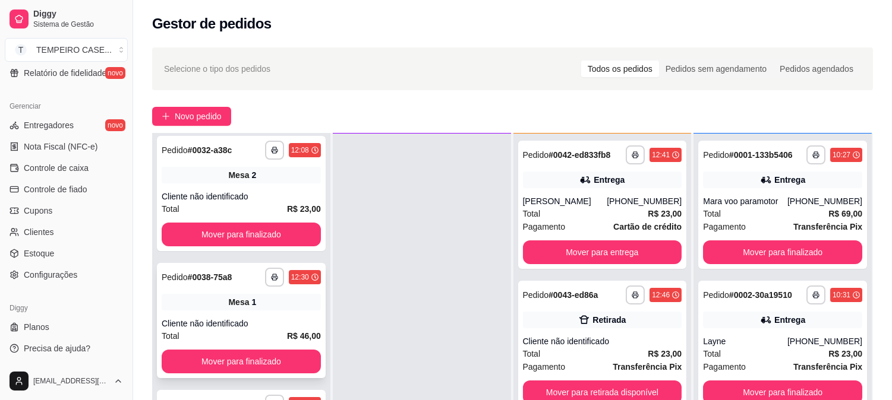
scroll to position [181, 0]
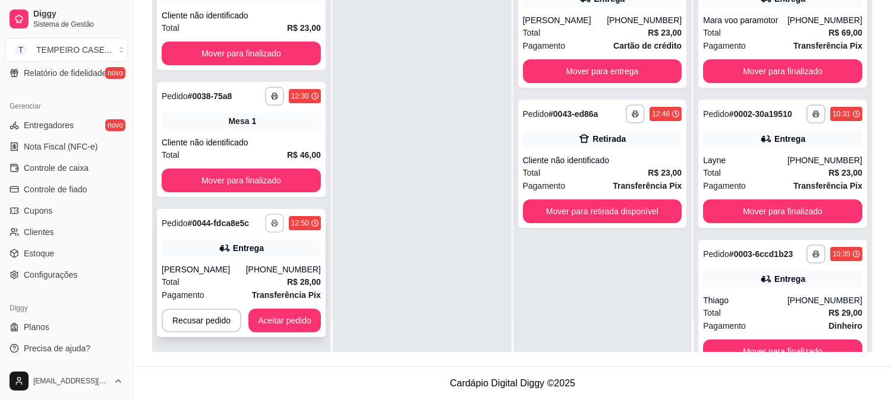
click at [271, 228] on button "button" at bounding box center [274, 223] width 19 height 19
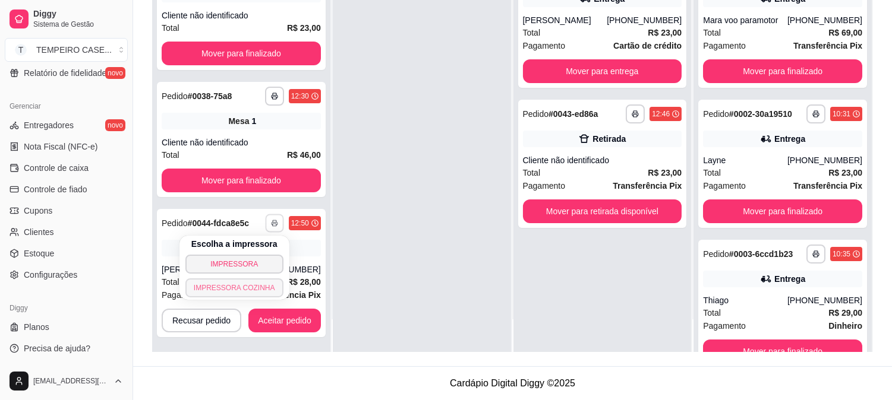
click at [245, 289] on button "IMPRESSORA COZINHA" at bounding box center [234, 288] width 98 height 19
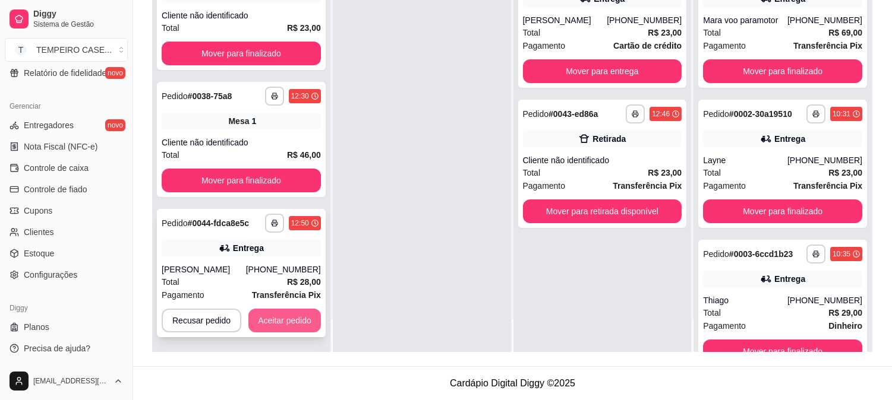
click at [295, 312] on button "Aceitar pedido" at bounding box center [284, 321] width 72 height 24
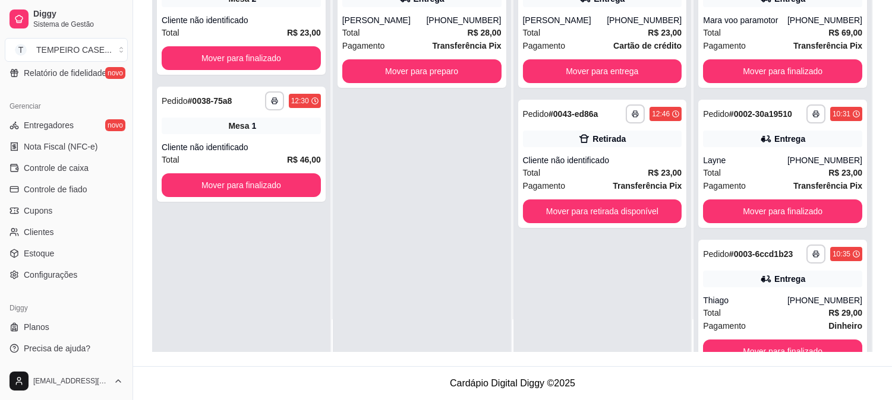
scroll to position [0, 0]
click at [419, 74] on button "Mover para preparo" at bounding box center [422, 71] width 154 height 23
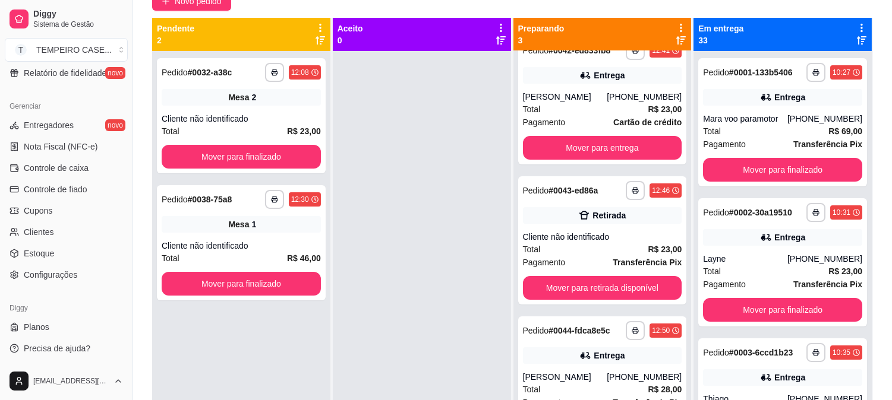
scroll to position [31, 0]
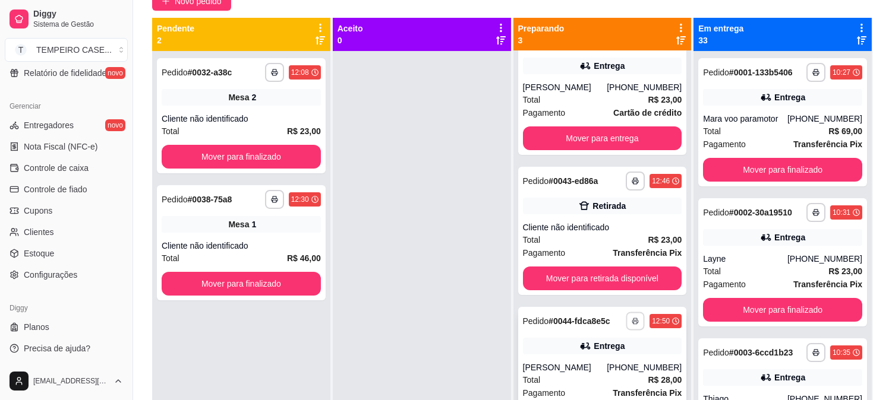
click at [631, 323] on icon "button" at bounding box center [634, 321] width 7 height 7
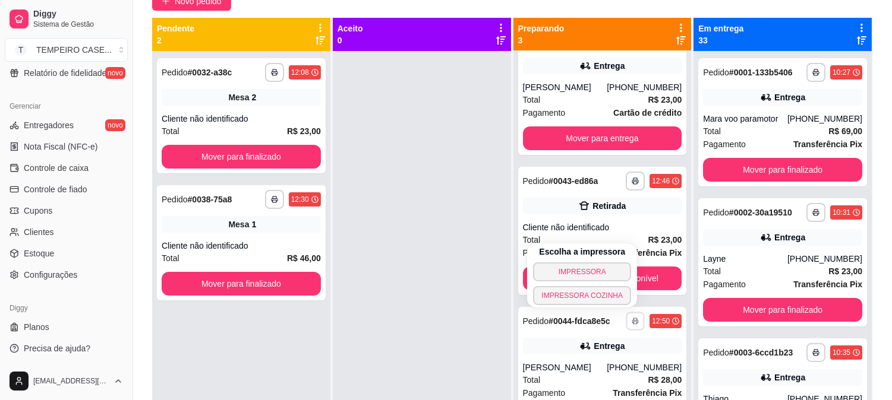
click at [569, 292] on button "IMPRESSORA COZINHA" at bounding box center [582, 295] width 98 height 19
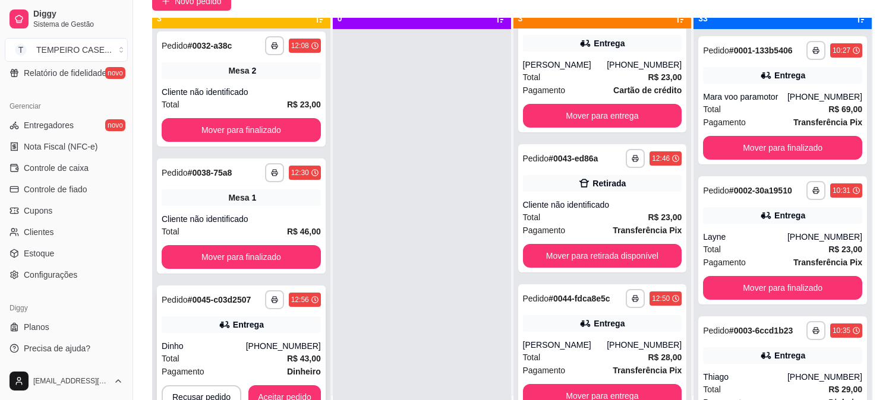
scroll to position [33, 0]
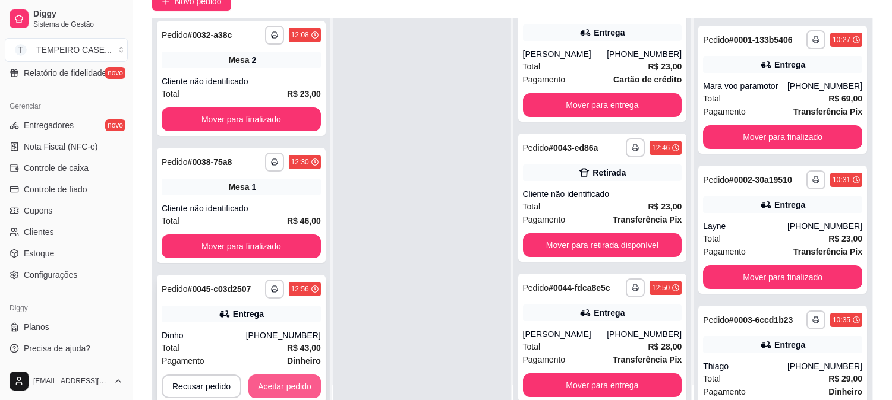
click at [282, 389] on button "Aceitar pedido" at bounding box center [284, 387] width 72 height 24
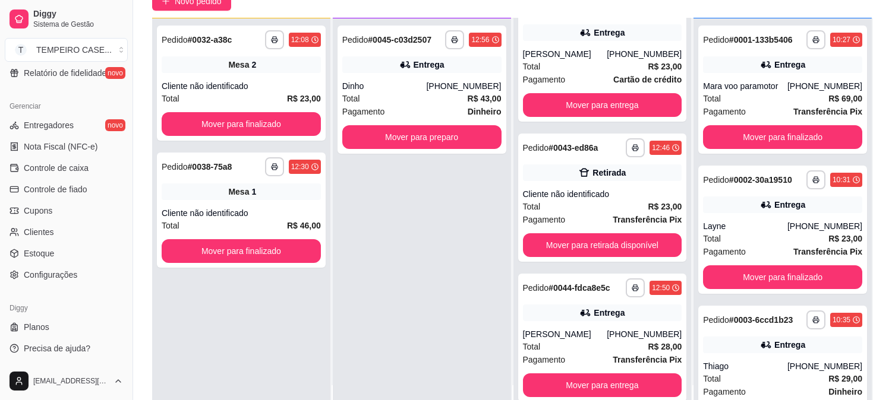
scroll to position [31, 0]
click at [457, 144] on button "Mover para preparo" at bounding box center [421, 137] width 159 height 24
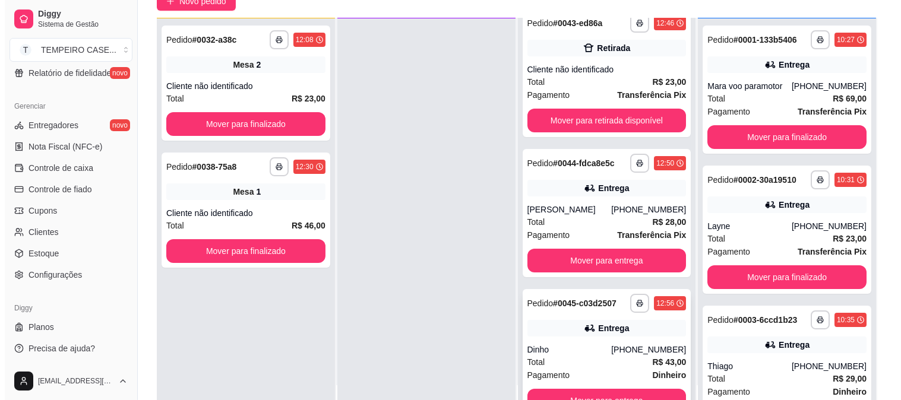
scroll to position [171, 0]
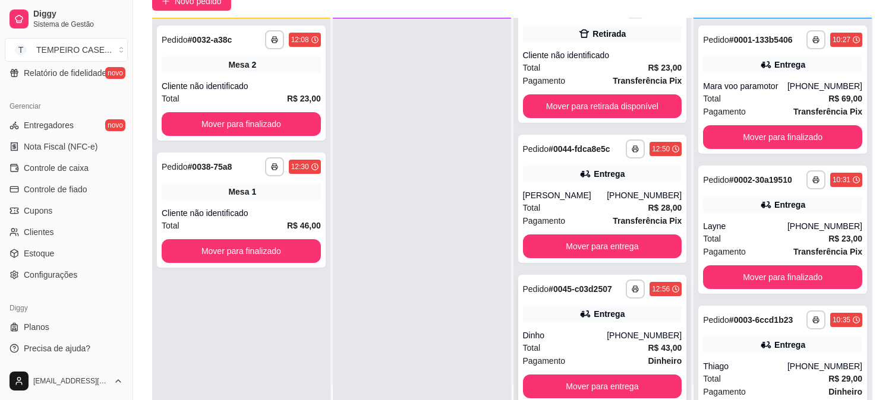
click at [549, 312] on div "Entrega" at bounding box center [602, 314] width 159 height 17
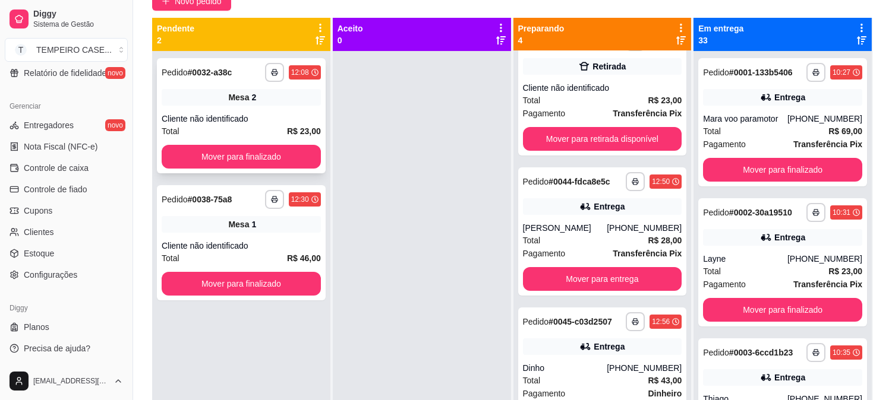
scroll to position [0, 0]
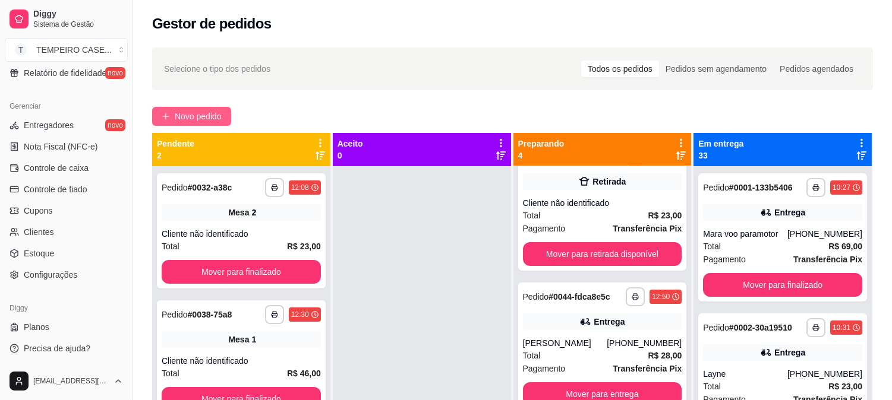
click at [198, 120] on span "Novo pedido" at bounding box center [198, 116] width 47 height 13
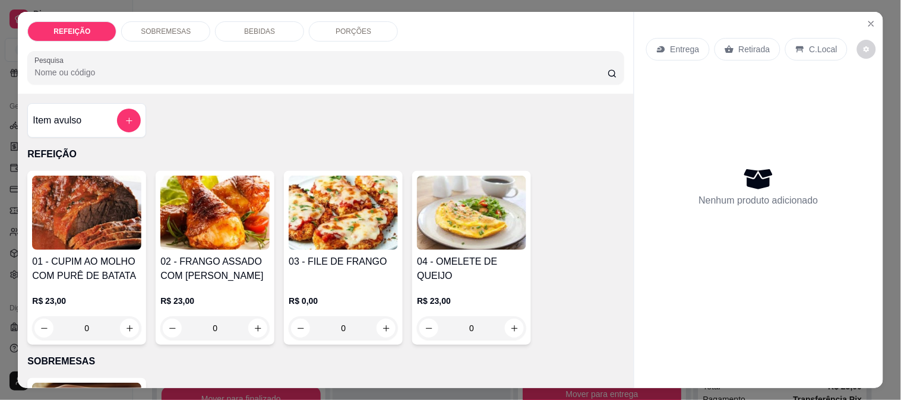
click at [106, 220] on img at bounding box center [86, 213] width 109 height 74
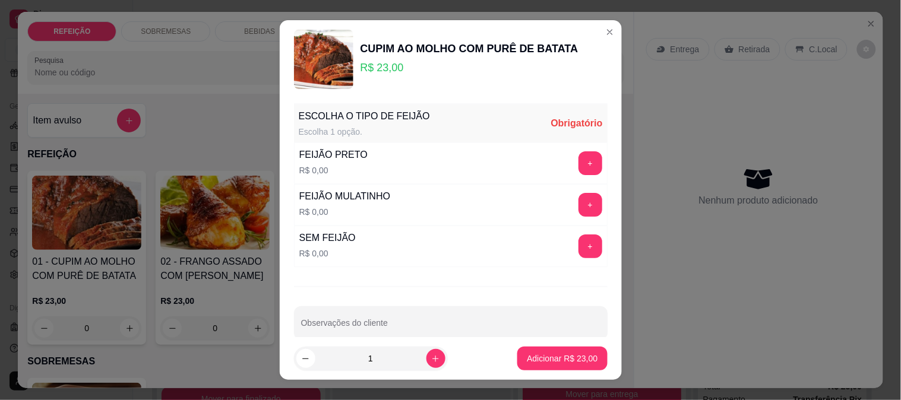
click at [579, 165] on button "+" at bounding box center [591, 163] width 24 height 24
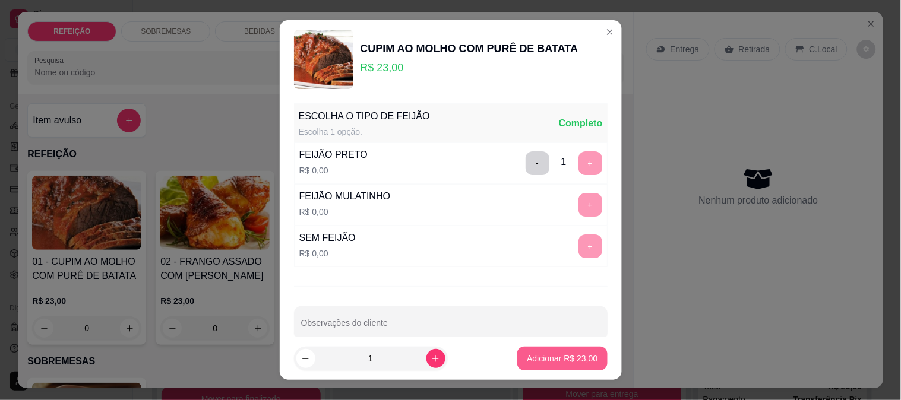
click at [542, 359] on p "Adicionar R$ 23,00" at bounding box center [562, 359] width 71 height 12
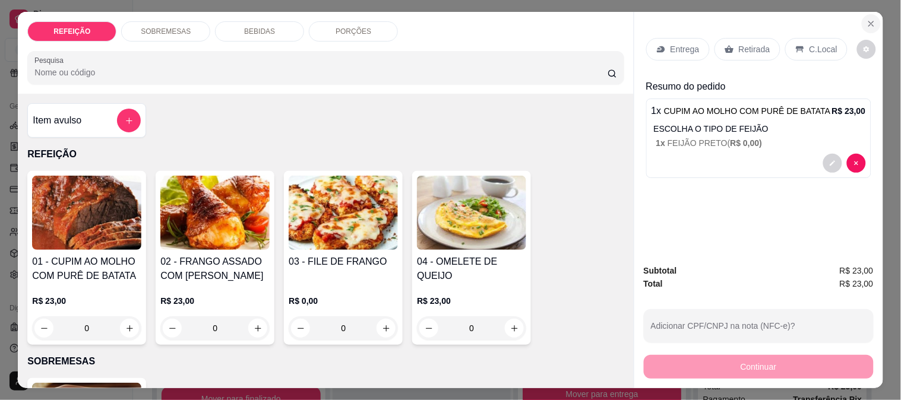
click at [869, 19] on icon "Close" at bounding box center [872, 24] width 10 height 10
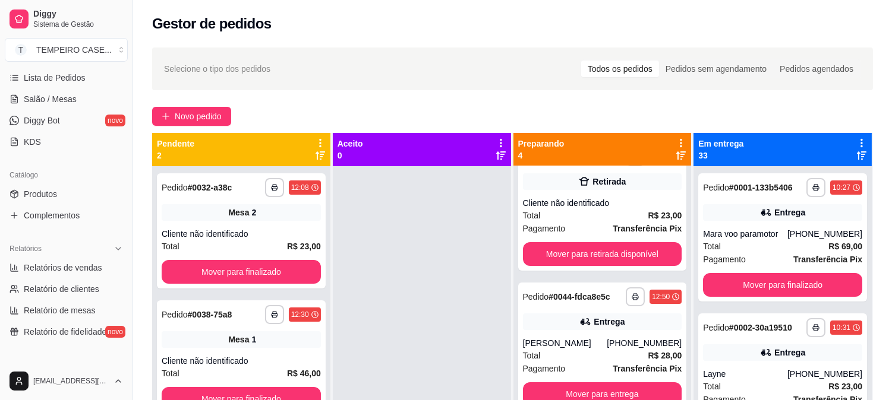
scroll to position [124, 0]
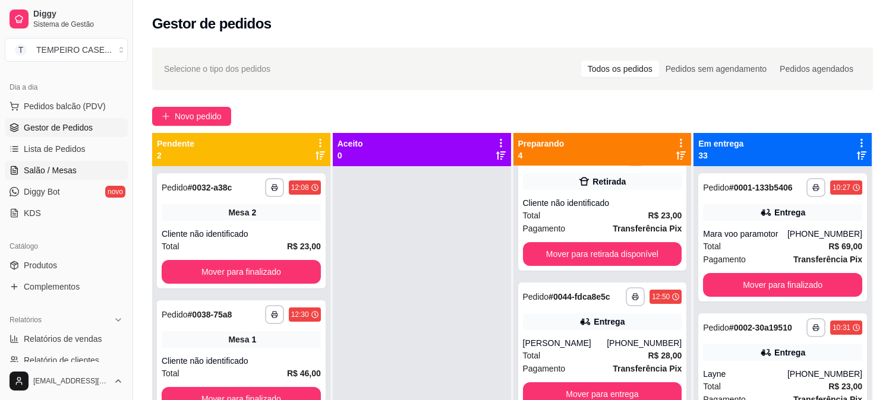
click at [93, 164] on link "Salão / Mesas" at bounding box center [66, 170] width 123 height 19
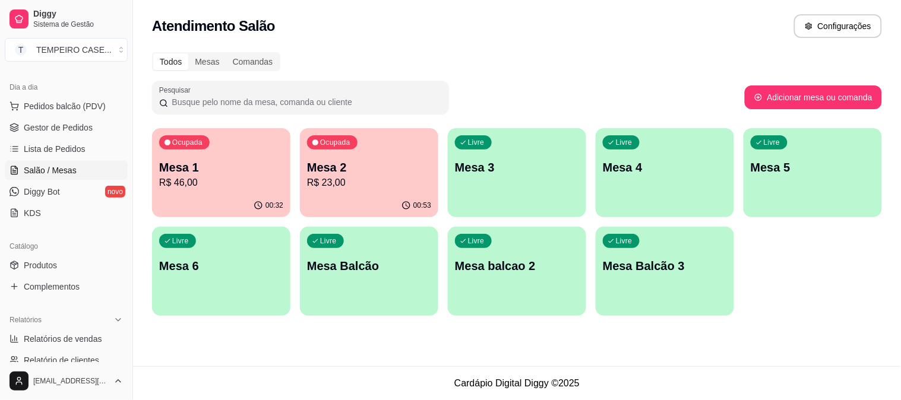
click at [478, 179] on div "Livre Mesa 3" at bounding box center [517, 165] width 138 height 75
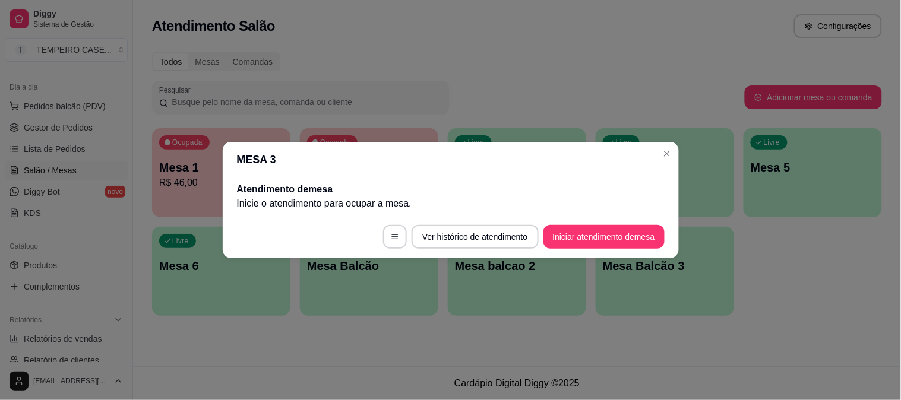
click at [586, 220] on footer "Ver histórico de atendimento Iniciar atendimento de mesa" at bounding box center [451, 237] width 456 height 43
click at [589, 229] on button "Iniciar atendimento de mesa" at bounding box center [604, 237] width 121 height 24
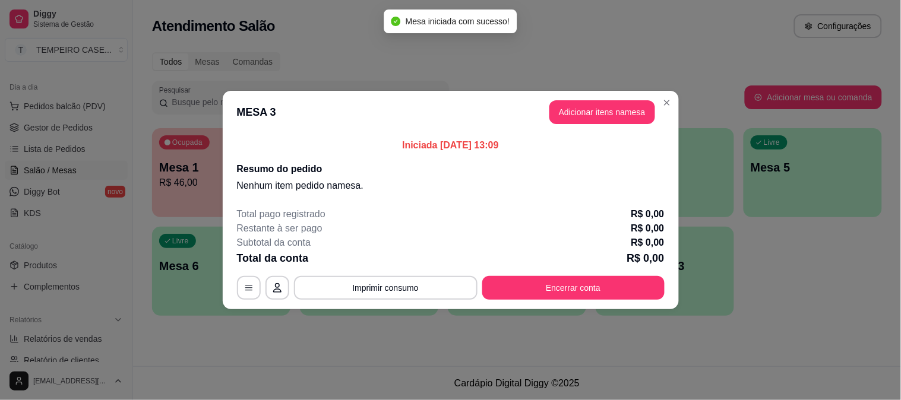
click at [580, 118] on button "Adicionar itens na mesa" at bounding box center [602, 112] width 106 height 24
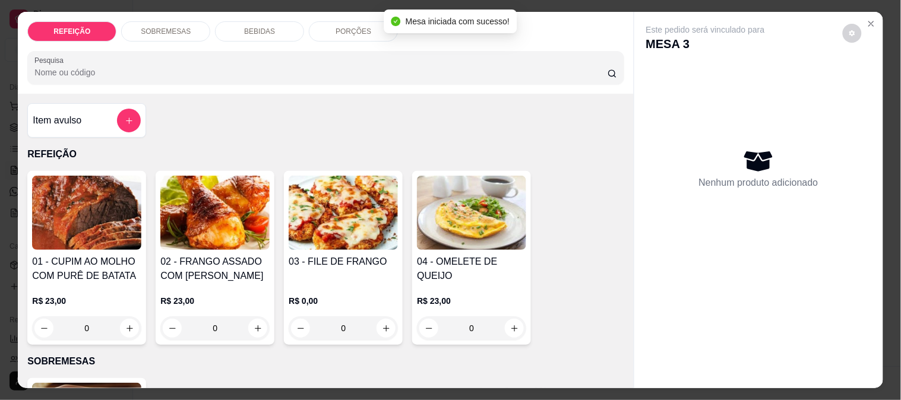
click at [42, 257] on h4 "01 - CUPIM AO MOLHO COM PURÊ DE BATATA" at bounding box center [86, 269] width 109 height 29
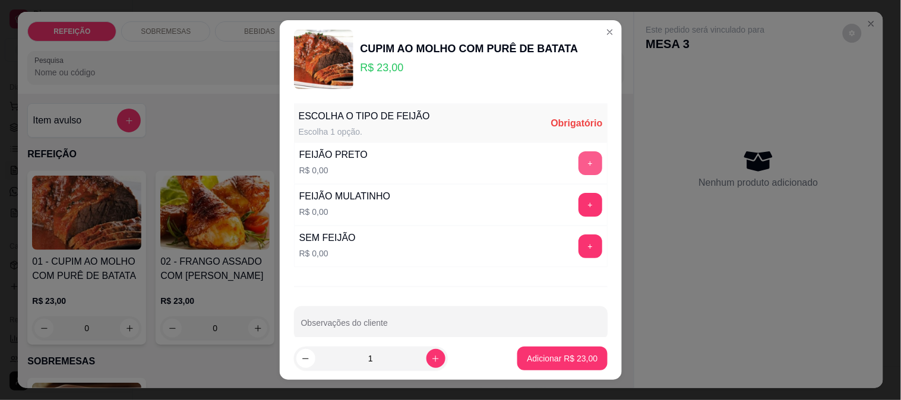
click at [579, 165] on button "+" at bounding box center [591, 163] width 24 height 24
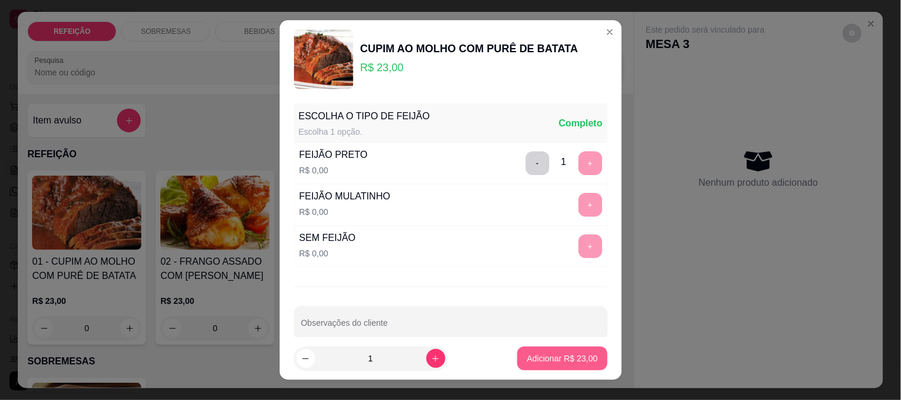
click at [543, 360] on p "Adicionar R$ 23,00" at bounding box center [562, 359] width 71 height 12
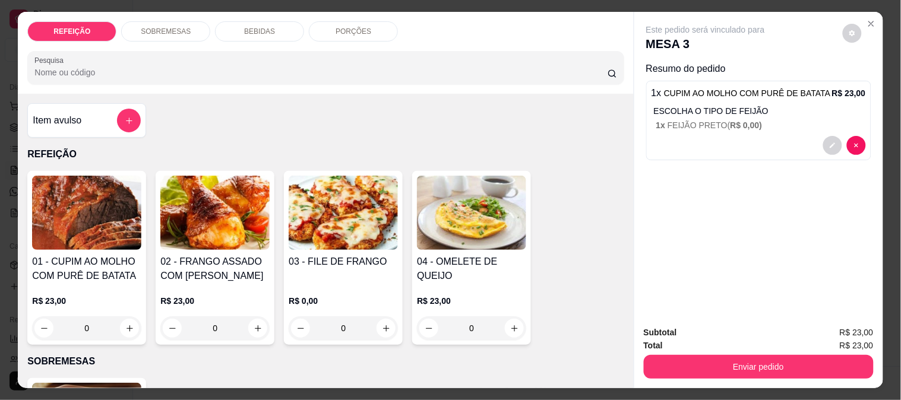
click at [697, 352] on div "Enviar pedido" at bounding box center [759, 365] width 230 height 27
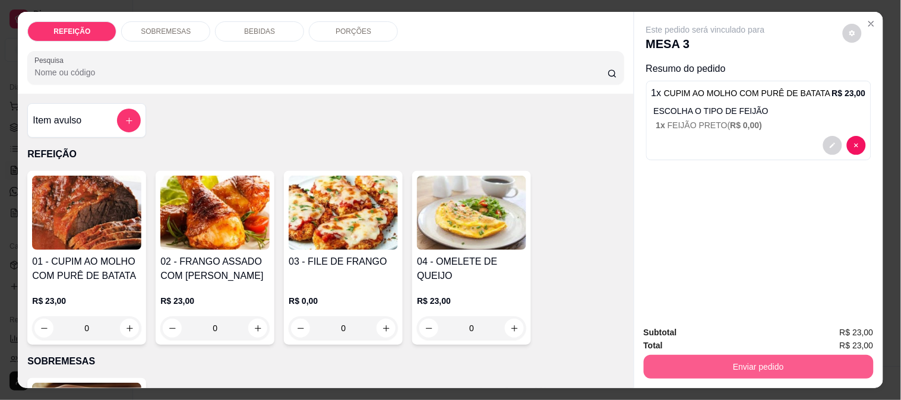
click at [701, 355] on button "Enviar pedido" at bounding box center [759, 367] width 230 height 24
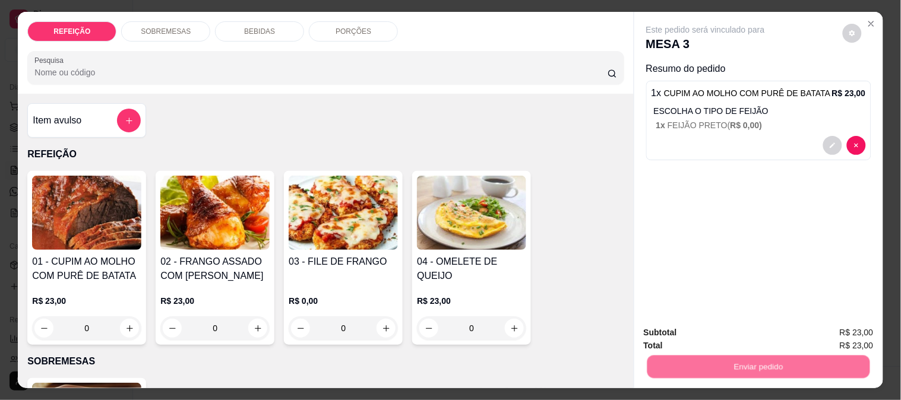
click at [688, 329] on button "Não registrar e enviar pedido" at bounding box center [720, 333] width 124 height 23
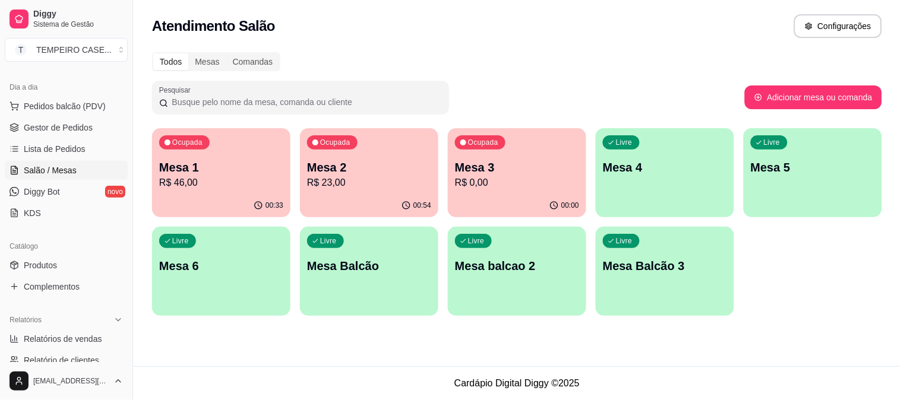
click at [688, 328] on div "Todos Mesas Comandas Pesquisar Adicionar mesa ou comanda Ocupada Mesa 1 R$ 46,0…" at bounding box center [517, 187] width 768 height 285
click at [33, 129] on span "Gestor de Pedidos" at bounding box center [58, 128] width 69 height 12
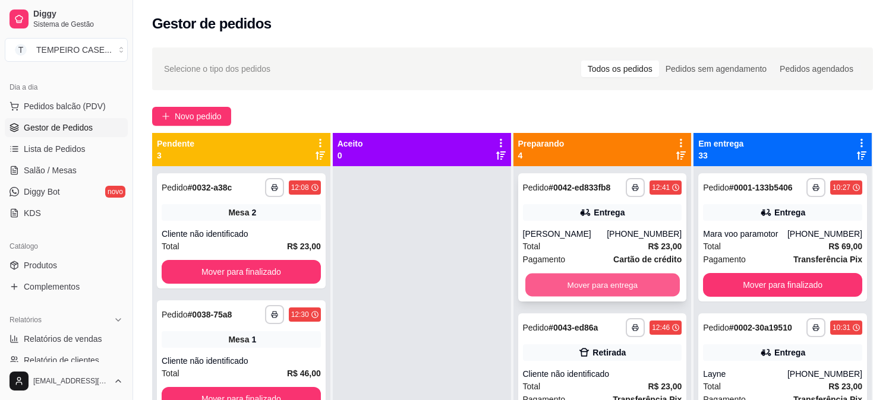
click at [595, 280] on button "Mover para entrega" at bounding box center [602, 285] width 154 height 23
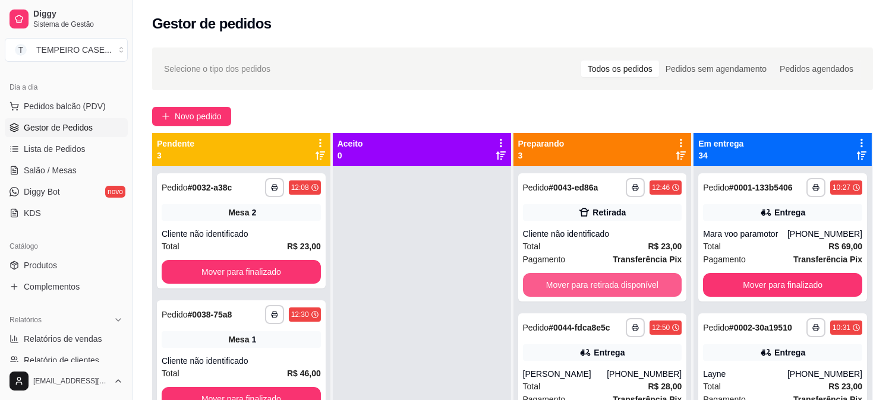
click at [611, 280] on button "Mover para retirada disponível" at bounding box center [602, 285] width 159 height 24
click at [618, 282] on button "Mover para entrega" at bounding box center [602, 285] width 154 height 23
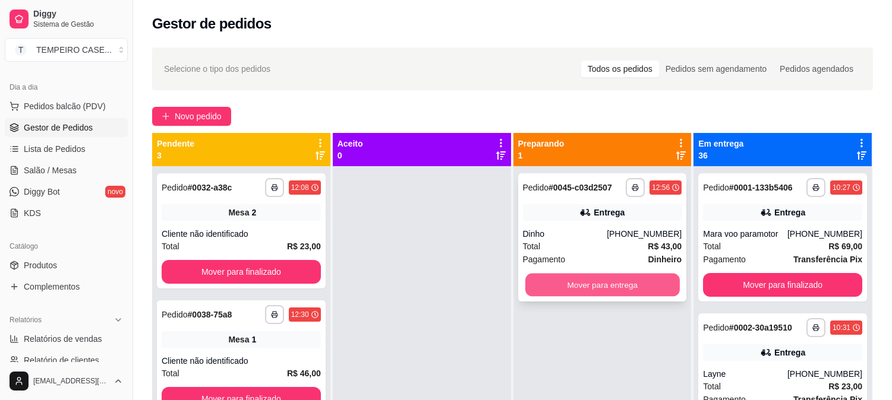
click at [591, 288] on button "Mover para entrega" at bounding box center [602, 285] width 154 height 23
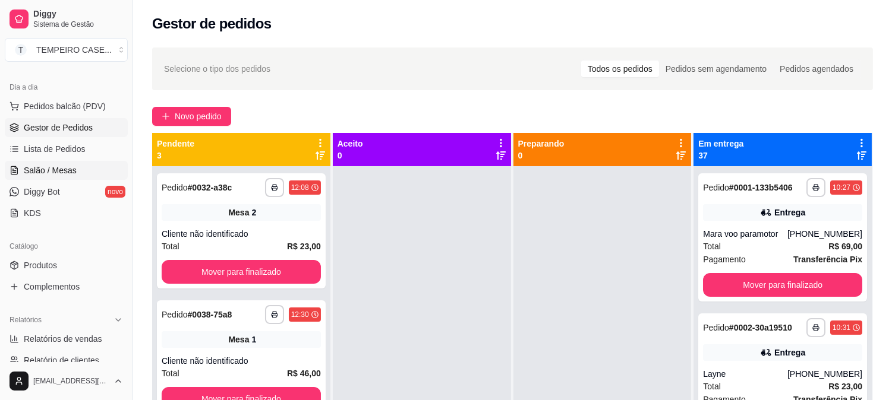
click at [61, 165] on span "Salão / Mesas" at bounding box center [50, 171] width 53 height 12
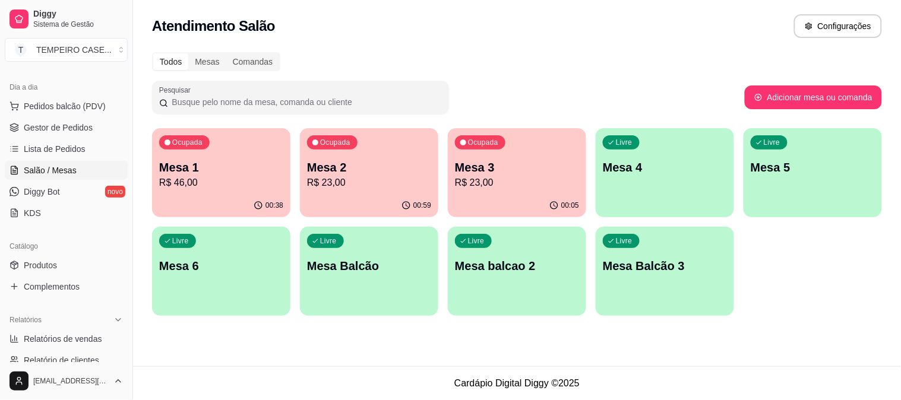
click at [204, 163] on p "Mesa 1" at bounding box center [221, 167] width 124 height 17
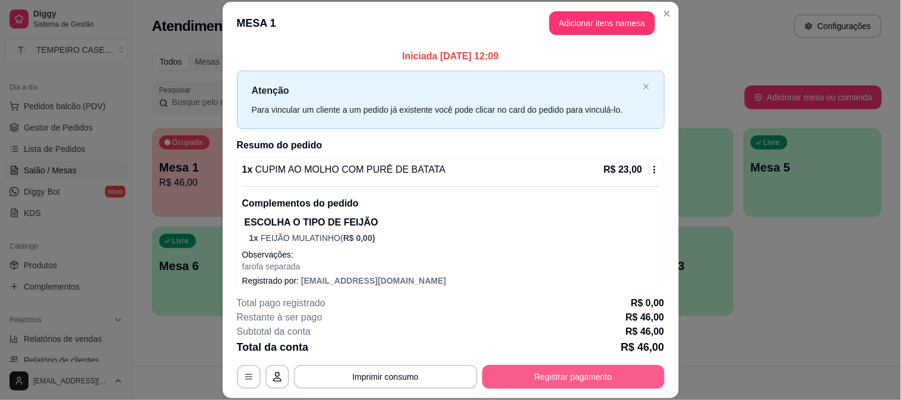
click at [544, 374] on button "Registrar pagamento" at bounding box center [573, 377] width 182 height 24
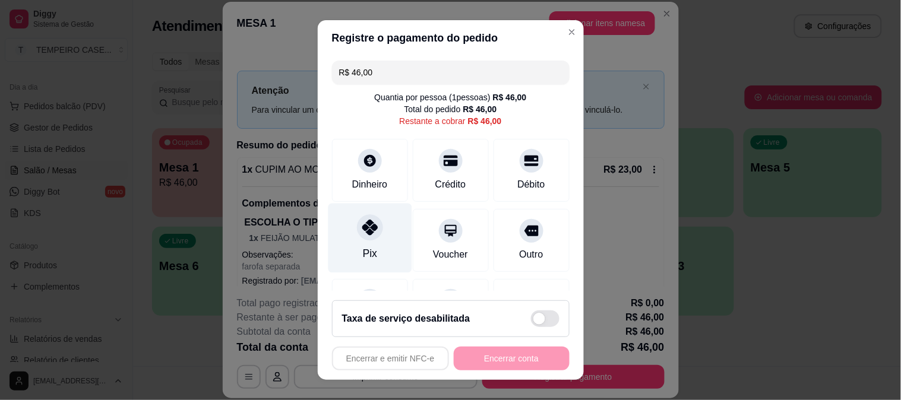
click at [346, 235] on div "Pix" at bounding box center [370, 237] width 84 height 69
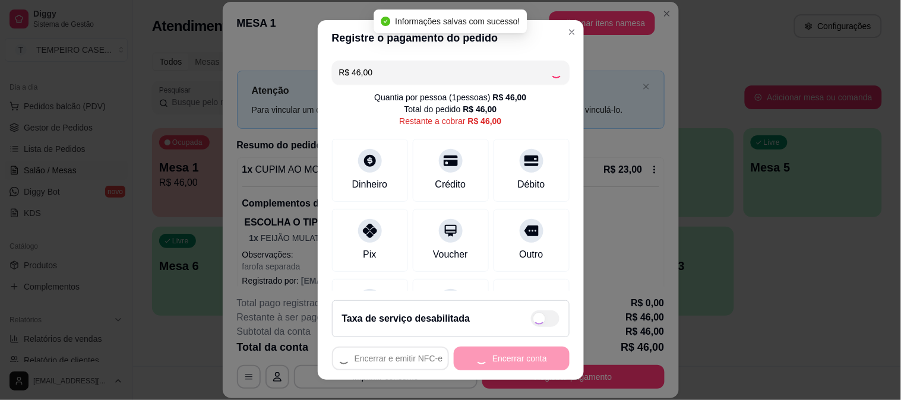
type input "R$ 0,00"
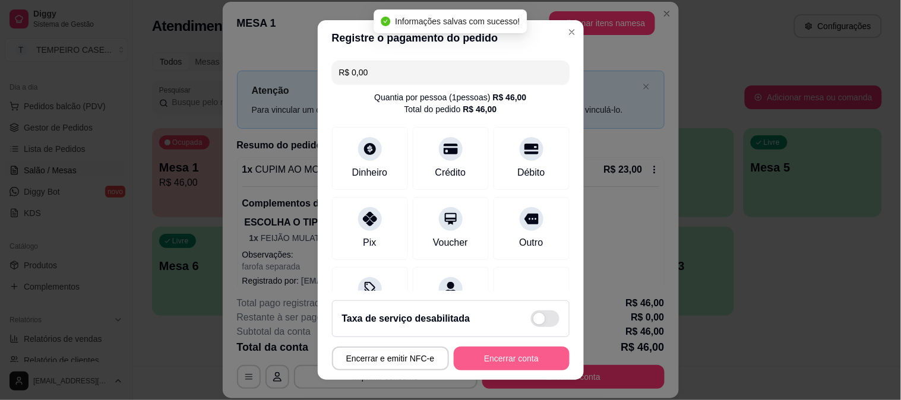
click at [473, 358] on button "Encerrar conta" at bounding box center [512, 359] width 116 height 24
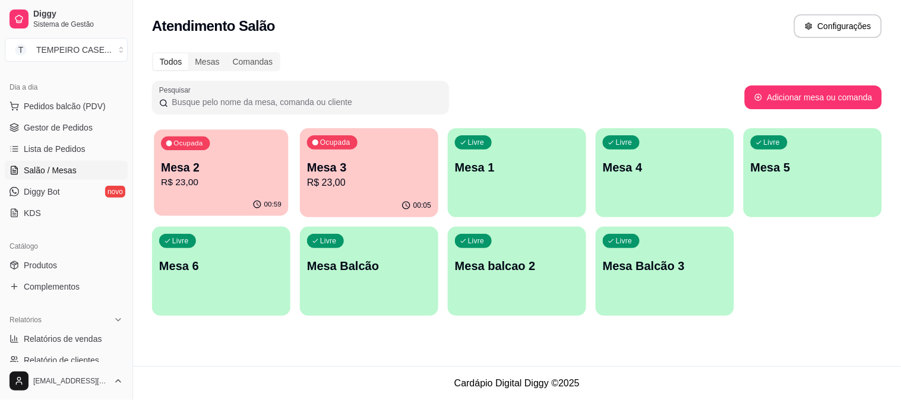
click at [264, 146] on div "Ocupada Mesa 2 R$ 23,00" at bounding box center [221, 161] width 134 height 64
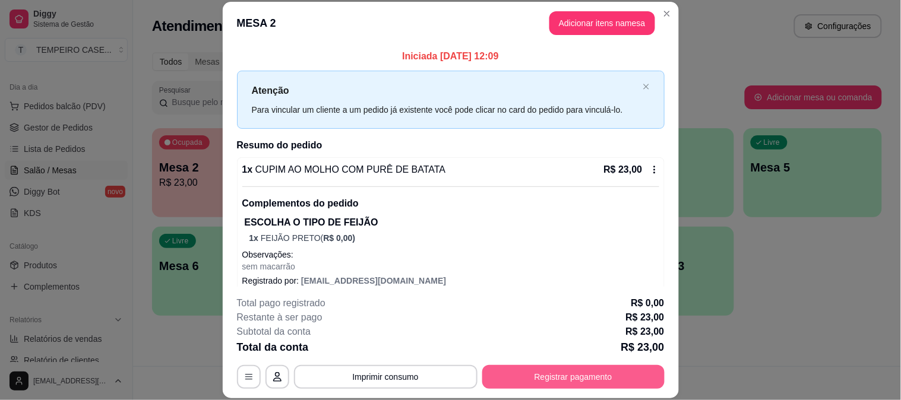
click at [506, 385] on button "Registrar pagamento" at bounding box center [573, 377] width 182 height 24
click at [609, 383] on button "Registrar pagamento" at bounding box center [573, 377] width 182 height 24
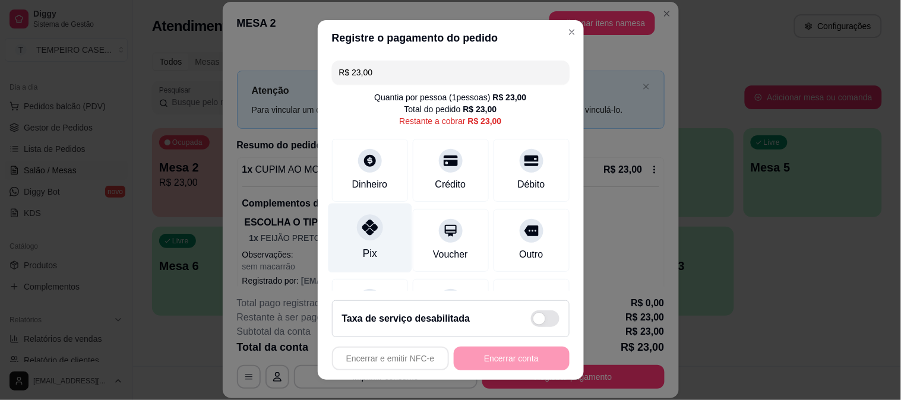
click at [345, 225] on div "Pix" at bounding box center [370, 237] width 84 height 69
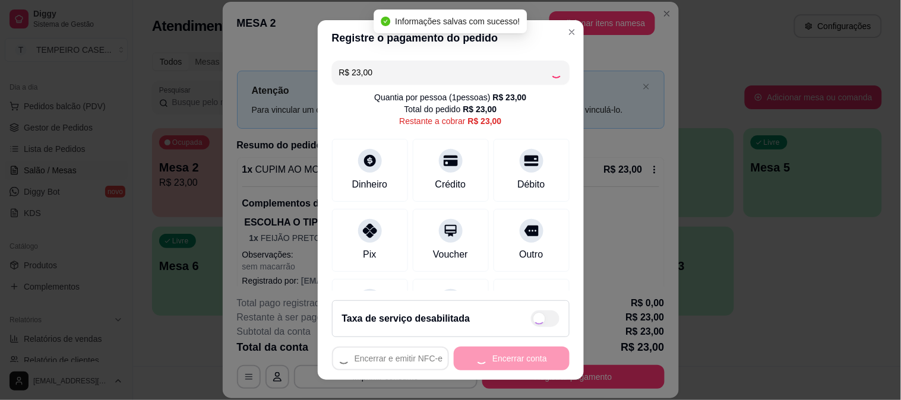
click at [493, 356] on div "Encerrar e emitir NFC-e Encerrar conta" at bounding box center [451, 359] width 238 height 24
type input "R$ 0,00"
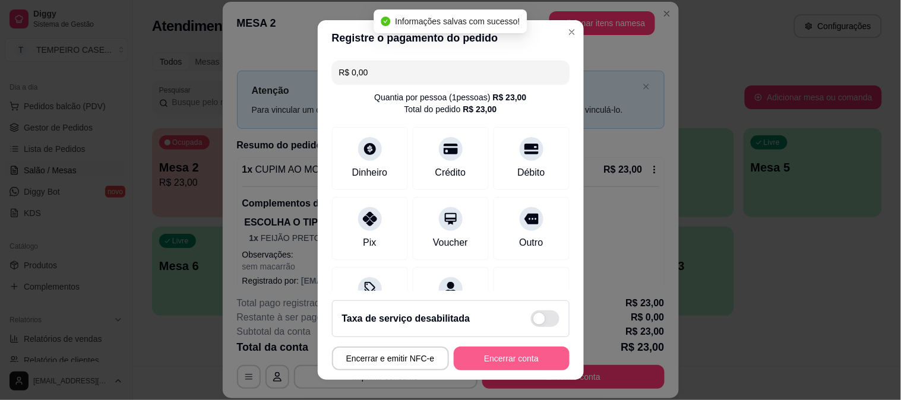
click at [493, 356] on button "Encerrar conta" at bounding box center [512, 359] width 116 height 24
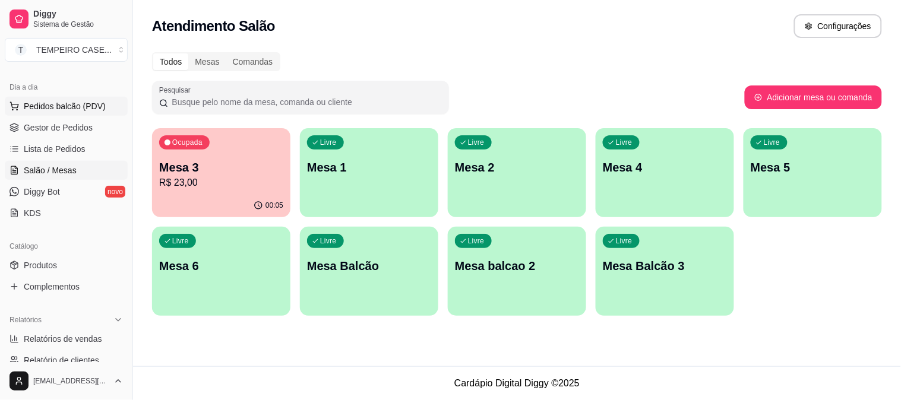
click at [43, 106] on span "Pedidos balcão (PDV)" at bounding box center [65, 106] width 82 height 12
click at [54, 132] on div "Item avulso REFEIÇÃO 01 - CUPIM AO MOLHO COM PURÊ DE BATATA R$ 23,00 0 02 - FRA…" at bounding box center [323, 242] width 623 height 298
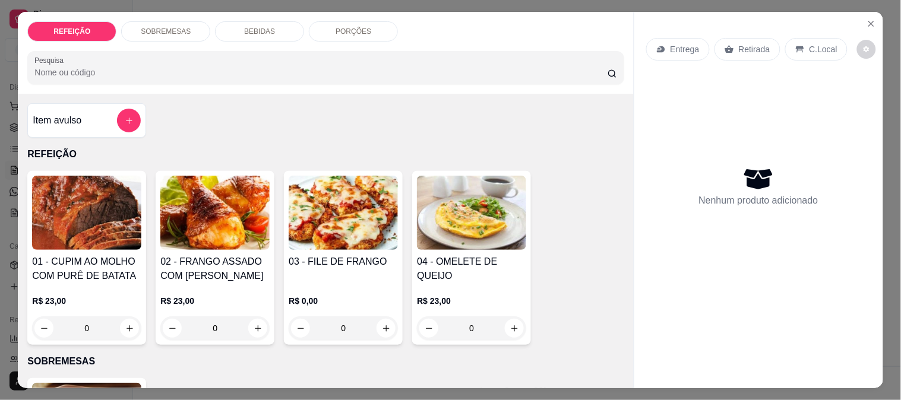
click at [98, 214] on img at bounding box center [86, 213] width 109 height 74
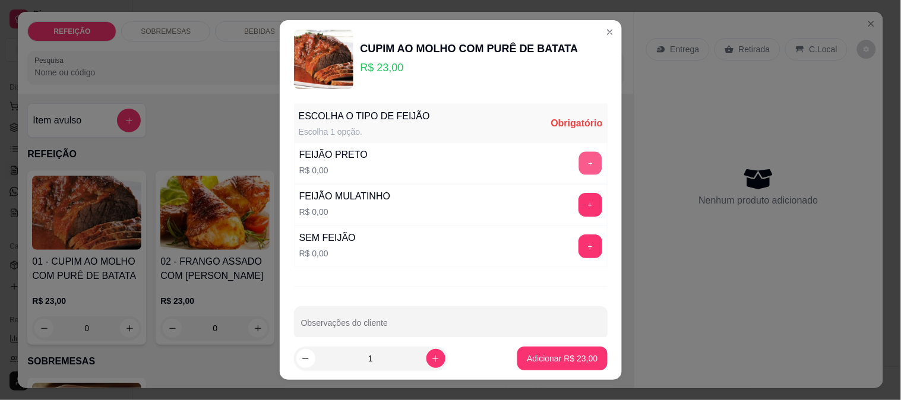
click at [579, 163] on button "+" at bounding box center [590, 162] width 23 height 23
click at [526, 168] on button "-" at bounding box center [538, 163] width 24 height 24
click at [579, 197] on button "+" at bounding box center [591, 205] width 24 height 24
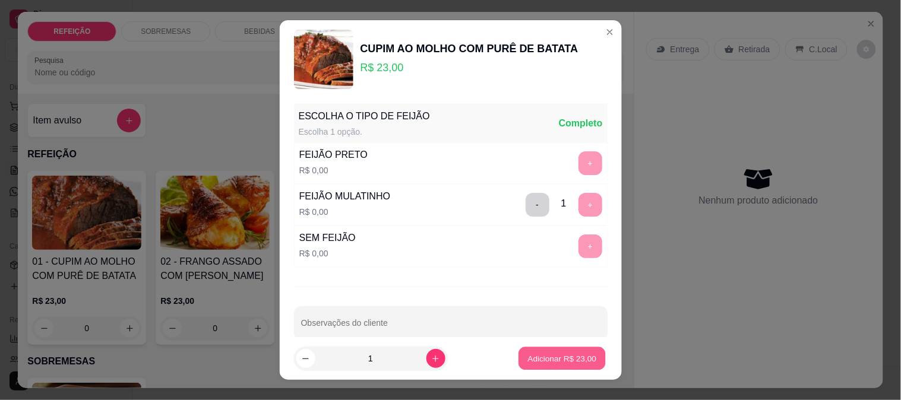
click at [531, 360] on p "Adicionar R$ 23,00" at bounding box center [562, 358] width 69 height 11
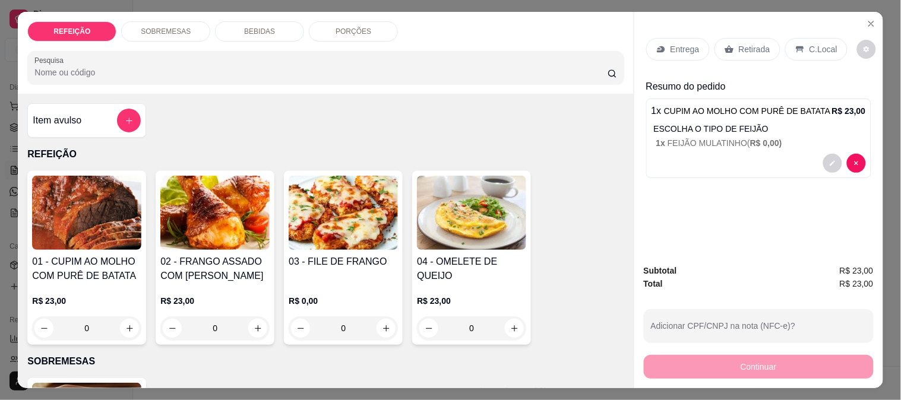
click at [738, 50] on div "Retirada" at bounding box center [748, 49] width 66 height 23
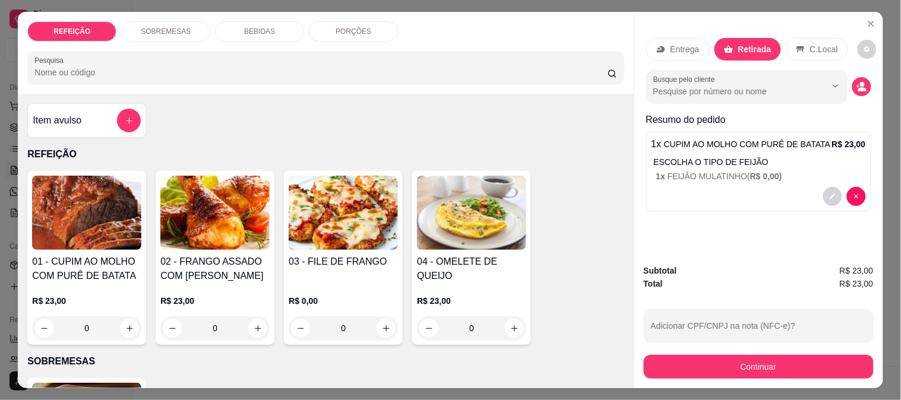
click at [680, 363] on button "Continuar" at bounding box center [759, 367] width 230 height 24
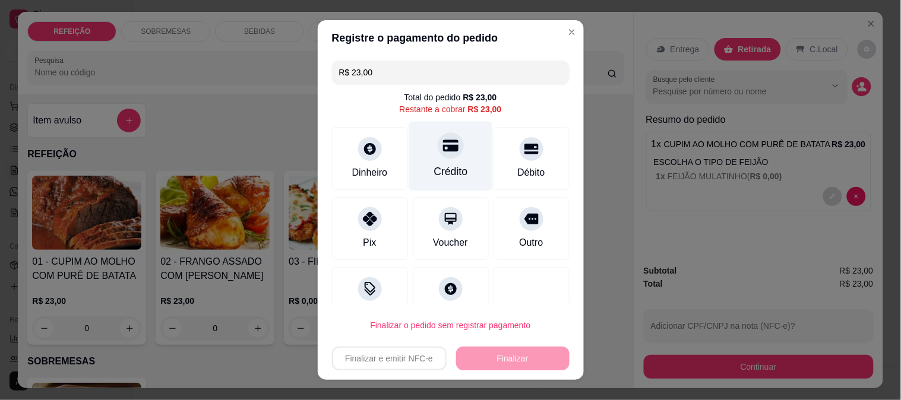
click at [448, 148] on div "Crédito" at bounding box center [451, 155] width 84 height 69
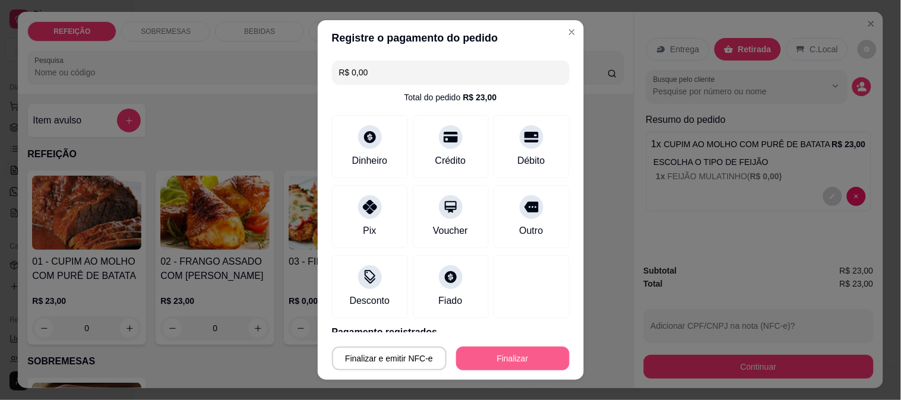
click at [487, 351] on button "Finalizar" at bounding box center [512, 359] width 113 height 24
type input "-R$ 23,00"
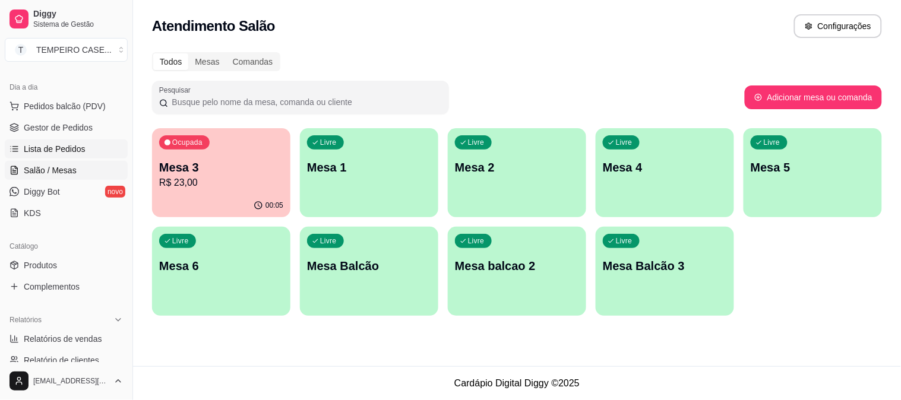
click at [56, 152] on span "Lista de Pedidos" at bounding box center [55, 149] width 62 height 12
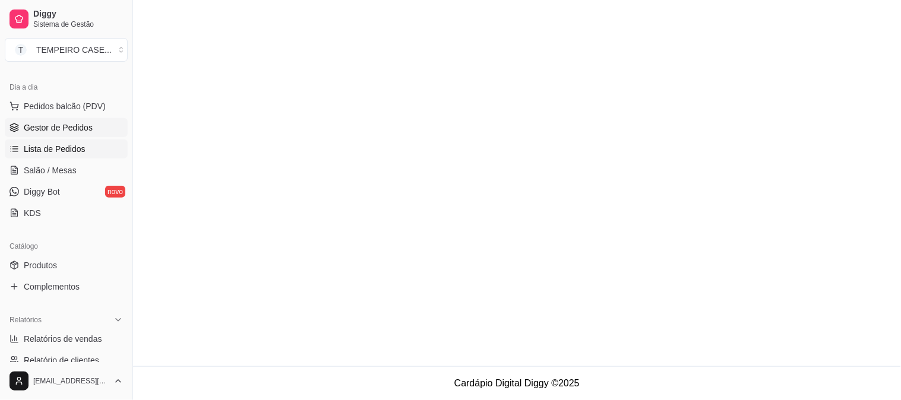
click at [68, 132] on span "Gestor de Pedidos" at bounding box center [58, 128] width 69 height 12
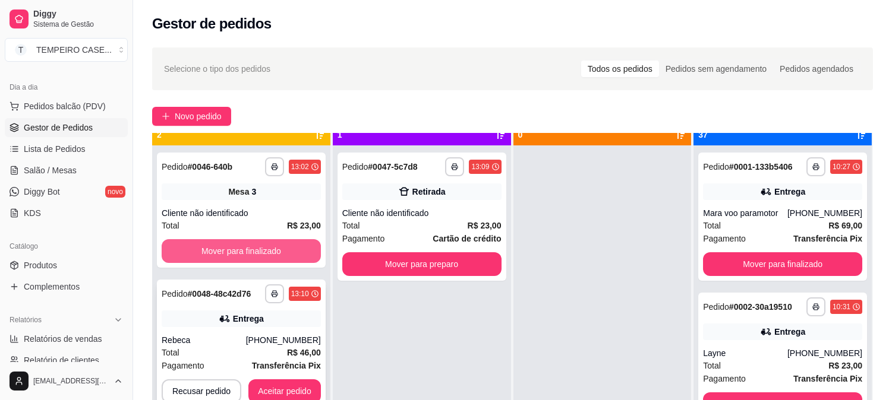
scroll to position [33, 0]
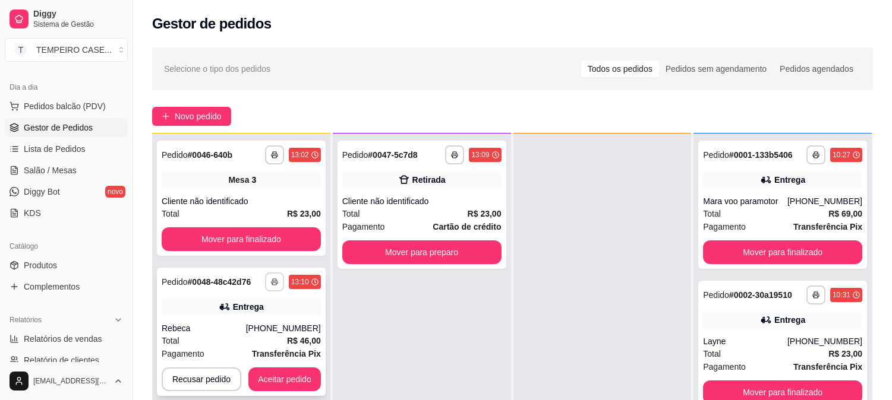
click at [273, 280] on icon "button" at bounding box center [274, 282] width 7 height 7
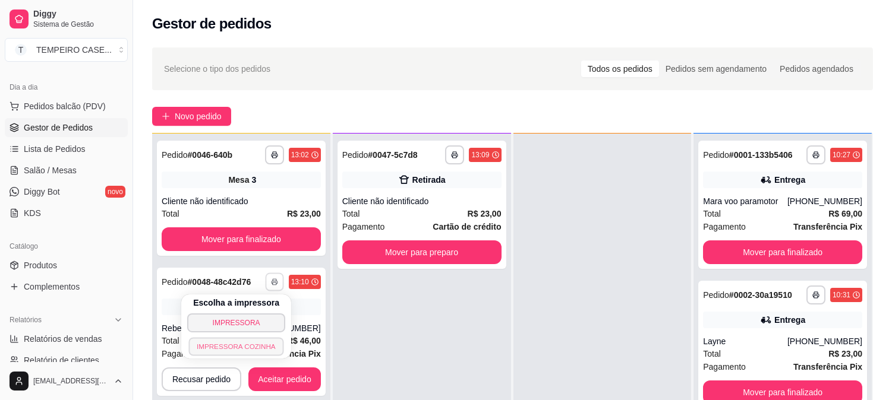
click at [258, 349] on button "IMPRESSORA COZINHA" at bounding box center [236, 346] width 95 height 18
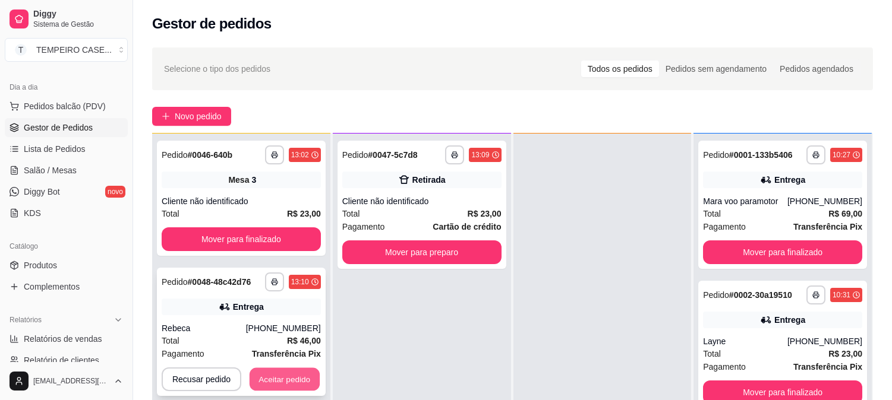
click at [277, 378] on button "Aceitar pedido" at bounding box center [284, 379] width 70 height 23
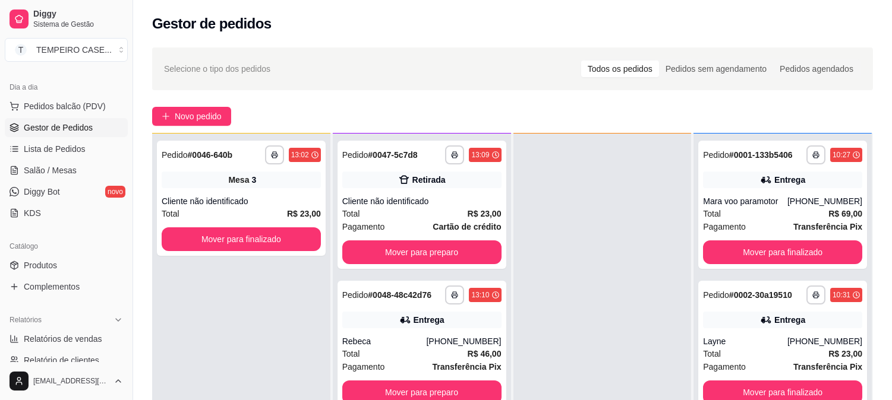
click at [725, 55] on div "Selecione o tipo dos pedidos Todos os pedidos Pedidos sem agendamento Pedidos a…" at bounding box center [512, 69] width 721 height 43
click at [37, 266] on span "Produtos" at bounding box center [40, 266] width 33 height 12
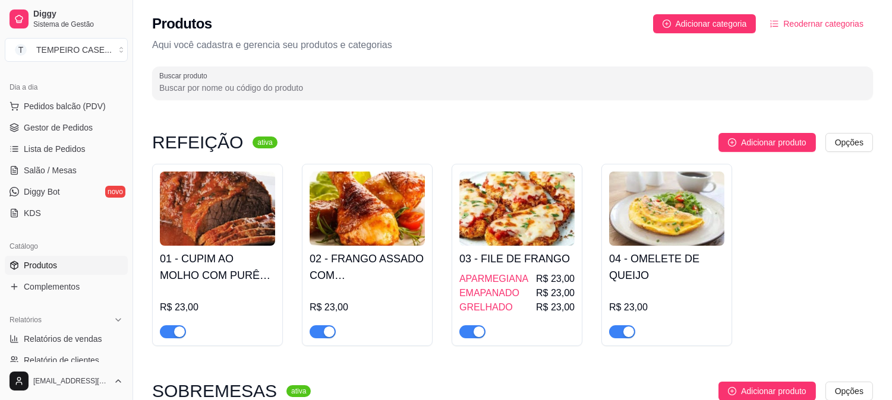
click at [228, 287] on div "01 - CUPIM AO MOLHO COM PURÊ DE BATATA R$ 23,00" at bounding box center [217, 292] width 115 height 93
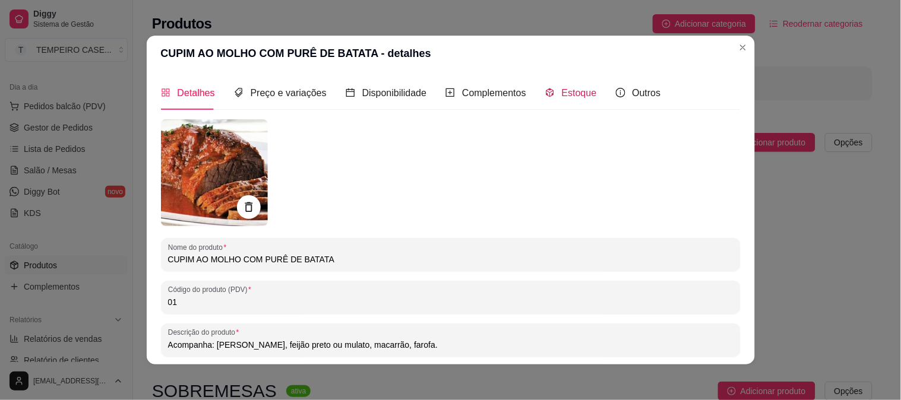
click at [574, 88] on span "Estoque" at bounding box center [579, 93] width 35 height 10
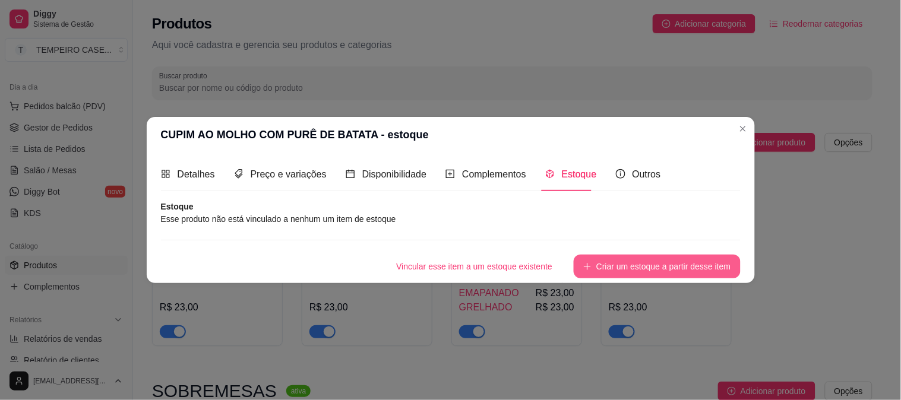
click at [643, 258] on button "Criar um estoque a partir desse item" at bounding box center [657, 267] width 166 height 24
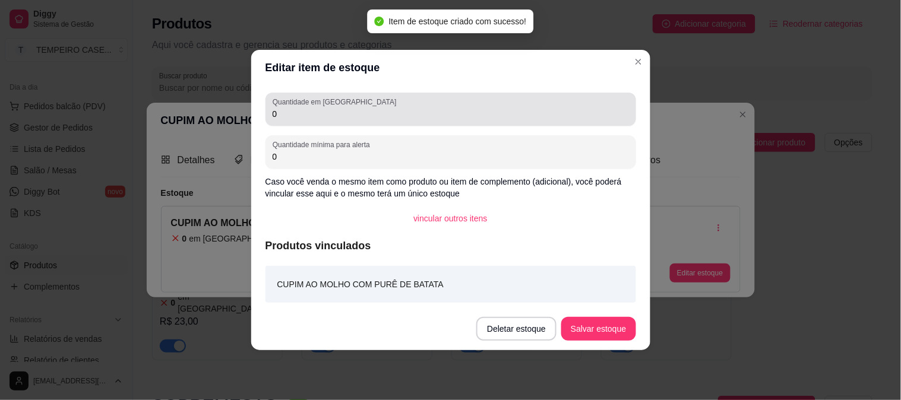
drag, startPoint x: 286, startPoint y: 112, endPoint x: 276, endPoint y: 112, distance: 10.1
click at [276, 112] on input "0" at bounding box center [451, 114] width 356 height 12
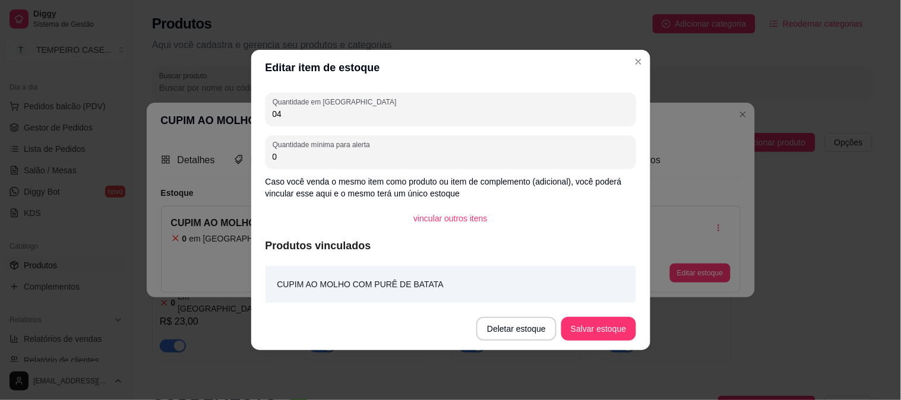
drag, startPoint x: 298, startPoint y: 117, endPoint x: 210, endPoint y: 117, distance: 87.9
click at [210, 117] on div "Editar item de estoque Quantidade em estoque 04 Quantidade mínima para alerta 0…" at bounding box center [450, 200] width 901 height 400
type input "4"
click at [597, 321] on button "Salvar estoque" at bounding box center [599, 329] width 72 height 23
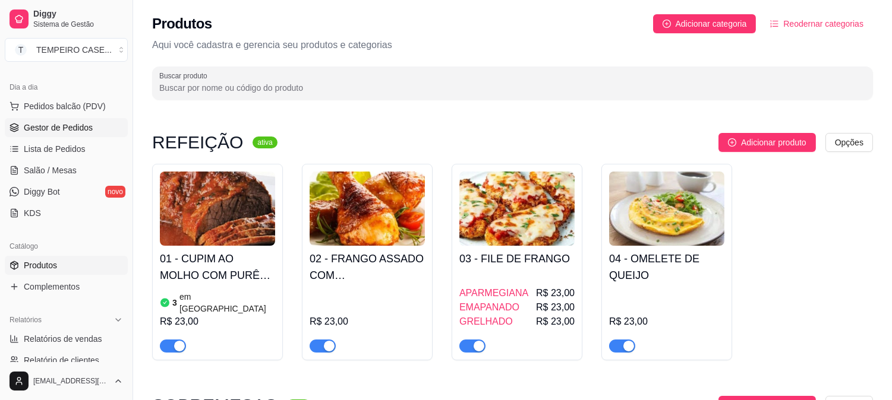
click at [67, 127] on span "Gestor de Pedidos" at bounding box center [58, 128] width 69 height 12
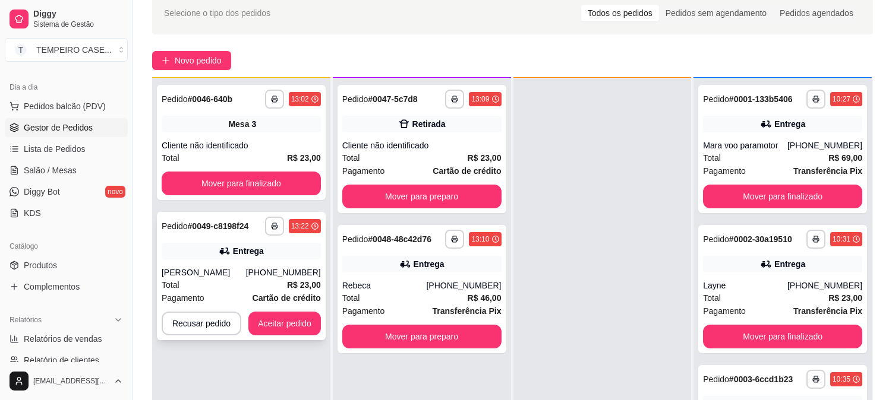
scroll to position [132, 0]
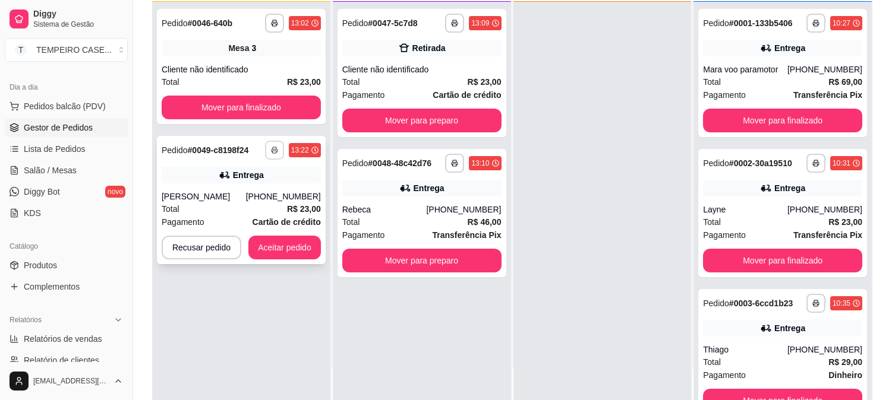
click at [272, 151] on icon "button" at bounding box center [274, 150] width 7 height 7
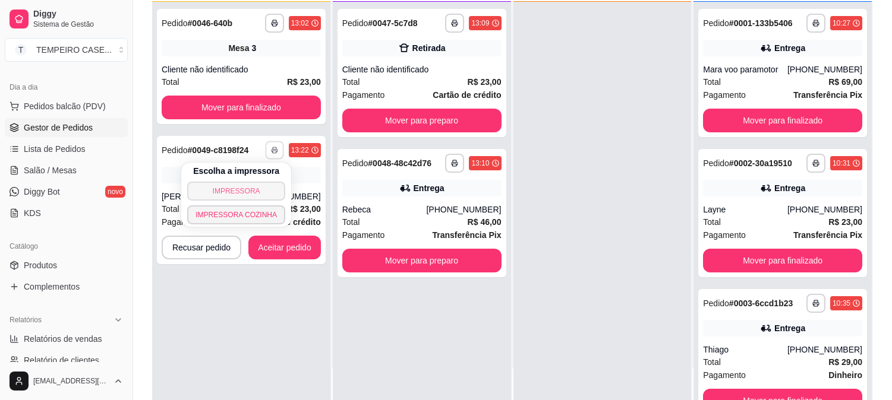
click at [258, 192] on button "IMPRESSORA" at bounding box center [236, 191] width 98 height 19
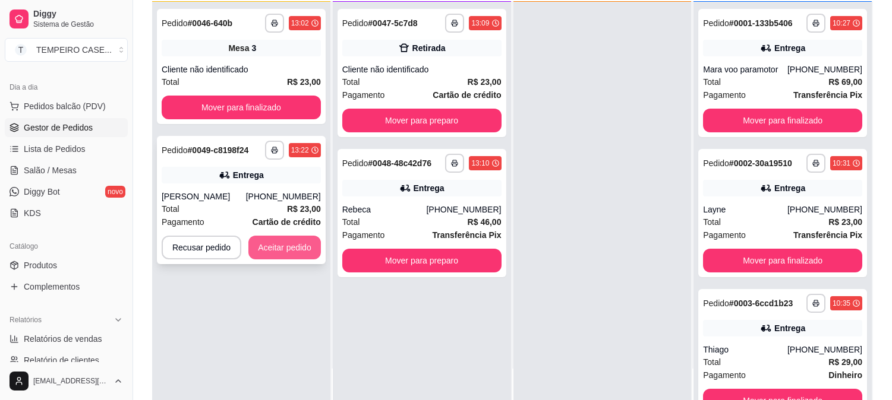
click at [295, 248] on button "Aceitar pedido" at bounding box center [284, 248] width 72 height 24
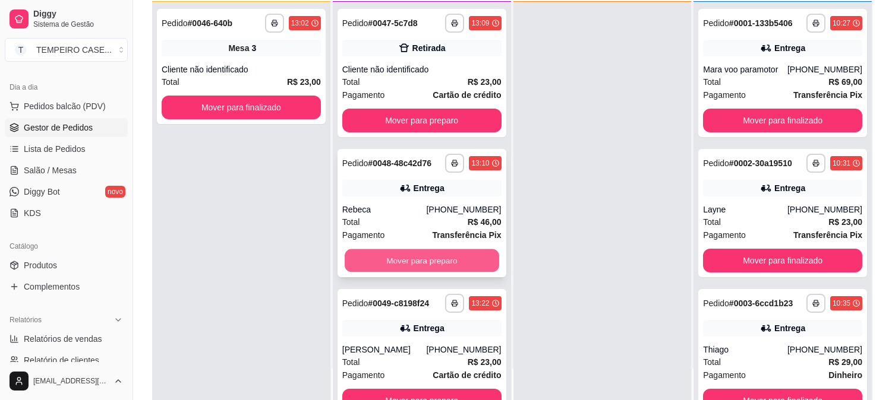
click at [402, 267] on button "Mover para preparo" at bounding box center [422, 260] width 154 height 23
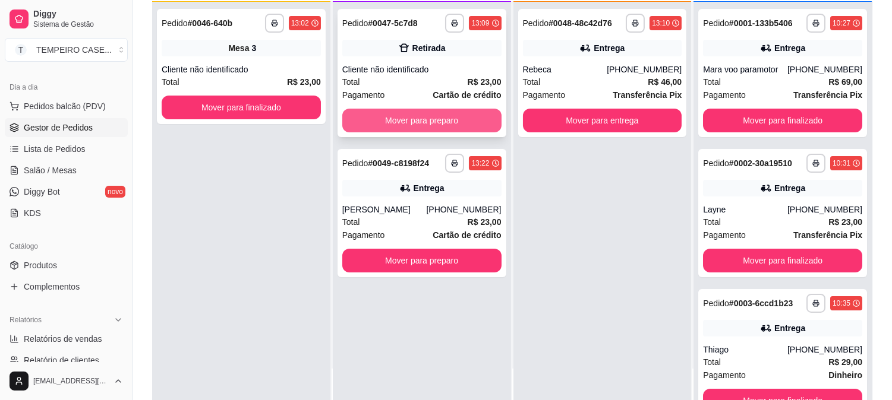
click at [418, 126] on button "Mover para preparo" at bounding box center [421, 121] width 159 height 24
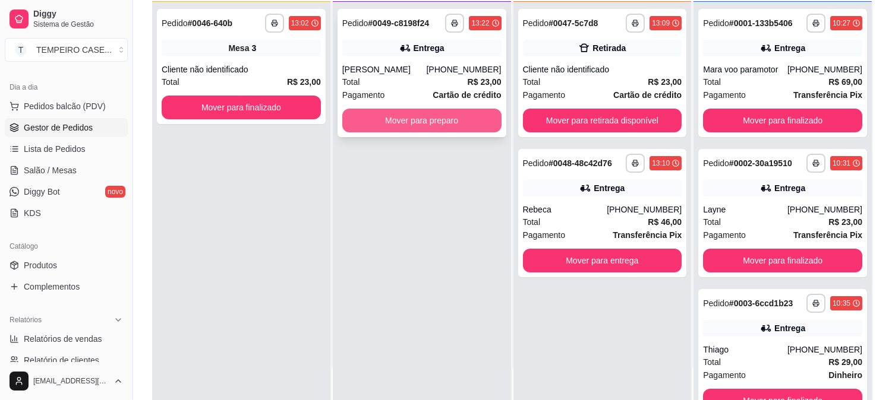
click at [431, 112] on button "Mover para preparo" at bounding box center [421, 121] width 159 height 24
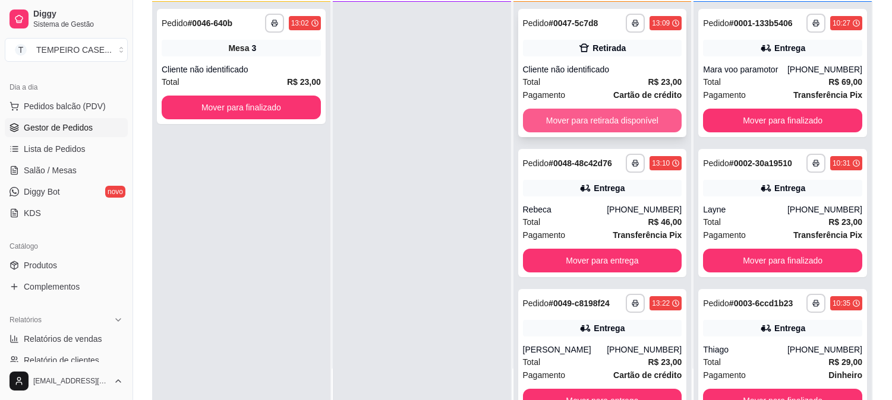
click at [580, 118] on button "Mover para retirada disponível" at bounding box center [602, 121] width 159 height 24
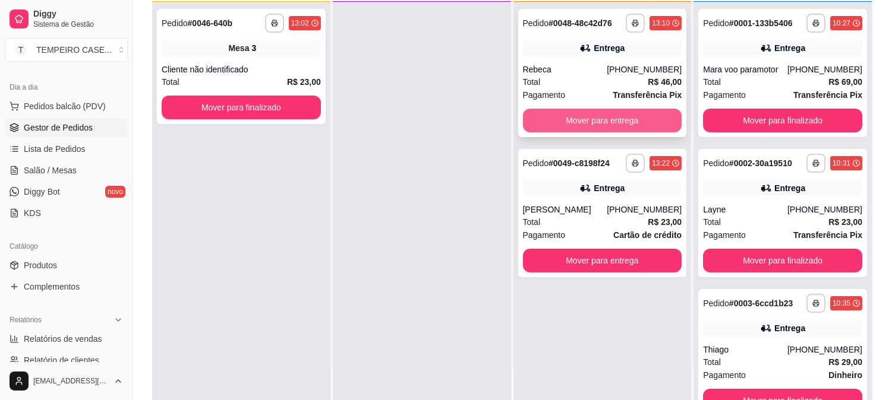
click at [601, 114] on button "Mover para entrega" at bounding box center [602, 121] width 159 height 24
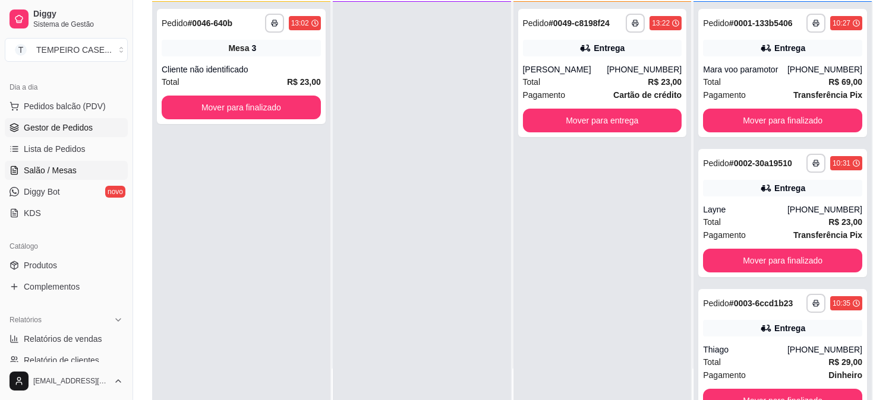
click at [31, 162] on link "Salão / Mesas" at bounding box center [66, 170] width 123 height 19
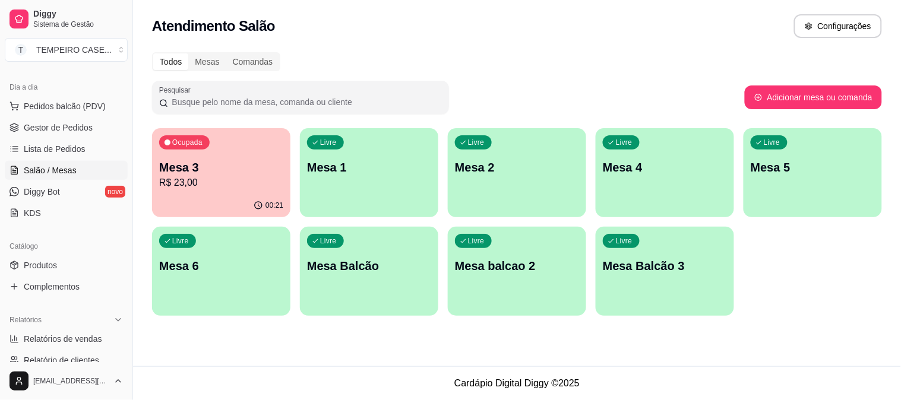
click at [228, 179] on p "R$ 23,00" at bounding box center [221, 183] width 124 height 14
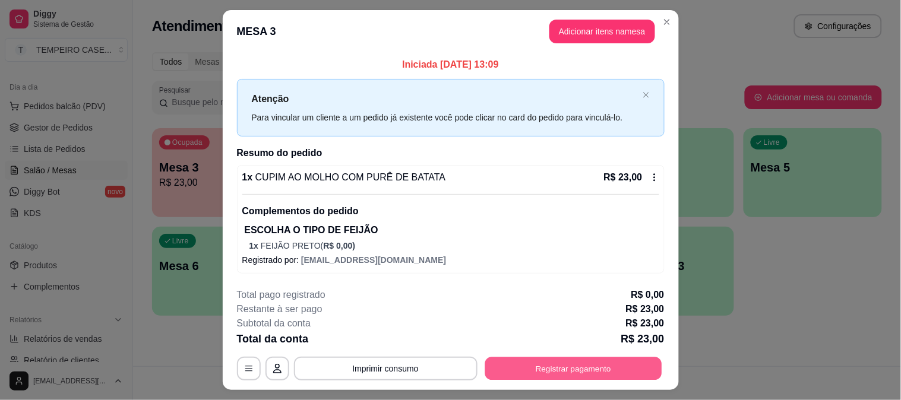
click at [527, 368] on button "Registrar pagamento" at bounding box center [573, 369] width 177 height 23
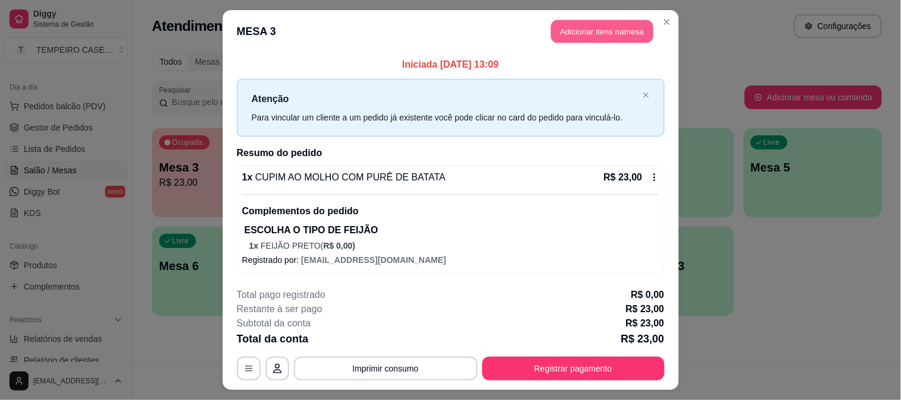
click at [608, 30] on button "Adicionar itens na mesa" at bounding box center [602, 31] width 102 height 23
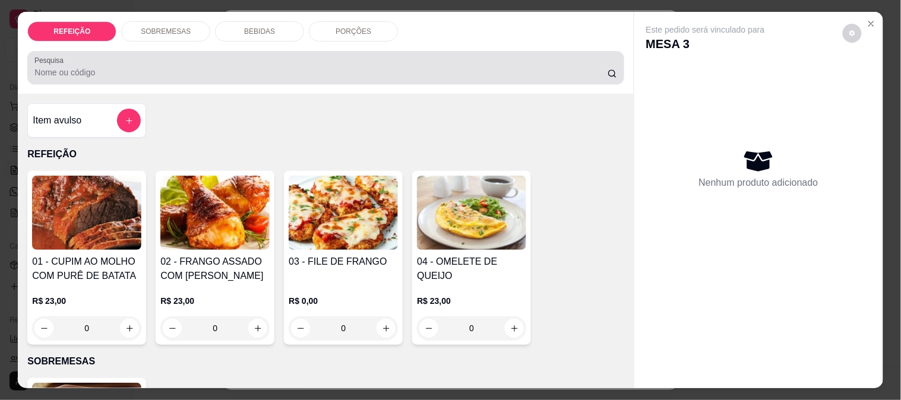
click at [246, 34] on div "BEBIDAS" at bounding box center [259, 31] width 89 height 20
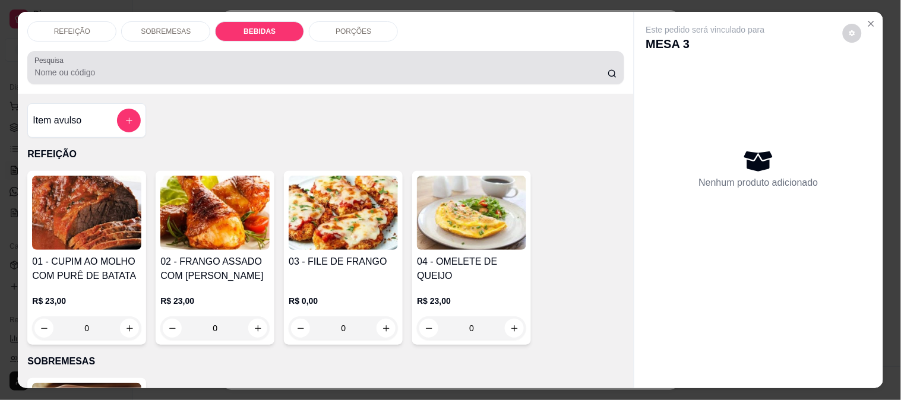
scroll to position [31, 0]
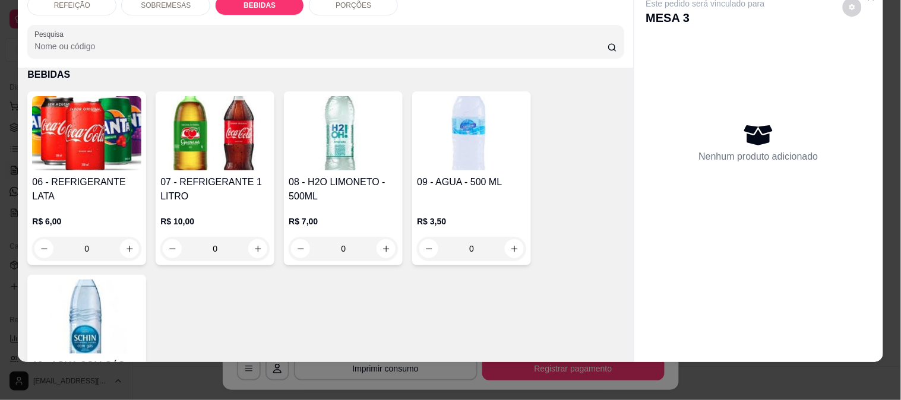
click at [97, 140] on img at bounding box center [86, 133] width 109 height 74
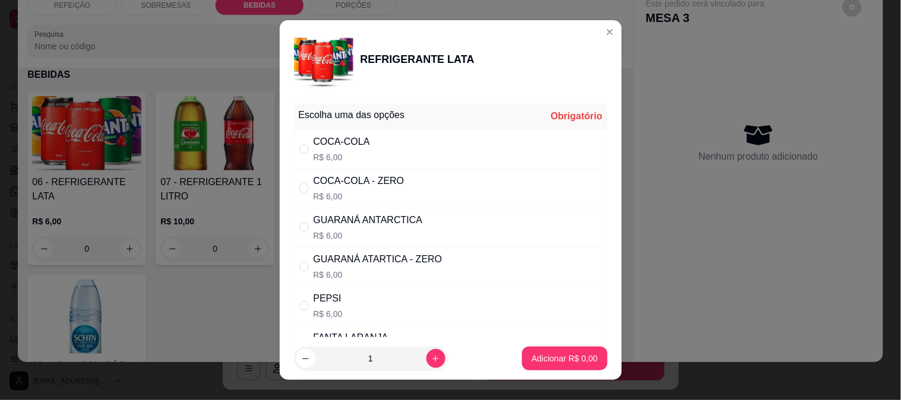
click at [390, 193] on p "R$ 6,00" at bounding box center [359, 197] width 91 height 12
radio input "true"
click at [541, 352] on button "Adicionar R$ 6,00" at bounding box center [564, 359] width 85 height 24
type input "1"
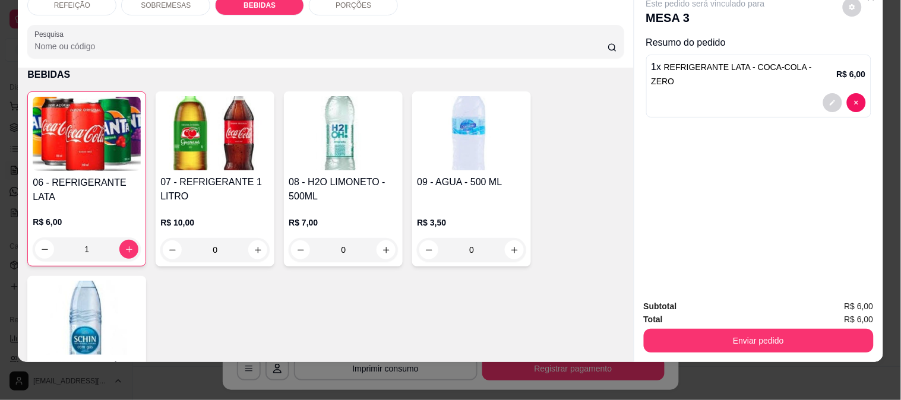
drag, startPoint x: 725, startPoint y: 316, endPoint x: 725, endPoint y: 325, distance: 8.9
click at [725, 326] on div "Enviar pedido" at bounding box center [759, 339] width 230 height 27
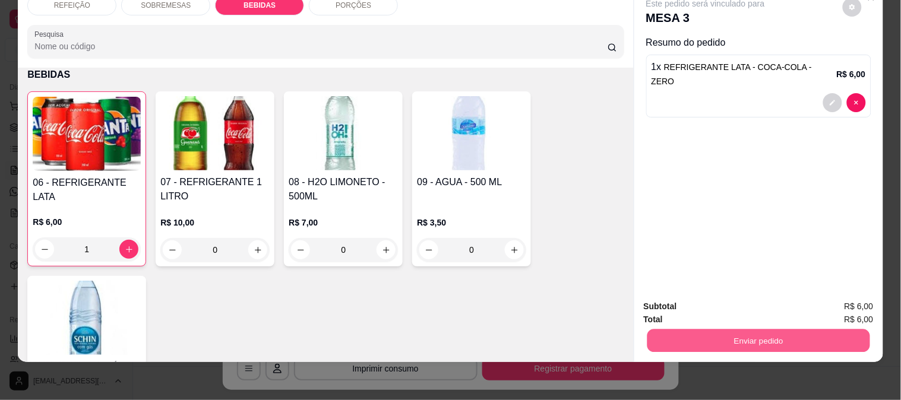
click at [723, 329] on button "Enviar pedido" at bounding box center [758, 340] width 223 height 23
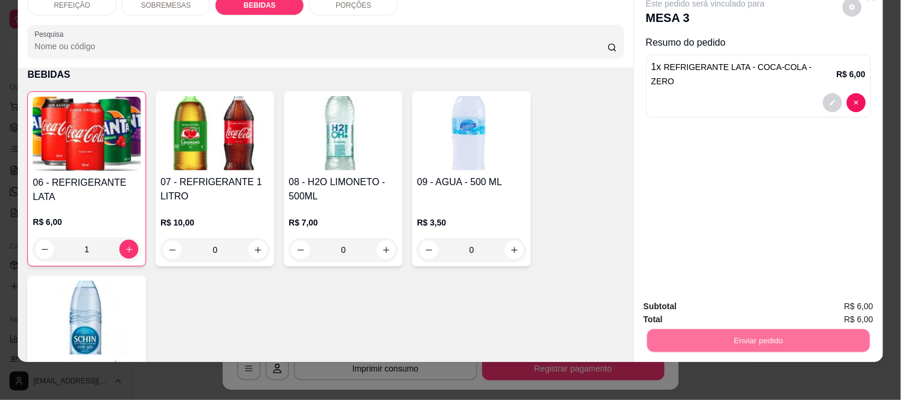
click at [719, 301] on button "Não registrar e enviar pedido" at bounding box center [720, 302] width 124 height 23
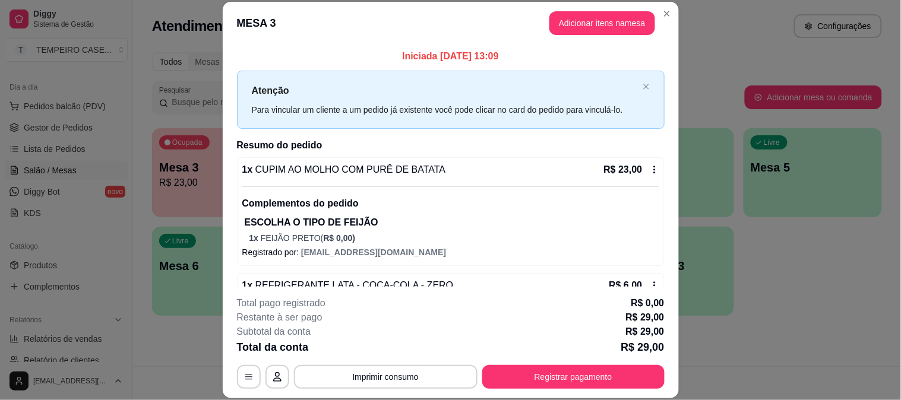
click at [663, 2] on header "MESA 3 Adicionar itens na mesa" at bounding box center [451, 23] width 456 height 43
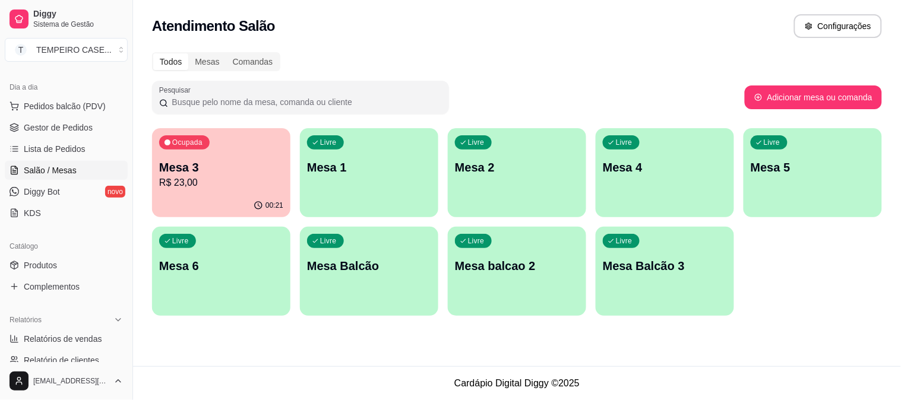
click at [360, 176] on div "Livre Mesa 1" at bounding box center [369, 165] width 138 height 75
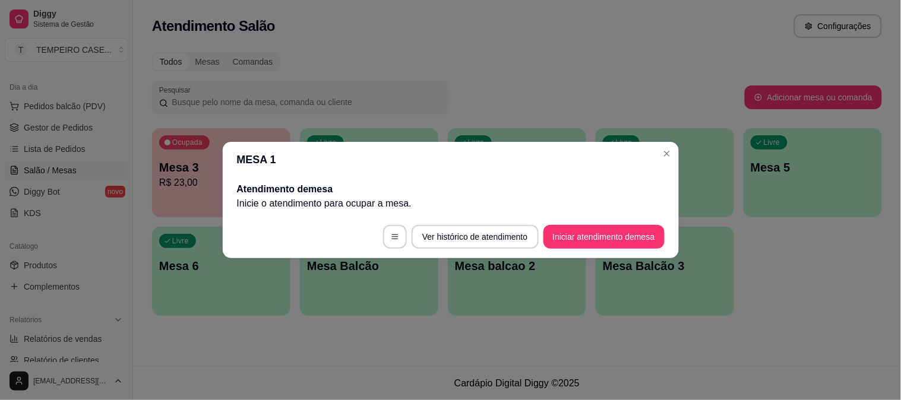
click at [597, 236] on button "Iniciar atendimento de mesa" at bounding box center [604, 237] width 121 height 24
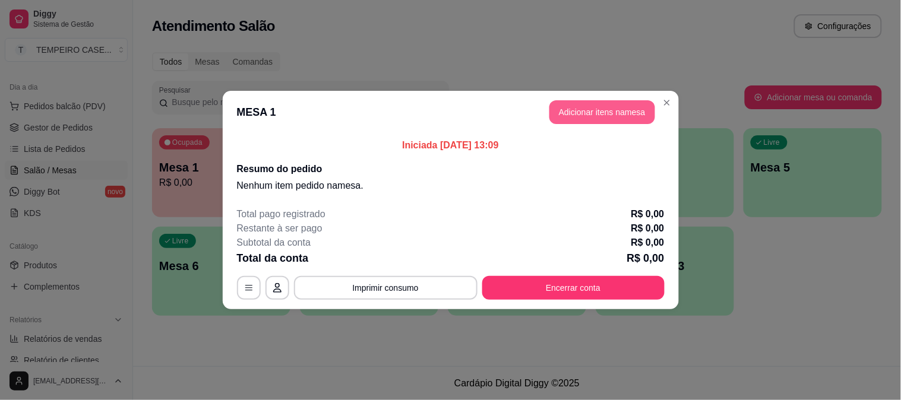
click at [590, 91] on header "MESA 1 Adicionar itens na mesa" at bounding box center [451, 112] width 456 height 43
click at [583, 109] on button "Adicionar itens na mesa" at bounding box center [602, 112] width 106 height 24
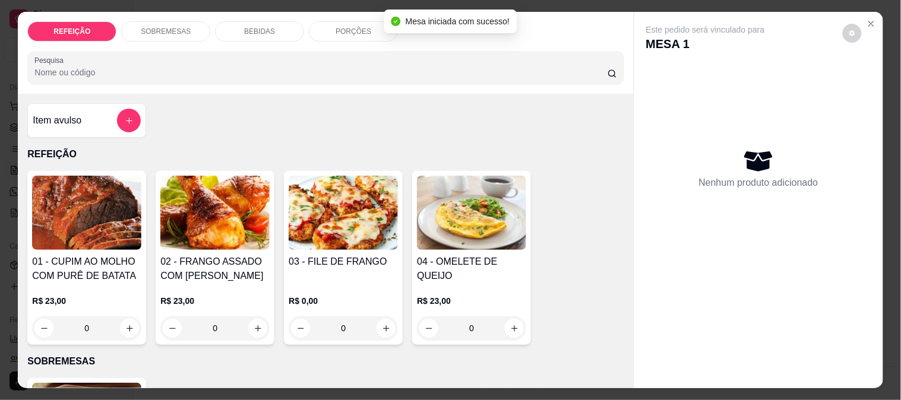
click at [110, 227] on img at bounding box center [86, 213] width 109 height 74
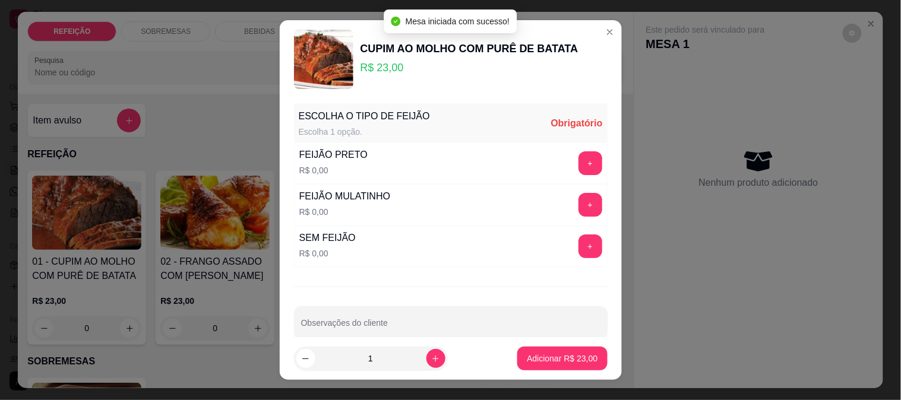
click at [579, 164] on button "+" at bounding box center [591, 163] width 24 height 24
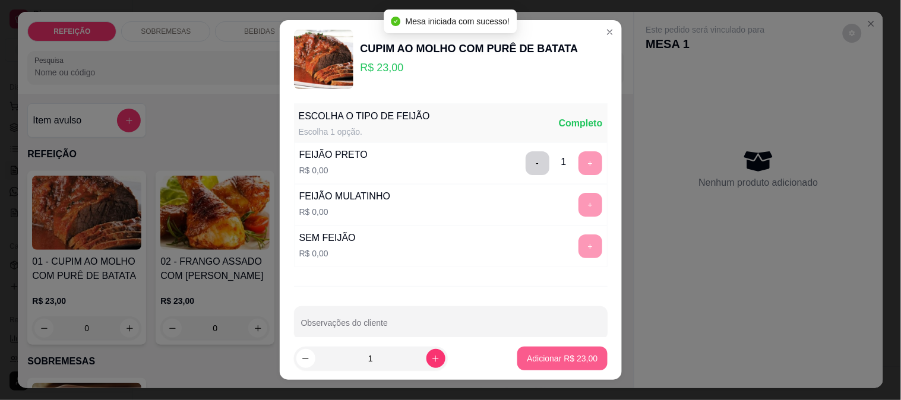
click at [563, 358] on p "Adicionar R$ 23,00" at bounding box center [562, 359] width 71 height 12
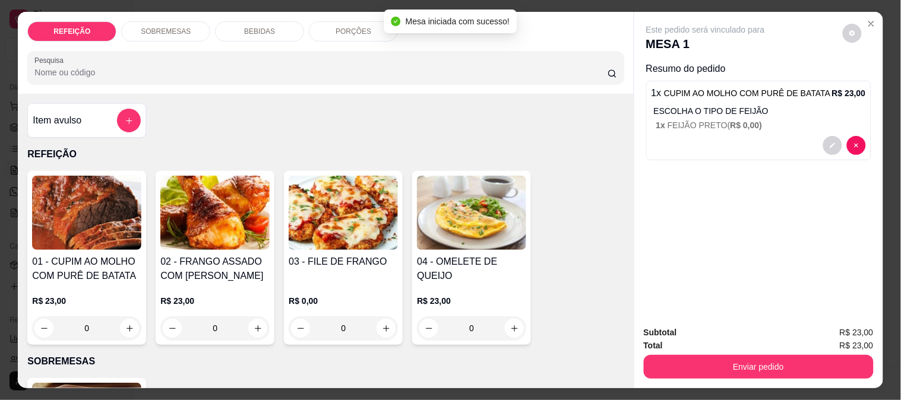
click at [749, 359] on button "Enviar pedido" at bounding box center [759, 367] width 230 height 24
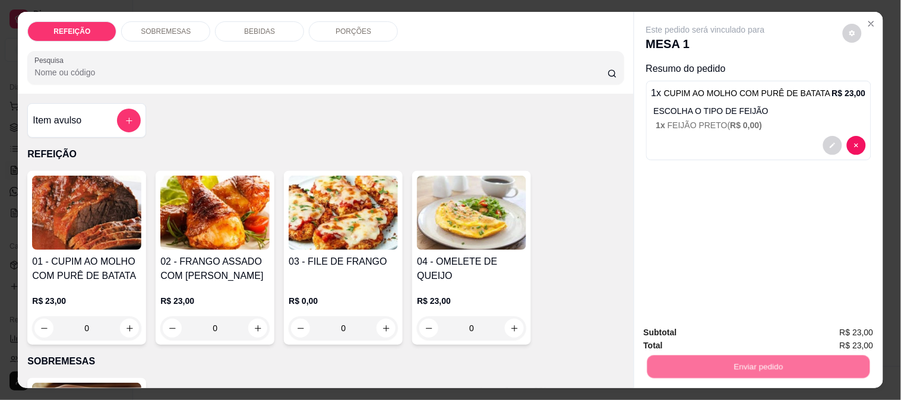
click at [728, 329] on button "Não registrar e enviar pedido" at bounding box center [720, 333] width 124 height 23
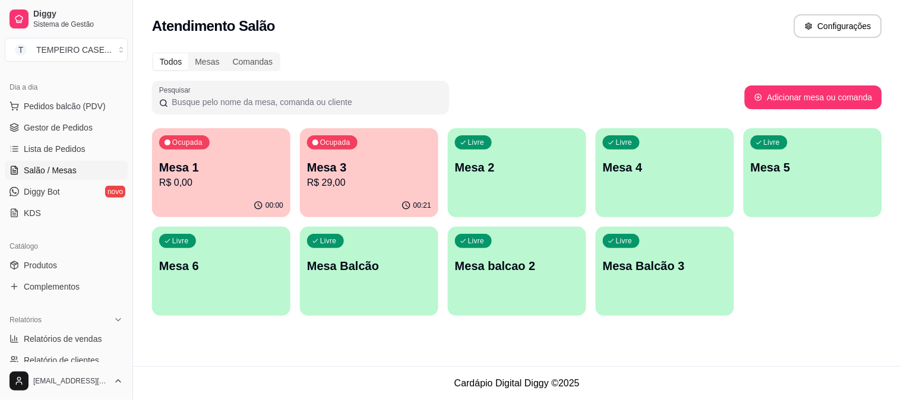
click at [224, 168] on p "Mesa 1" at bounding box center [221, 167] width 124 height 17
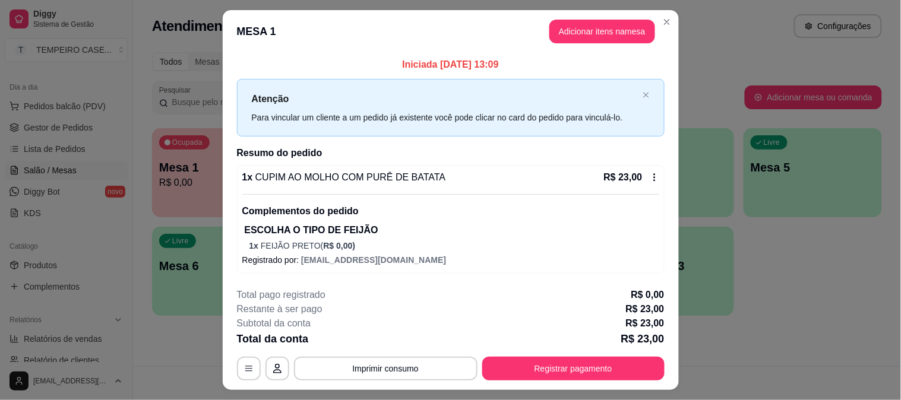
drag, startPoint x: 668, startPoint y: 125, endPoint x: 683, endPoint y: 115, distance: 18.3
click at [670, 124] on div "Iniciada [DATE] 13:09 Atenção Para vincular um cliente a um pedido já existente…" at bounding box center [451, 166] width 456 height 226
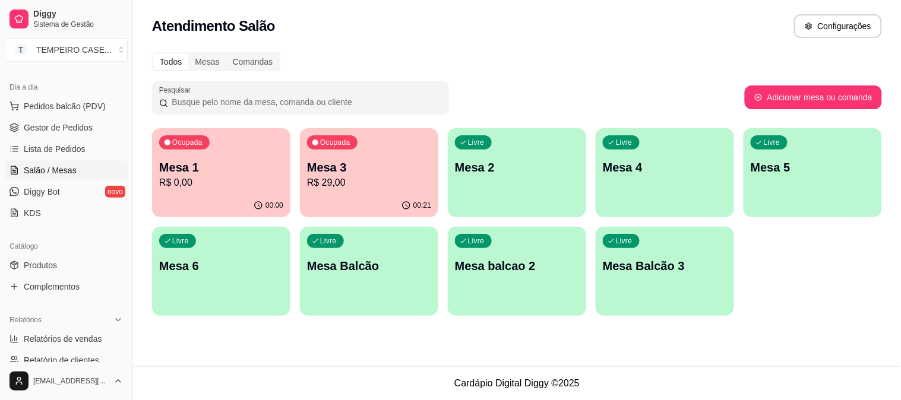
click at [383, 172] on p "Mesa 3" at bounding box center [369, 167] width 124 height 17
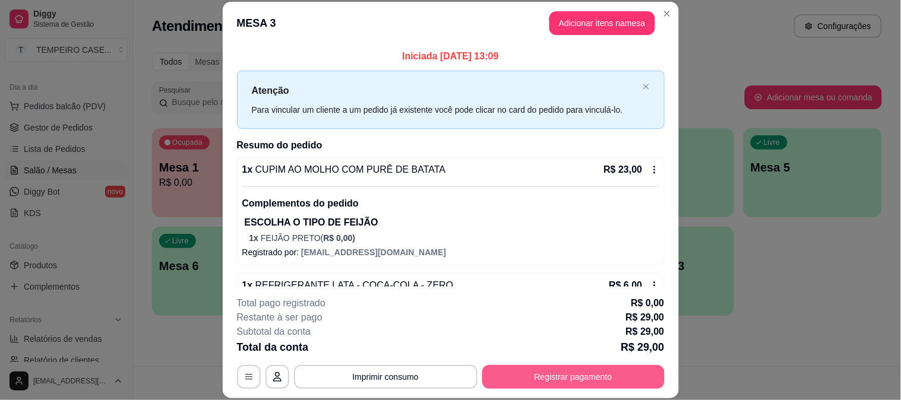
click at [569, 387] on button "Registrar pagamento" at bounding box center [573, 377] width 182 height 24
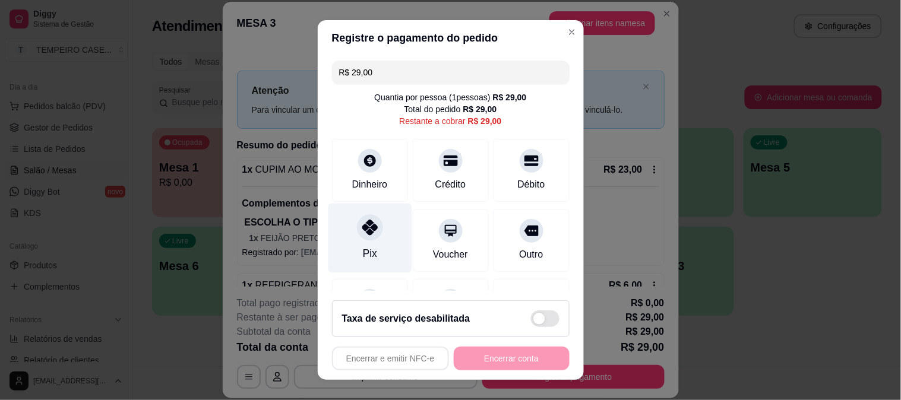
click at [371, 235] on div at bounding box center [370, 227] width 26 height 26
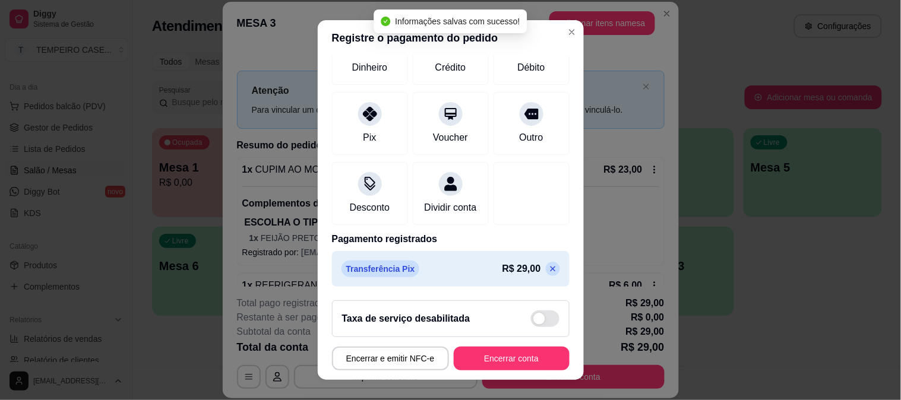
click at [550, 268] on icon at bounding box center [552, 268] width 5 height 5
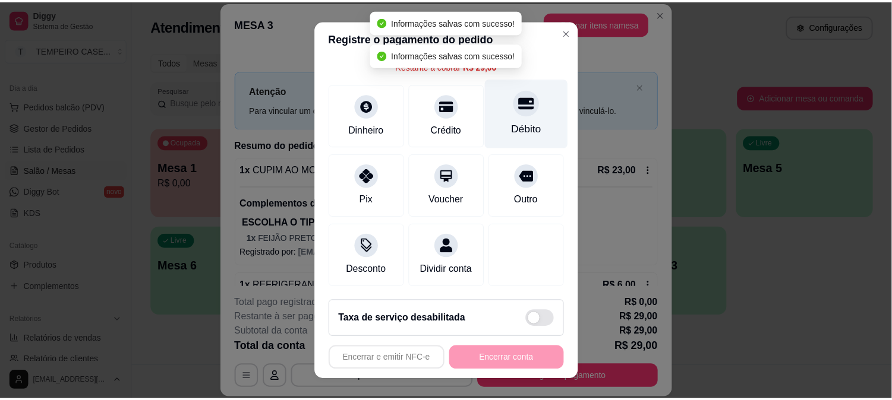
scroll to position [0, 0]
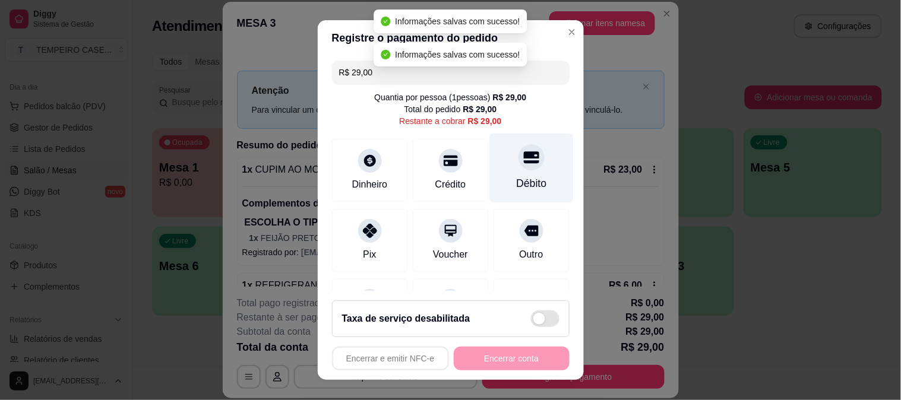
click at [523, 150] on icon at bounding box center [530, 157] width 15 height 15
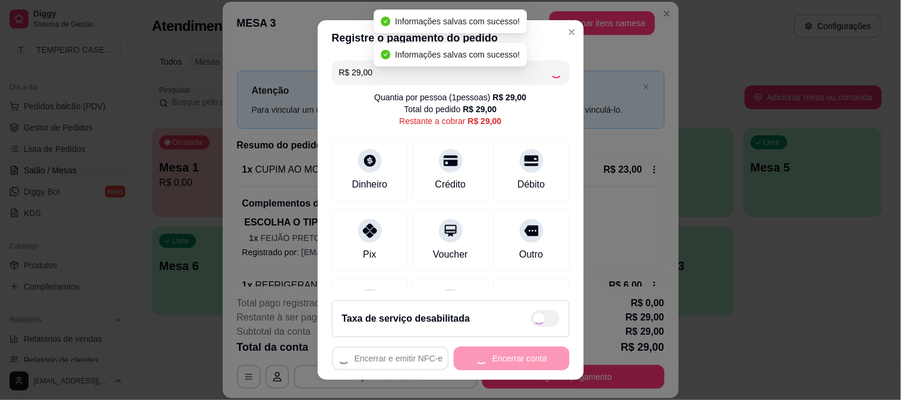
type input "R$ 0,00"
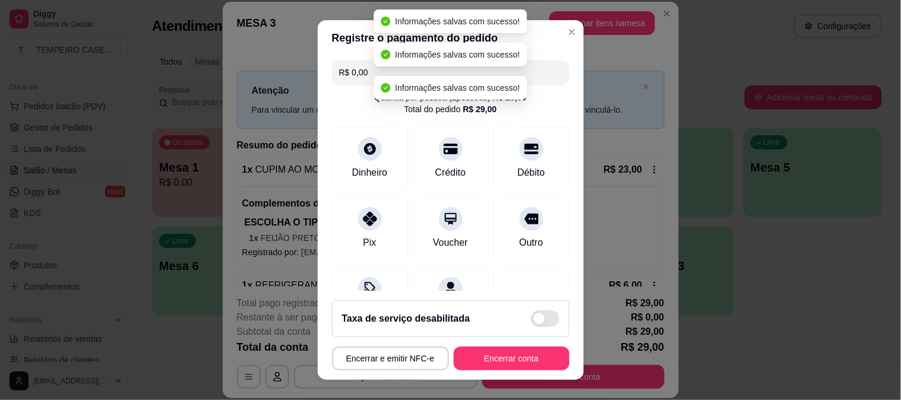
click at [491, 354] on button "Encerrar conta" at bounding box center [512, 359] width 116 height 24
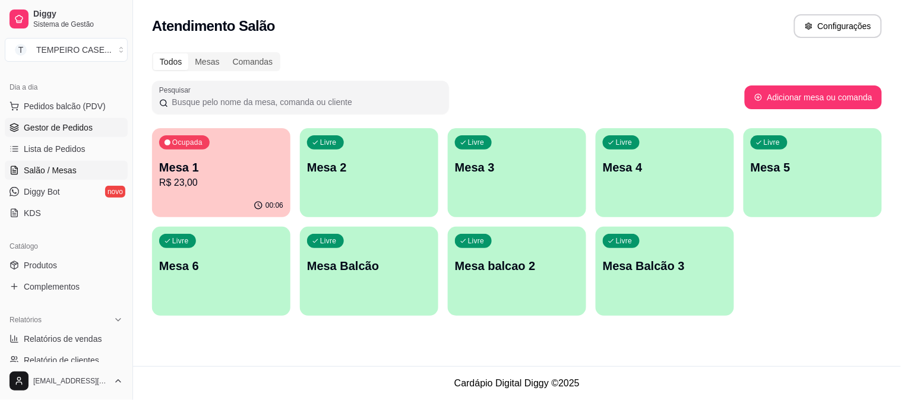
click at [56, 128] on span "Gestor de Pedidos" at bounding box center [58, 128] width 69 height 12
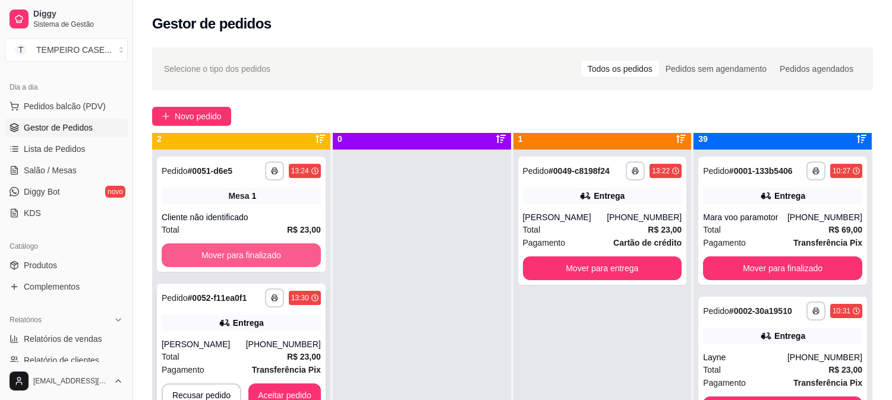
scroll to position [33, 0]
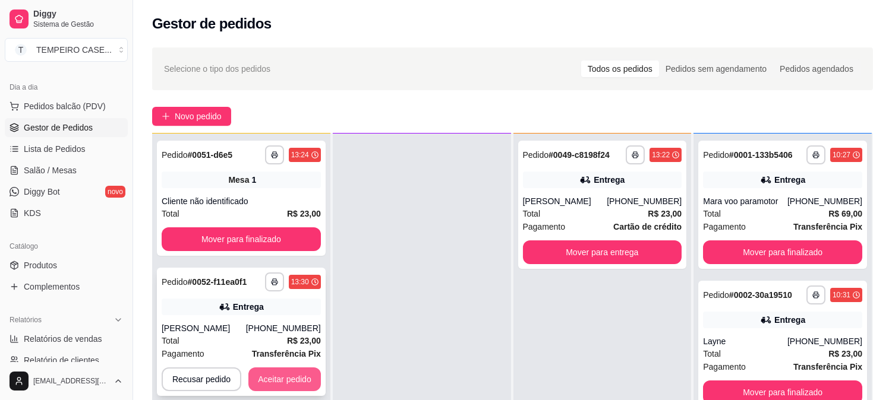
click at [271, 382] on button "Aceitar pedido" at bounding box center [284, 380] width 72 height 24
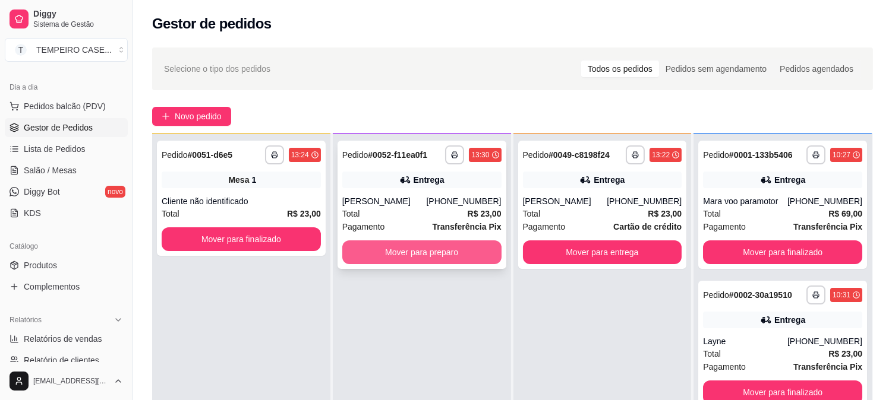
click at [424, 249] on button "Mover para preparo" at bounding box center [421, 253] width 159 height 24
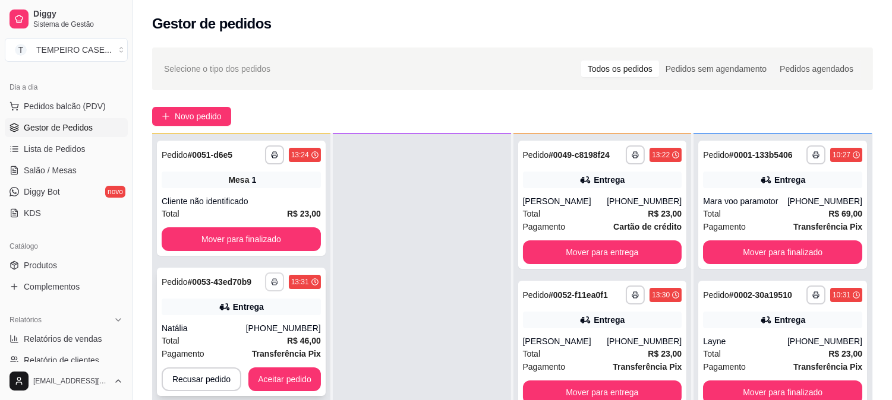
click at [271, 279] on icon "button" at bounding box center [274, 282] width 7 height 7
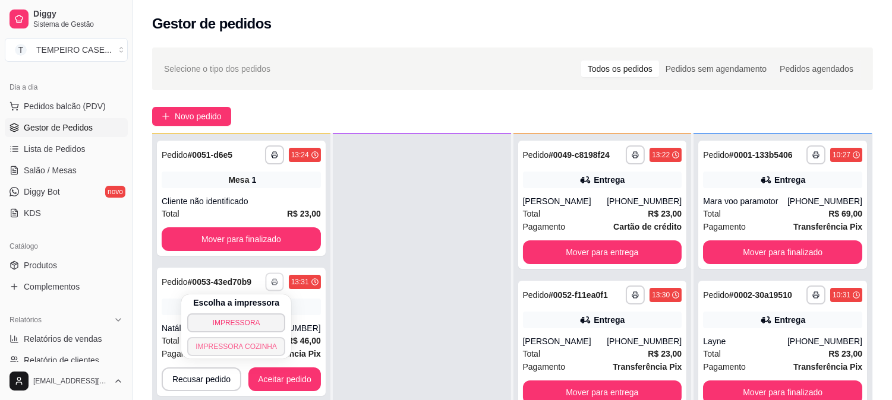
click at [247, 346] on button "IMPRESSORA COZINHA" at bounding box center [236, 346] width 98 height 19
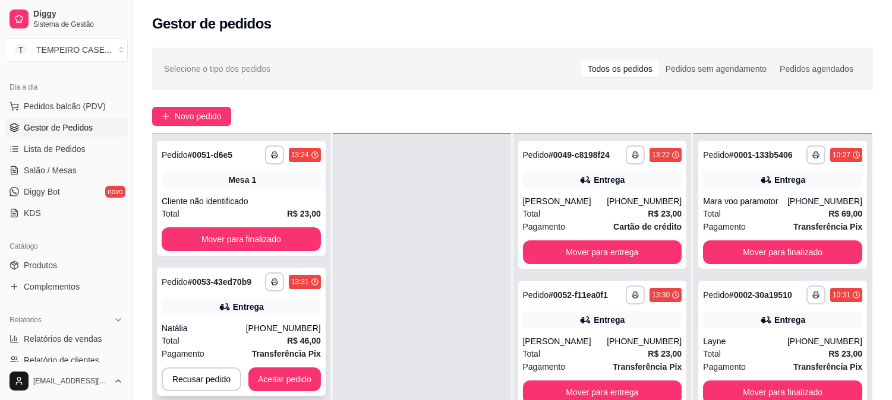
click at [286, 393] on div "**********" at bounding box center [241, 332] width 169 height 128
click at [337, 380] on div at bounding box center [422, 334] width 178 height 400
click at [276, 379] on button "Aceitar pedido" at bounding box center [284, 380] width 72 height 24
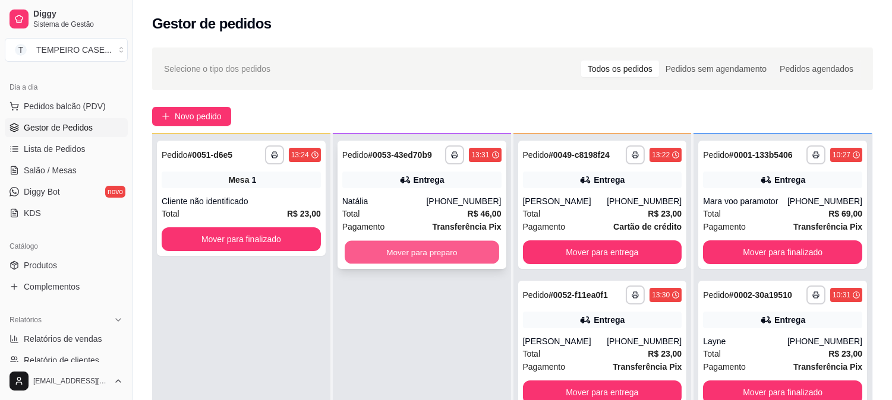
click at [424, 255] on button "Mover para preparo" at bounding box center [422, 252] width 154 height 23
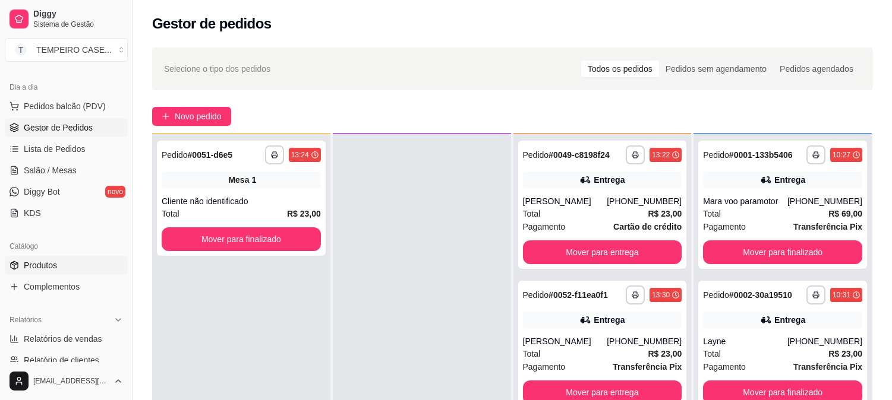
click at [46, 271] on link "Produtos" at bounding box center [66, 265] width 123 height 19
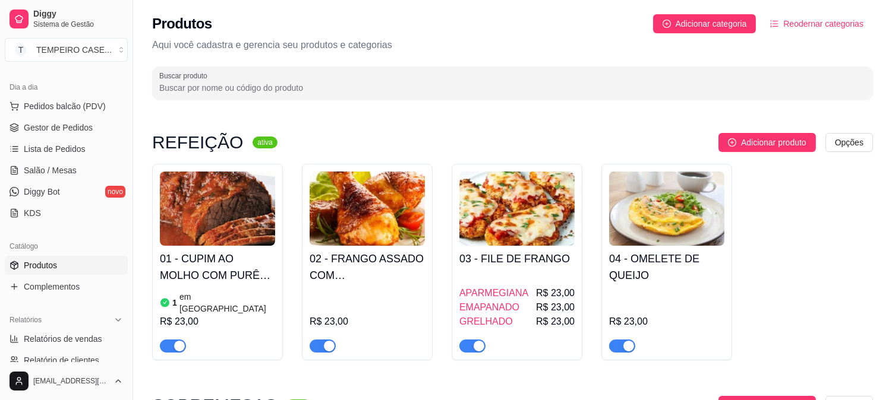
click at [356, 278] on h4 "02 - FRANGO ASSADO COM [PERSON_NAME]" at bounding box center [366, 267] width 115 height 33
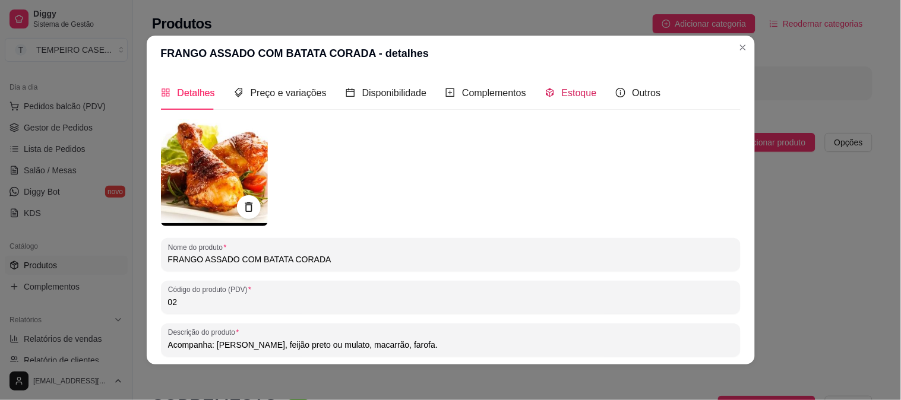
click at [565, 93] on span "Estoque" at bounding box center [579, 93] width 35 height 10
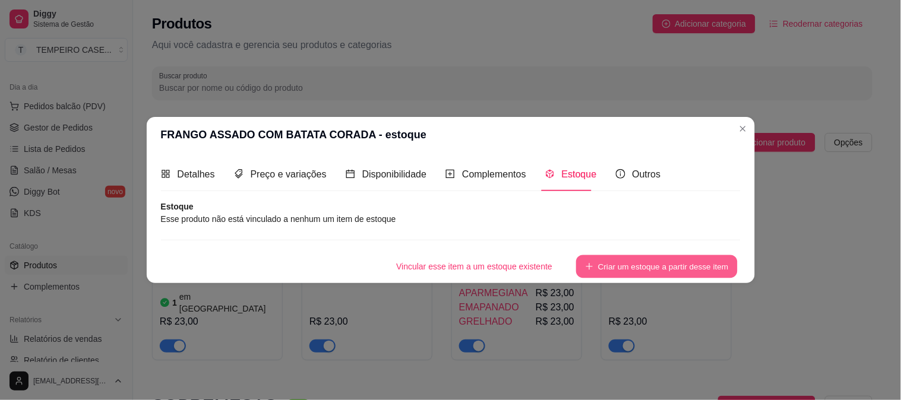
click at [636, 258] on button "Criar um estoque a partir desse item" at bounding box center [657, 266] width 162 height 23
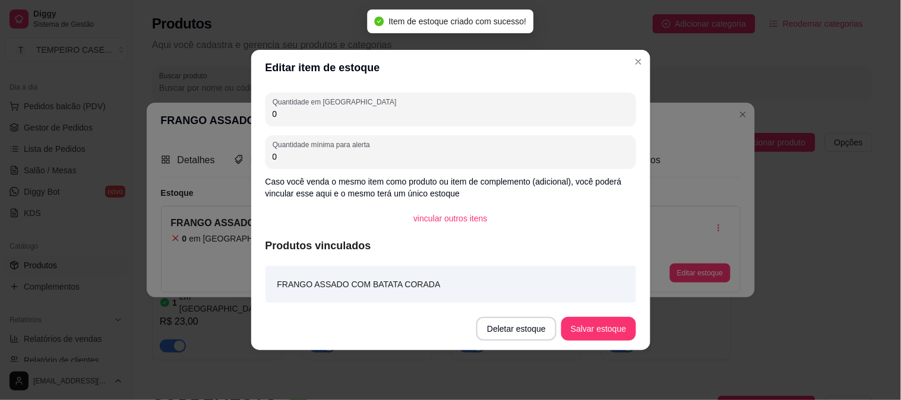
drag, startPoint x: 366, startPoint y: 123, endPoint x: 140, endPoint y: 92, distance: 229.0
click at [140, 92] on div "Editar item de estoque Quantidade em estoque 0 Quantidade mínima para alerta 0 …" at bounding box center [450, 200] width 901 height 400
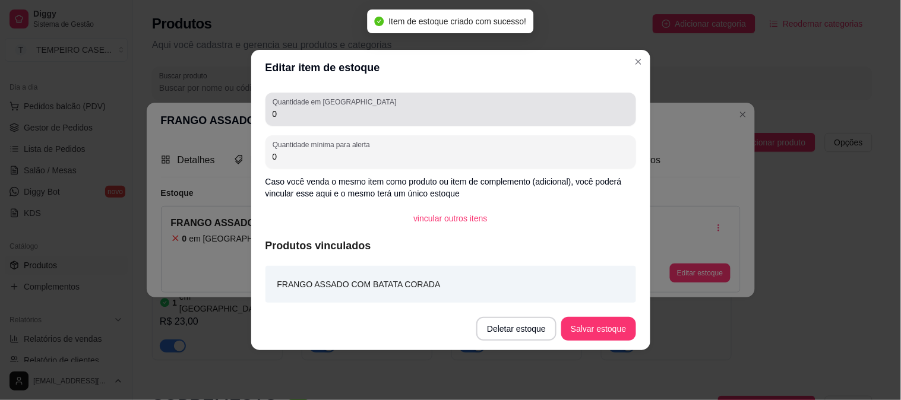
click at [331, 105] on label "Quantidade em [GEOGRAPHIC_DATA]" at bounding box center [337, 102] width 128 height 10
click at [331, 108] on input "0" at bounding box center [451, 114] width 356 height 12
click at [331, 105] on label "Quantidade em [GEOGRAPHIC_DATA]" at bounding box center [337, 102] width 128 height 10
click at [331, 108] on input "0" at bounding box center [451, 114] width 356 height 12
click at [321, 106] on label "Quantidade em [GEOGRAPHIC_DATA]" at bounding box center [337, 102] width 128 height 10
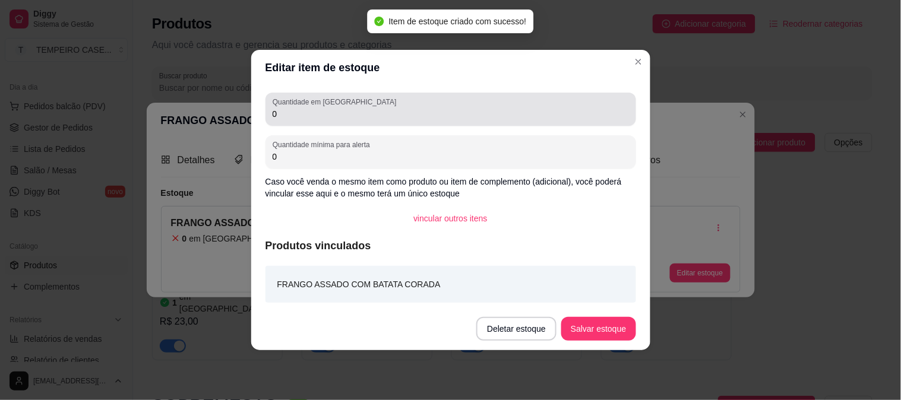
click at [321, 108] on input "0" at bounding box center [451, 114] width 356 height 12
click at [321, 106] on label "Quantidade em [GEOGRAPHIC_DATA]" at bounding box center [337, 102] width 128 height 10
click at [321, 108] on input "0" at bounding box center [451, 114] width 356 height 12
click at [287, 106] on label "Quantidade em [GEOGRAPHIC_DATA]" at bounding box center [337, 102] width 128 height 10
click at [287, 108] on input "0" at bounding box center [451, 114] width 356 height 12
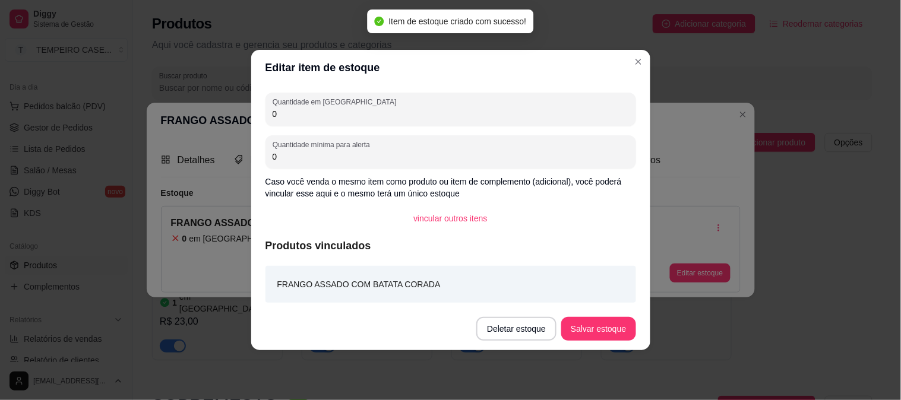
click at [276, 114] on input "0" at bounding box center [451, 114] width 356 height 12
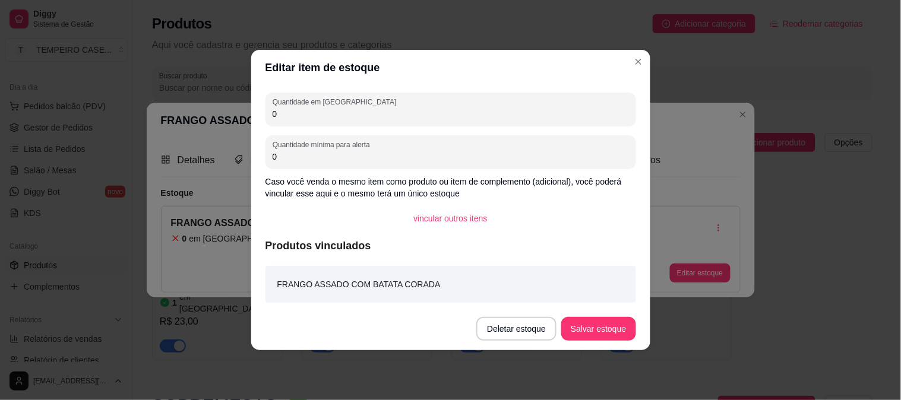
click at [276, 114] on input "0" at bounding box center [451, 114] width 356 height 12
click at [268, 122] on div "Quantidade em estoque 0" at bounding box center [451, 109] width 371 height 33
type input "7"
click at [587, 325] on button "Salvar estoque" at bounding box center [599, 329] width 72 height 23
click at [605, 328] on button "Salvar estoque" at bounding box center [598, 329] width 74 height 24
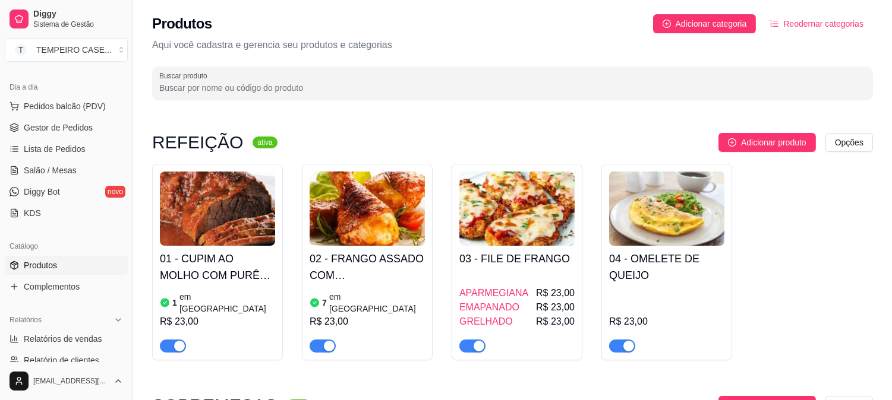
click at [256, 277] on h4 "01 - CUPIM AO MOLHO COM PURÊ DE BATATA" at bounding box center [217, 267] width 115 height 33
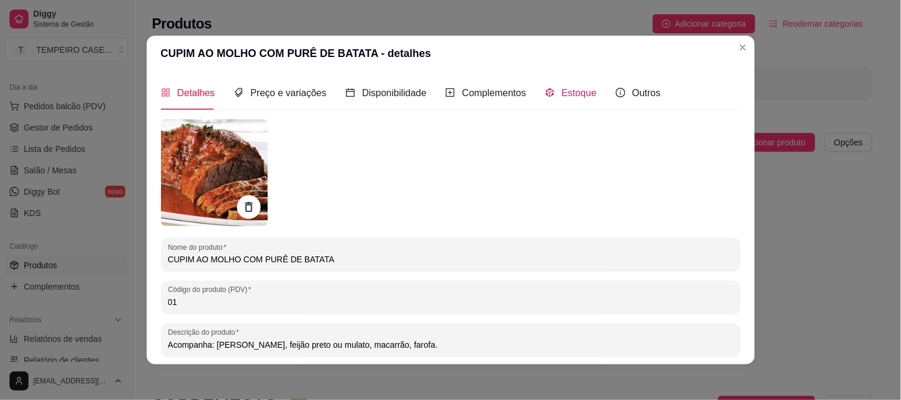
click at [562, 88] on span "Estoque" at bounding box center [579, 93] width 35 height 10
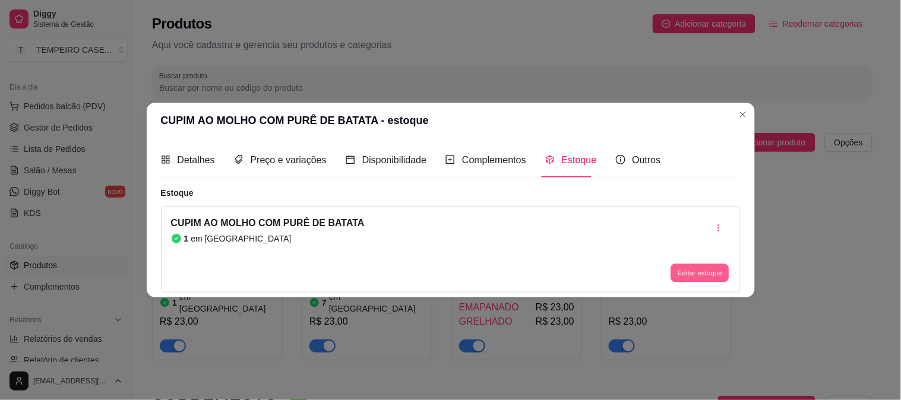
click at [693, 271] on button "Editar estoque" at bounding box center [700, 273] width 58 height 18
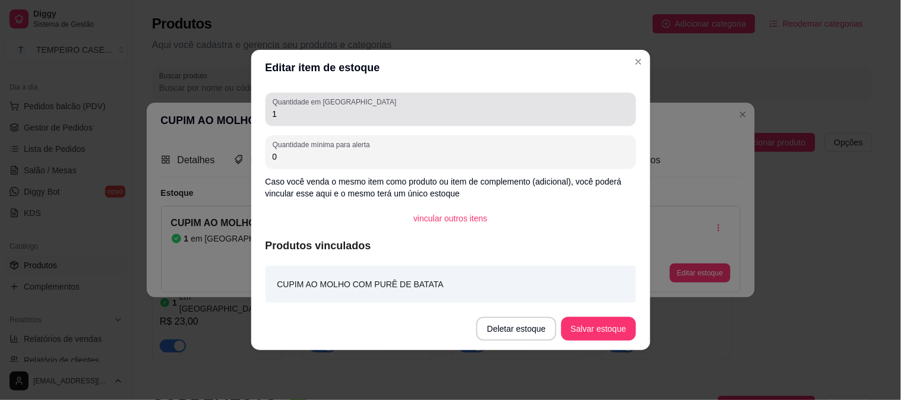
click at [337, 116] on input "1" at bounding box center [451, 114] width 356 height 12
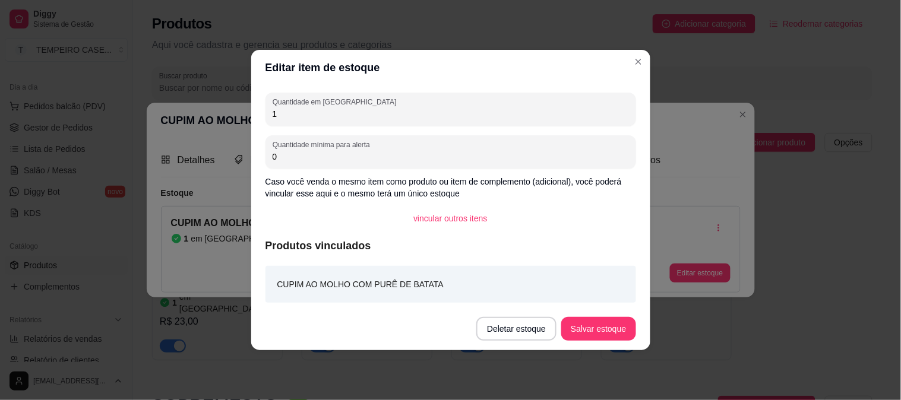
drag, startPoint x: 293, startPoint y: 115, endPoint x: 258, endPoint y: 112, distance: 35.8
click at [258, 112] on div "Quantidade em estoque 1 Quantidade mínima para alerta 0 Caso você venda o mesmo…" at bounding box center [450, 197] width 399 height 222
type input "0"
click at [608, 330] on button "Salvar estoque" at bounding box center [598, 329] width 74 height 24
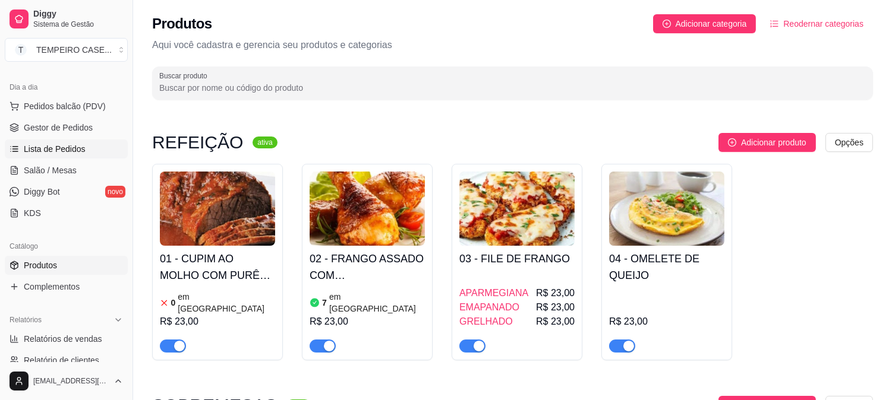
click at [45, 141] on link "Lista de Pedidos" at bounding box center [66, 149] width 123 height 19
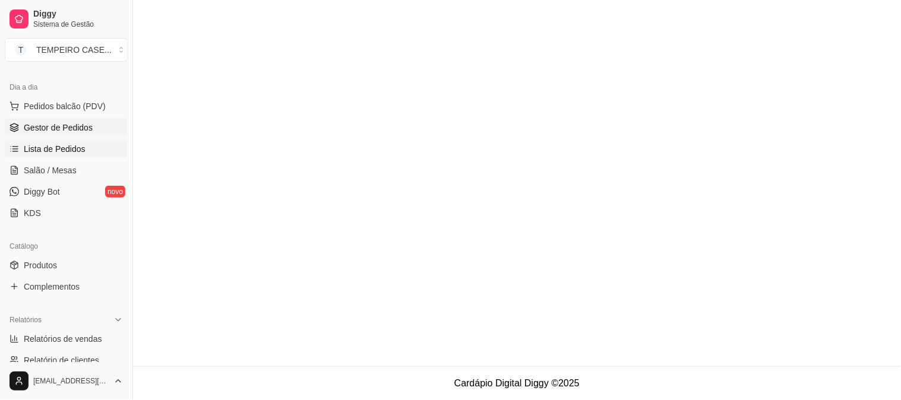
click at [27, 125] on span "Gestor de Pedidos" at bounding box center [58, 128] width 69 height 12
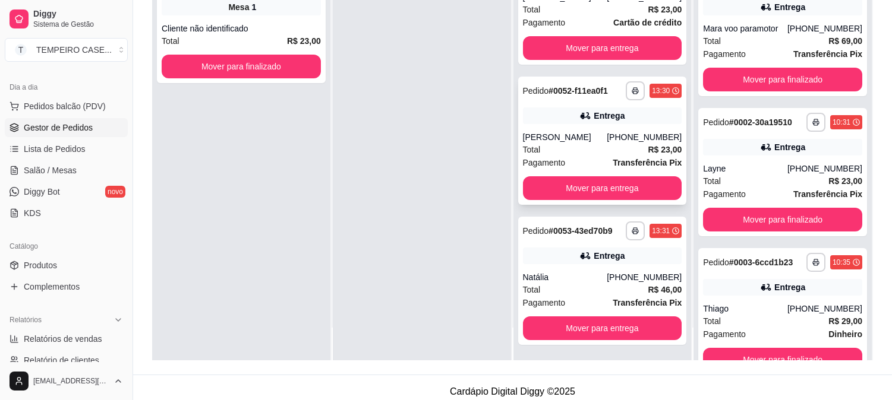
scroll to position [181, 0]
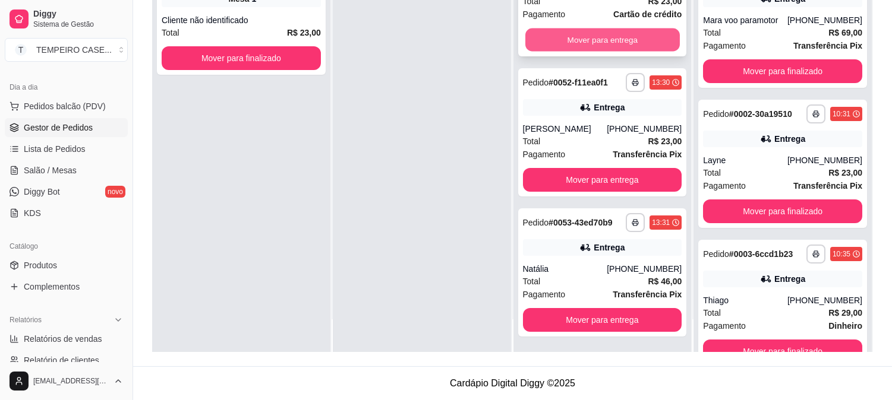
click at [608, 33] on button "Mover para entrega" at bounding box center [602, 40] width 154 height 23
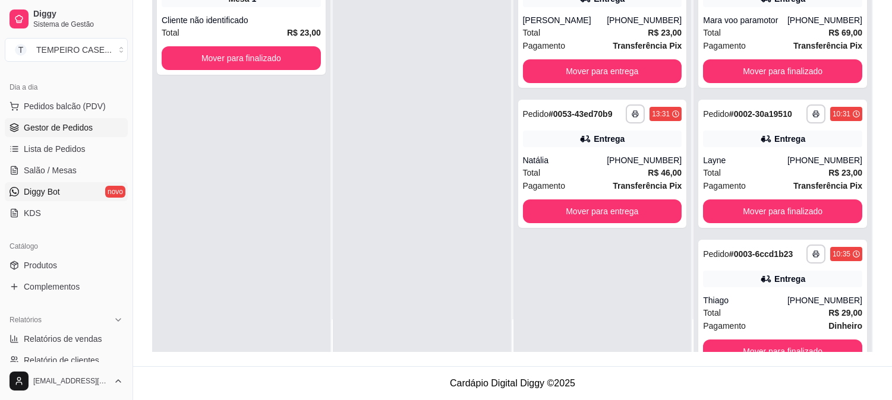
scroll to position [0, 0]
click at [603, 81] on button "Mover para entrega" at bounding box center [602, 71] width 159 height 24
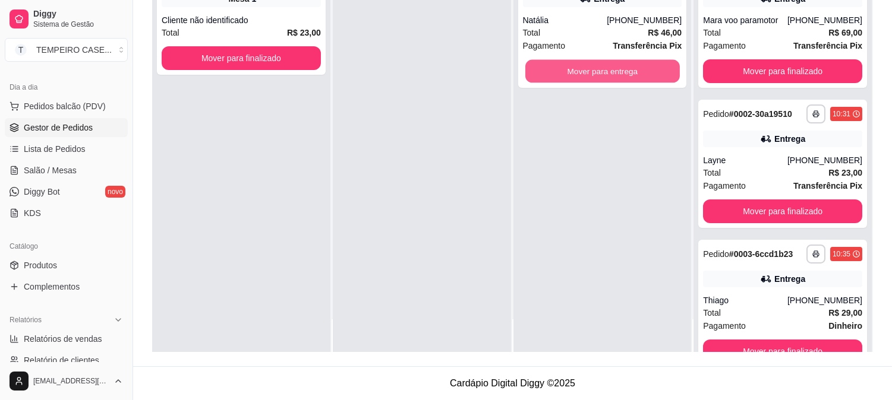
click at [603, 81] on button "Mover para entrega" at bounding box center [602, 71] width 154 height 23
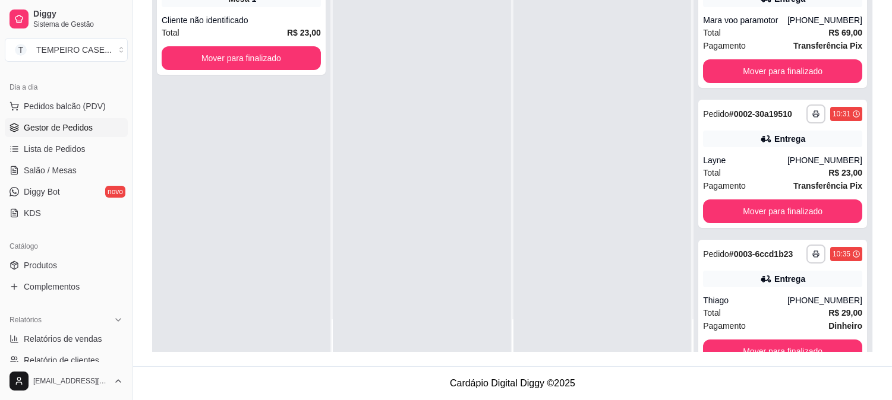
click at [603, 83] on div at bounding box center [602, 152] width 178 height 400
click at [605, 79] on div at bounding box center [602, 152] width 178 height 400
click at [596, 107] on div at bounding box center [602, 152] width 178 height 400
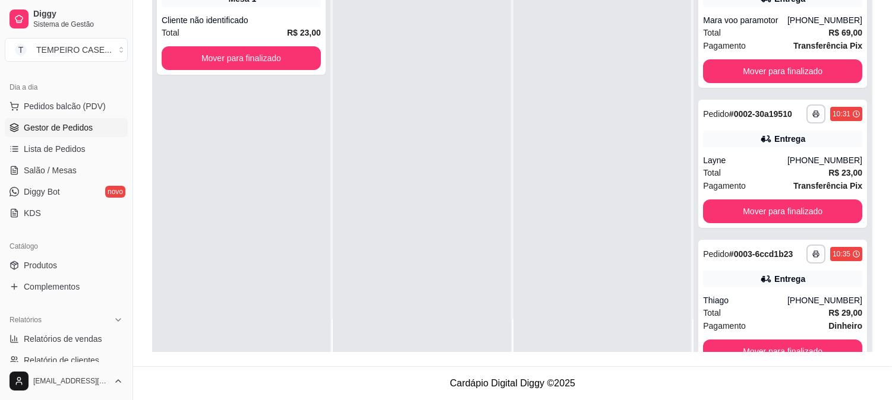
click at [596, 107] on div at bounding box center [602, 152] width 178 height 400
click at [595, 109] on div at bounding box center [602, 152] width 178 height 400
click at [595, 110] on div at bounding box center [602, 152] width 178 height 400
click at [593, 112] on div at bounding box center [602, 152] width 178 height 400
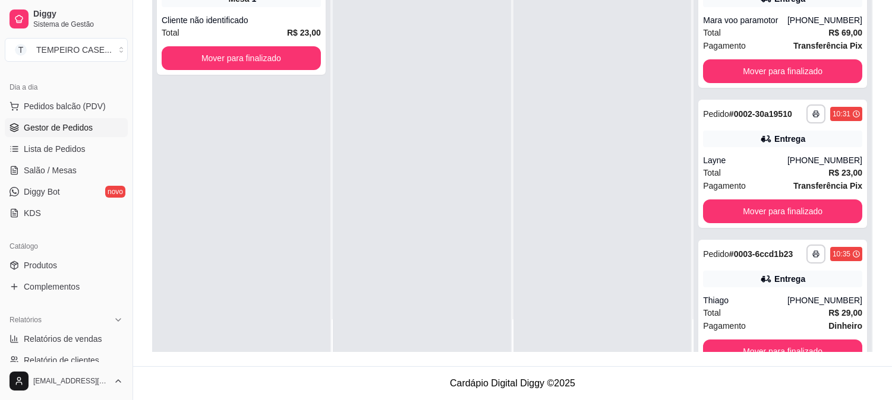
click at [593, 112] on div at bounding box center [602, 152] width 178 height 400
click at [592, 112] on div at bounding box center [602, 152] width 178 height 400
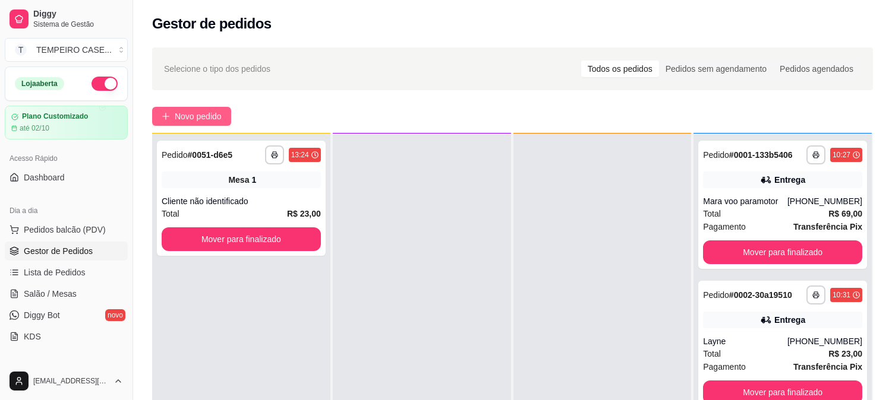
click at [184, 117] on span "Novo pedido" at bounding box center [198, 116] width 47 height 13
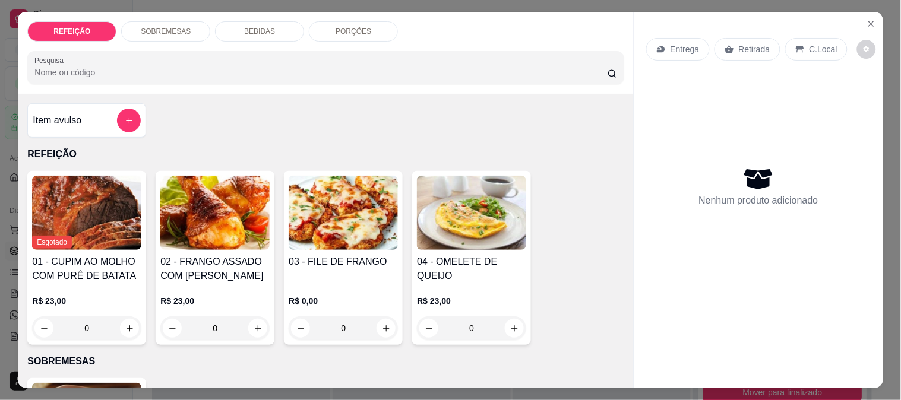
click at [211, 203] on img at bounding box center [214, 213] width 109 height 74
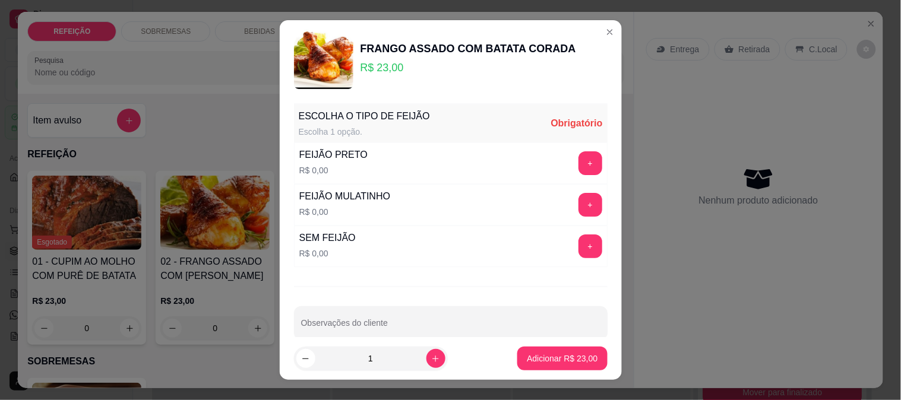
click at [328, 153] on div "FEIJÃO PRETO" at bounding box center [333, 155] width 68 height 14
click at [579, 203] on button "+" at bounding box center [590, 204] width 23 height 23
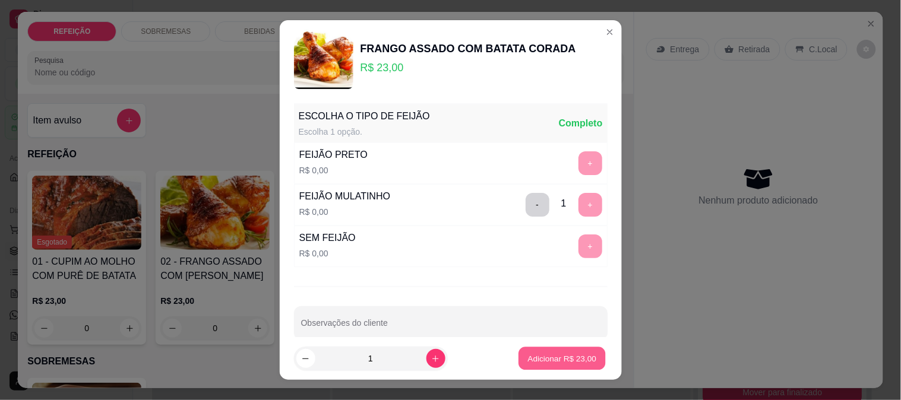
click at [549, 351] on button "Adicionar R$ 23,00" at bounding box center [562, 358] width 87 height 23
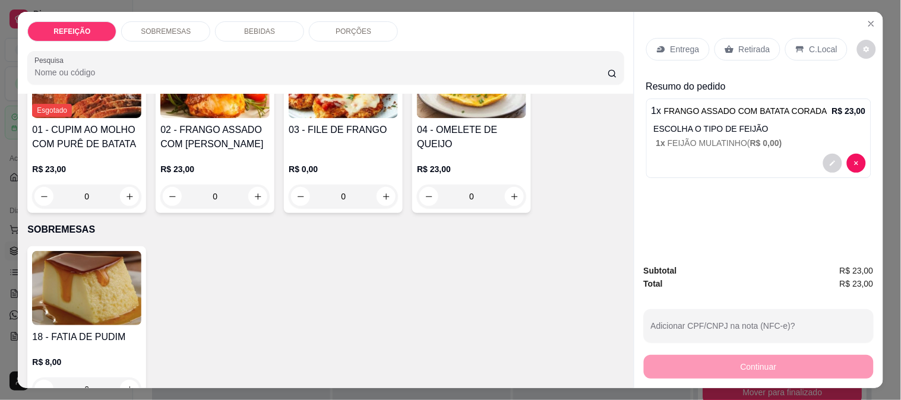
click at [167, 27] on p "SOBREMESAS" at bounding box center [166, 32] width 50 height 10
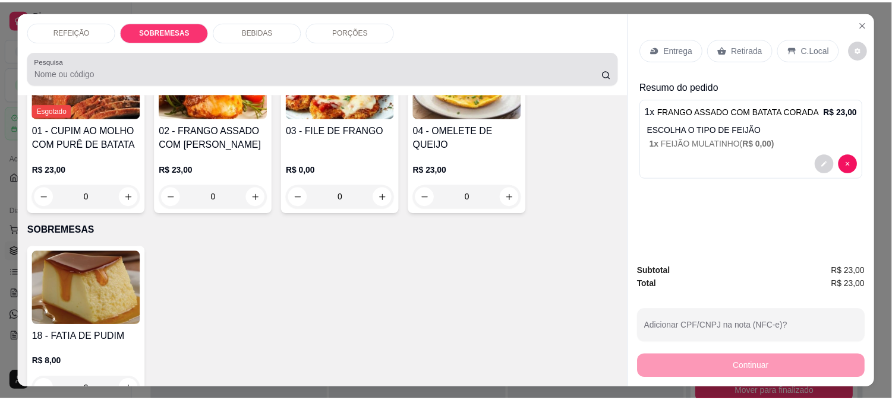
scroll to position [31, 0]
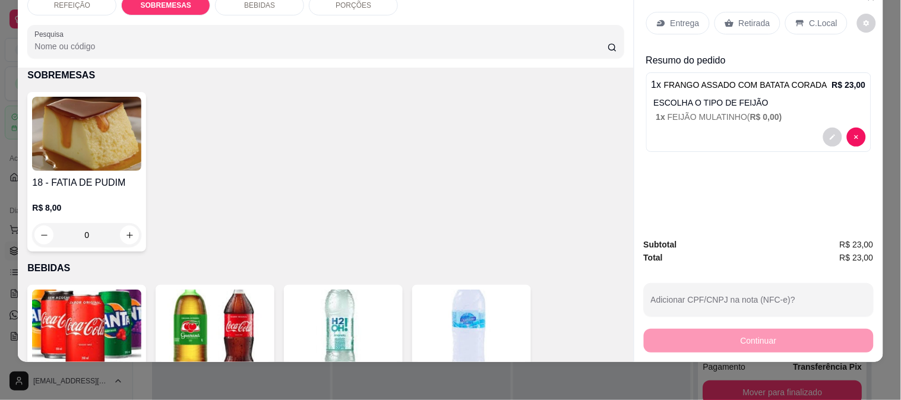
click at [137, 223] on div "0" at bounding box center [86, 235] width 109 height 24
click at [134, 223] on div "0" at bounding box center [86, 235] width 109 height 24
click at [129, 226] on button "increase-product-quantity" at bounding box center [129, 235] width 19 height 19
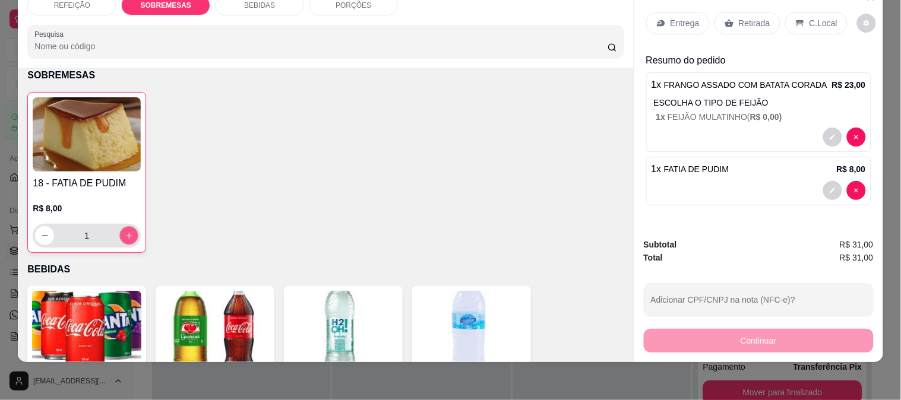
click at [129, 227] on button "increase-product-quantity" at bounding box center [129, 236] width 18 height 18
type input "2"
click at [659, 18] on icon at bounding box center [661, 23] width 10 height 10
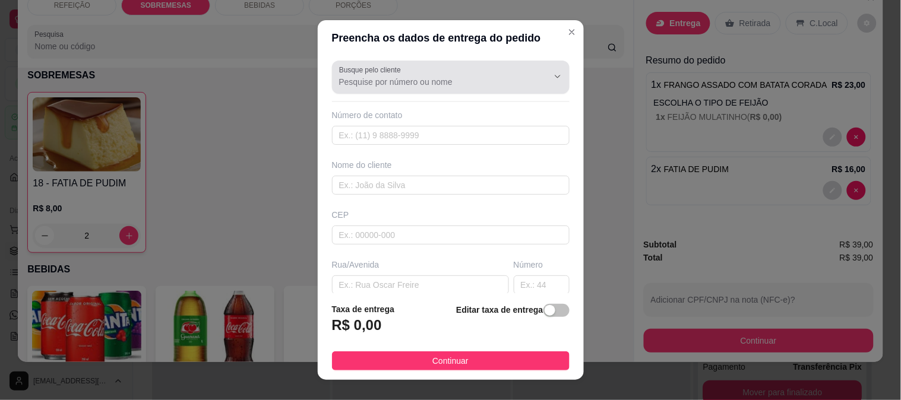
click at [370, 69] on label "Busque pelo cliente" at bounding box center [372, 70] width 66 height 10
click at [370, 76] on input "Busque pelo cliente" at bounding box center [434, 82] width 190 height 12
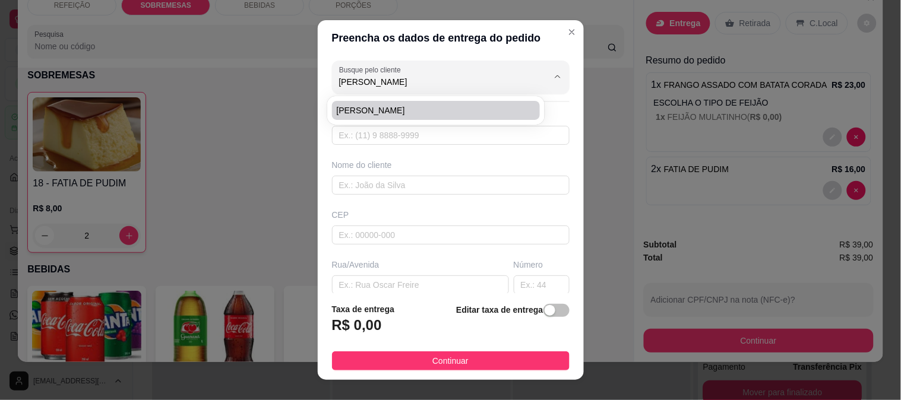
click at [428, 107] on span "[PERSON_NAME]" at bounding box center [430, 111] width 187 height 12
type input "[PERSON_NAME]"
type input "6195095656"
type input "[PERSON_NAME]"
type input "RUA 5"
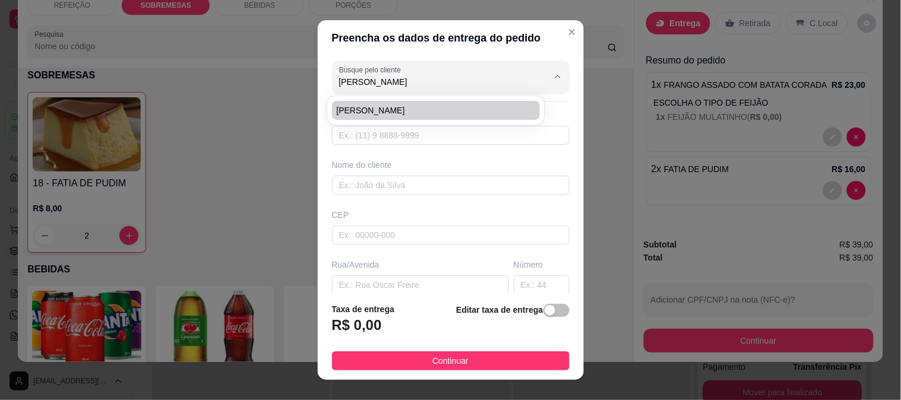
type input "IPOJUCA"
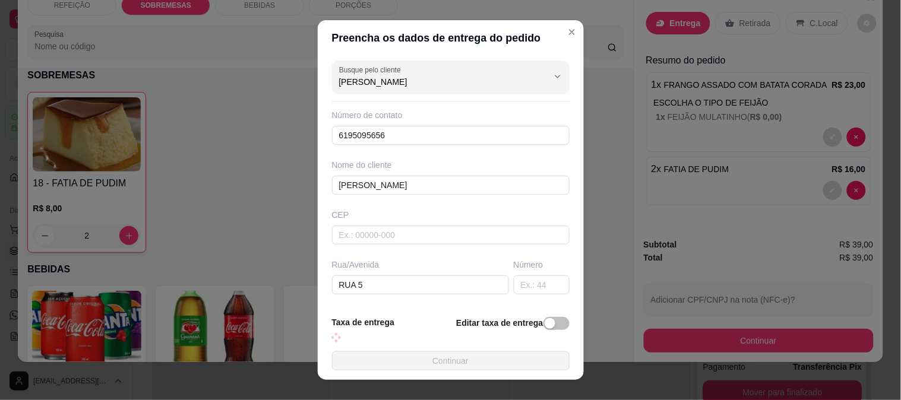
click at [445, 365] on button "Continuar" at bounding box center [451, 361] width 238 height 19
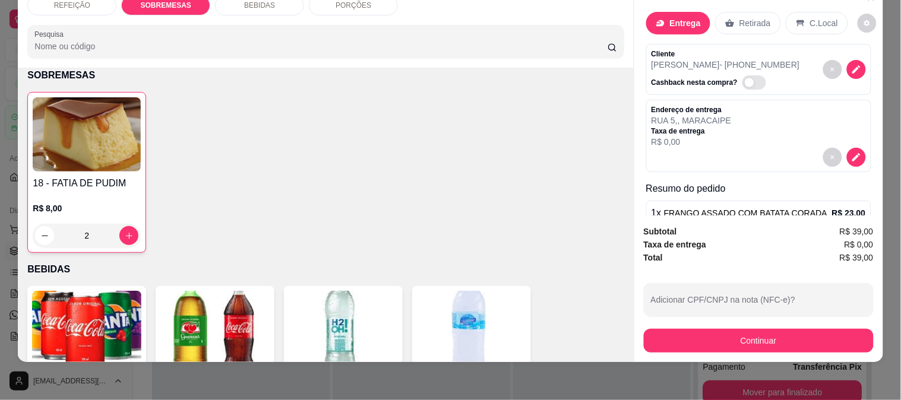
click at [733, 335] on button "Continuar" at bounding box center [759, 341] width 230 height 24
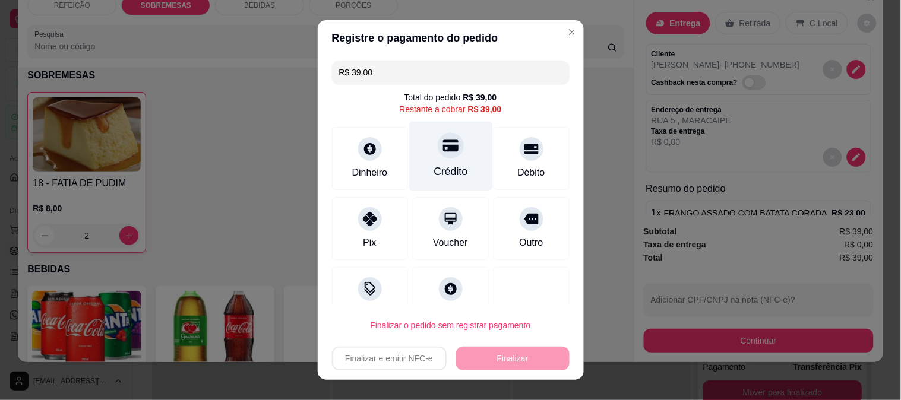
click at [466, 157] on div "Crédito" at bounding box center [451, 155] width 84 height 69
type input "R$ 0,00"
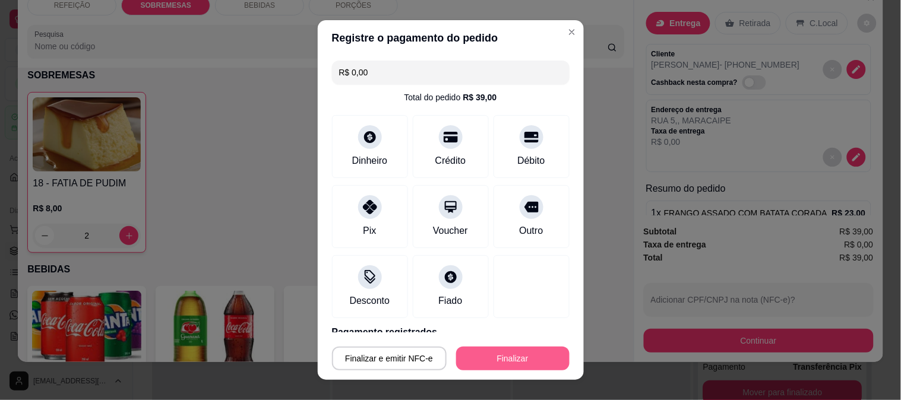
click at [506, 354] on button "Finalizar" at bounding box center [512, 359] width 113 height 24
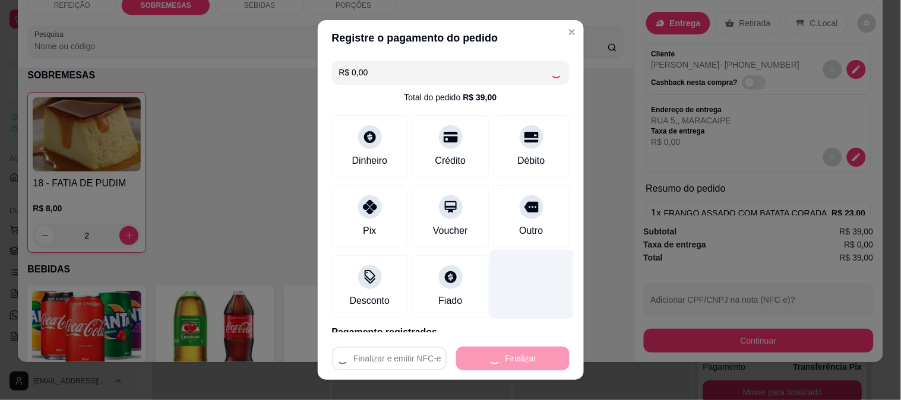
type input "0"
type input "-R$ 39,00"
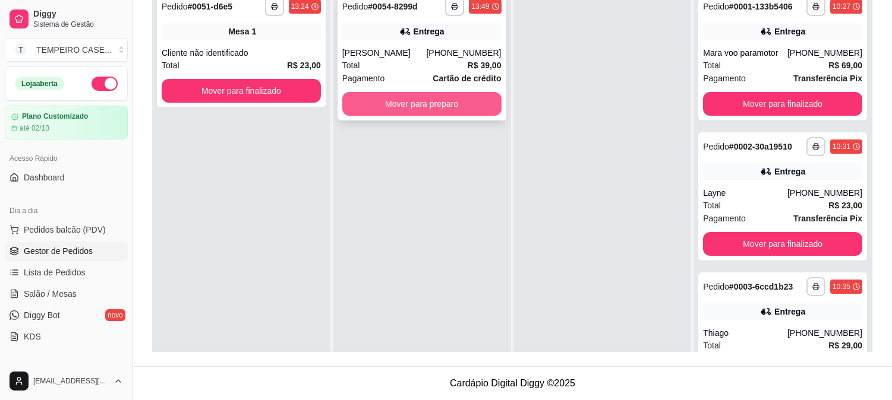
click at [411, 104] on button "Mover para preparo" at bounding box center [421, 104] width 159 height 24
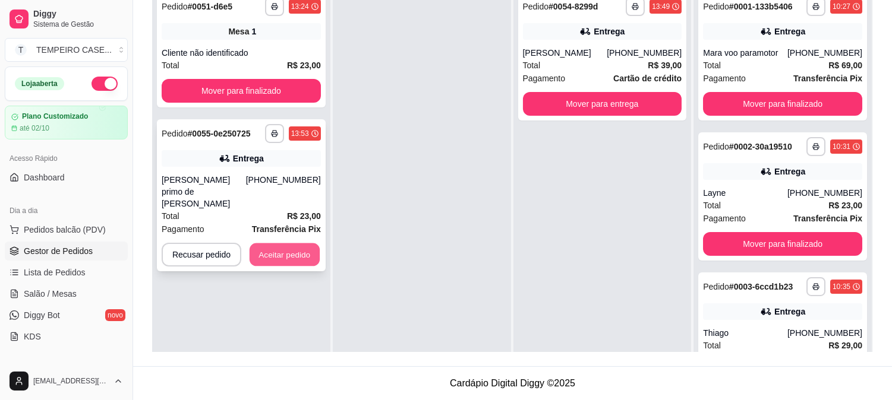
click at [279, 244] on button "Aceitar pedido" at bounding box center [284, 255] width 70 height 23
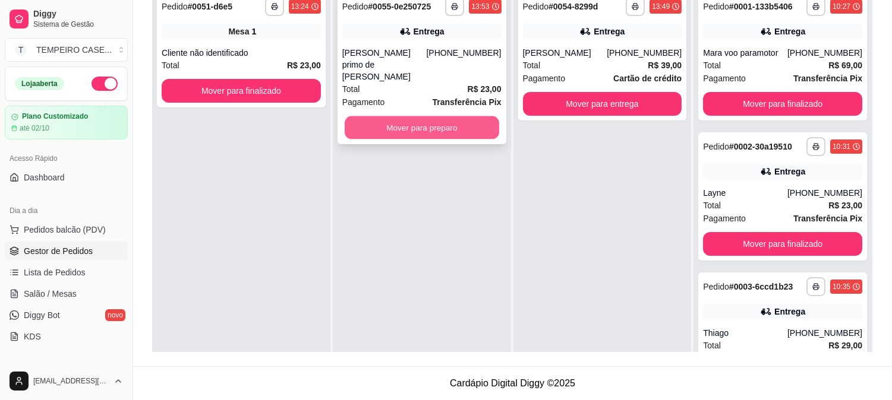
click at [447, 116] on button "Mover para preparo" at bounding box center [422, 127] width 154 height 23
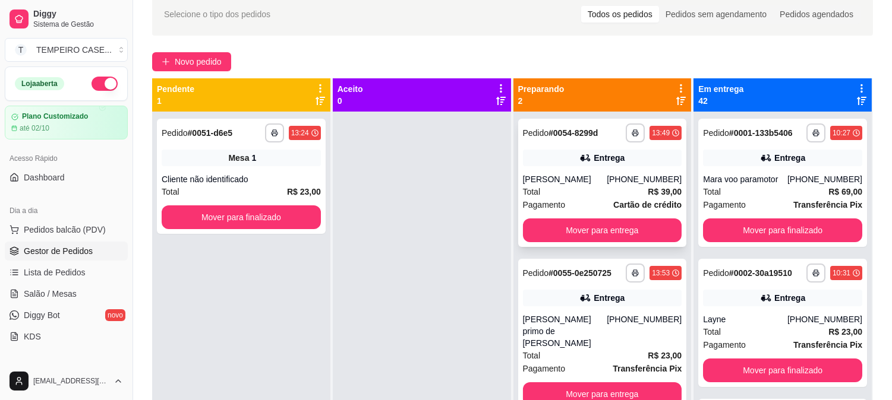
scroll to position [49, 0]
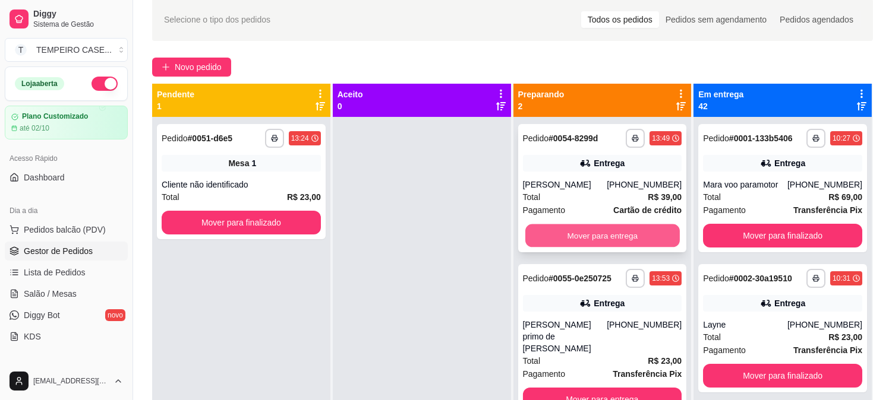
click at [579, 228] on button "Mover para entrega" at bounding box center [602, 236] width 154 height 23
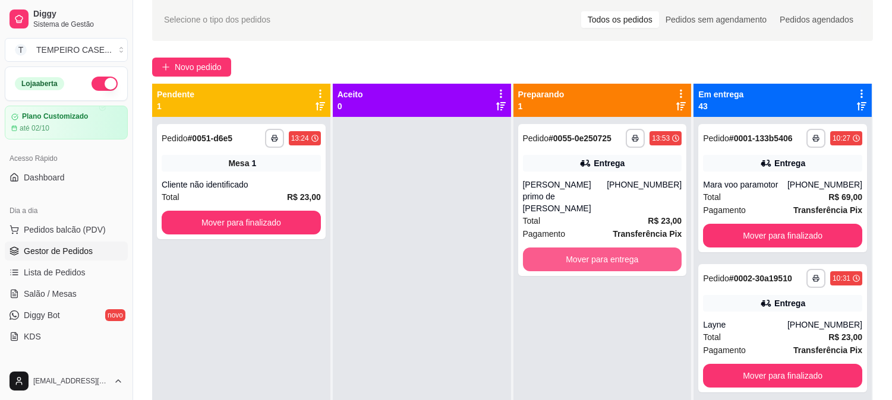
click at [581, 248] on button "Mover para entrega" at bounding box center [602, 260] width 159 height 24
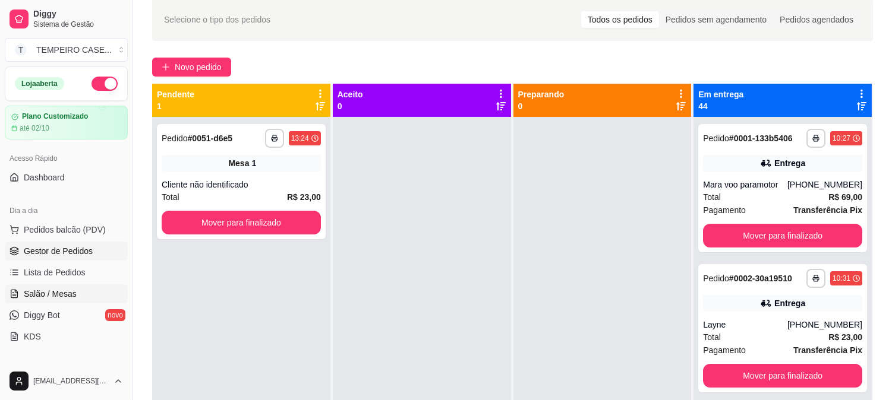
click at [34, 285] on link "Salão / Mesas" at bounding box center [66, 294] width 123 height 19
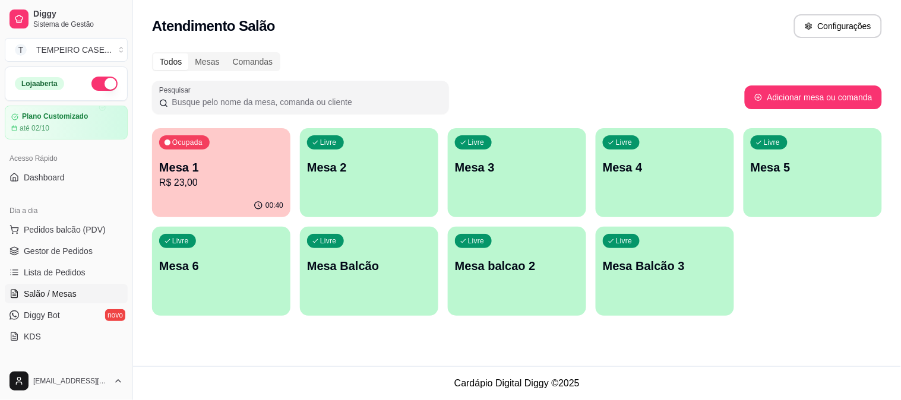
click at [247, 200] on div "00:40" at bounding box center [221, 205] width 138 height 23
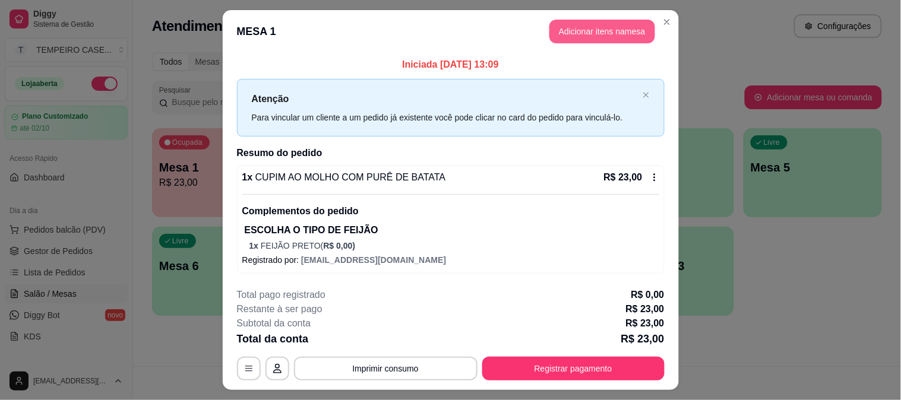
click at [590, 33] on button "Adicionar itens na mesa" at bounding box center [602, 32] width 106 height 24
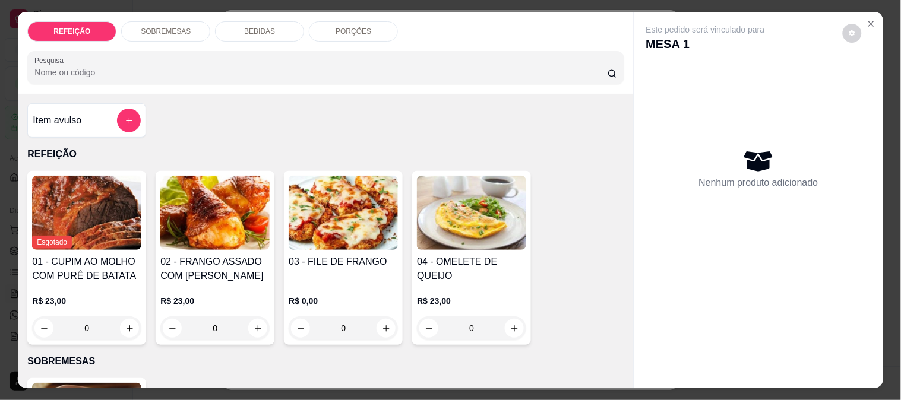
click at [244, 27] on p "BEBIDAS" at bounding box center [259, 32] width 31 height 10
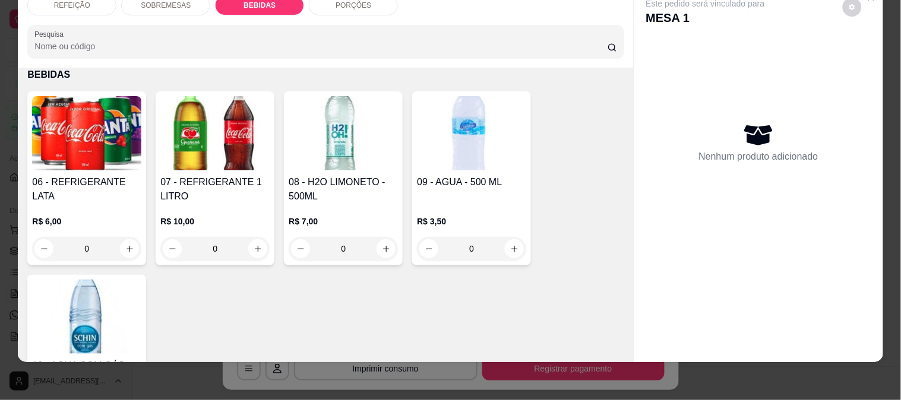
click at [329, 146] on img at bounding box center [343, 133] width 109 height 74
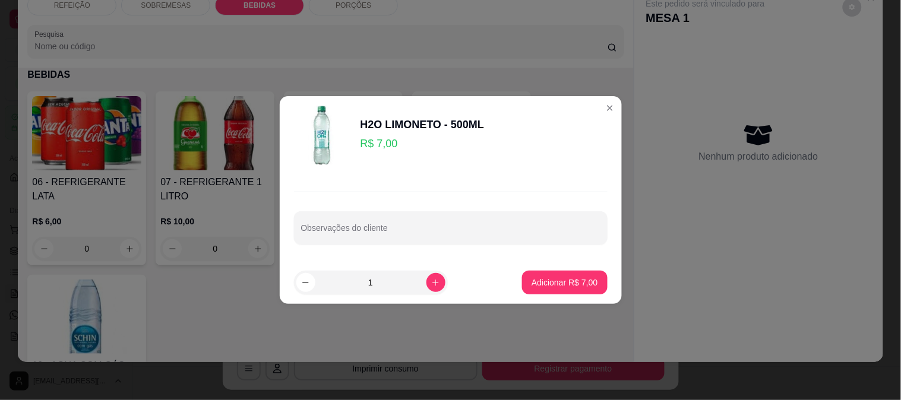
click at [591, 283] on button "Adicionar R$ 7,00" at bounding box center [564, 283] width 85 height 24
type input "1"
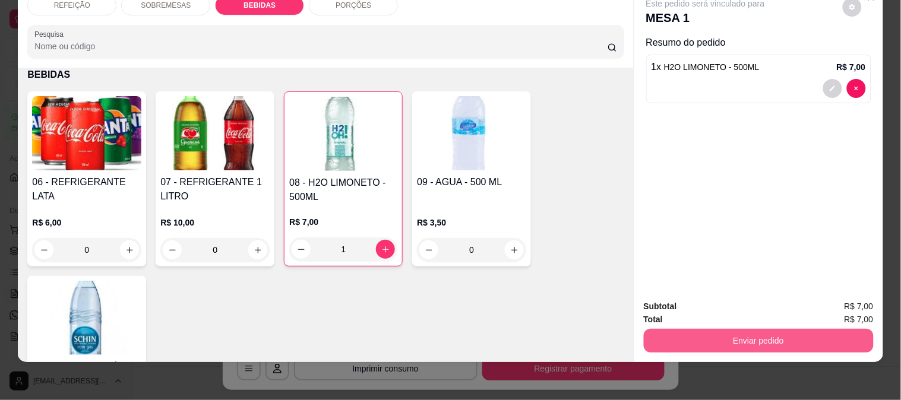
click at [742, 335] on button "Enviar pedido" at bounding box center [759, 341] width 230 height 24
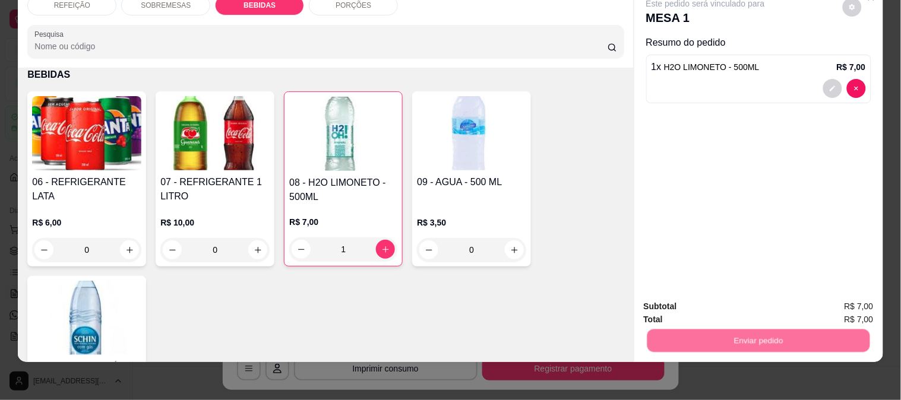
click at [723, 295] on button "Não registrar e enviar pedido" at bounding box center [719, 301] width 120 height 22
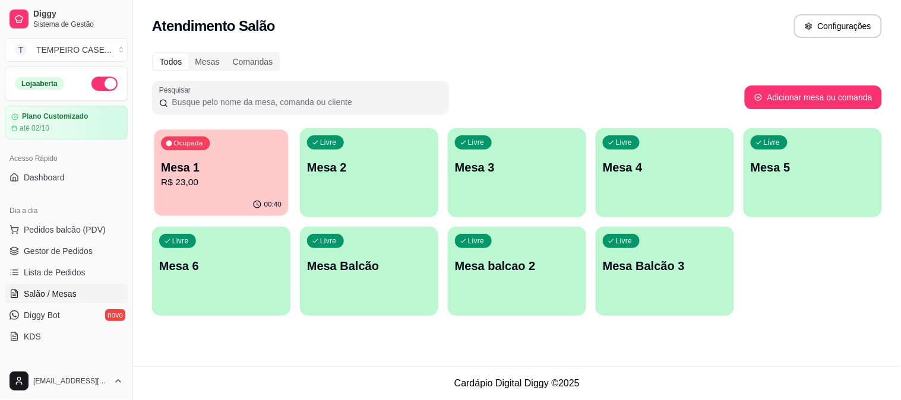
click at [182, 193] on div "Ocupada Mesa 1 R$ 23,00" at bounding box center [221, 161] width 134 height 64
click at [609, 369] on button "Registrar pagamento" at bounding box center [573, 377] width 182 height 24
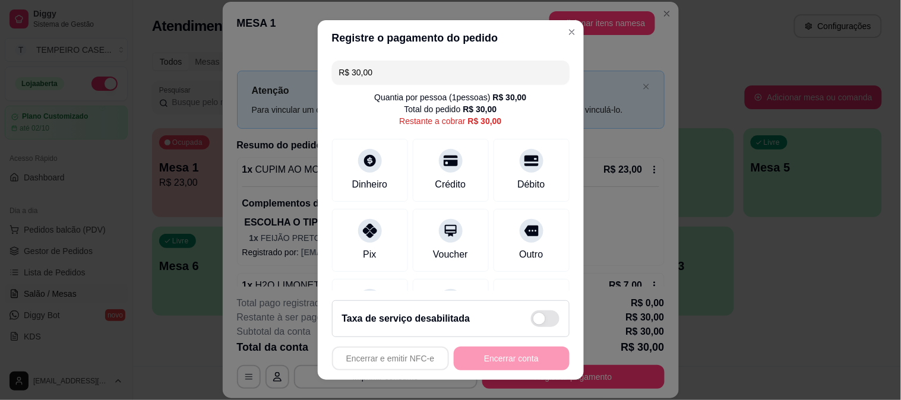
click at [545, 178] on div "R$ 30,00 Quantia por pessoa ( 1 pessoas) R$ 30,00 Total do pedido R$ 30,00 Rest…" at bounding box center [451, 174] width 266 height 236
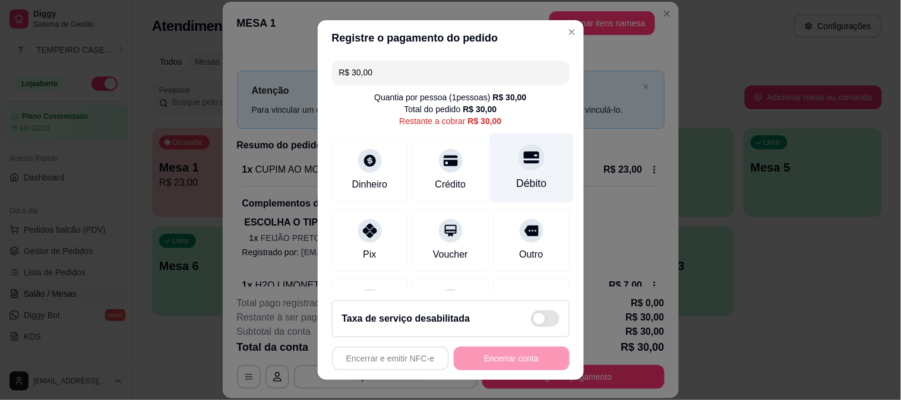
click at [530, 177] on div "Débito" at bounding box center [531, 167] width 84 height 69
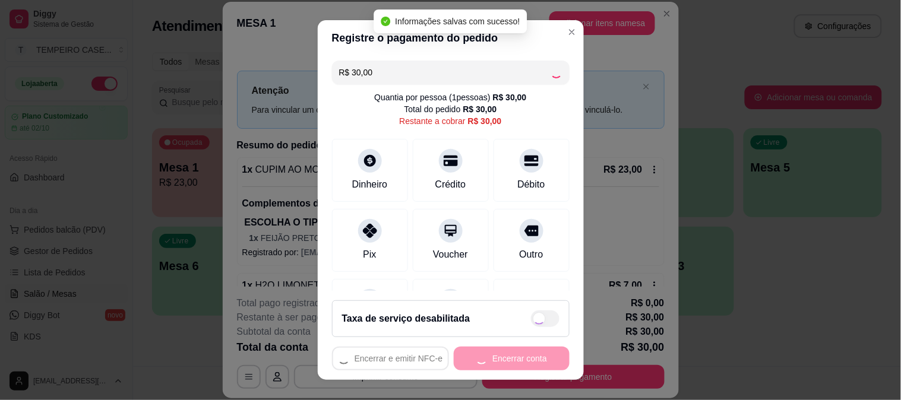
type input "R$ 0,00"
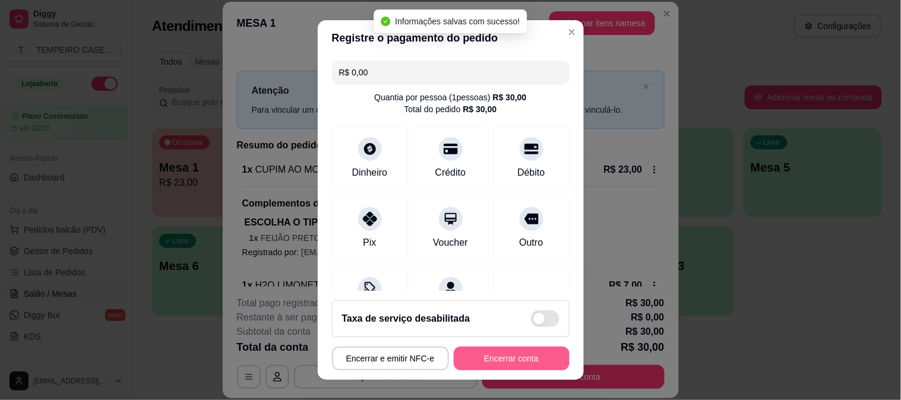
click at [495, 367] on button "Encerrar conta" at bounding box center [512, 359] width 116 height 24
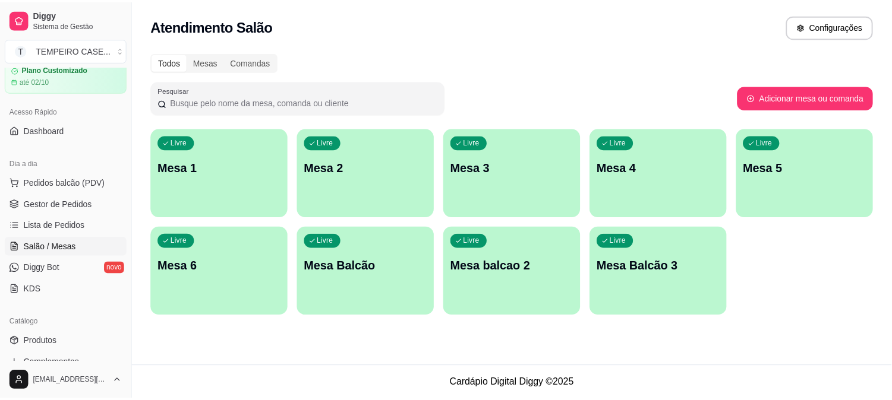
scroll to position [198, 0]
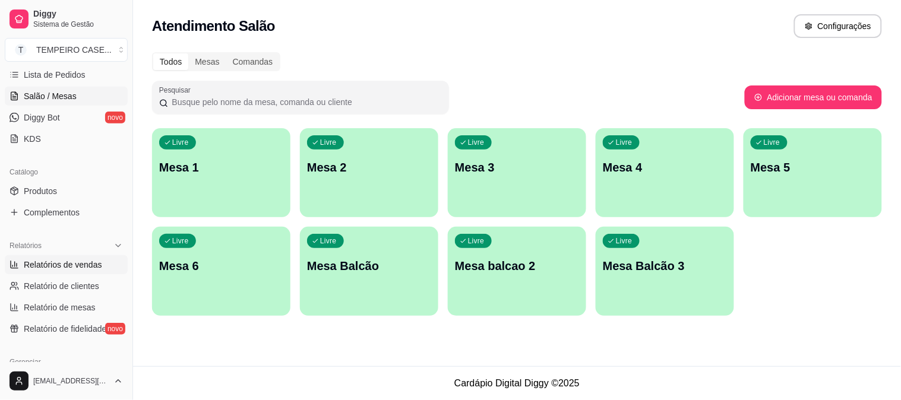
click at [51, 268] on span "Relatórios de vendas" at bounding box center [63, 265] width 78 height 12
select select "ALL"
select select "0"
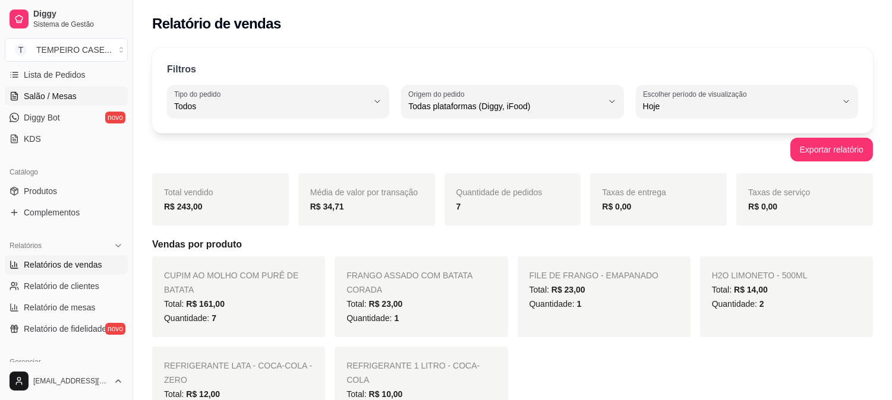
click at [67, 93] on span "Salão / Mesas" at bounding box center [50, 96] width 53 height 12
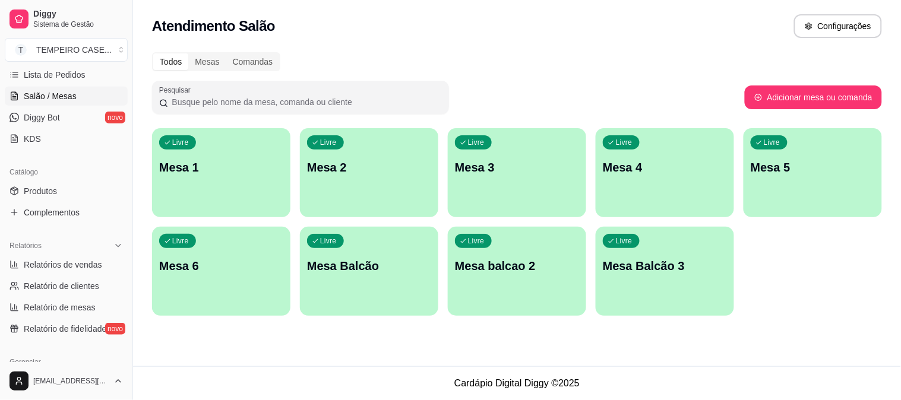
click at [63, 92] on span "Salão / Mesas" at bounding box center [50, 96] width 53 height 12
click at [58, 89] on link "Salão / Mesas" at bounding box center [66, 96] width 123 height 19
click at [44, 190] on span "Produtos" at bounding box center [40, 191] width 33 height 12
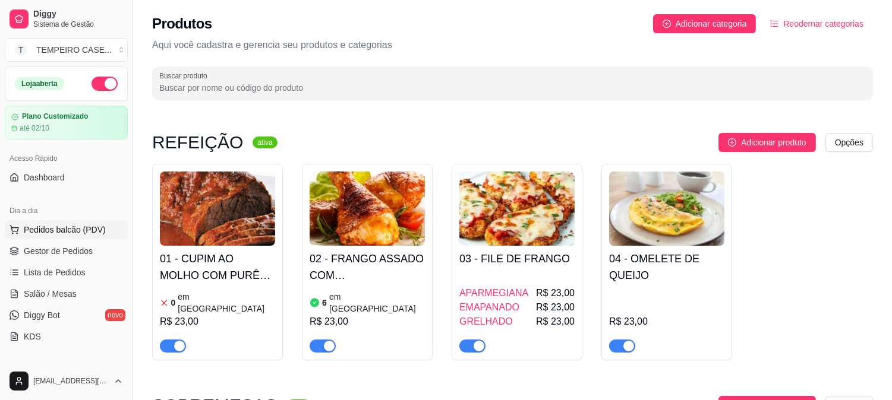
click at [40, 229] on span "Pedidos balcão (PDV)" at bounding box center [65, 230] width 82 height 12
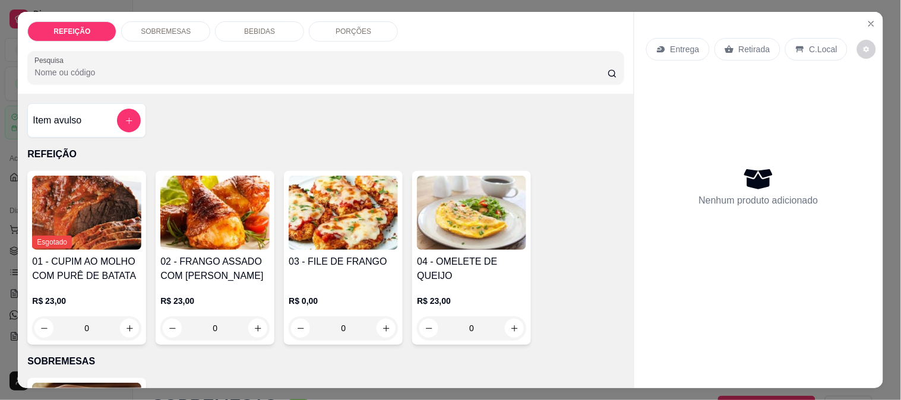
click at [351, 247] on div "03 - FILE DE FRANGO R$ 0,00 0" at bounding box center [343, 258] width 119 height 174
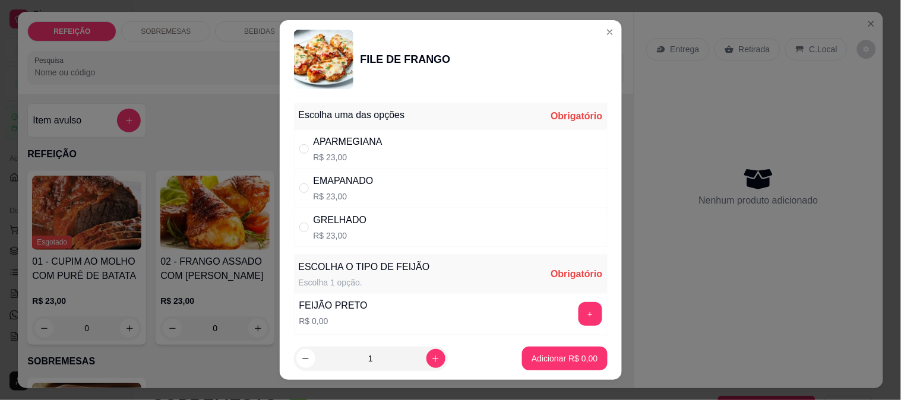
click at [352, 146] on div "APARMEGIANA" at bounding box center [348, 142] width 69 height 14
radio input "true"
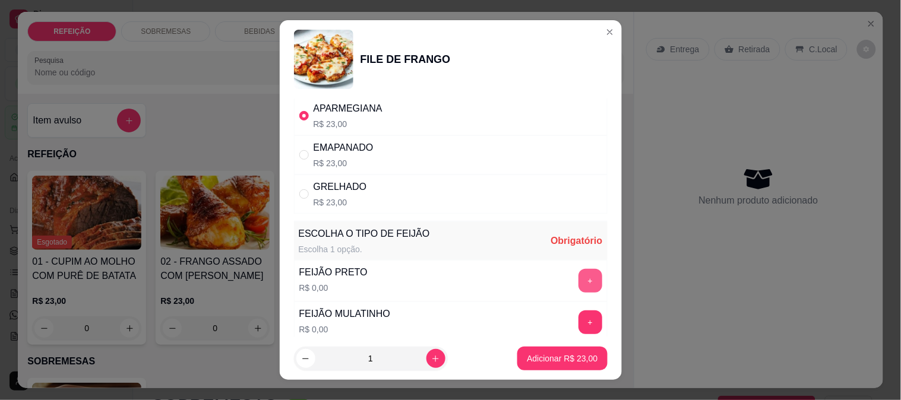
scroll to position [66, 0]
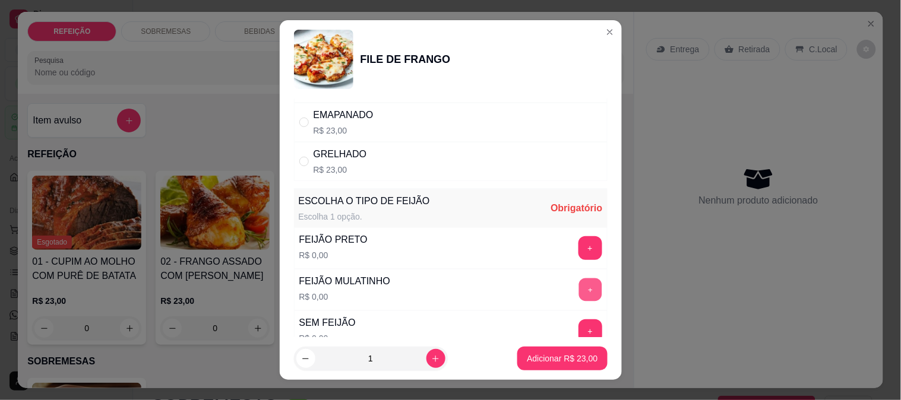
click at [579, 298] on button "+" at bounding box center [590, 289] width 23 height 23
click at [551, 352] on button "Adicionar R$ 23,00" at bounding box center [562, 359] width 90 height 24
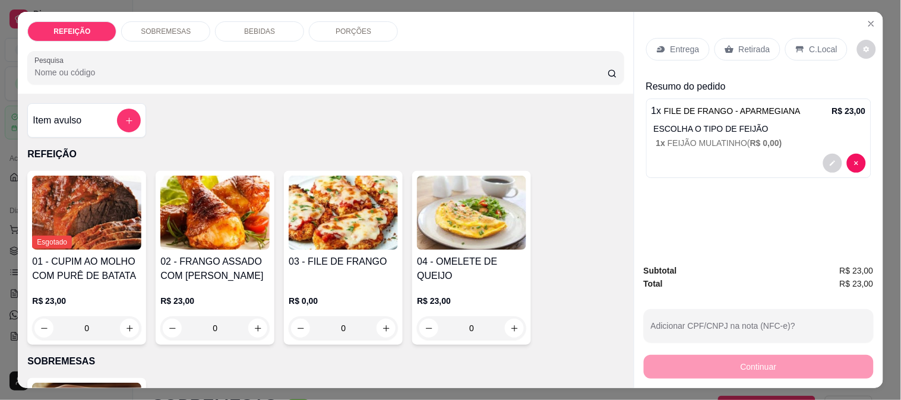
click at [737, 38] on div "Retirada" at bounding box center [748, 49] width 66 height 23
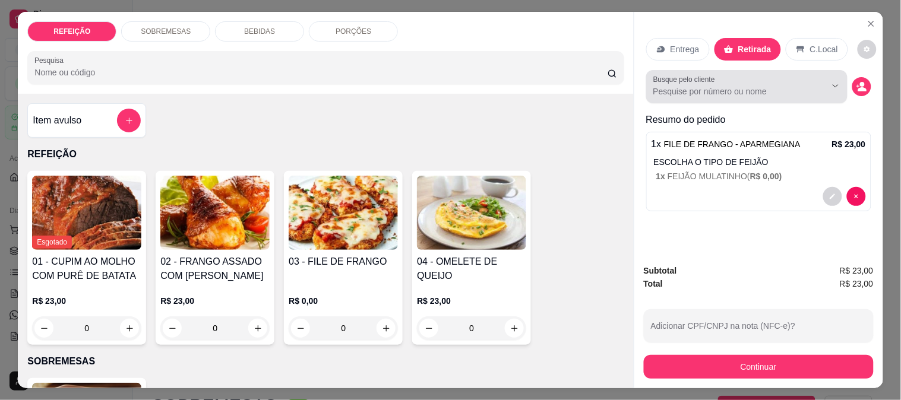
click at [732, 93] on div at bounding box center [746, 87] width 187 height 24
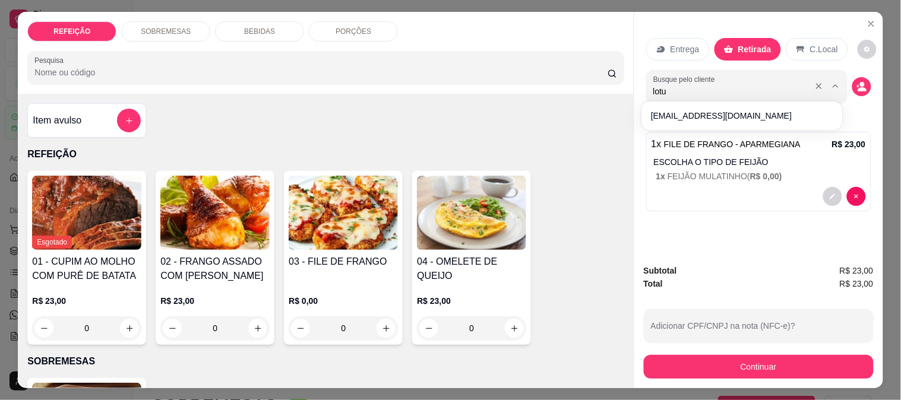
type input "lotus"
click at [852, 78] on button "decrease-product-quantity" at bounding box center [861, 86] width 19 height 19
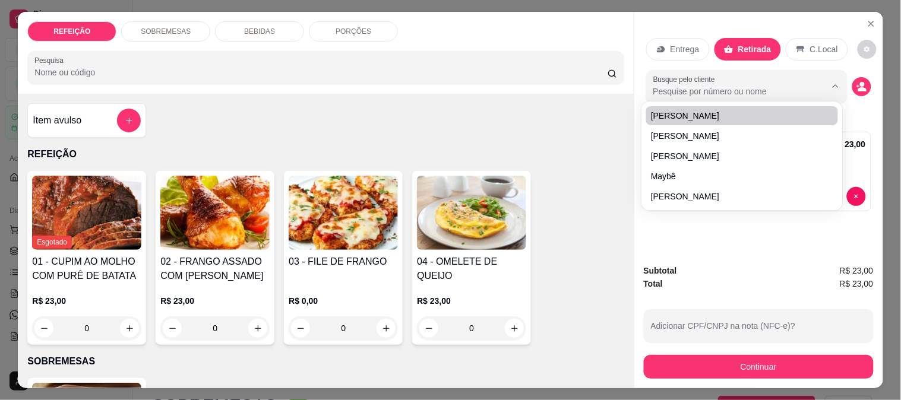
click at [881, 124] on div "REFEIÇÃO SOBREMESAS BEBIDAS PORÇÕES Pesquisa Item avulso REFEIÇÃO Esgotado 01 -…" at bounding box center [450, 200] width 901 height 400
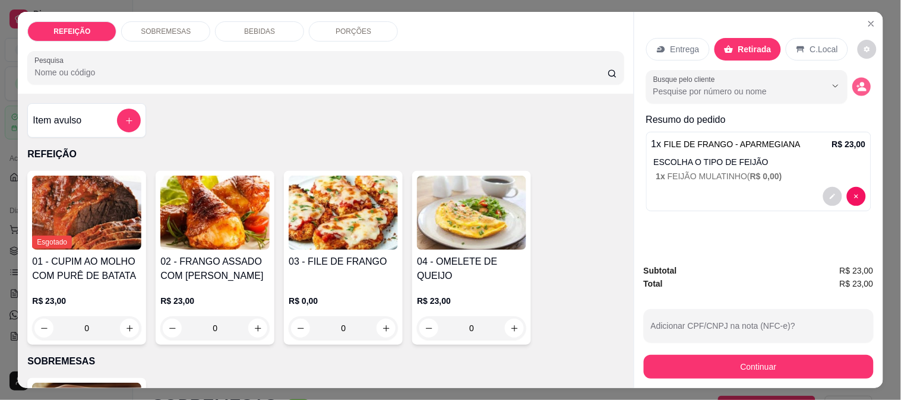
click at [860, 87] on icon "decrease-product-quantity" at bounding box center [862, 89] width 8 height 4
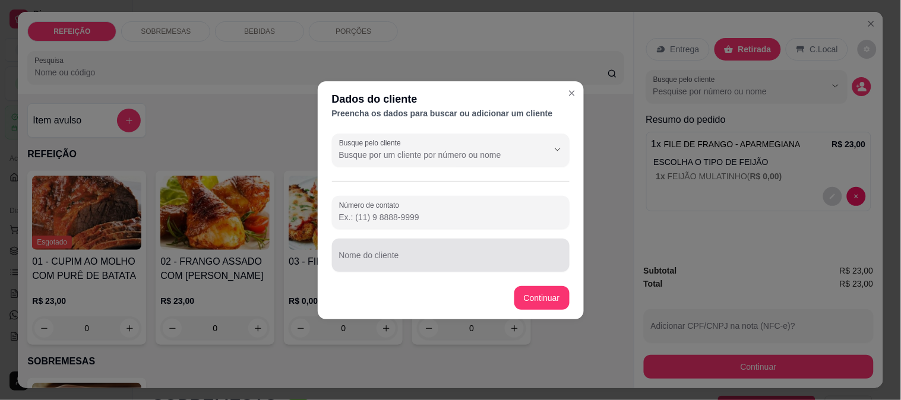
click at [410, 254] on input "Nome do cliente" at bounding box center [450, 260] width 223 height 12
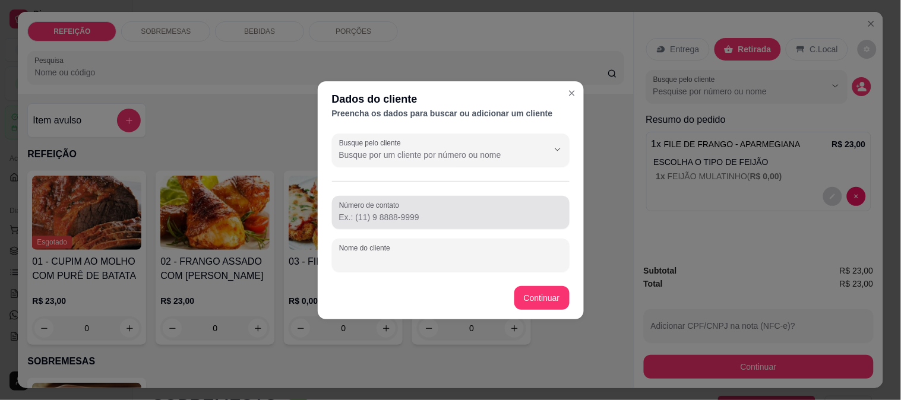
click at [414, 215] on input "Número de contato" at bounding box center [450, 217] width 223 height 12
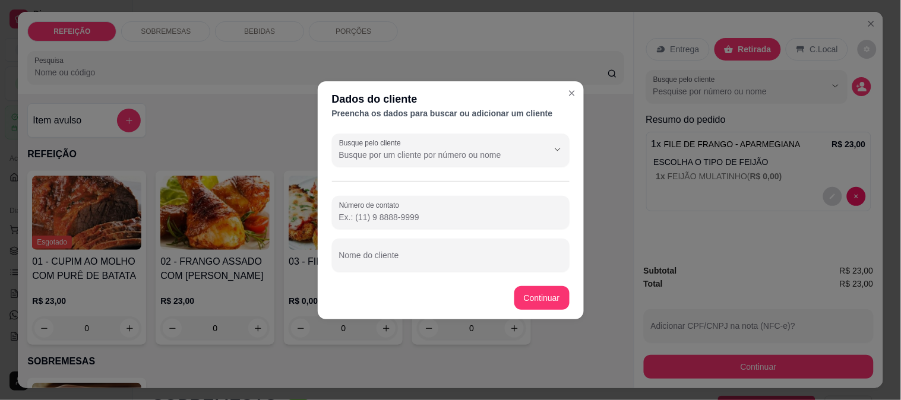
paste input "[PHONE_NUMBER]"
type input "[PHONE_NUMBER]"
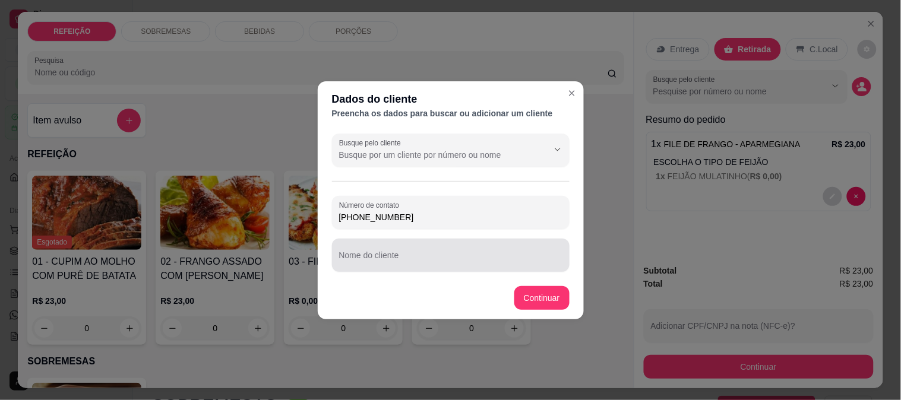
click at [391, 252] on div at bounding box center [450, 256] width 223 height 24
paste input "Lotus Financeira"
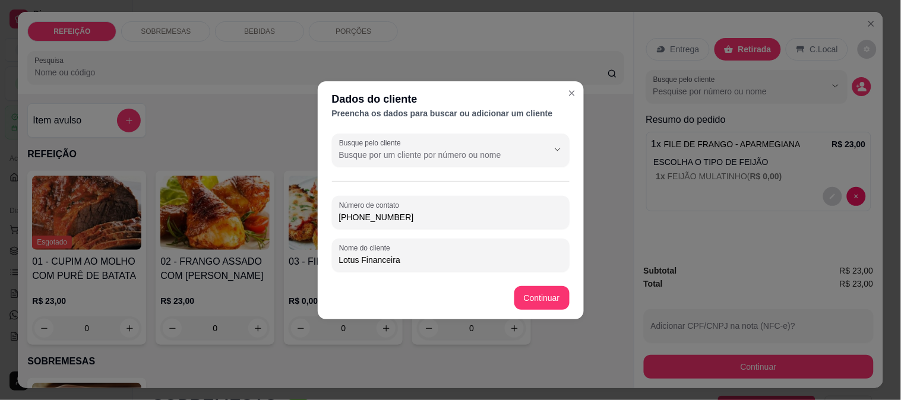
type input "Lotus Financeira"
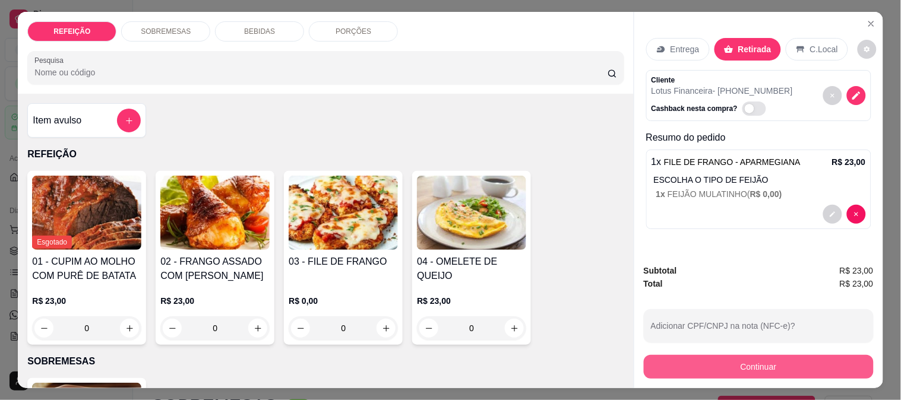
click at [685, 367] on button "Continuar" at bounding box center [759, 367] width 230 height 24
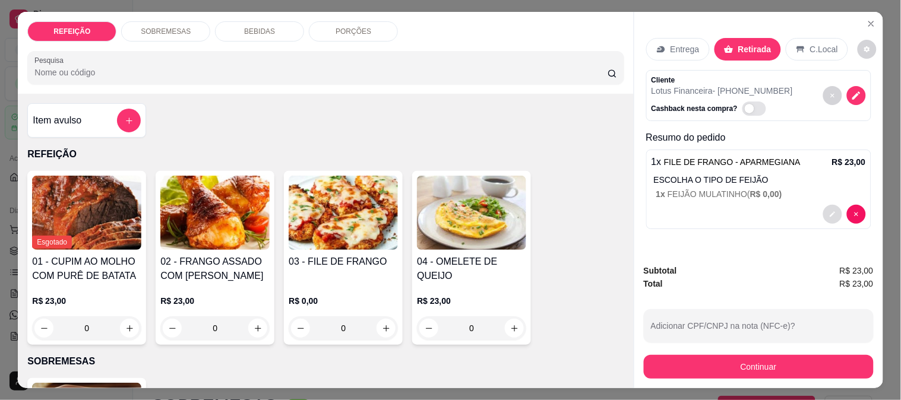
click at [828, 205] on button "decrease-product-quantity" at bounding box center [832, 214] width 19 height 19
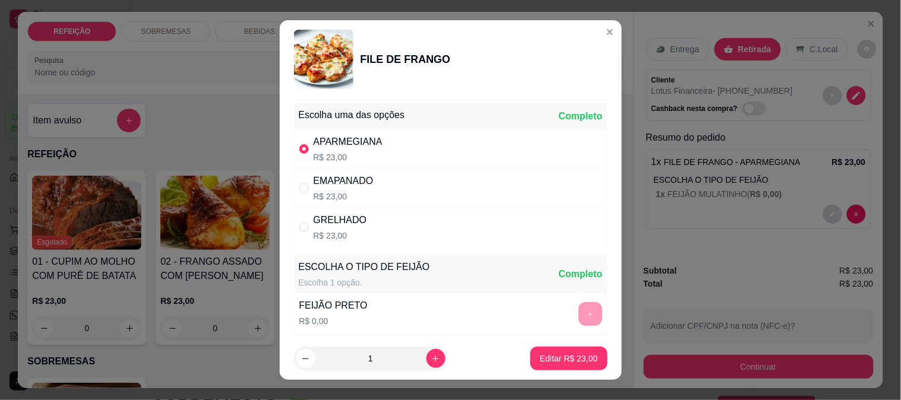
scroll to position [170, 0]
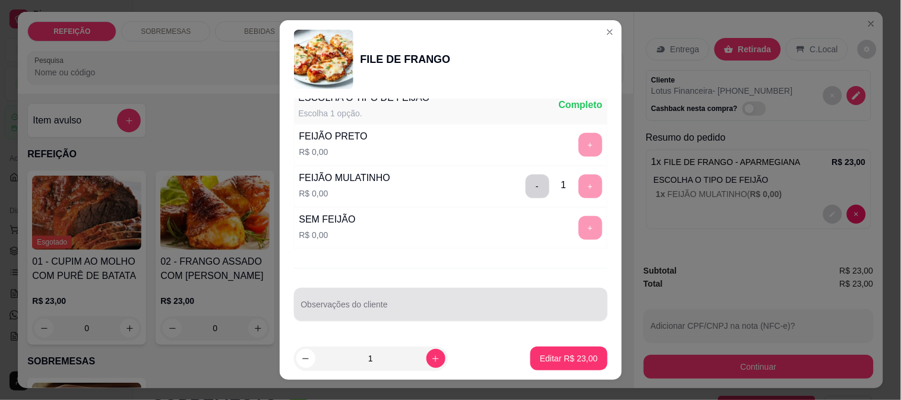
click at [373, 318] on div "Observações do cliente" at bounding box center [451, 304] width 314 height 33
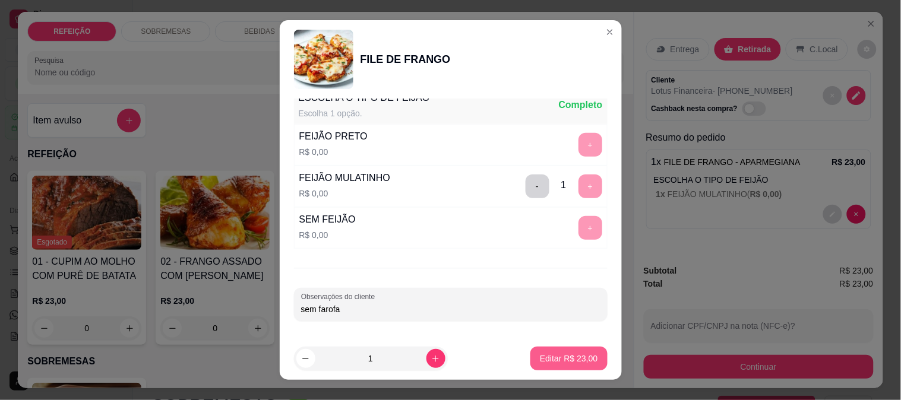
type input "sem farofa"
click at [540, 359] on p "Editar R$ 23,00" at bounding box center [569, 359] width 58 height 12
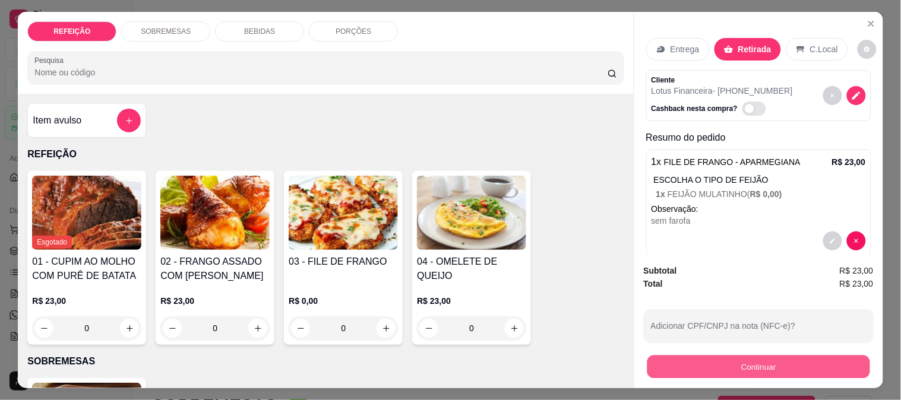
click at [717, 360] on button "Continuar" at bounding box center [758, 366] width 223 height 23
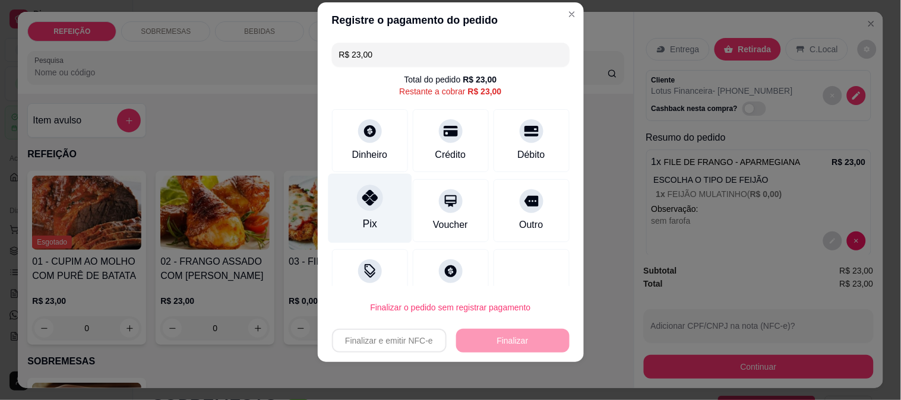
scroll to position [30, 0]
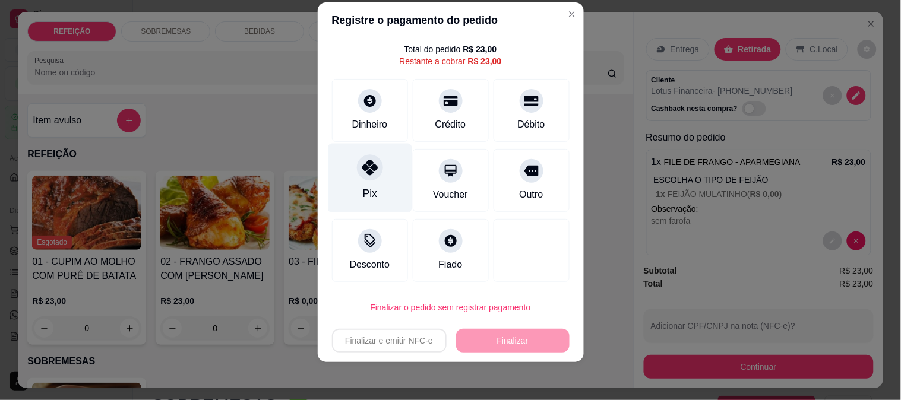
click at [369, 177] on div at bounding box center [370, 167] width 26 height 26
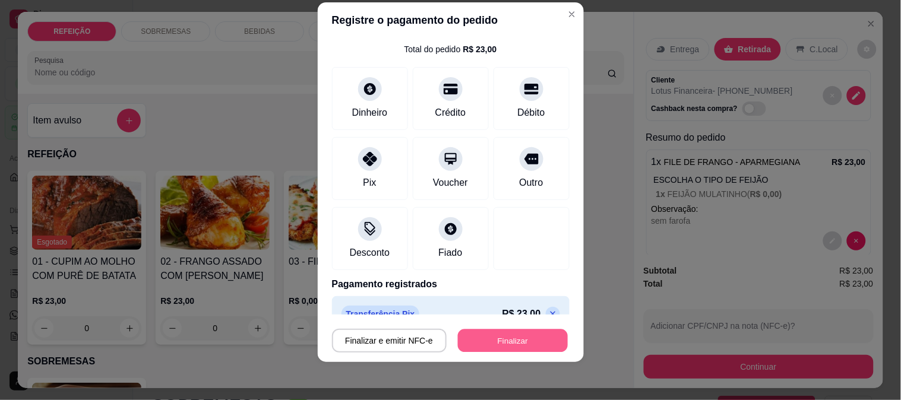
click at [508, 351] on button "Finalizar" at bounding box center [513, 341] width 110 height 23
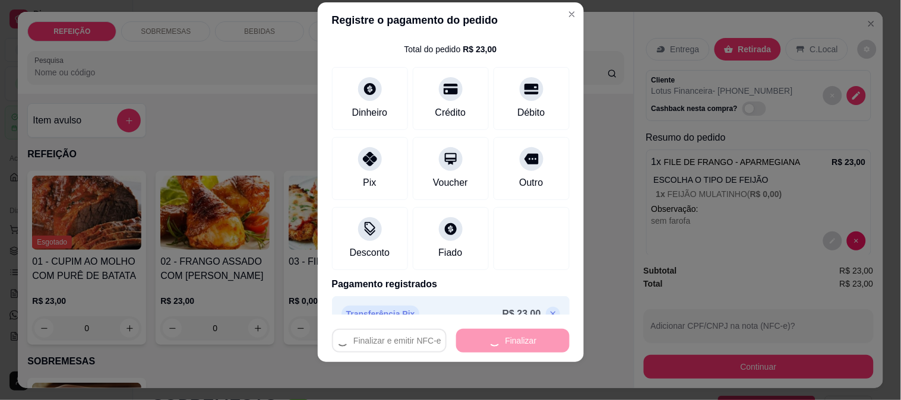
type input "-R$ 23,00"
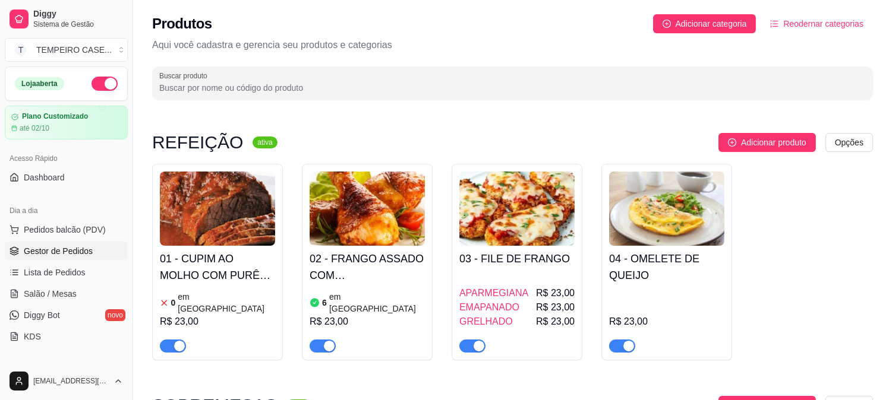
click at [61, 257] on span "Gestor de Pedidos" at bounding box center [58, 251] width 69 height 12
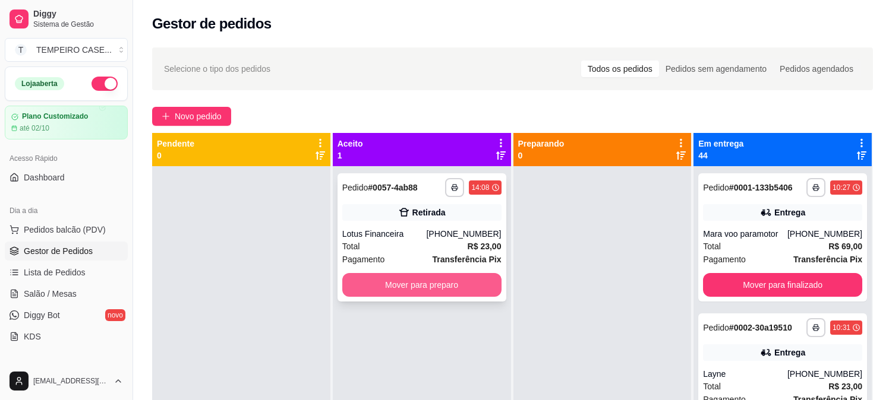
click at [449, 282] on button "Mover para preparo" at bounding box center [421, 285] width 159 height 24
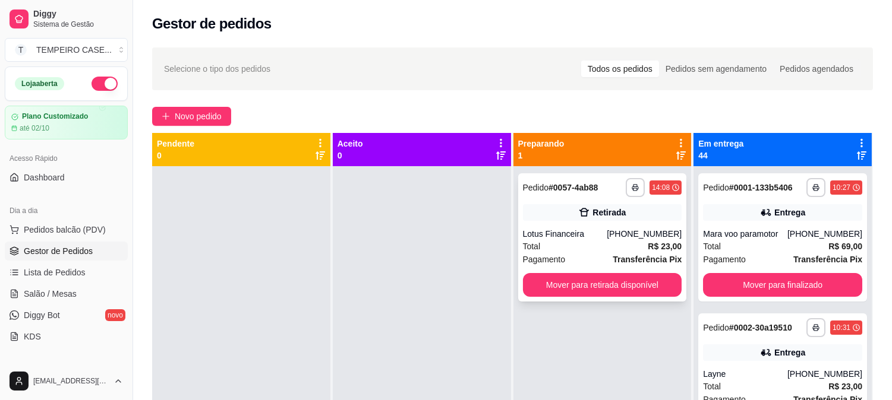
click at [565, 223] on div "**********" at bounding box center [602, 237] width 169 height 128
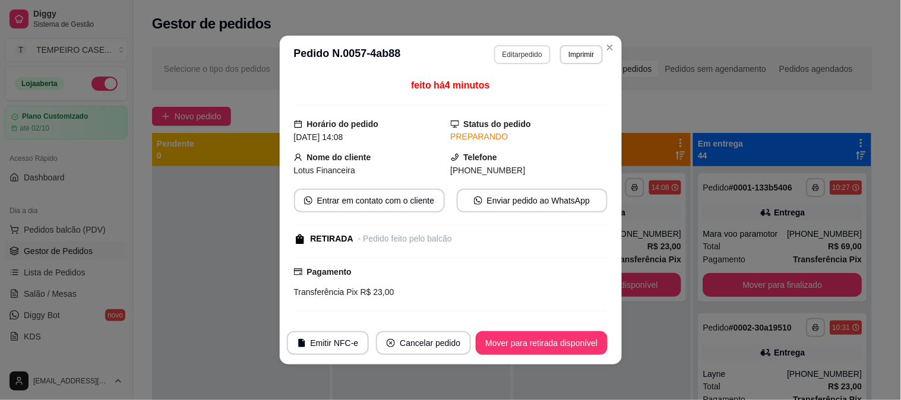
click at [514, 58] on button "Editar pedido" at bounding box center [522, 54] width 56 height 19
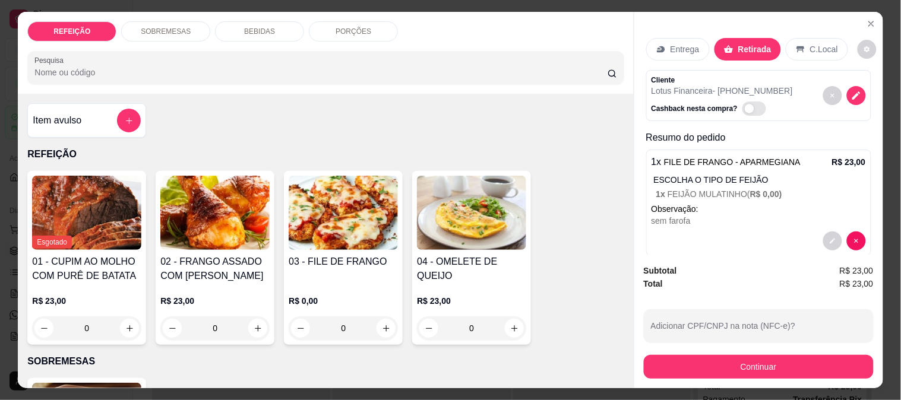
click at [270, 24] on div "BEBIDAS" at bounding box center [259, 31] width 89 height 20
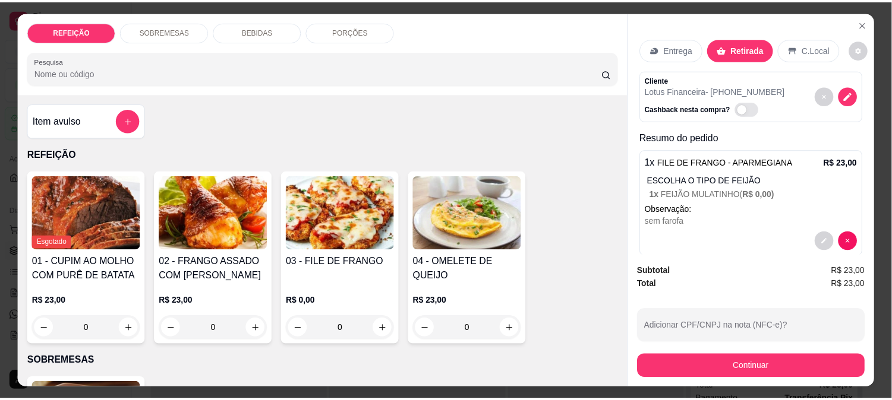
scroll to position [31, 0]
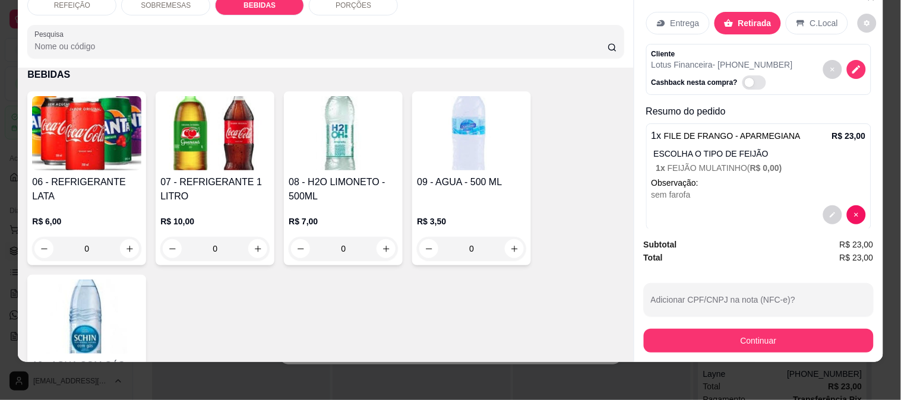
click at [128, 186] on div "06 - REFRIGERANTE LATA" at bounding box center [86, 189] width 109 height 29
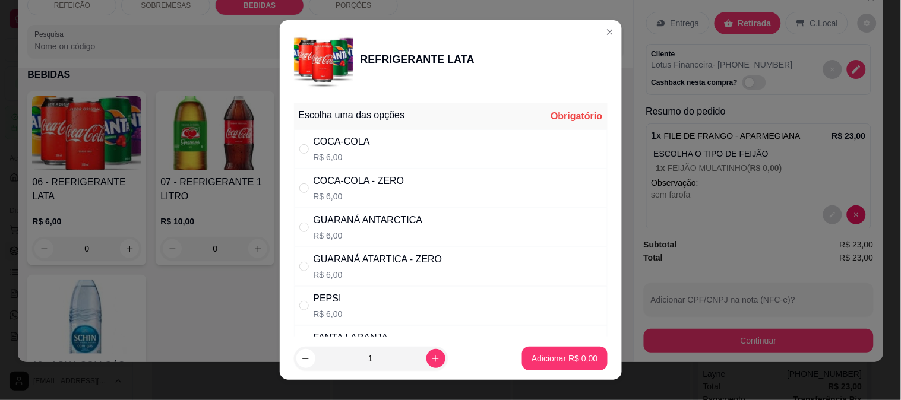
click at [352, 119] on div "Escolha uma das opções" at bounding box center [352, 115] width 106 height 14
click at [356, 132] on div "COCA-COLA R$ 6,00" at bounding box center [451, 148] width 314 height 39
radio input "true"
click at [571, 369] on button "Adicionar R$ 6,00" at bounding box center [564, 359] width 85 height 24
type input "1"
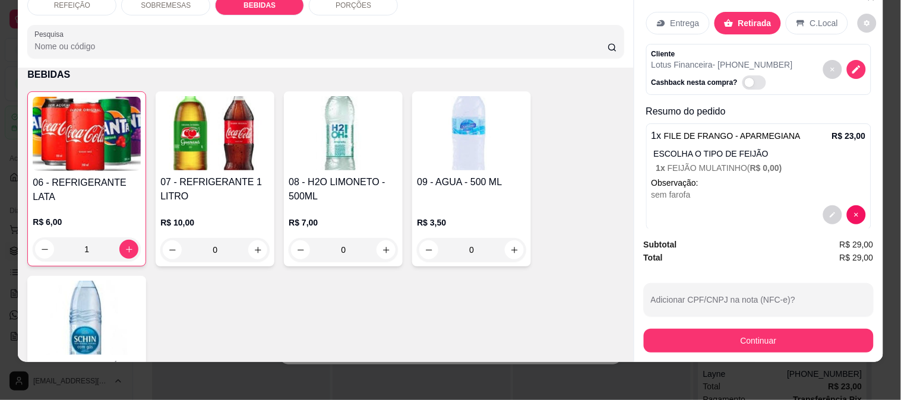
click at [638, 340] on div "Subtotal R$ 29,00 Total R$ 29,00 Adicionar CPF/CNPJ na nota (NFC-e)? Continuar" at bounding box center [758, 296] width 249 height 134
click at [658, 329] on button "Continuar" at bounding box center [759, 341] width 230 height 24
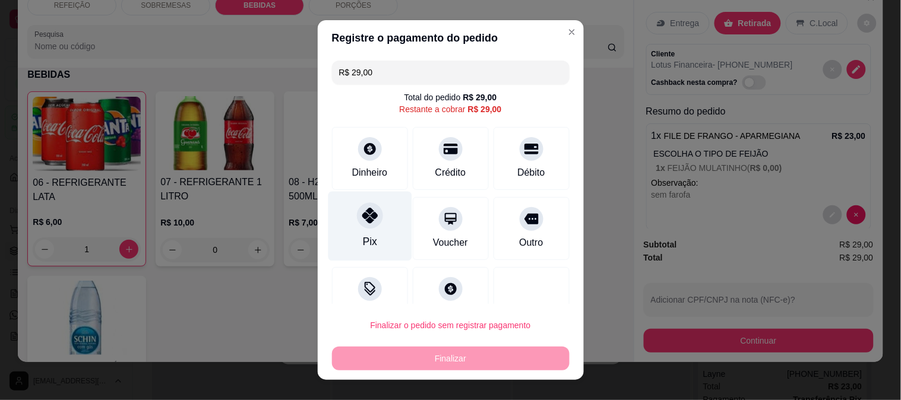
click at [372, 228] on div "Pix" at bounding box center [370, 225] width 84 height 69
type input "R$ 0,00"
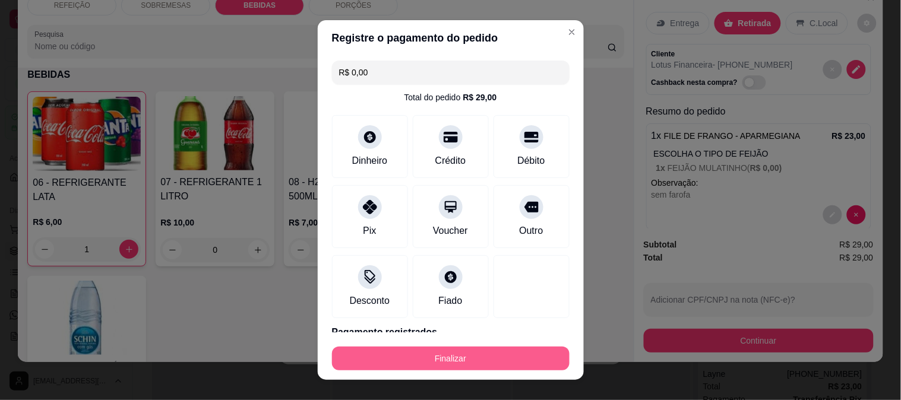
click at [443, 368] on button "Finalizar" at bounding box center [451, 359] width 238 height 24
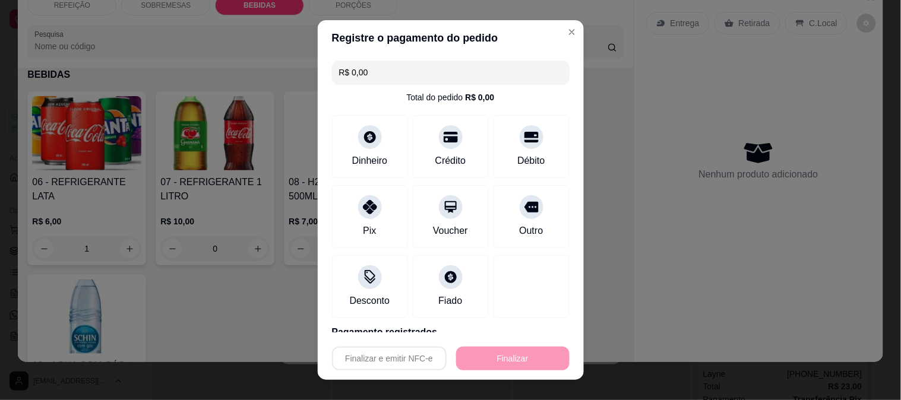
type input "0"
type input "-R$ 29,00"
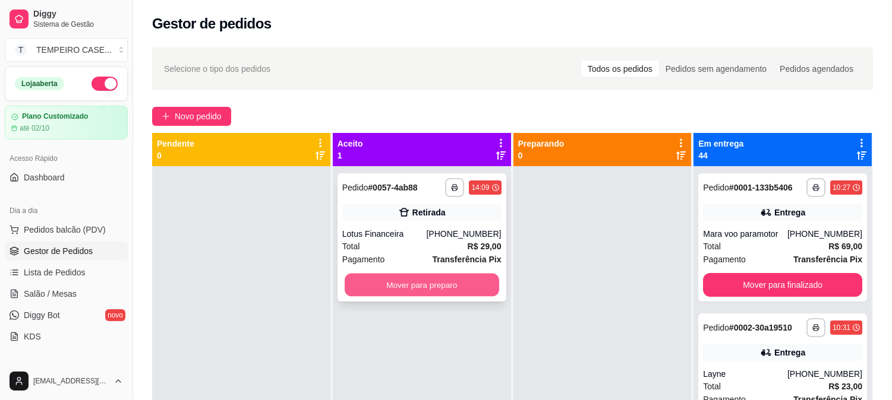
click at [469, 289] on button "Mover para preparo" at bounding box center [422, 285] width 154 height 23
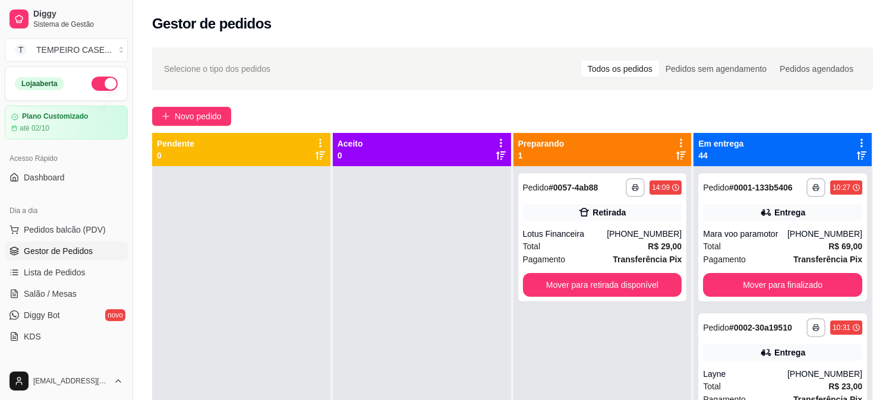
click at [584, 359] on div "**********" at bounding box center [602, 366] width 178 height 400
click at [583, 292] on button "Mover para retirada disponível" at bounding box center [602, 285] width 159 height 24
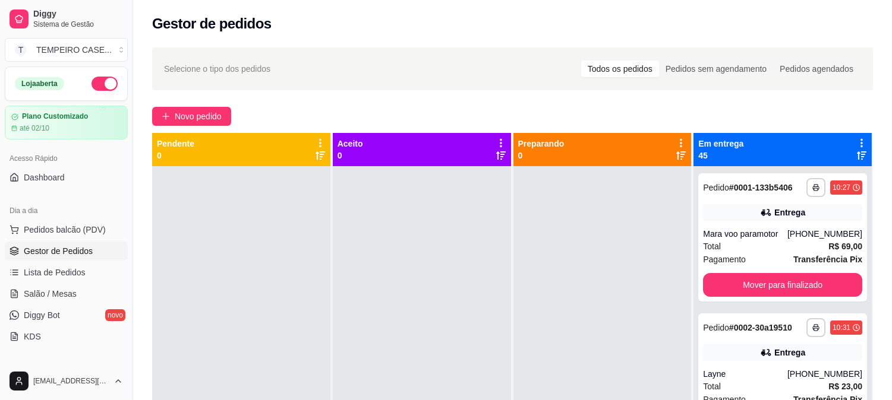
click at [547, 349] on div at bounding box center [602, 366] width 178 height 400
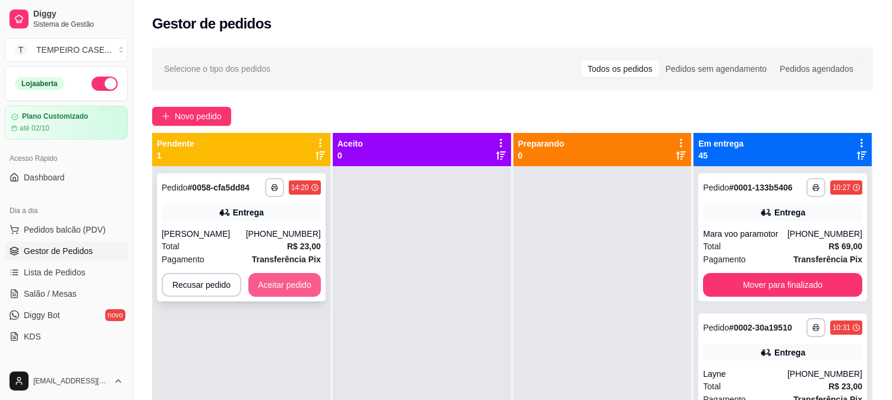
click at [309, 291] on button "Aceitar pedido" at bounding box center [284, 285] width 72 height 24
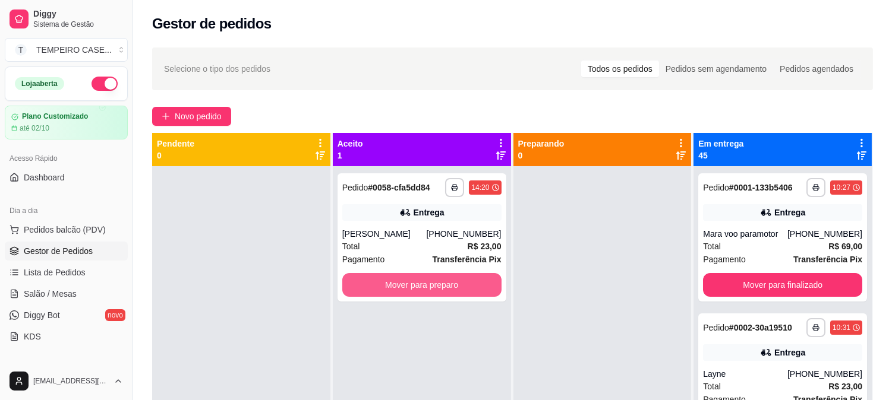
click at [416, 282] on button "Mover para preparo" at bounding box center [421, 285] width 159 height 24
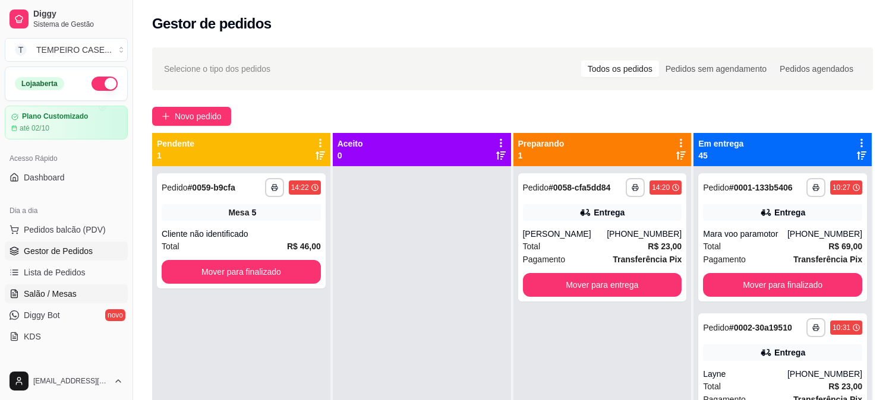
click at [70, 287] on link "Salão / Mesas" at bounding box center [66, 294] width 123 height 19
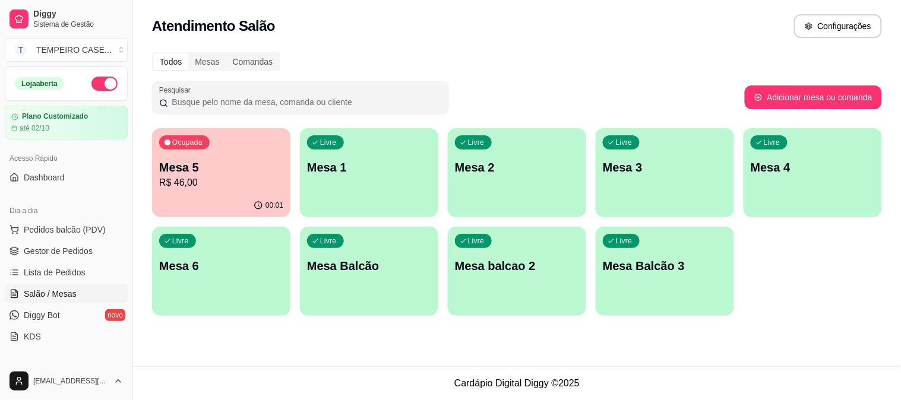
click at [648, 170] on p "Mesa 3" at bounding box center [665, 167] width 124 height 17
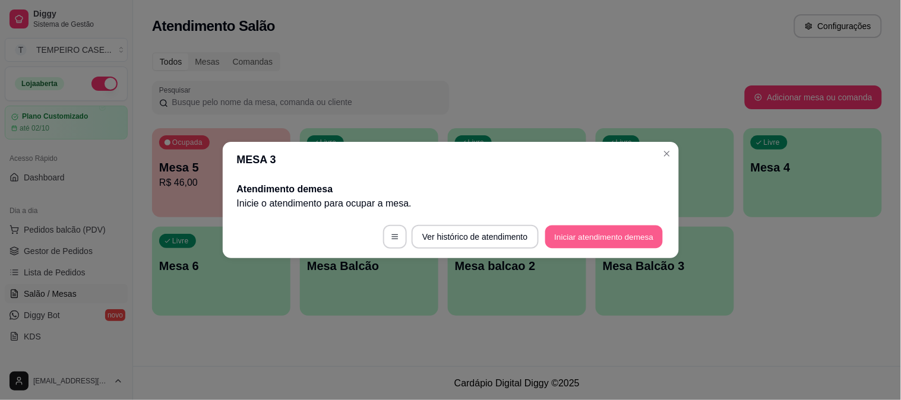
click at [594, 233] on button "Iniciar atendimento de mesa" at bounding box center [604, 237] width 118 height 23
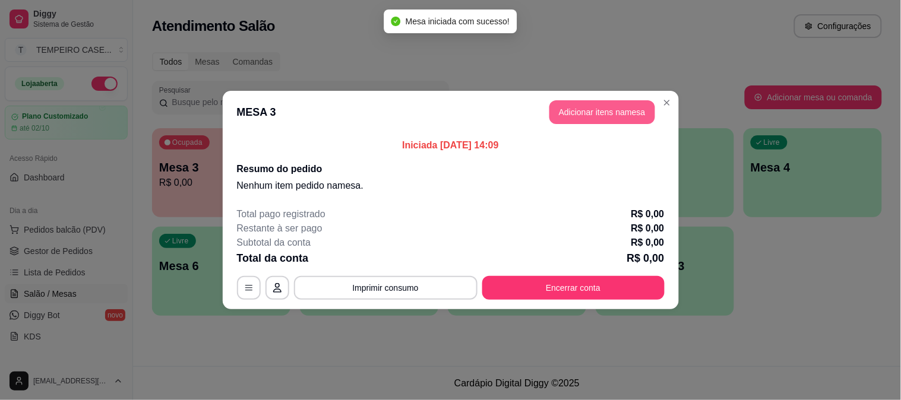
click at [567, 103] on button "Adicionar itens na mesa" at bounding box center [602, 112] width 106 height 24
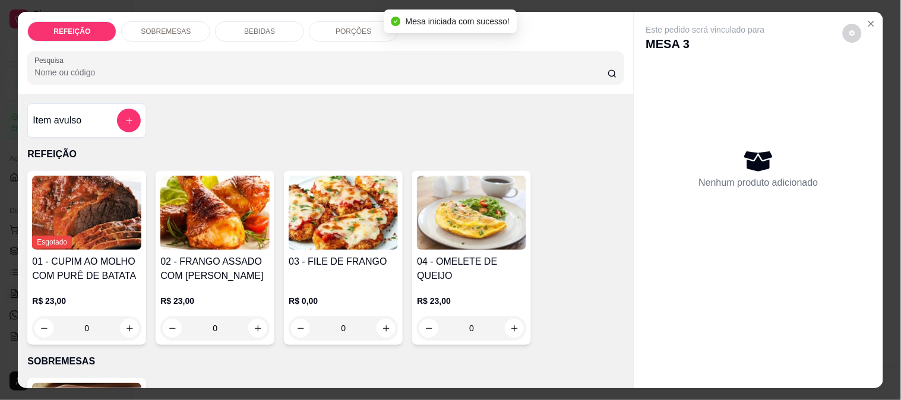
click at [345, 220] on img at bounding box center [343, 213] width 109 height 74
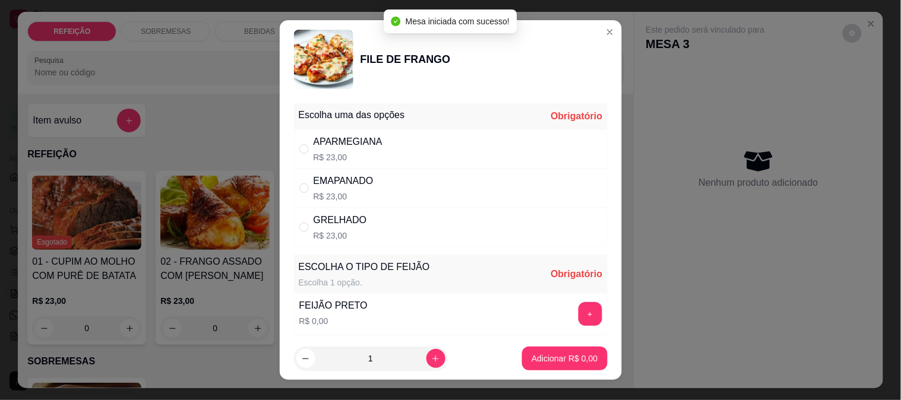
click at [358, 229] on div "GRELHADO R$ 23,00" at bounding box center [451, 227] width 314 height 39
radio input "true"
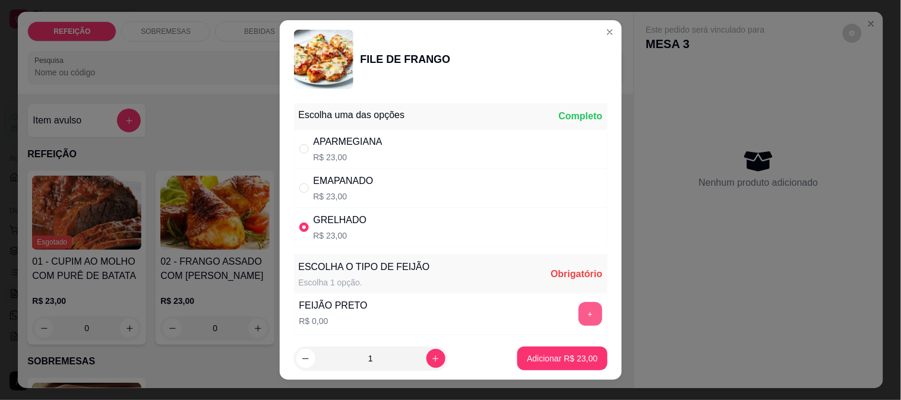
click at [579, 311] on button "+" at bounding box center [591, 314] width 24 height 24
click at [561, 359] on p "Adicionar R$ 23,00" at bounding box center [562, 359] width 71 height 12
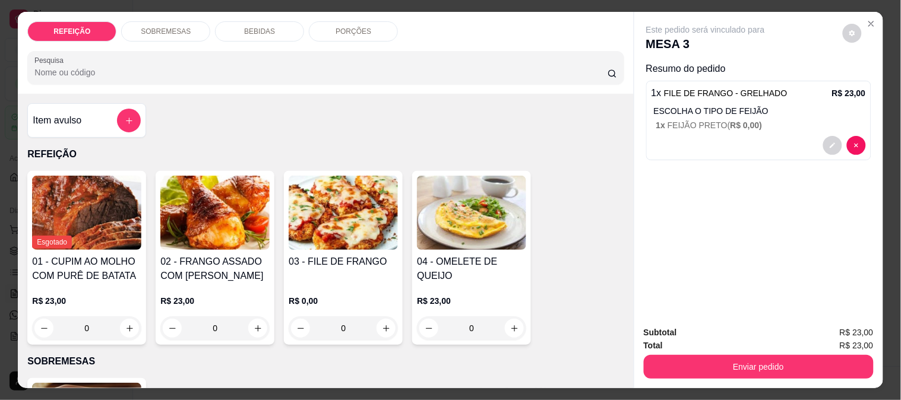
click at [729, 366] on button "Enviar pedido" at bounding box center [759, 367] width 230 height 24
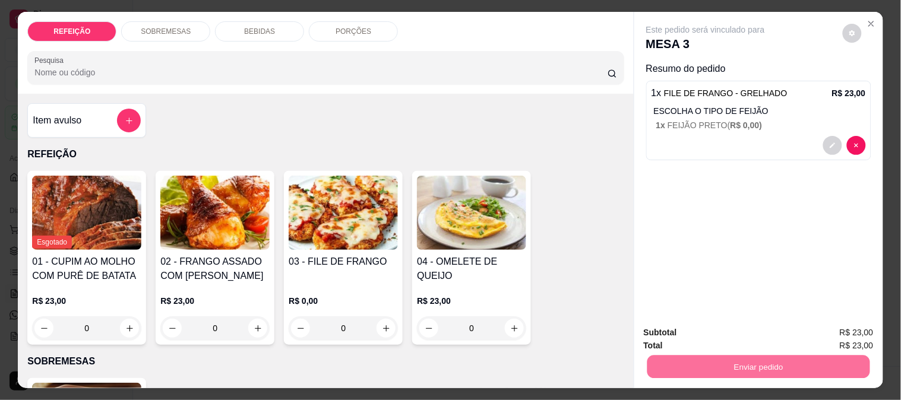
click at [696, 337] on button "Não registrar e enviar pedido" at bounding box center [720, 333] width 124 height 23
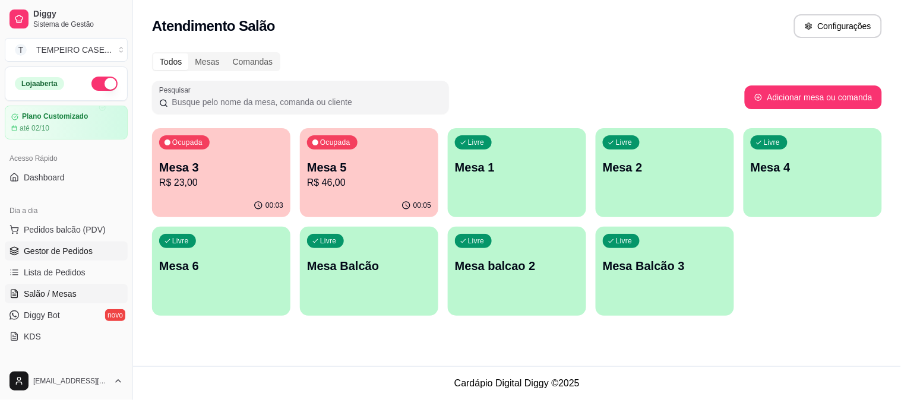
click at [39, 244] on link "Gestor de Pedidos" at bounding box center [66, 251] width 123 height 19
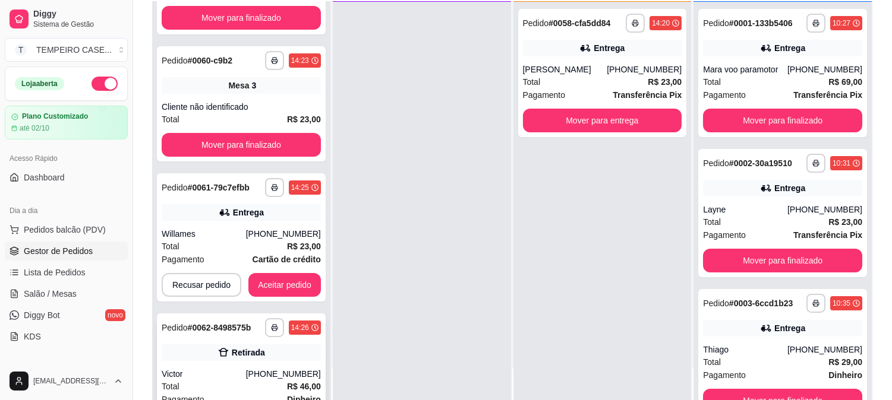
scroll to position [146, 0]
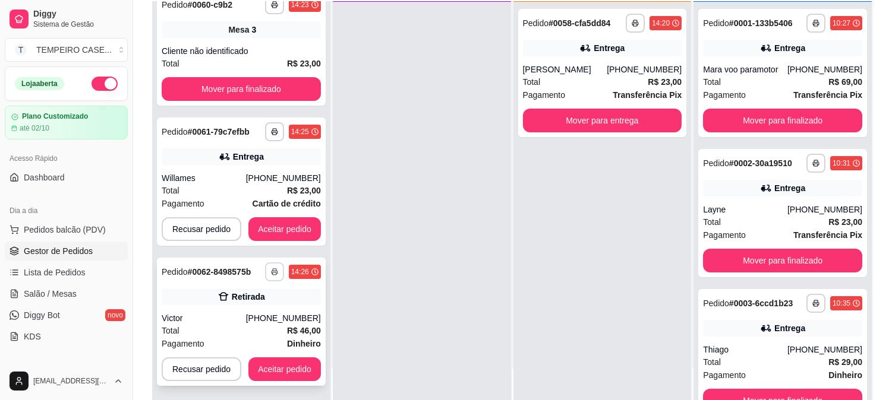
click at [271, 270] on icon "button" at bounding box center [274, 271] width 7 height 7
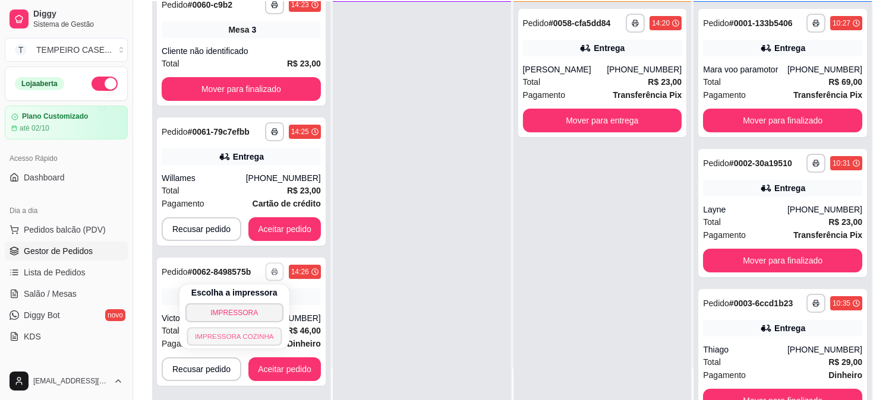
click at [235, 335] on button "IMPRESSORA COZINHA" at bounding box center [234, 336] width 95 height 18
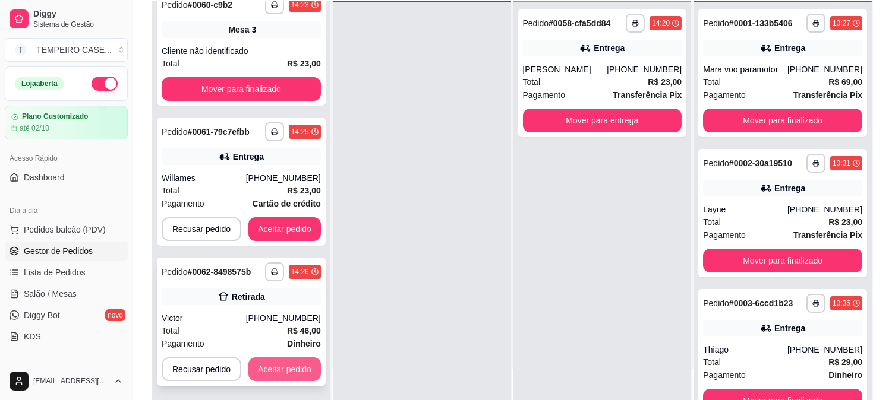
click at [268, 366] on button "Aceitar pedido" at bounding box center [284, 370] width 72 height 24
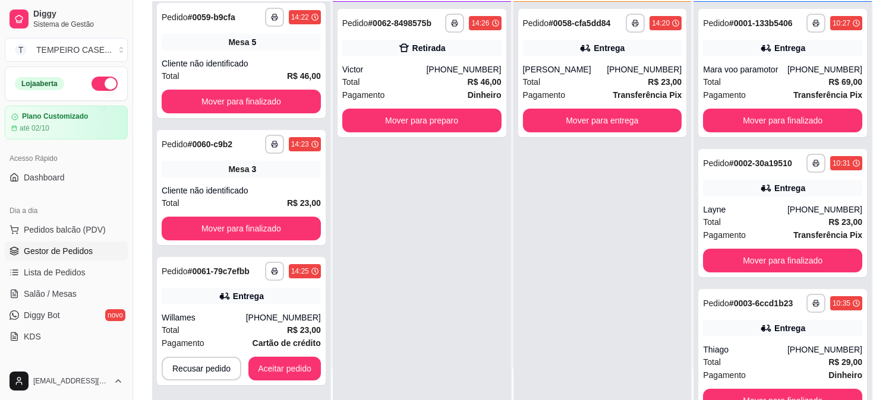
scroll to position [5, 0]
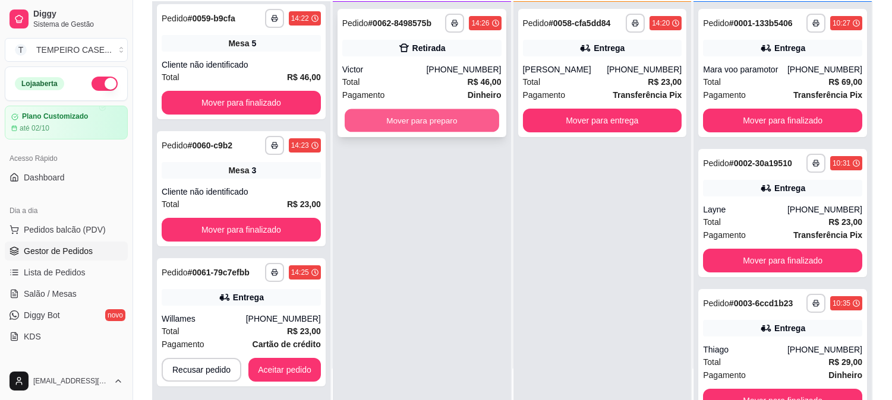
click at [429, 128] on button "Mover para preparo" at bounding box center [422, 120] width 154 height 23
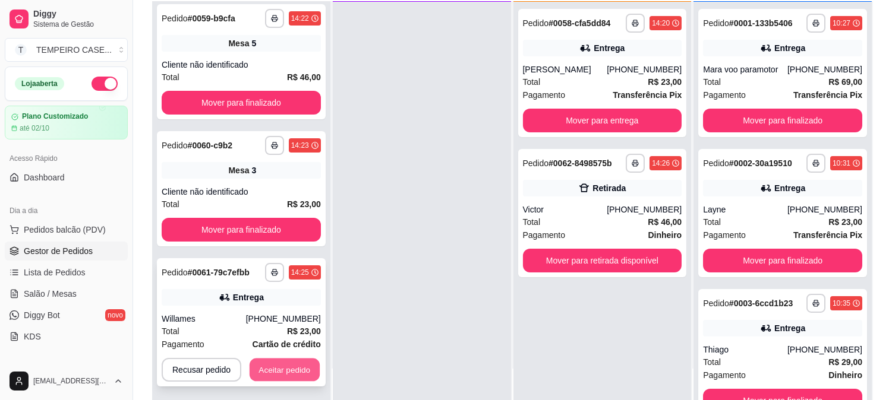
click at [262, 361] on button "Aceitar pedido" at bounding box center [284, 370] width 70 height 23
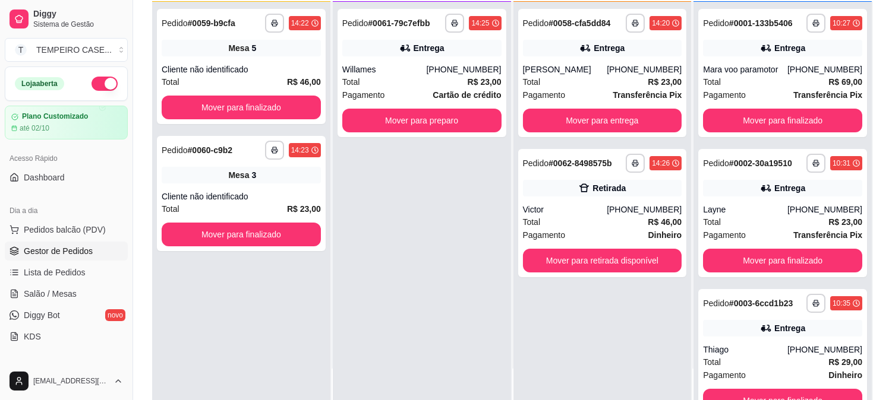
scroll to position [0, 0]
click at [416, 116] on button "Mover para preparo" at bounding box center [421, 121] width 159 height 24
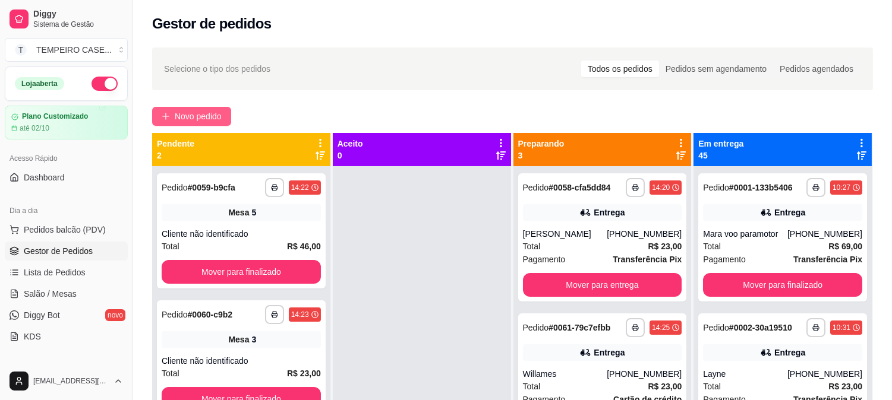
click at [191, 121] on span "Novo pedido" at bounding box center [198, 116] width 47 height 13
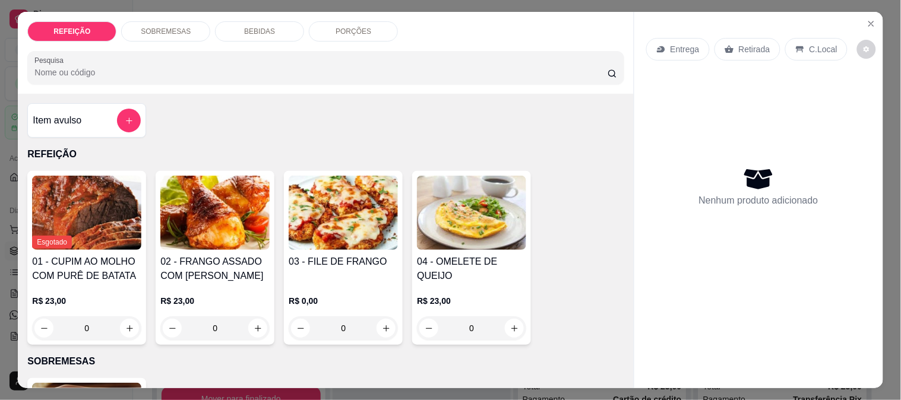
click at [339, 208] on img at bounding box center [343, 213] width 109 height 74
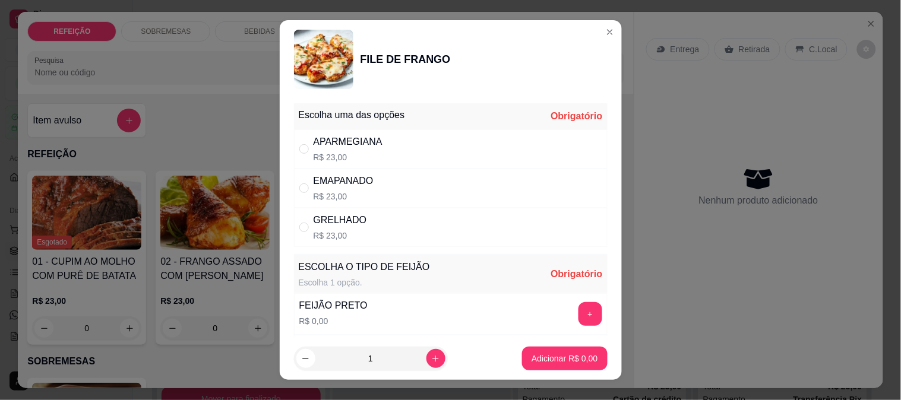
click at [381, 157] on div "APARMEGIANA R$ 23,00" at bounding box center [451, 148] width 314 height 39
radio input "true"
click at [579, 305] on button "+" at bounding box center [591, 314] width 24 height 24
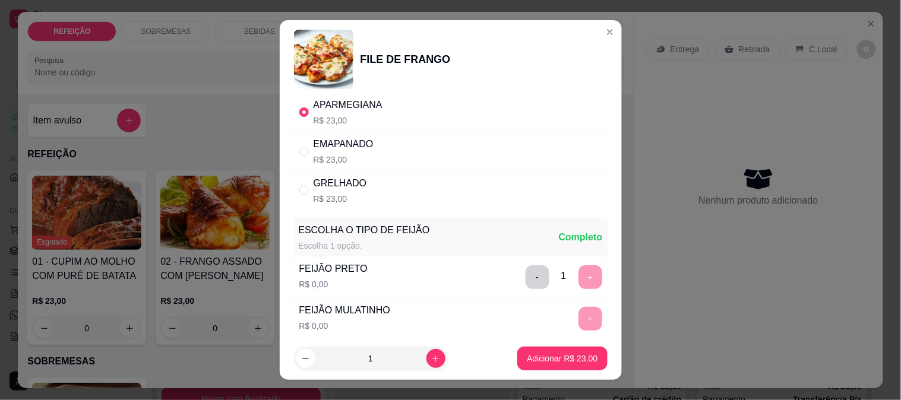
scroll to position [66, 0]
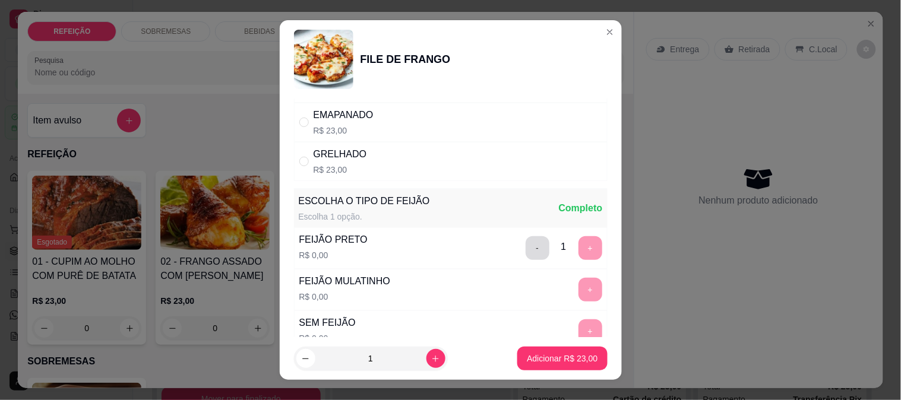
click at [526, 255] on button "-" at bounding box center [538, 248] width 24 height 24
click at [579, 292] on button "+" at bounding box center [591, 290] width 24 height 24
click at [551, 360] on p "Adicionar R$ 23,00" at bounding box center [562, 359] width 71 height 12
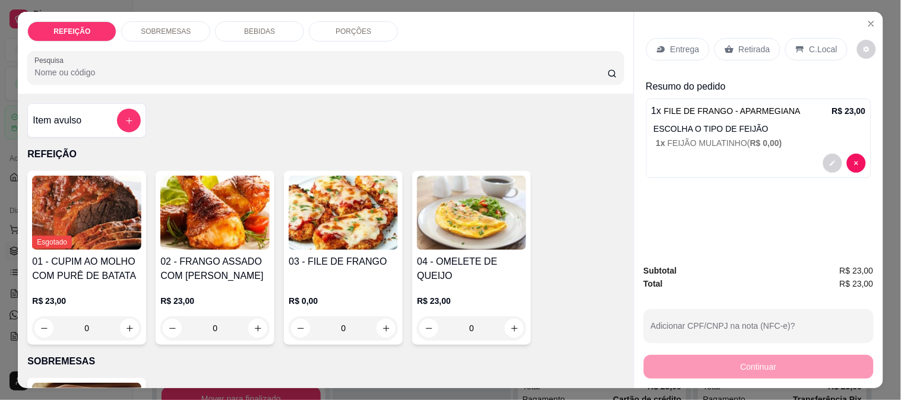
click at [685, 38] on div "Entrega" at bounding box center [678, 49] width 64 height 23
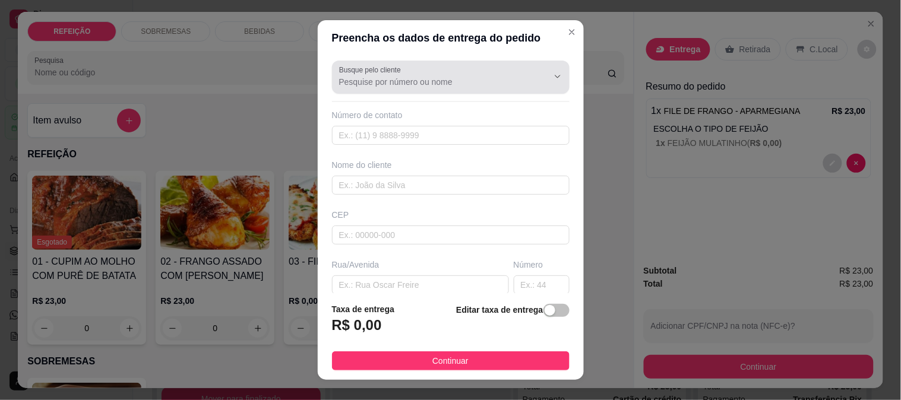
click at [419, 72] on div at bounding box center [450, 77] width 223 height 24
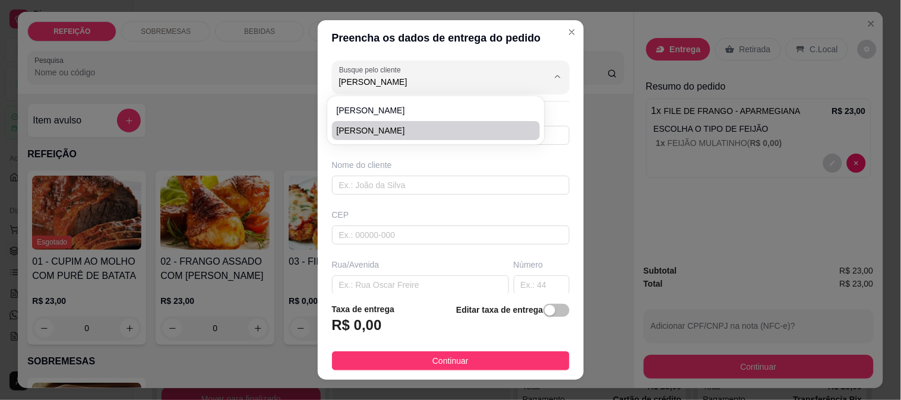
click at [390, 125] on span "[PERSON_NAME]" at bounding box center [430, 131] width 187 height 12
type input "[PERSON_NAME]"
type input "8173455245"
type input "[PERSON_NAME]"
type input "55590000"
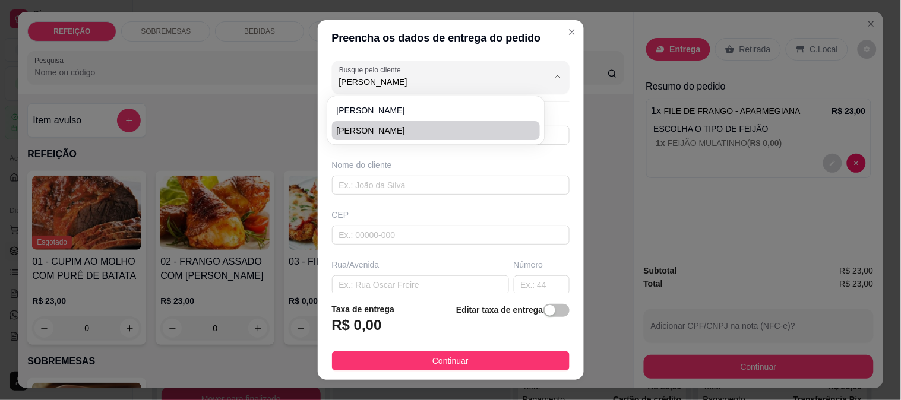
type input "Vila de todos os santos"
type input "08"
type input "IPOJUCA"
type input "Casa 2"
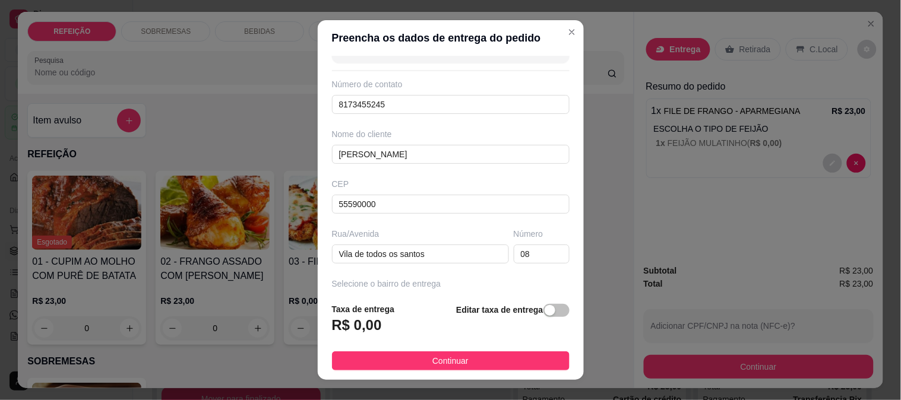
scroll to position [0, 0]
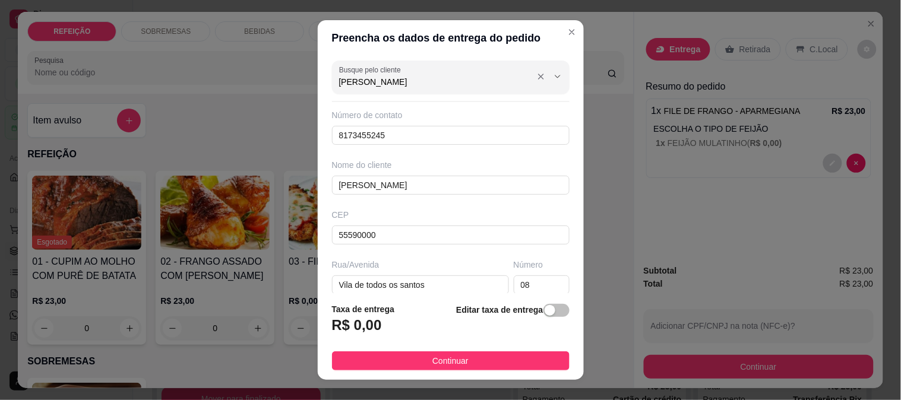
click at [387, 80] on input "[PERSON_NAME]" at bounding box center [434, 82] width 190 height 12
type input "[PERSON_NAME]"
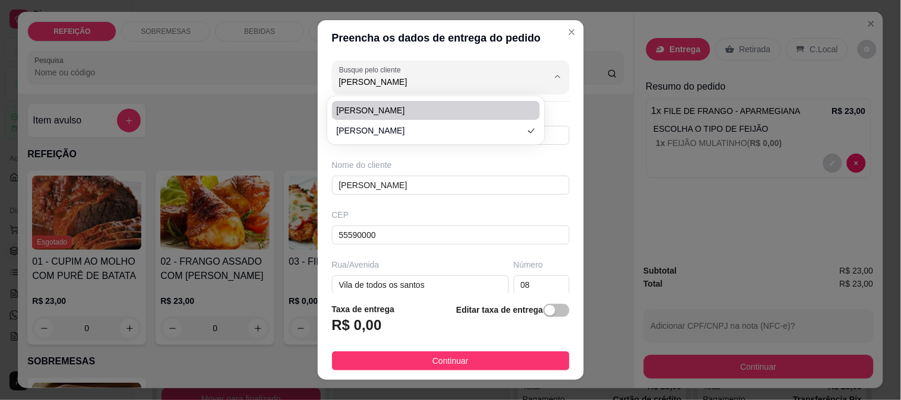
click at [377, 112] on span "[PERSON_NAME]" at bounding box center [430, 111] width 187 height 12
type input "8197747378"
type input "[PERSON_NAME]"
type input "abrir portão e deixar na mesa"
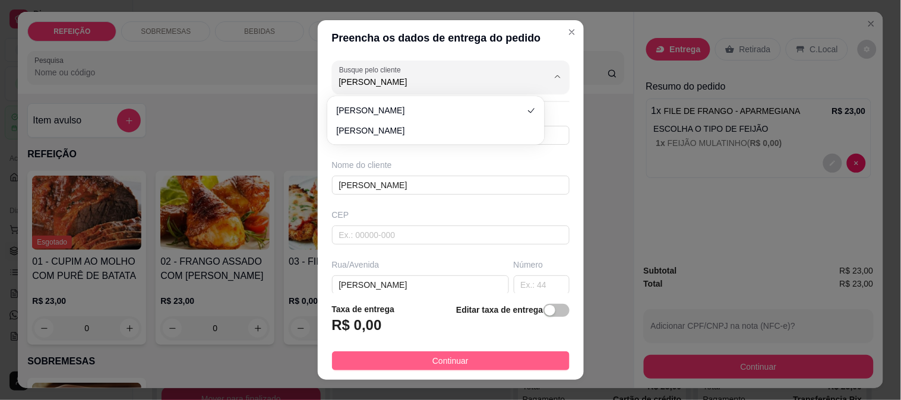
click at [445, 367] on span "Continuar" at bounding box center [450, 361] width 36 height 13
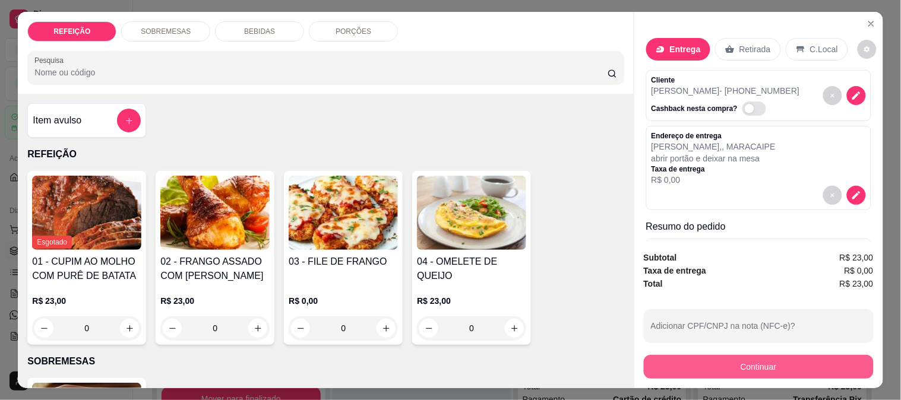
click at [750, 366] on button "Continuar" at bounding box center [759, 367] width 230 height 24
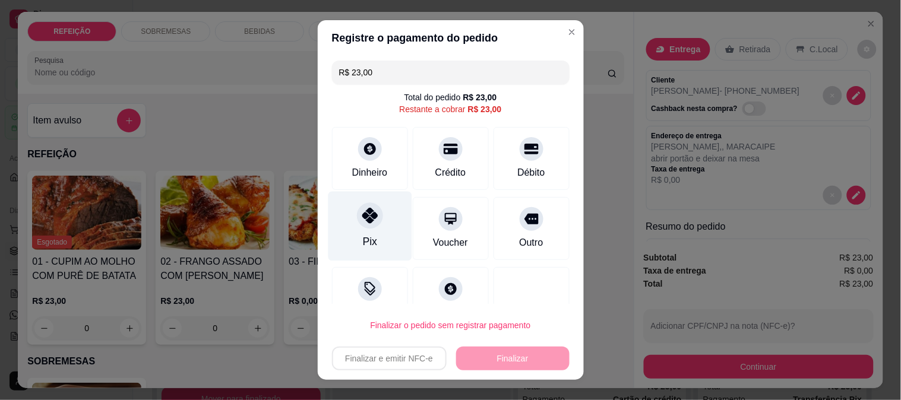
click at [362, 223] on icon at bounding box center [369, 215] width 15 height 15
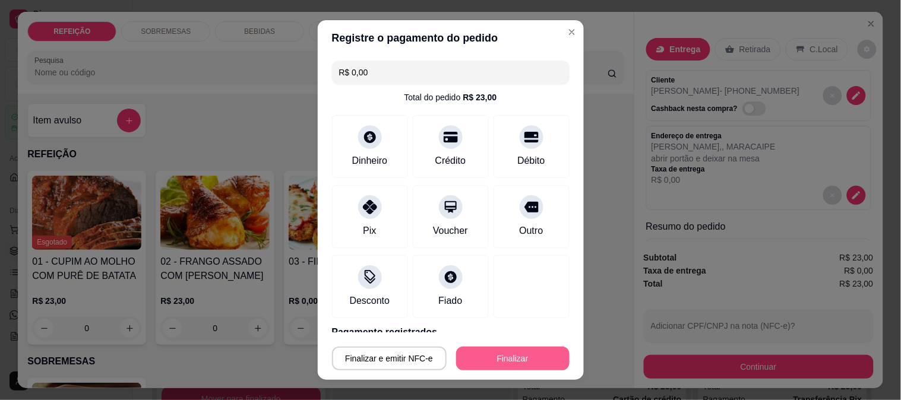
click at [476, 360] on button "Finalizar" at bounding box center [512, 359] width 113 height 24
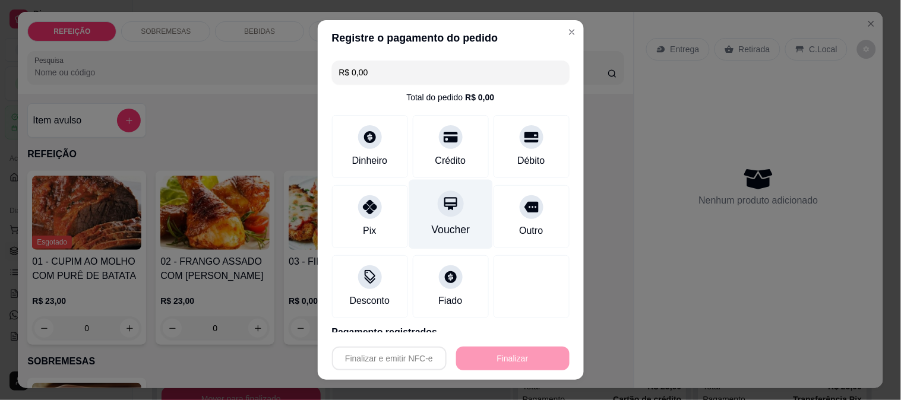
type input "-R$ 23,00"
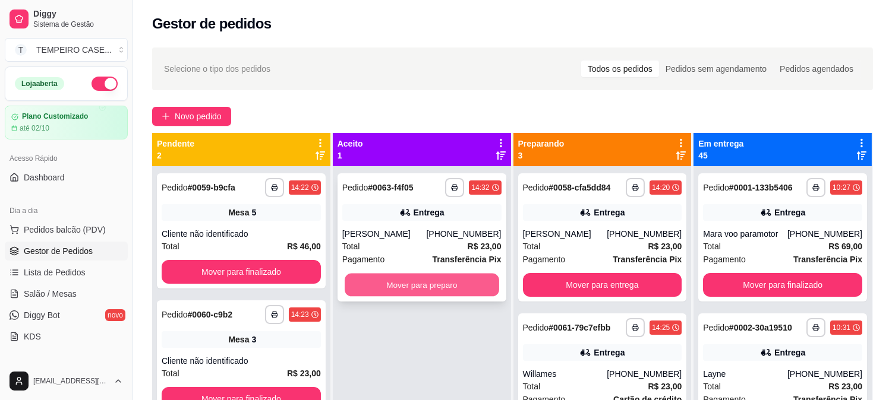
click at [464, 292] on button "Mover para preparo" at bounding box center [422, 285] width 154 height 23
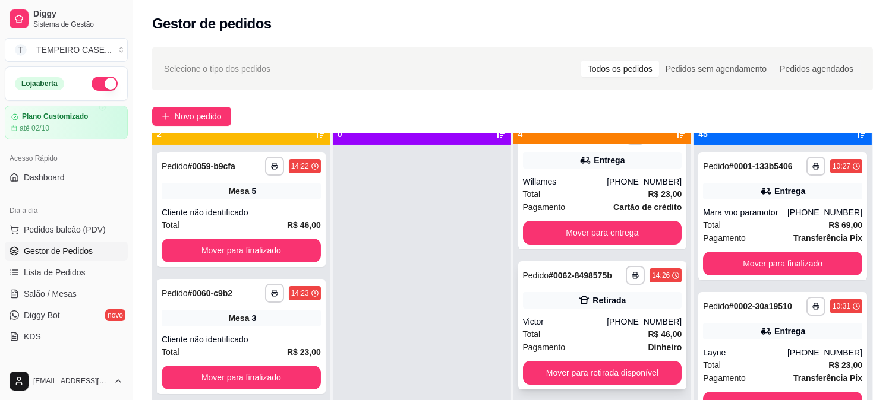
scroll to position [33, 0]
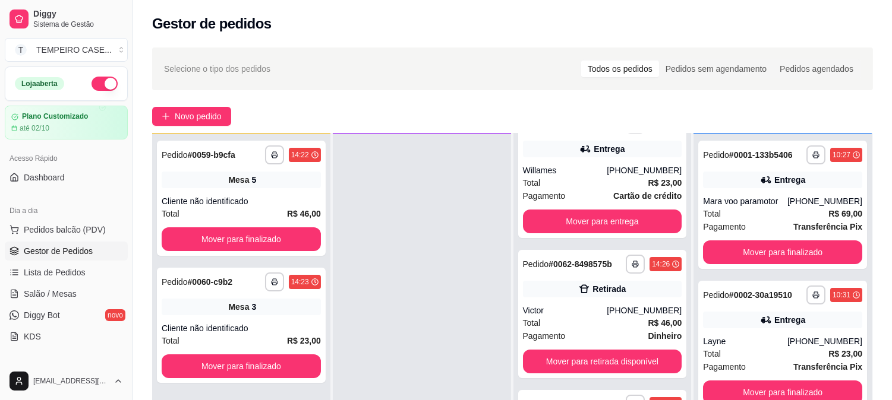
click at [91, 90] on button "button" at bounding box center [104, 84] width 26 height 14
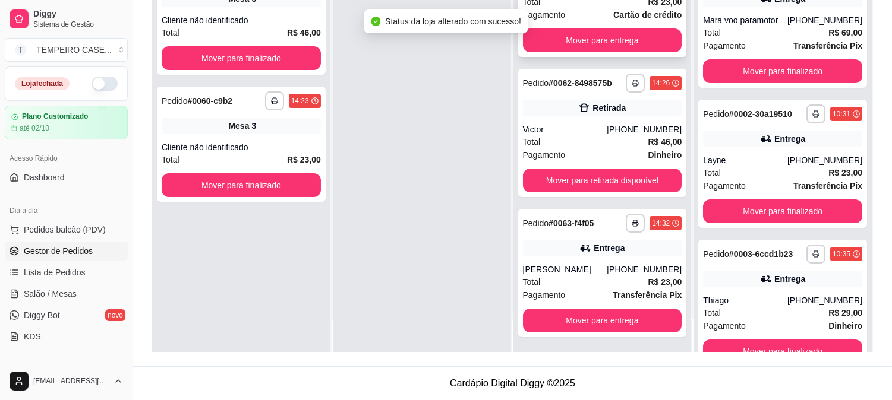
scroll to position [0, 0]
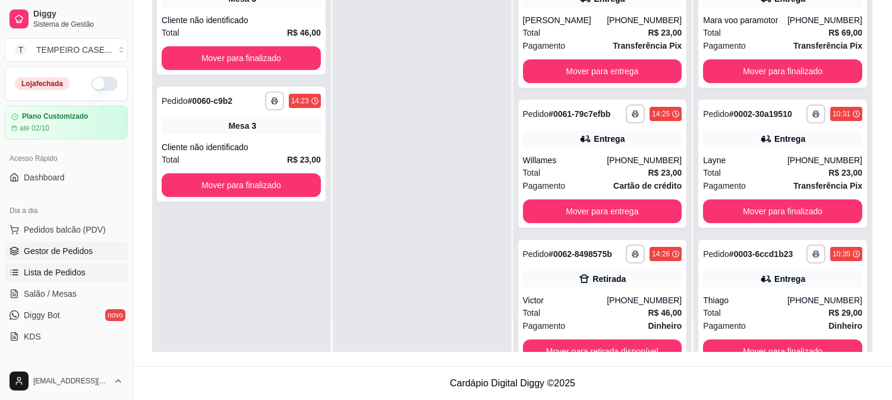
click at [85, 270] on link "Lista de Pedidos" at bounding box center [66, 272] width 123 height 19
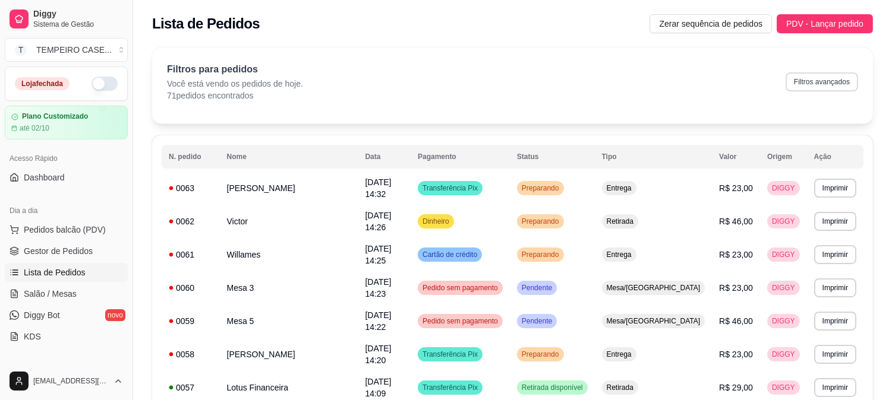
click at [803, 75] on button "Filtros avançados" at bounding box center [821, 81] width 72 height 19
select select "0"
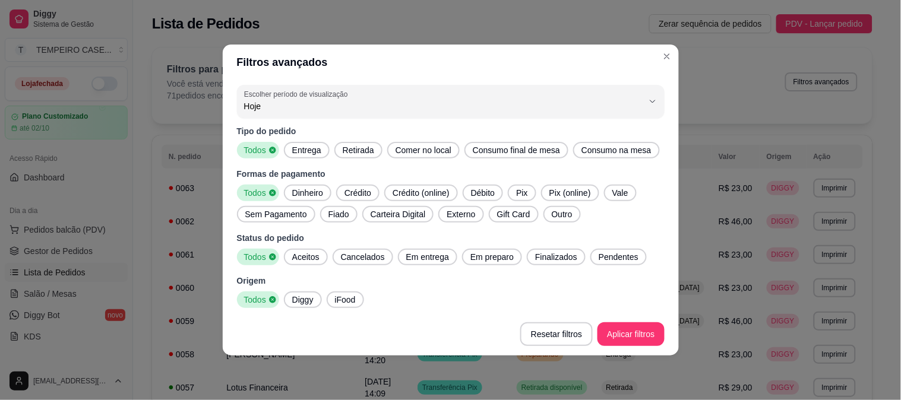
click at [315, 151] on span "Entrega" at bounding box center [306, 150] width 39 height 12
click at [310, 257] on span "Aceitos" at bounding box center [305, 257] width 37 height 12
click at [424, 258] on span "Em entrega" at bounding box center [428, 257] width 52 height 12
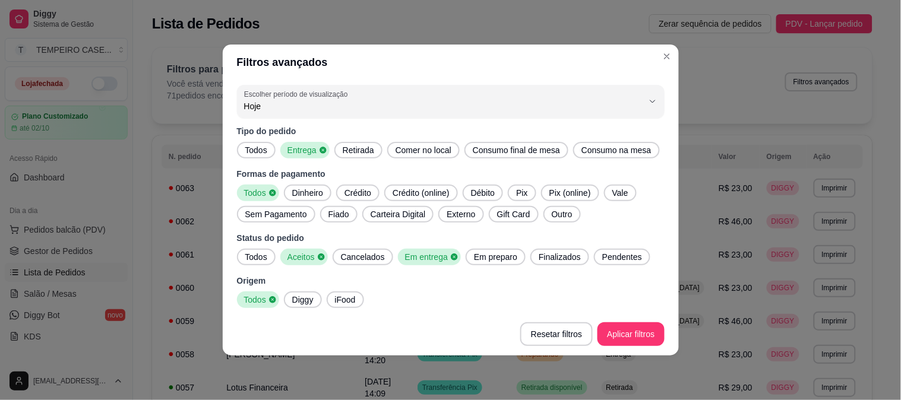
click at [479, 259] on span "Em preparo" at bounding box center [495, 257] width 53 height 12
click at [578, 259] on span "Finalizados" at bounding box center [564, 257] width 52 height 12
drag, startPoint x: 601, startPoint y: 258, endPoint x: 599, endPoint y: 270, distance: 12.0
click at [605, 258] on span "Pendentes" at bounding box center [629, 257] width 49 height 12
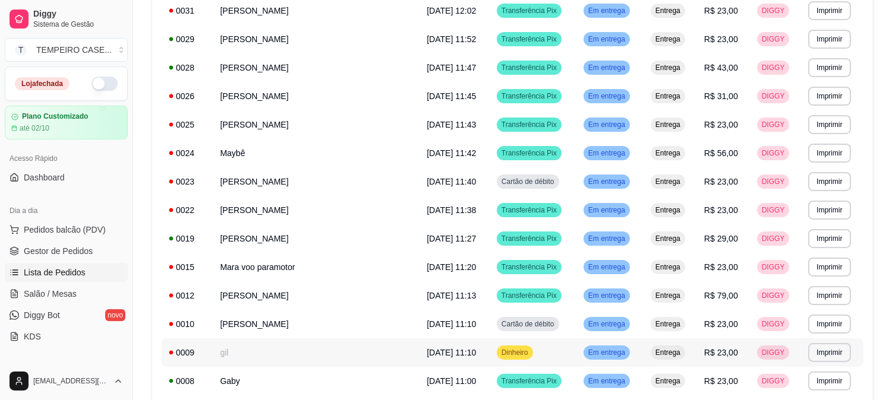
scroll to position [646, 0]
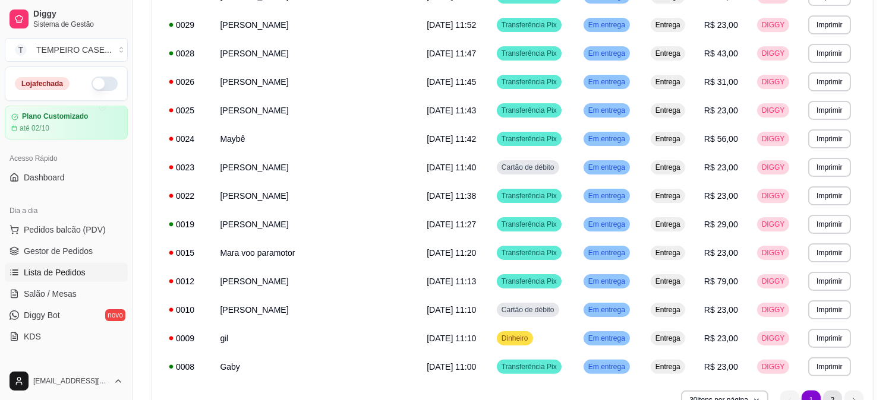
click at [833, 394] on li "2" at bounding box center [832, 400] width 19 height 19
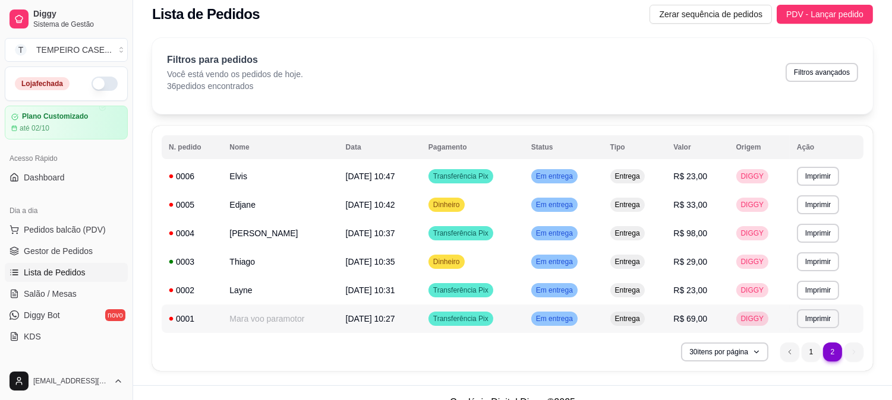
scroll to position [0, 0]
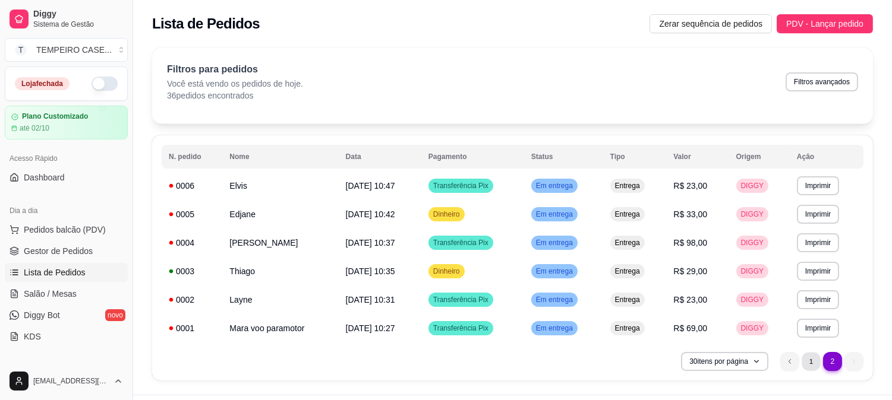
click at [804, 361] on li "1" at bounding box center [810, 361] width 18 height 18
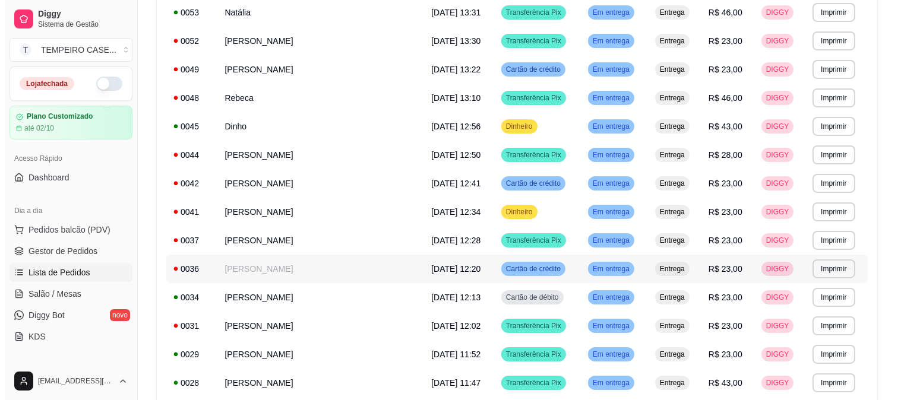
scroll to position [250, 0]
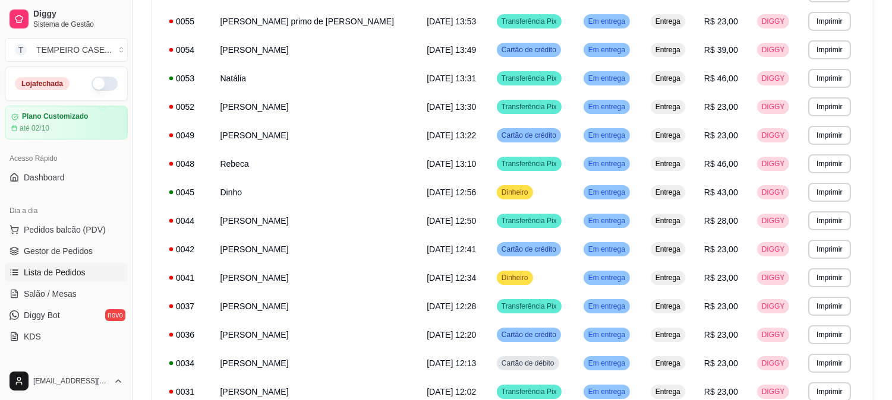
click at [260, 182] on td "Dinho" at bounding box center [316, 192] width 207 height 29
click at [262, 188] on td "Dinho" at bounding box center [316, 192] width 207 height 29
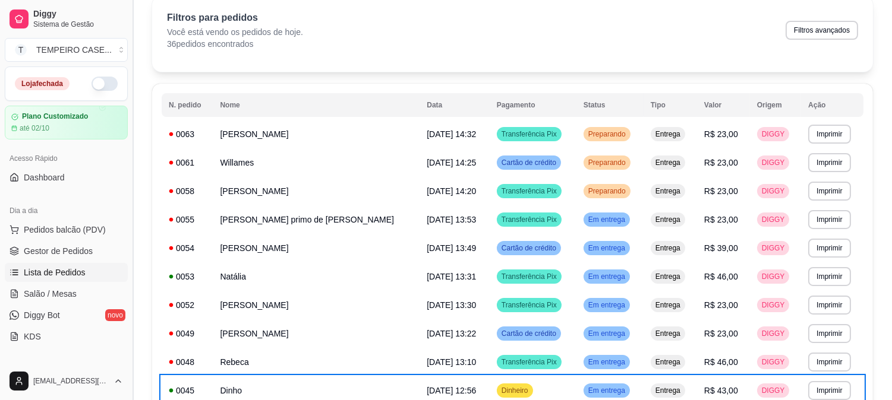
scroll to position [385, 0]
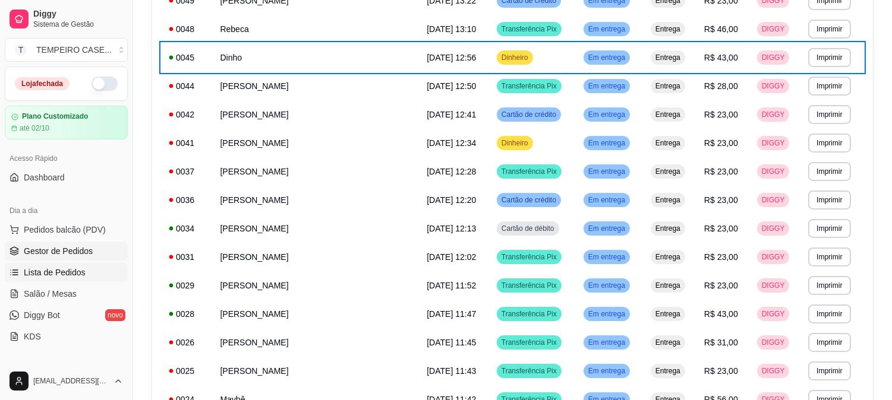
click at [90, 255] on span "Gestor de Pedidos" at bounding box center [58, 251] width 69 height 12
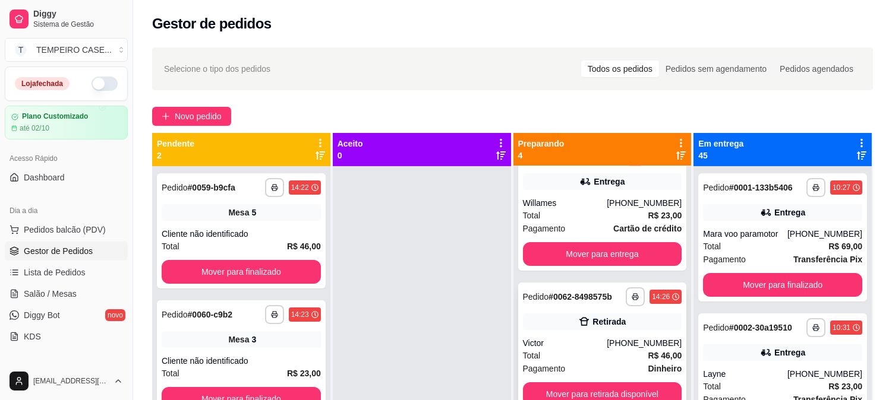
scroll to position [33, 0]
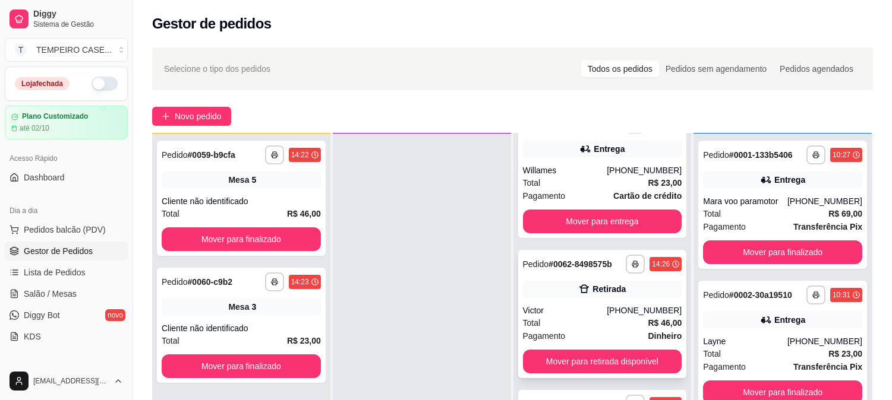
click at [624, 347] on div "**********" at bounding box center [602, 314] width 169 height 128
click at [559, 359] on button "Mover para retirada disponível" at bounding box center [602, 362] width 159 height 24
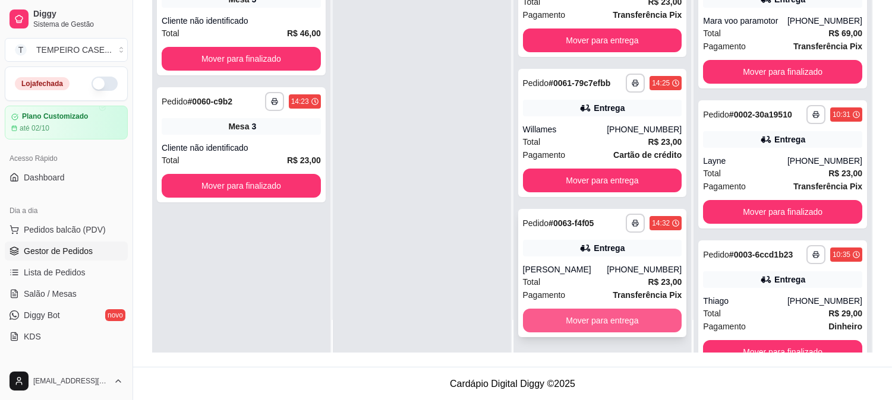
scroll to position [181, 0]
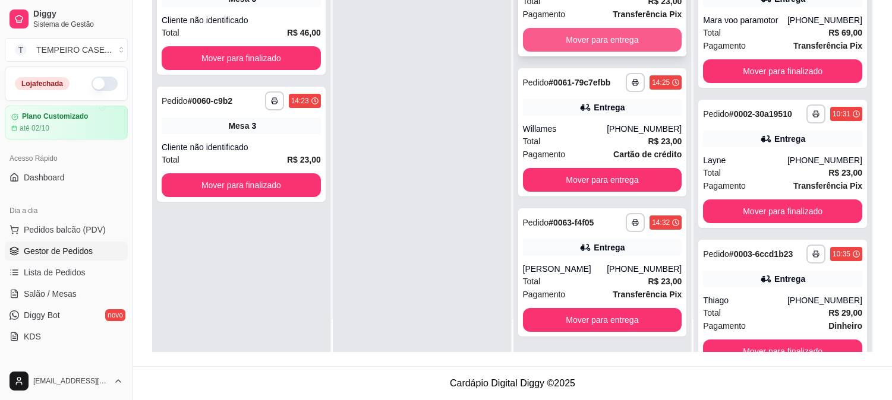
click at [612, 40] on button "Mover para entrega" at bounding box center [602, 40] width 159 height 24
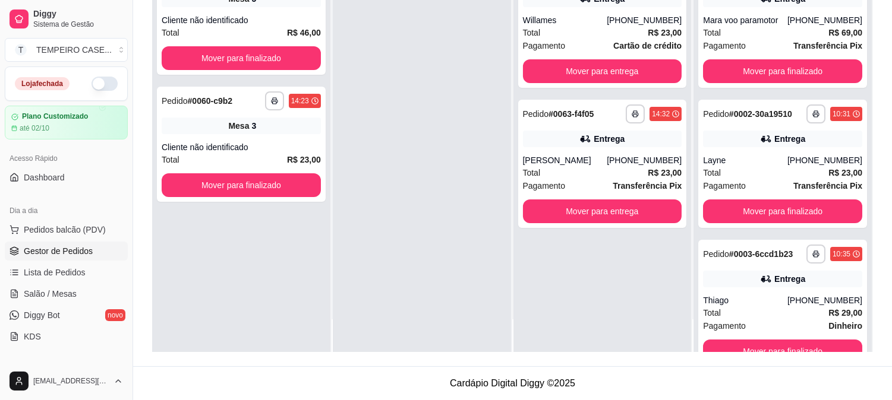
scroll to position [0, 0]
click at [600, 65] on button "Mover para entrega" at bounding box center [602, 71] width 159 height 24
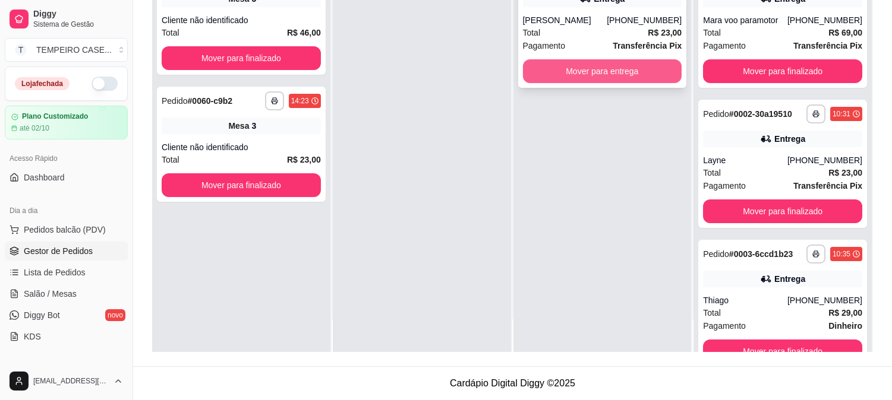
click at [590, 71] on button "Mover para entrega" at bounding box center [602, 71] width 159 height 24
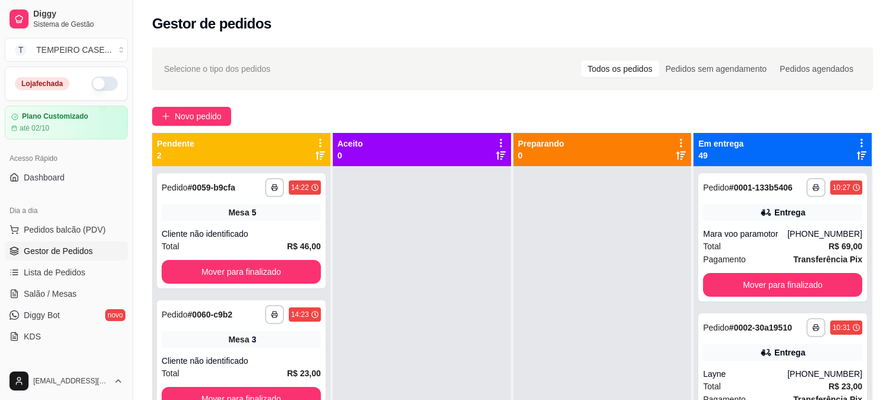
click at [809, 43] on div "**********" at bounding box center [512, 293] width 759 height 507
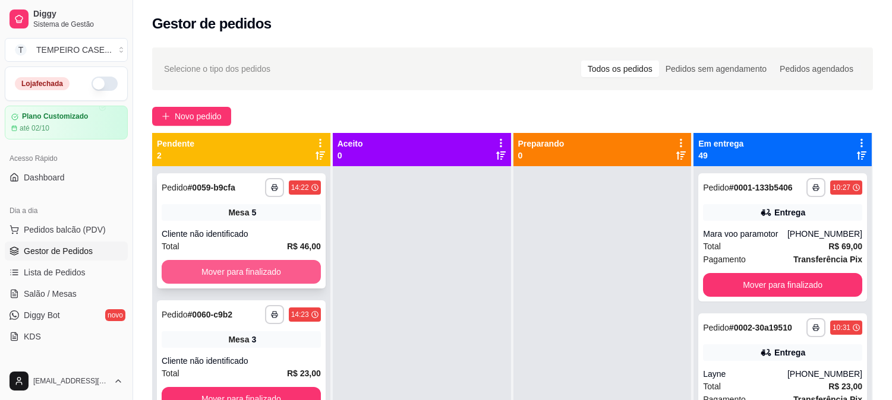
click at [295, 268] on button "Mover para finalizado" at bounding box center [241, 272] width 159 height 24
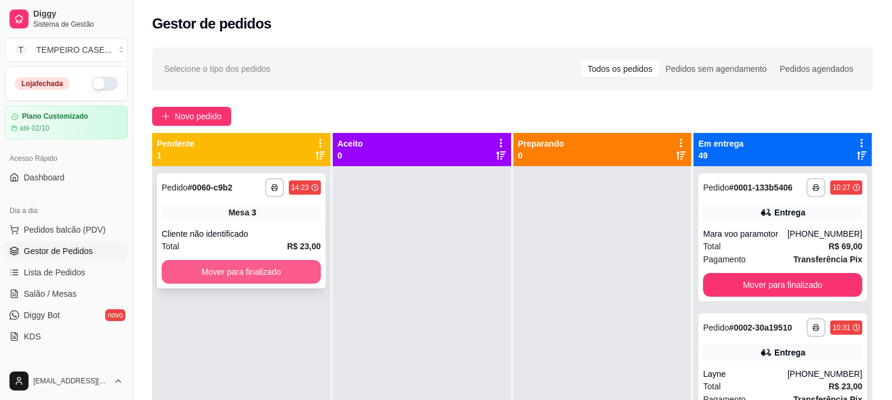
click at [277, 269] on button "Mover para finalizado" at bounding box center [241, 272] width 159 height 24
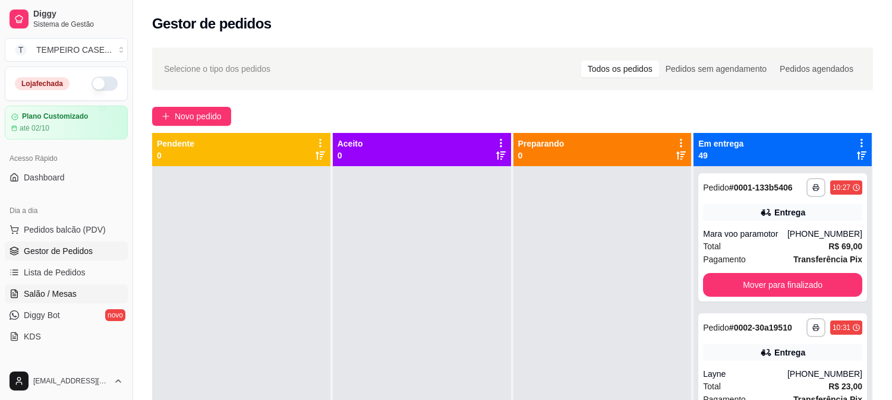
click at [57, 295] on span "Salão / Mesas" at bounding box center [50, 294] width 53 height 12
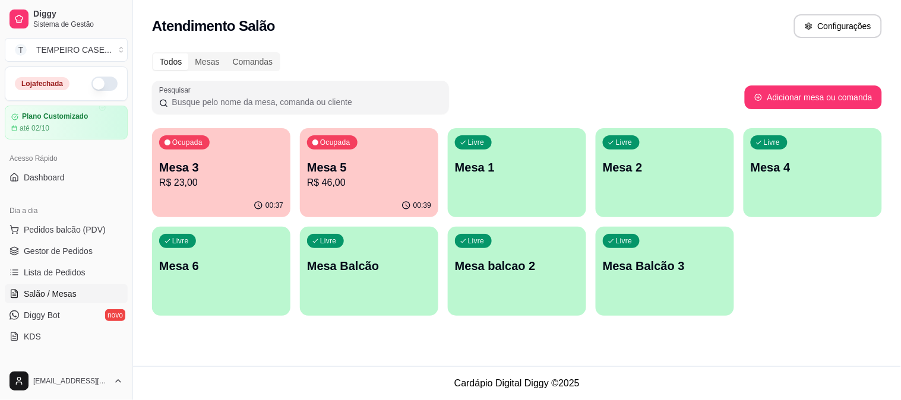
click at [351, 162] on p "Mesa 5" at bounding box center [369, 167] width 124 height 17
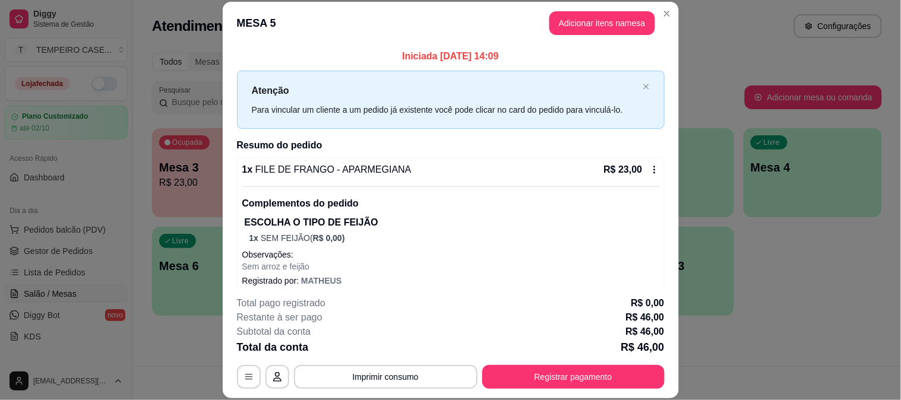
click at [556, 9] on header "MESA 5 Adicionar itens na mesa" at bounding box center [451, 23] width 456 height 43
click at [557, 9] on header "MESA 5 Adicionar itens na mesa" at bounding box center [451, 23] width 456 height 43
click at [557, 15] on button "Adicionar itens na mesa" at bounding box center [602, 23] width 106 height 24
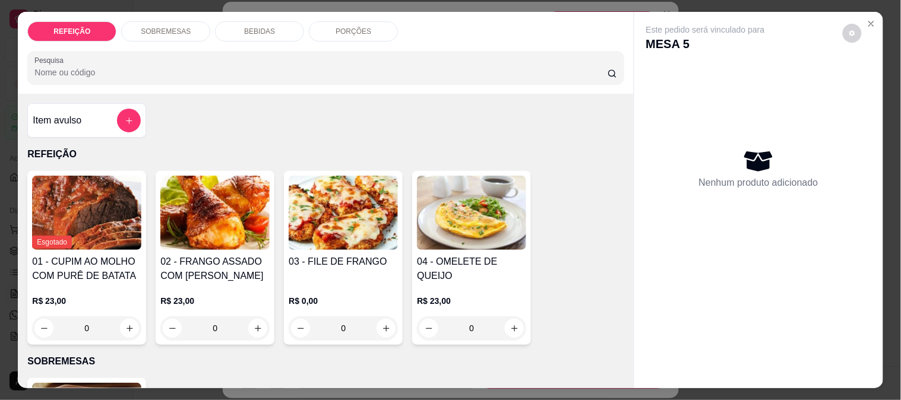
click at [251, 34] on div "BEBIDAS" at bounding box center [259, 31] width 89 height 20
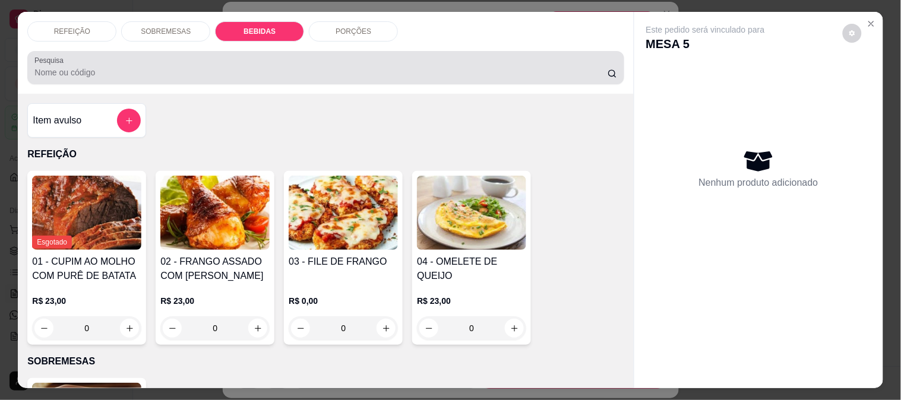
scroll to position [31, 0]
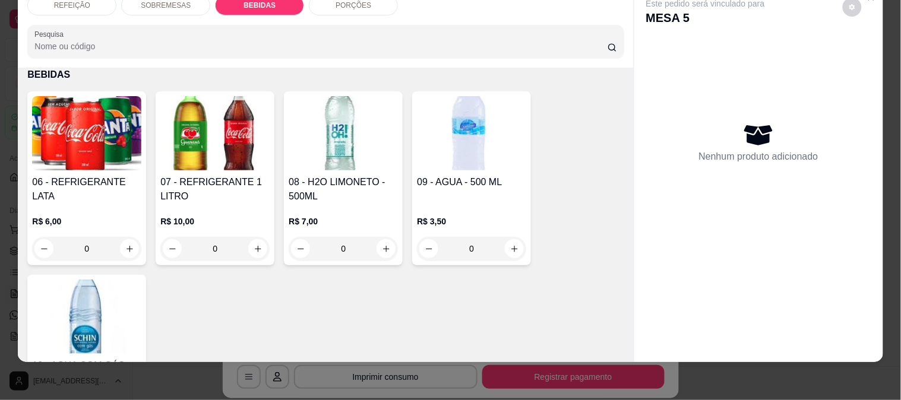
click at [86, 188] on div "06 - REFRIGERANTE LATA" at bounding box center [86, 189] width 109 height 29
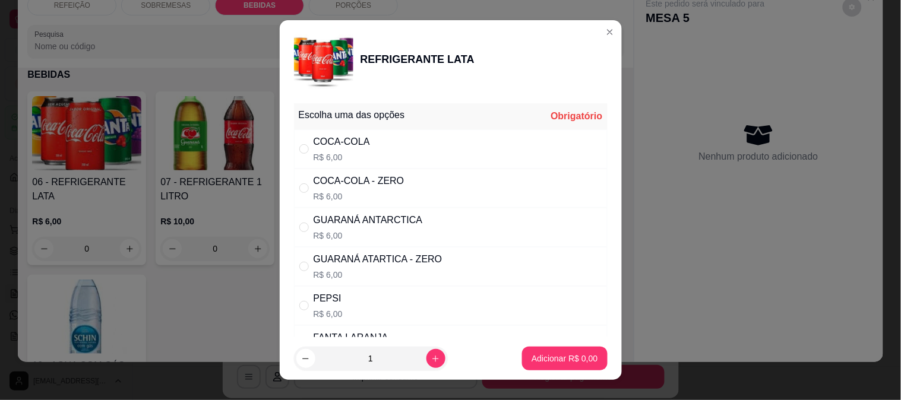
click at [374, 226] on div "GUARANÁ ANTARCTICA" at bounding box center [368, 220] width 109 height 14
click at [376, 268] on div "GUARANÁ ATARTICA - ZERO R$ 6,00" at bounding box center [378, 266] width 129 height 29
radio input "false"
radio input "true"
click at [426, 352] on button "increase-product-quantity" at bounding box center [435, 358] width 19 height 19
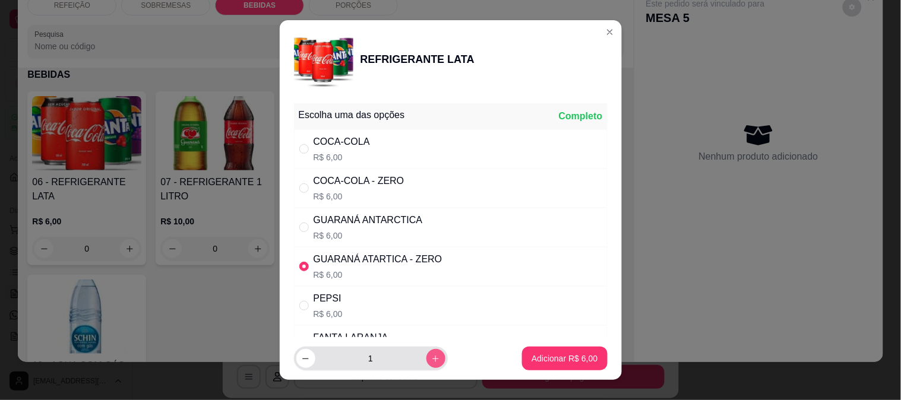
type input "2"
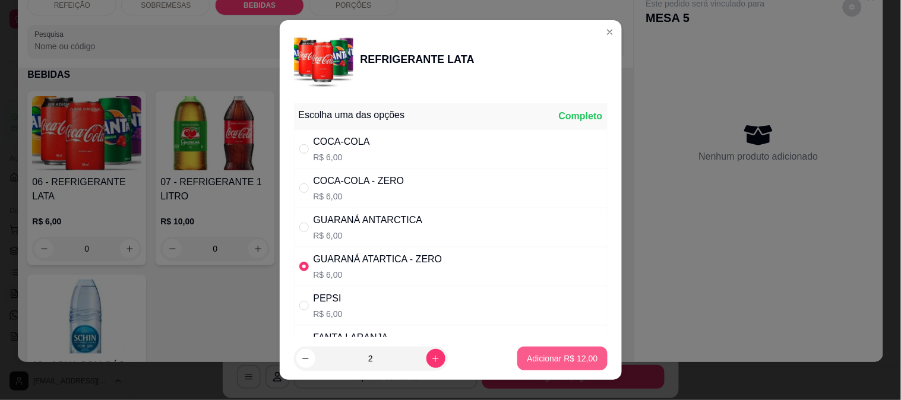
click at [529, 354] on p "Adicionar R$ 12,00" at bounding box center [562, 359] width 71 height 12
type input "2"
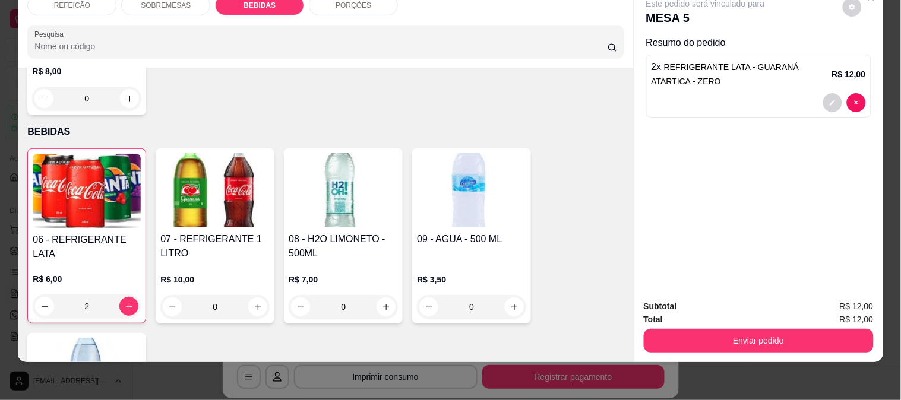
scroll to position [322, 0]
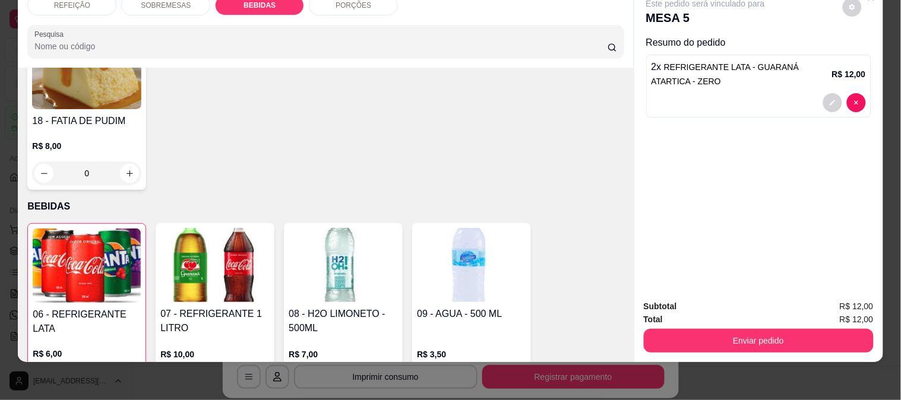
click at [128, 169] on icon "increase-product-quantity" at bounding box center [129, 173] width 9 height 9
type input "1"
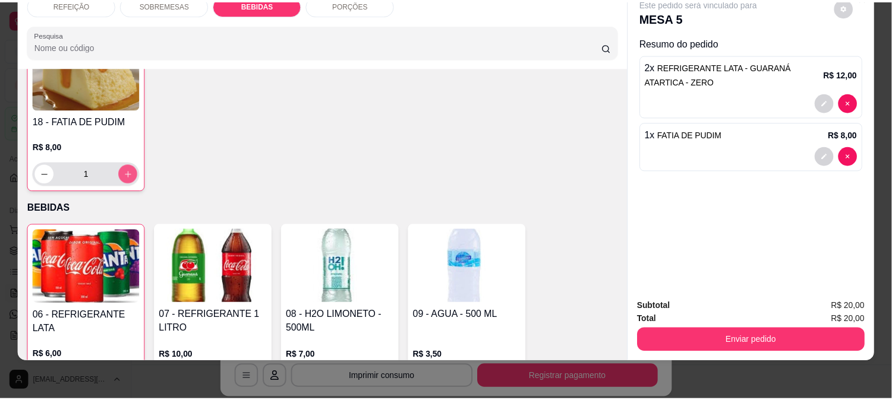
scroll to position [323, 0]
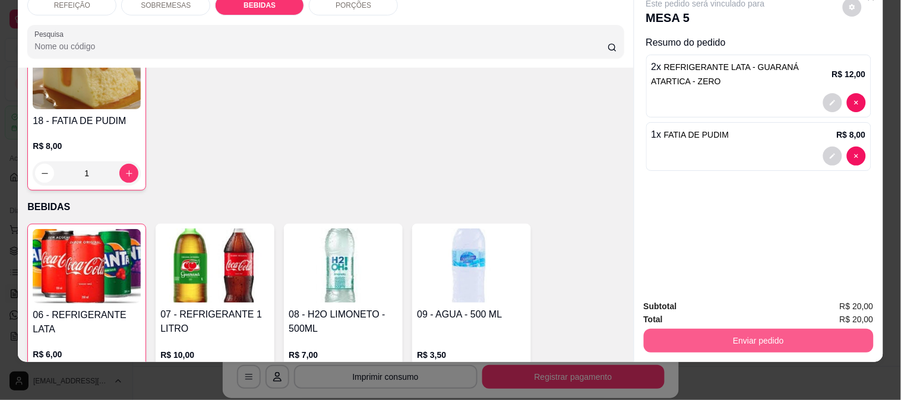
click at [712, 333] on button "Enviar pedido" at bounding box center [759, 341] width 230 height 24
click at [728, 298] on button "Não registrar e enviar pedido" at bounding box center [720, 301] width 124 height 23
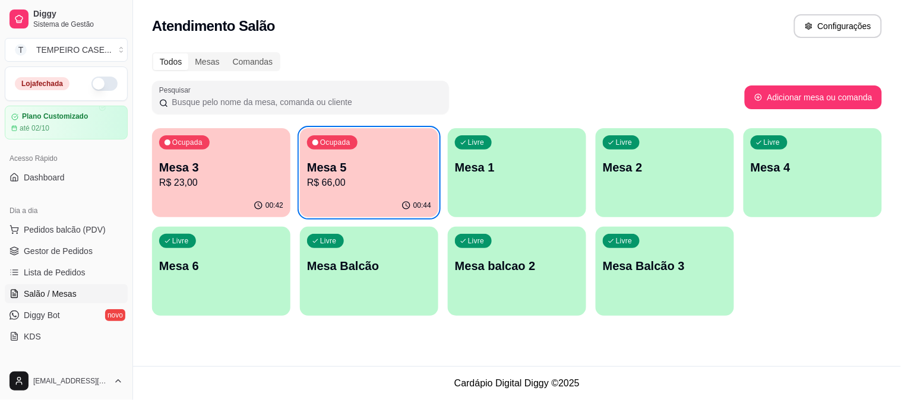
click at [206, 171] on p "Mesa 3" at bounding box center [221, 167] width 124 height 17
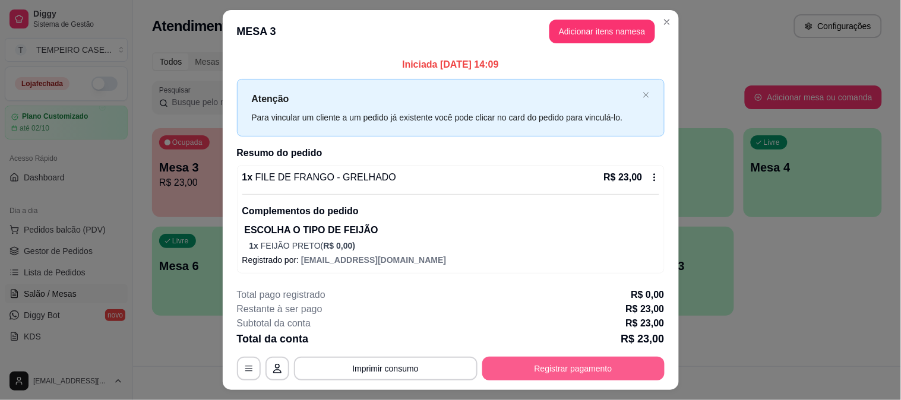
click at [582, 371] on button "Registrar pagamento" at bounding box center [573, 369] width 182 height 24
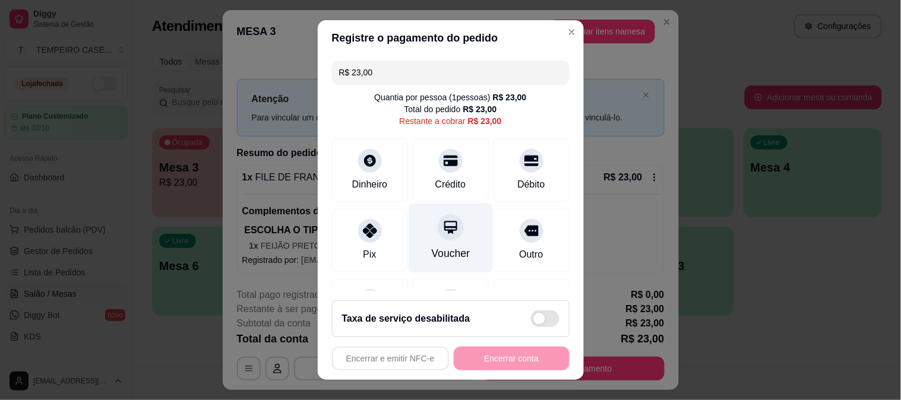
drag, startPoint x: 426, startPoint y: 167, endPoint x: 460, endPoint y: 245, distance: 84.9
click at [439, 166] on div at bounding box center [451, 161] width 24 height 24
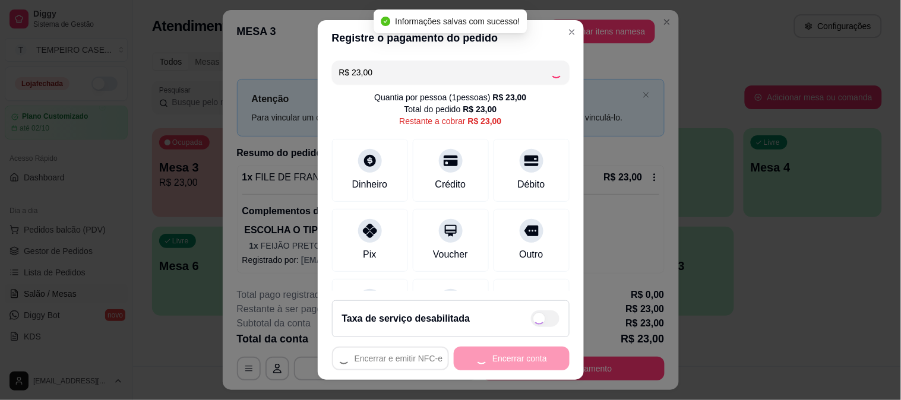
type input "R$ 0,00"
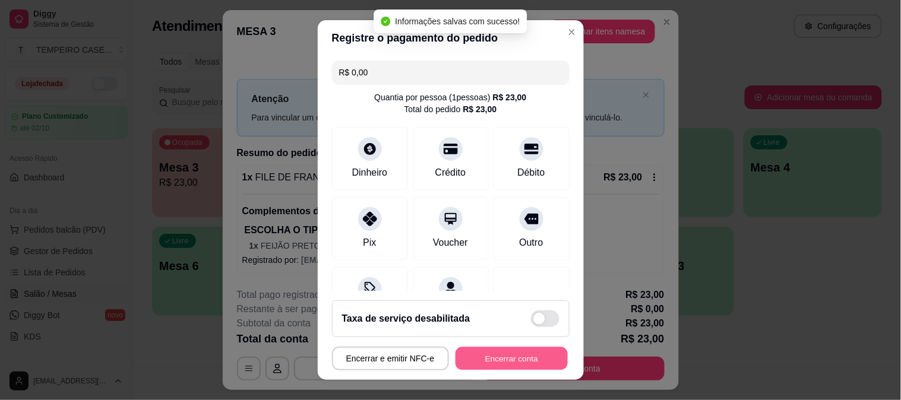
click at [510, 354] on button "Encerrar conta" at bounding box center [512, 358] width 112 height 23
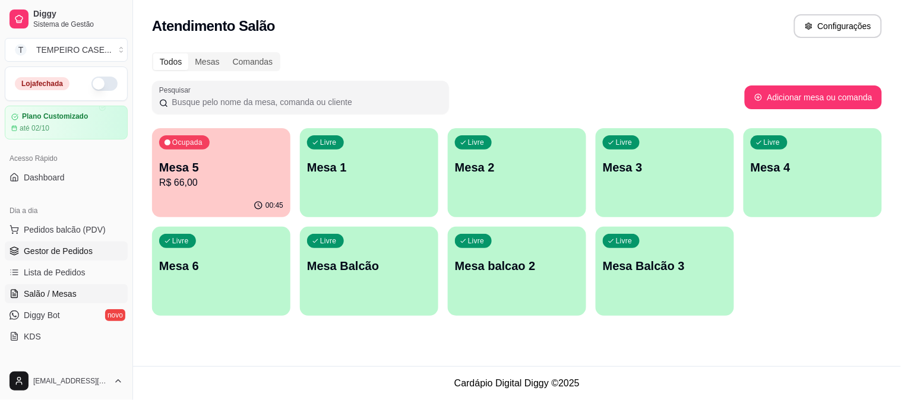
click at [55, 245] on span "Gestor de Pedidos" at bounding box center [58, 251] width 69 height 12
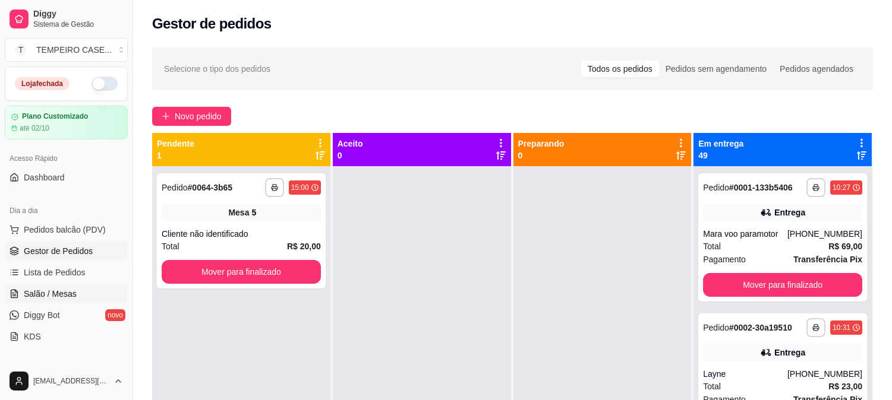
click at [65, 289] on span "Salão / Mesas" at bounding box center [50, 294] width 53 height 12
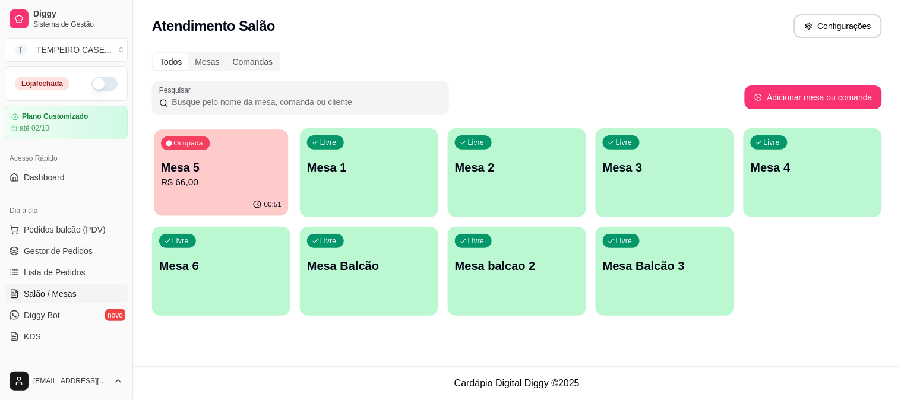
click at [216, 162] on p "Mesa 5" at bounding box center [221, 168] width 121 height 16
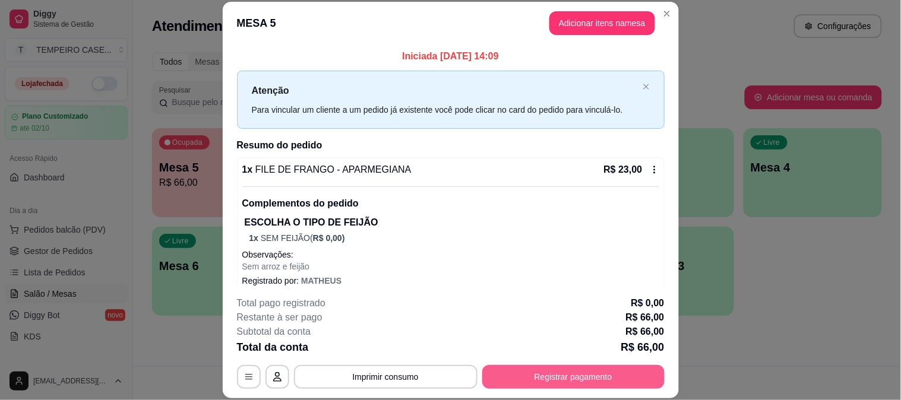
click at [563, 378] on button "Registrar pagamento" at bounding box center [573, 377] width 182 height 24
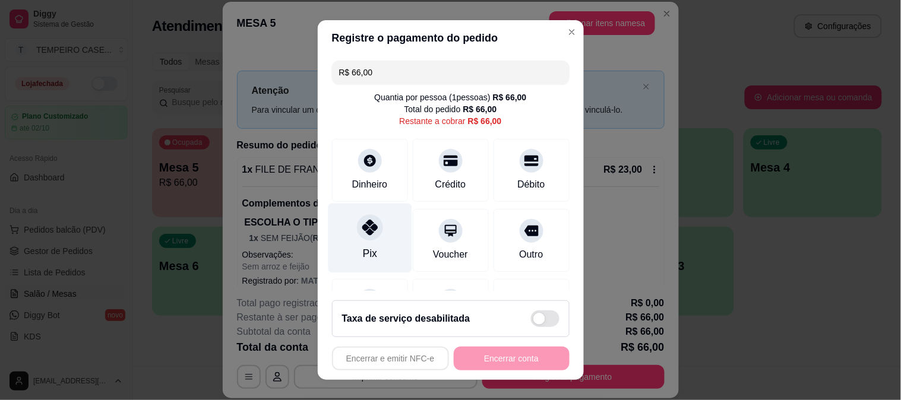
click at [335, 232] on div "Pix" at bounding box center [370, 237] width 84 height 69
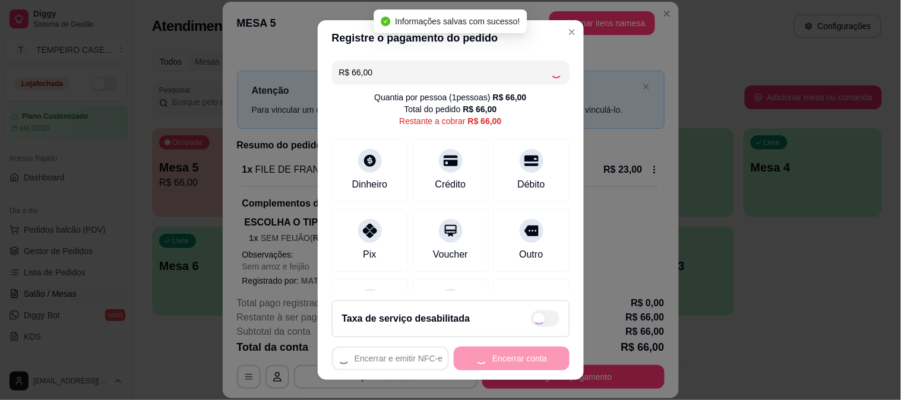
type input "R$ 0,00"
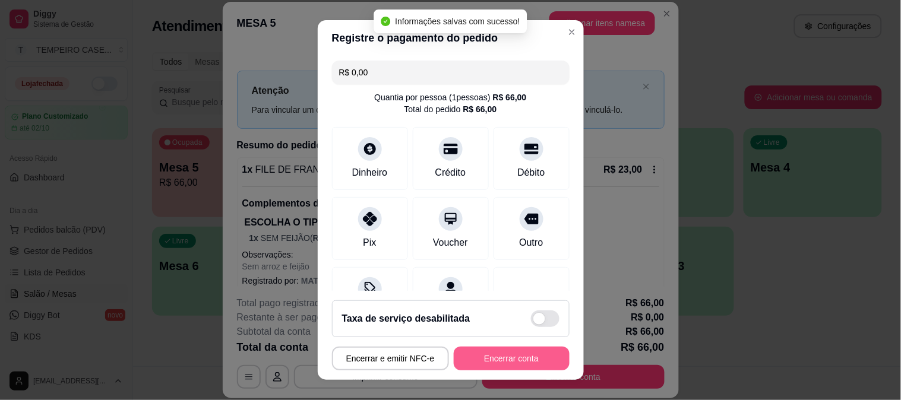
click at [478, 355] on button "Encerrar conta" at bounding box center [512, 359] width 116 height 24
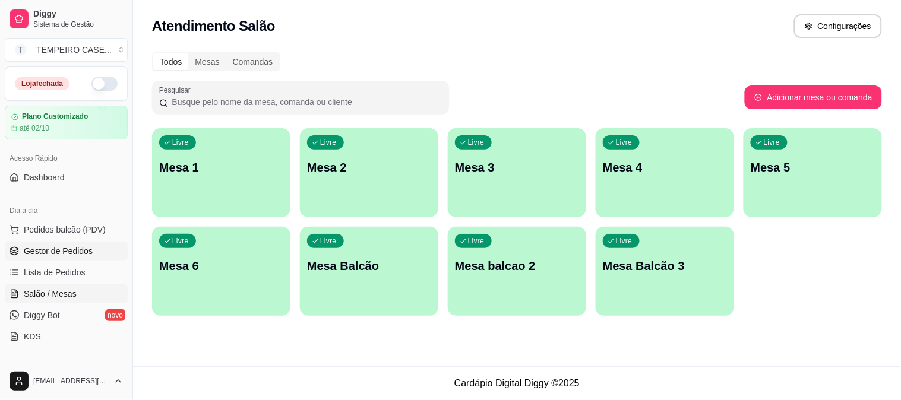
click at [80, 256] on span "Gestor de Pedidos" at bounding box center [58, 251] width 69 height 12
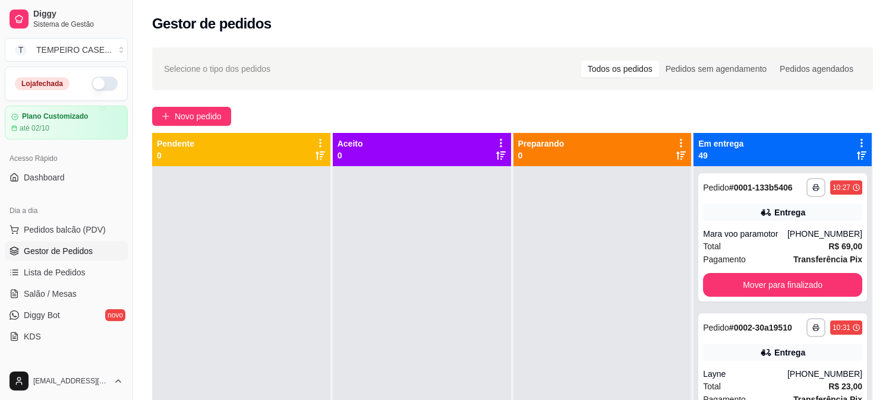
click at [856, 144] on icon at bounding box center [861, 143] width 11 height 11
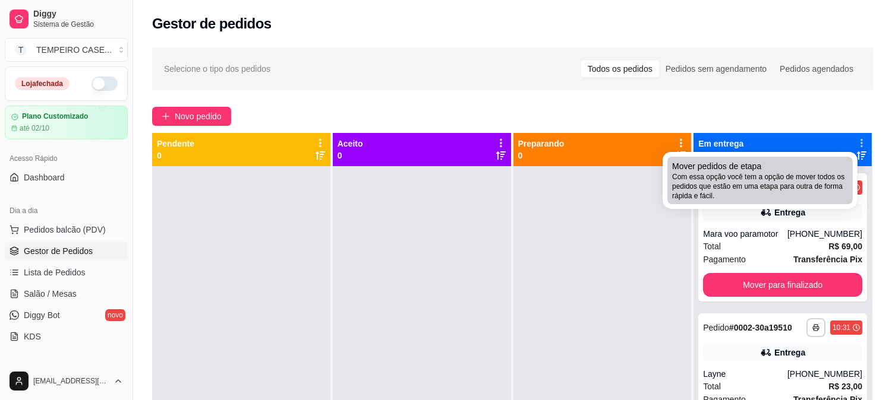
click at [737, 169] on span "Mover pedidos de etapa" at bounding box center [716, 166] width 89 height 12
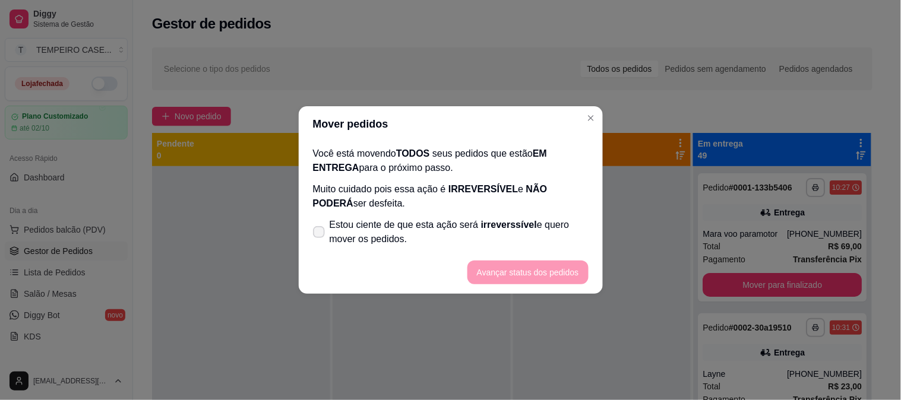
click at [324, 220] on label "Estou ciente de que esta ação será irreverssível e quero mover os pedidos." at bounding box center [450, 232] width 285 height 38
click at [320, 235] on input "Estou ciente de que esta ação será irreverssível e quero mover os pedidos." at bounding box center [316, 239] width 8 height 8
checkbox input "true"
click at [499, 266] on button "Avançar status dos pedidos" at bounding box center [527, 273] width 121 height 24
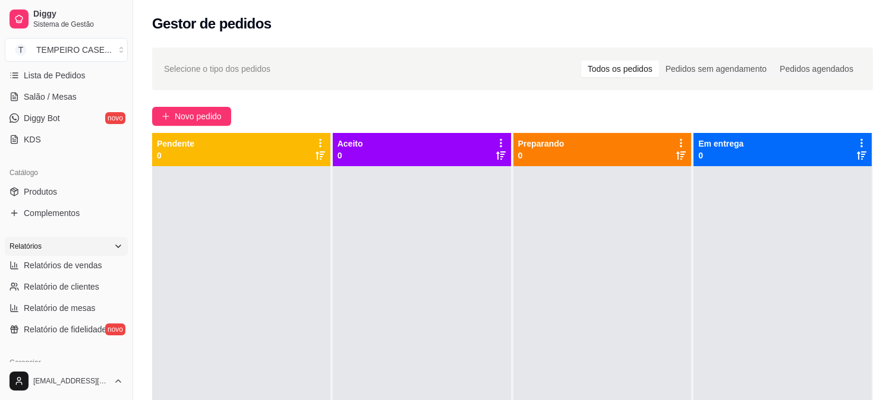
scroll to position [198, 0]
click at [82, 270] on span "Relatórios de vendas" at bounding box center [63, 265] width 78 height 12
select select "ALL"
select select "0"
